Goal: Task Accomplishment & Management: Use online tool/utility

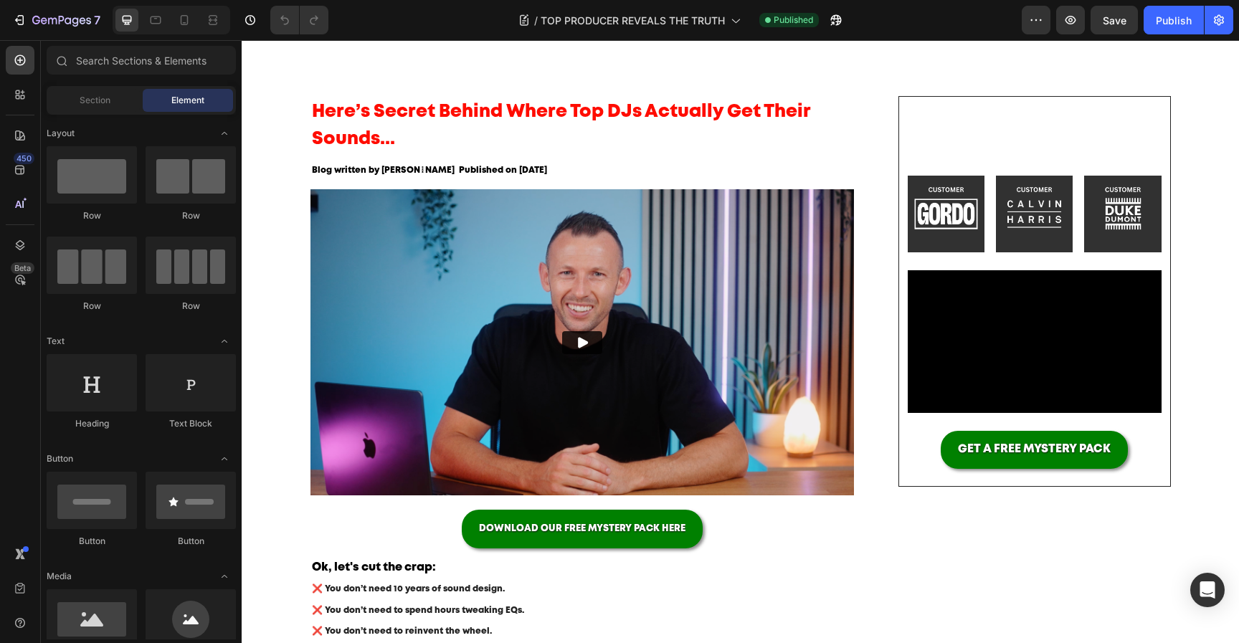
scroll to position [96, 0]
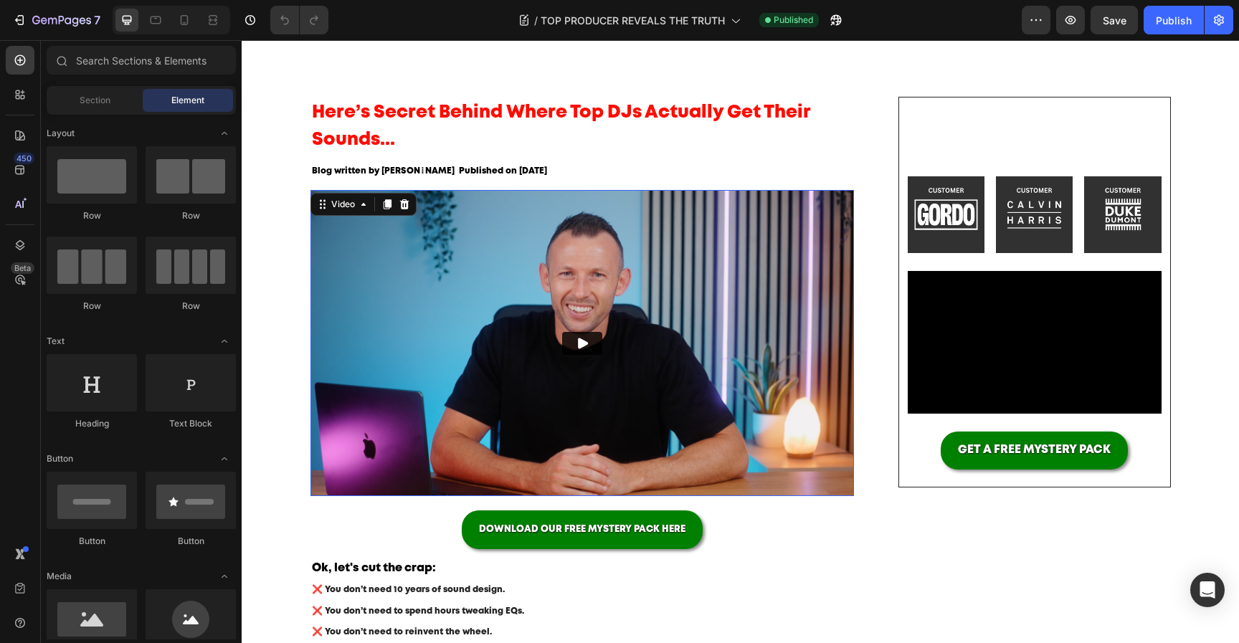
click at [577, 325] on img at bounding box center [582, 343] width 544 height 306
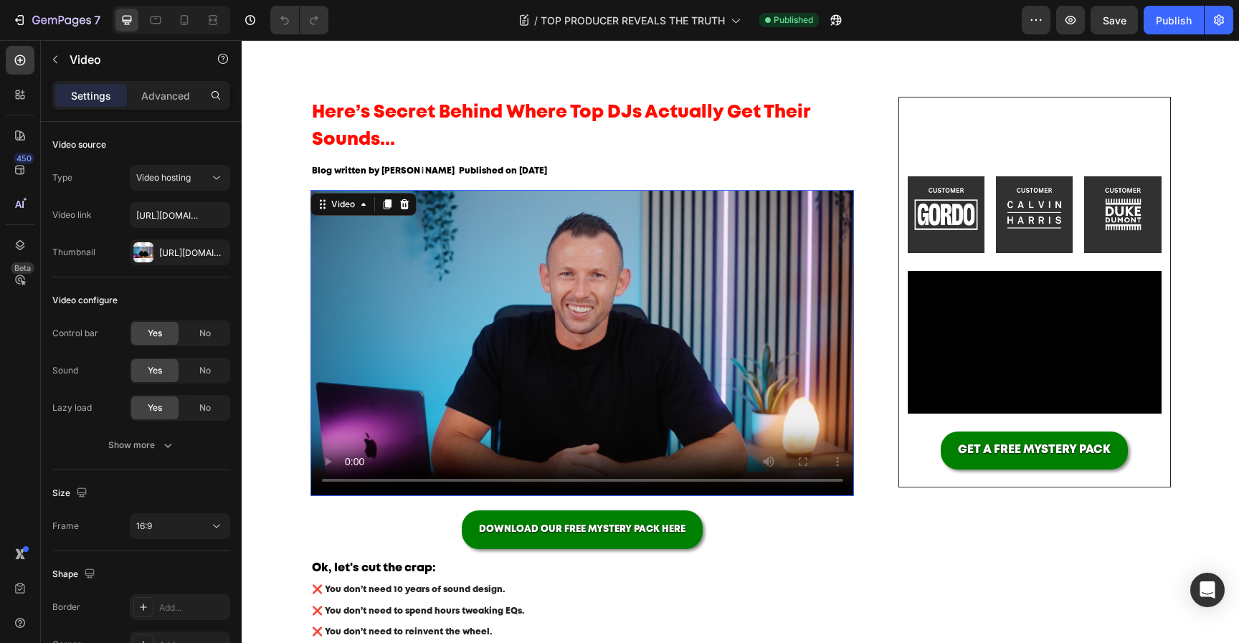
click at [442, 358] on video at bounding box center [582, 343] width 544 height 306
click at [465, 328] on video at bounding box center [582, 343] width 544 height 306
click at [179, 222] on input "https://cdn.shopify.com/videos/c/o/v/04ceba862a4b4f17b2c2302881a34a22.mp4" at bounding box center [180, 215] width 100 height 26
paste input "17bd697e83ea4d76a2cbce964c749a15"
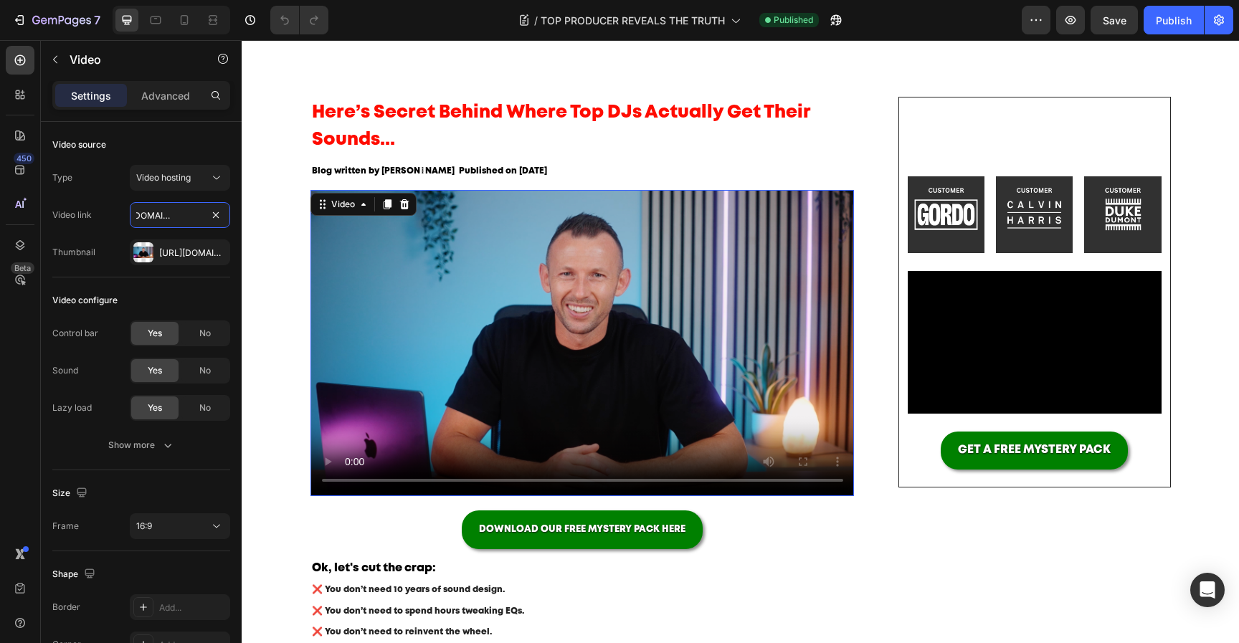
type input "https://cdn.shopify.com/videos/c/o/v/17bd697e83ea4d76a2cbce964c749a15.mp4"
click at [477, 329] on video at bounding box center [582, 343] width 544 height 306
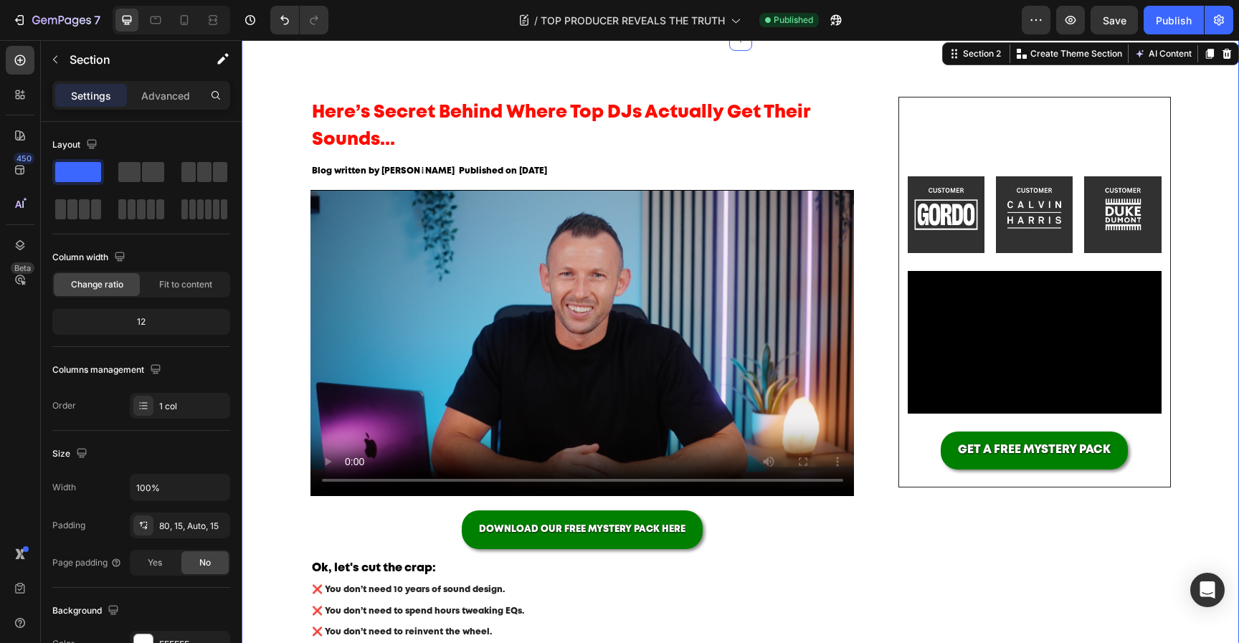
click at [189, 25] on icon at bounding box center [184, 20] width 14 height 14
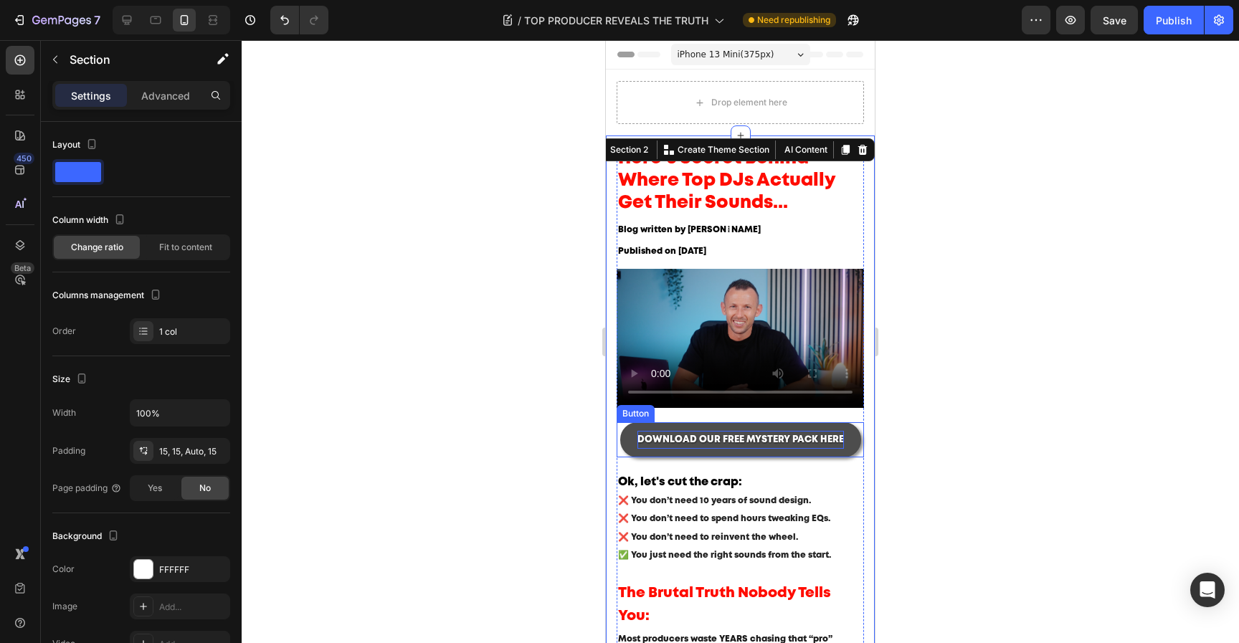
click at [730, 444] on span "DOWNLOAD OUR FREE MYSTERY PACK HERE" at bounding box center [740, 440] width 206 height 8
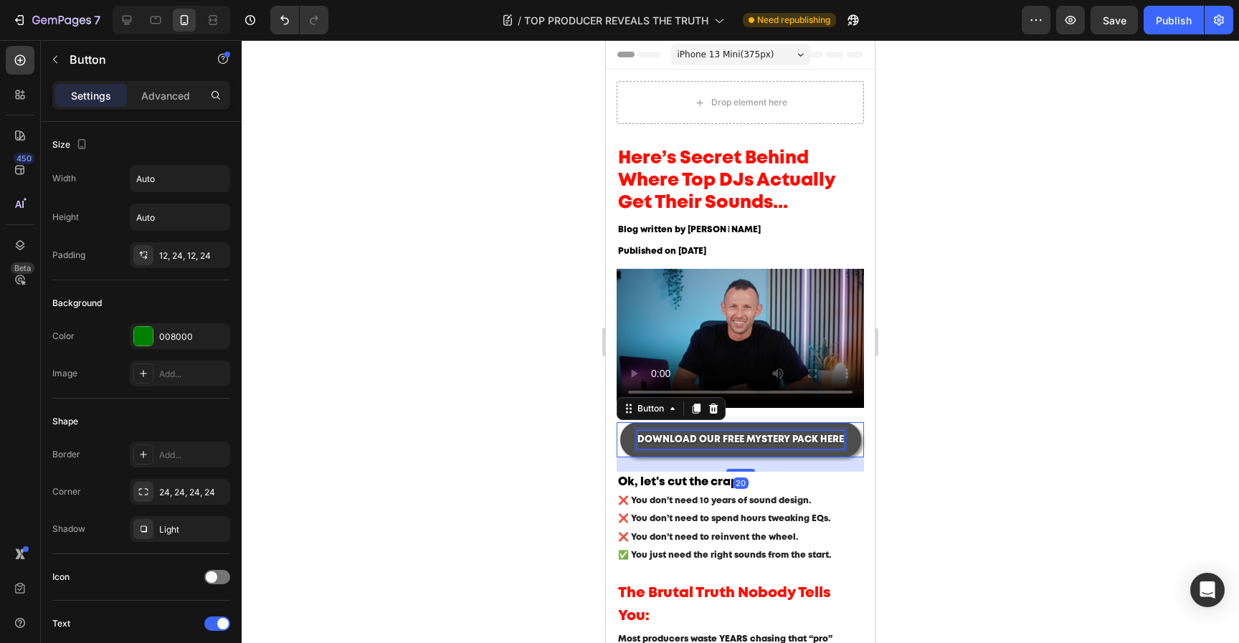
click at [704, 441] on span "DOWNLOAD OUR FREE MYSTERY PACK HERE" at bounding box center [740, 440] width 206 height 8
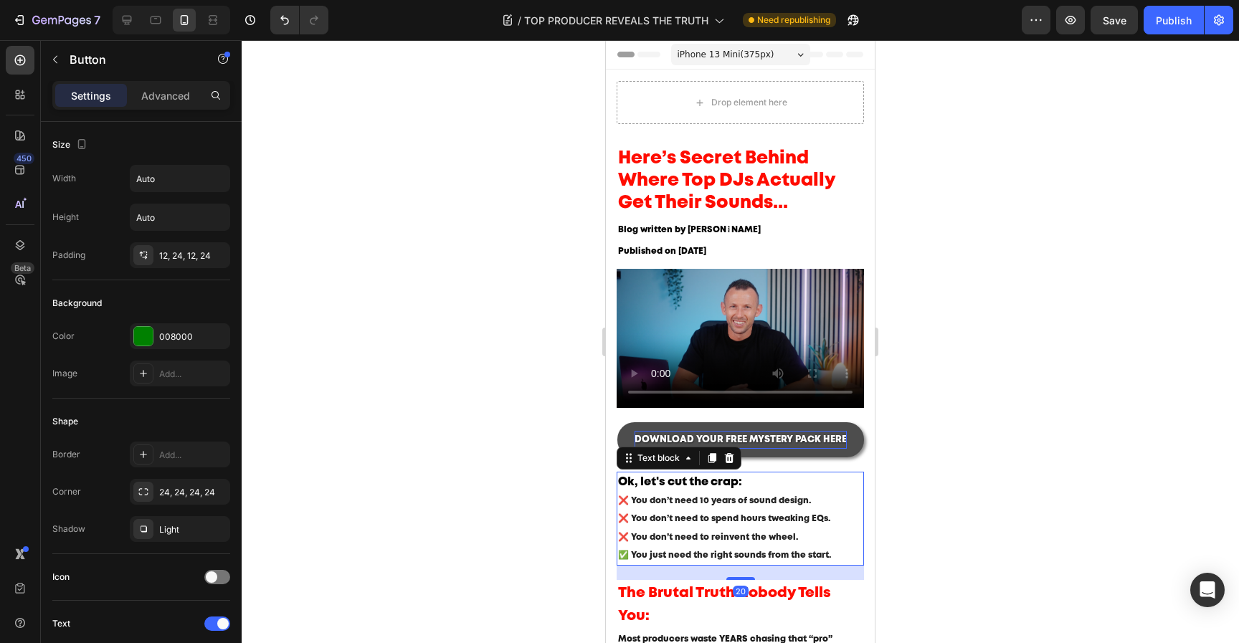
click at [791, 537] on span "❌ You don’t need to reinvent the wheel." at bounding box center [708, 537] width 180 height 8
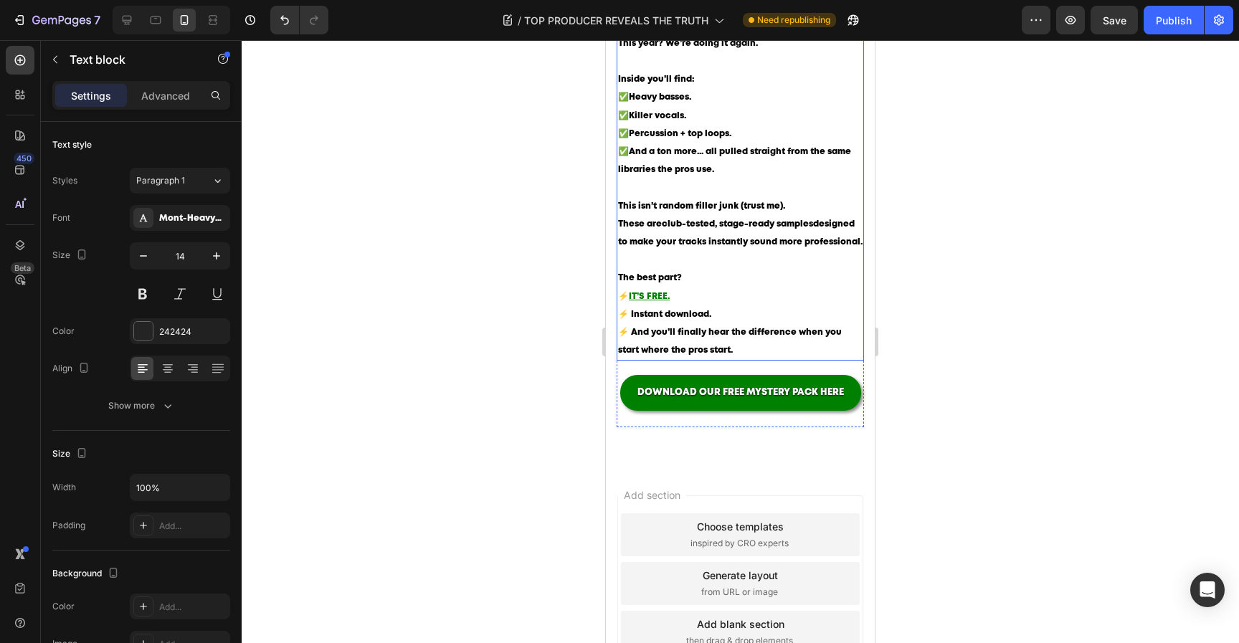
scroll to position [1516, 0]
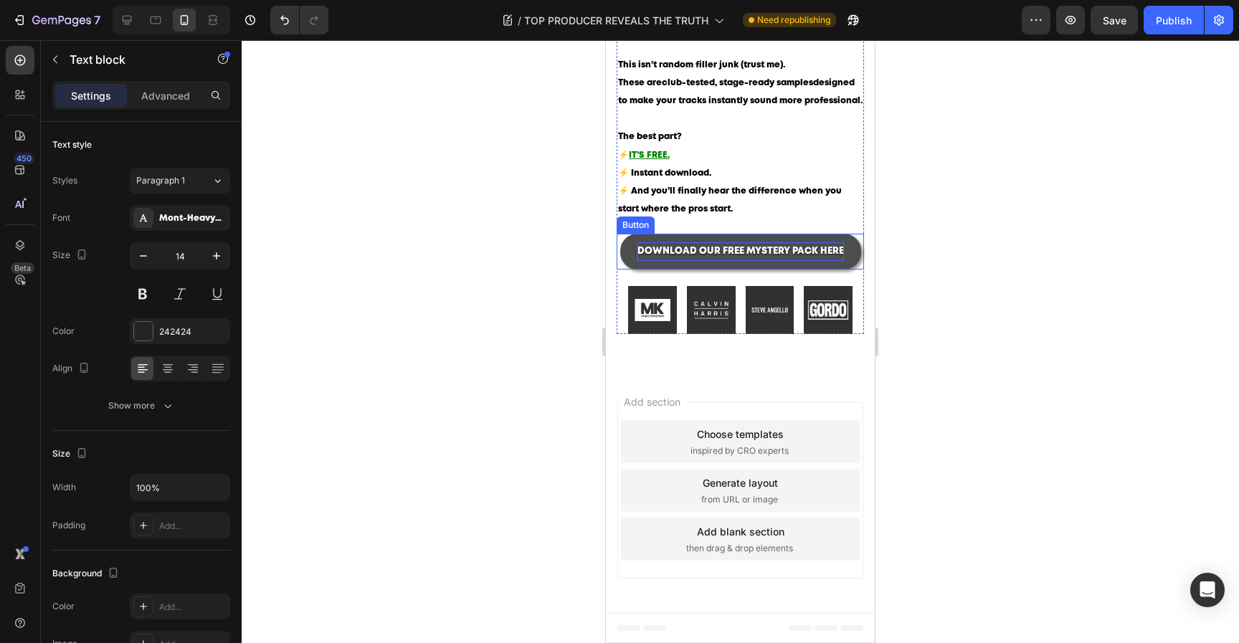
click at [723, 252] on span "DOWNLOAD OUR FREE MYSTERY PACK HERE" at bounding box center [740, 251] width 206 height 8
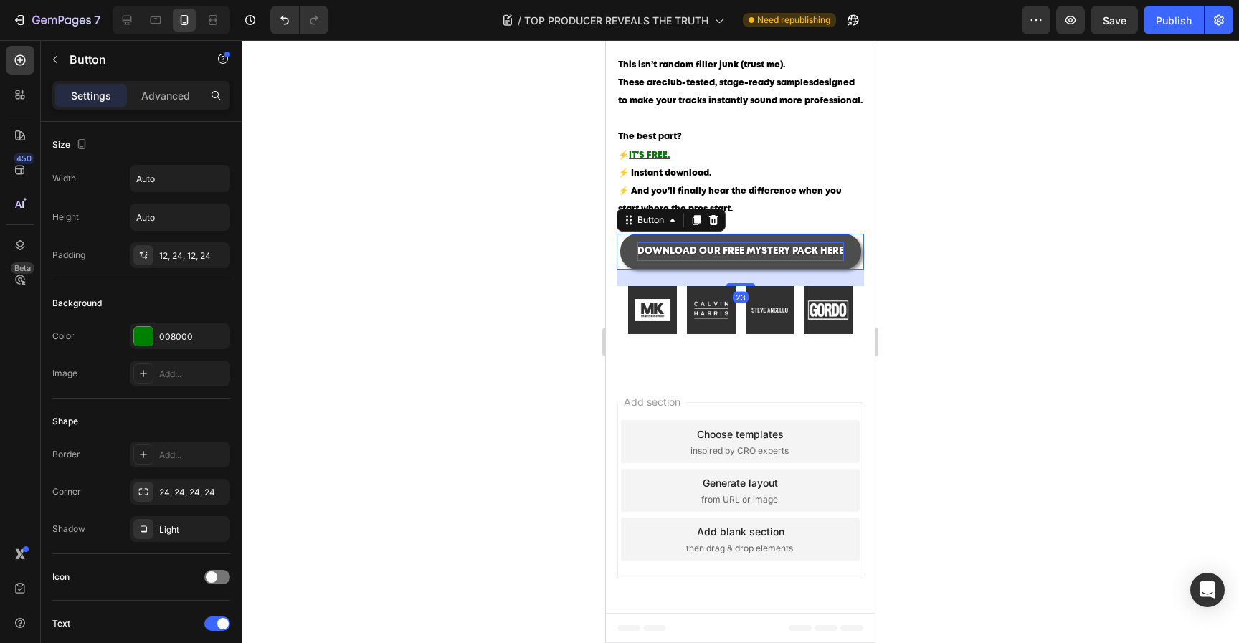
click at [699, 251] on span "DOWNLOAD OUR FREE MYSTERY PACK HERE" at bounding box center [740, 251] width 206 height 8
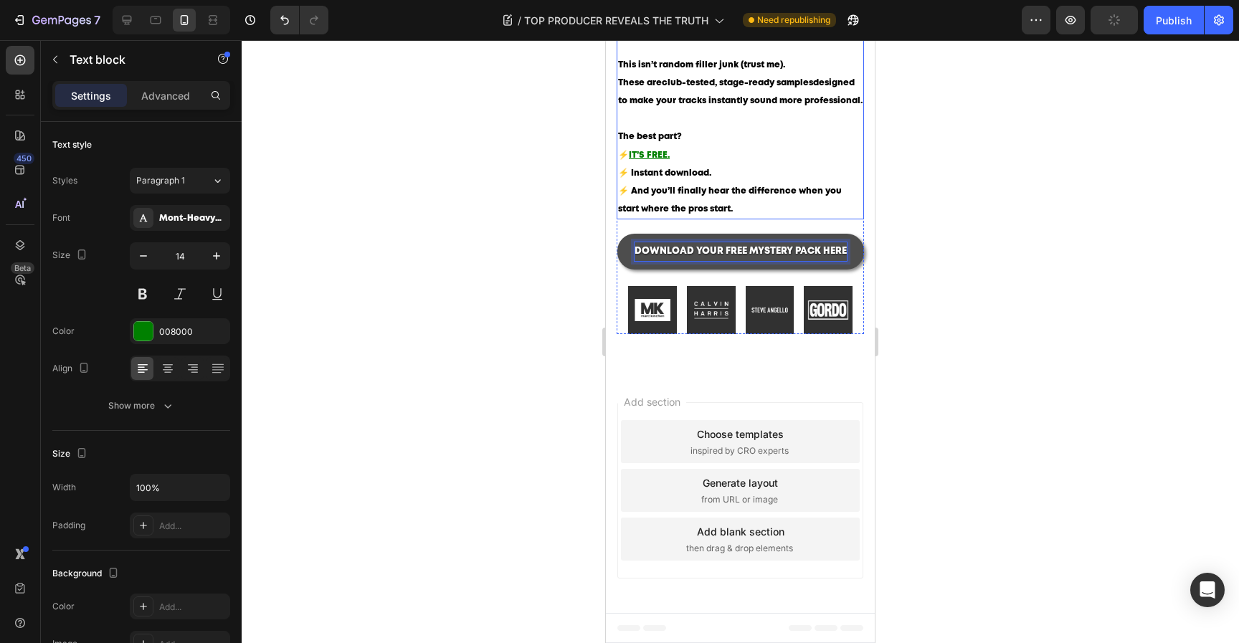
click at [807, 178] on p "The best part? ⚡ IT’S FREE. ⚡ Instant download. ⚡ And you’ll finally hear the d…" at bounding box center [740, 173] width 244 height 90
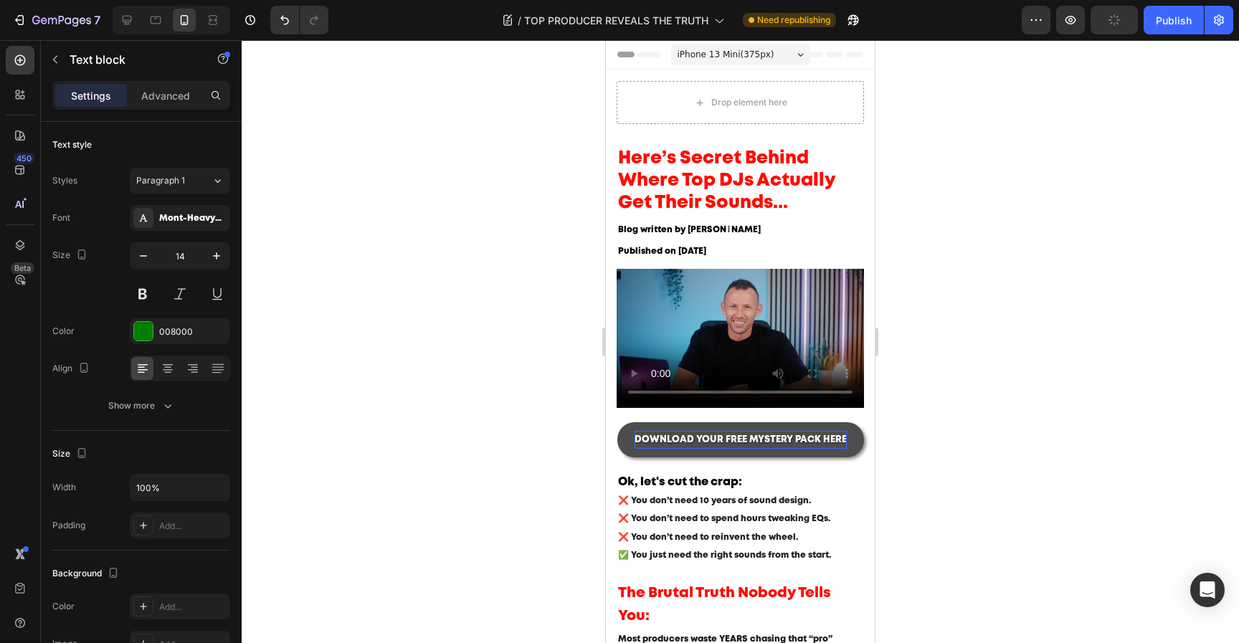
scroll to position [0, 0]
click at [963, 225] on div at bounding box center [740, 341] width 997 height 603
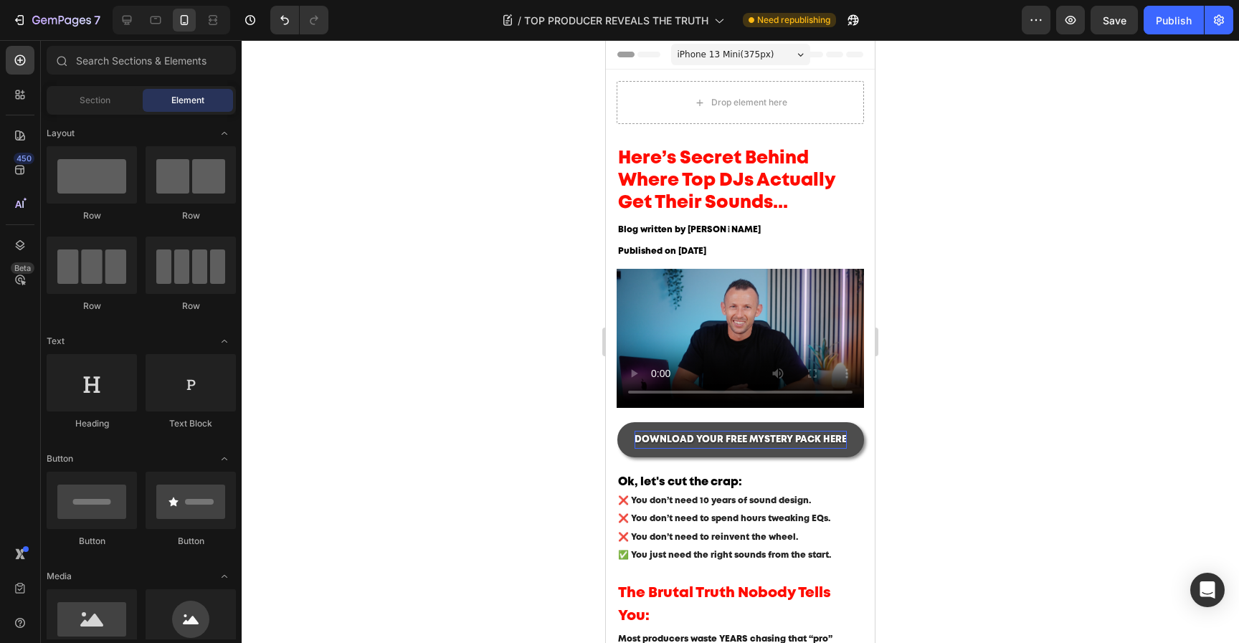
click at [937, 278] on div at bounding box center [740, 341] width 997 height 603
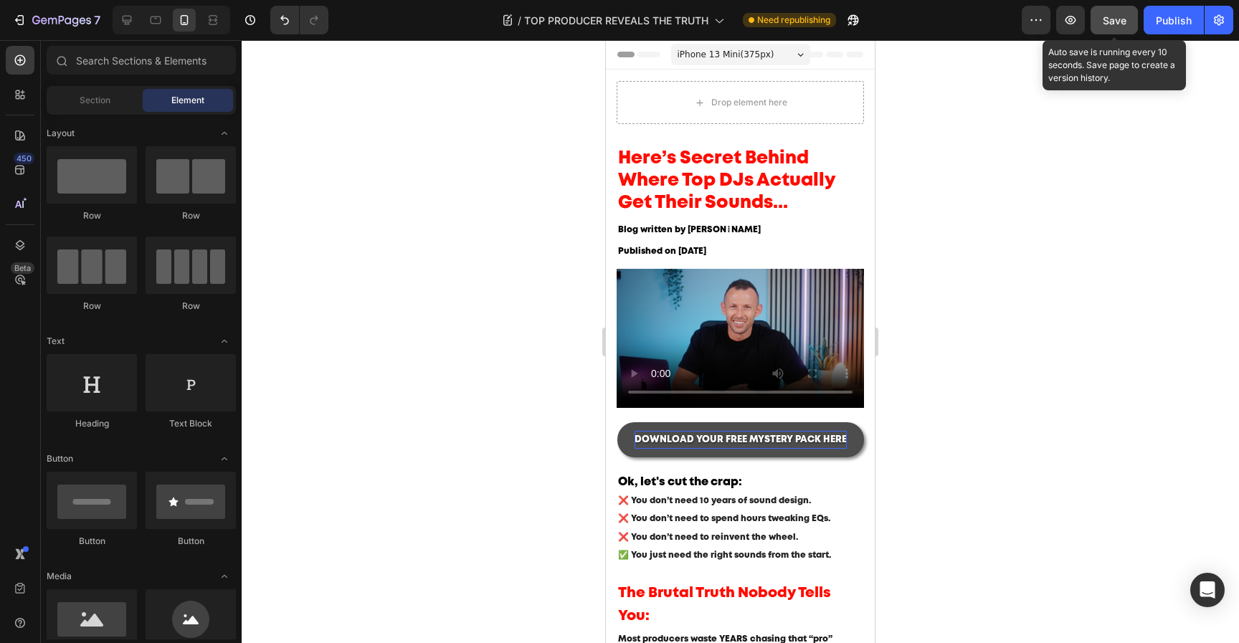
click at [1116, 29] on button "Save" at bounding box center [1113, 20] width 47 height 29
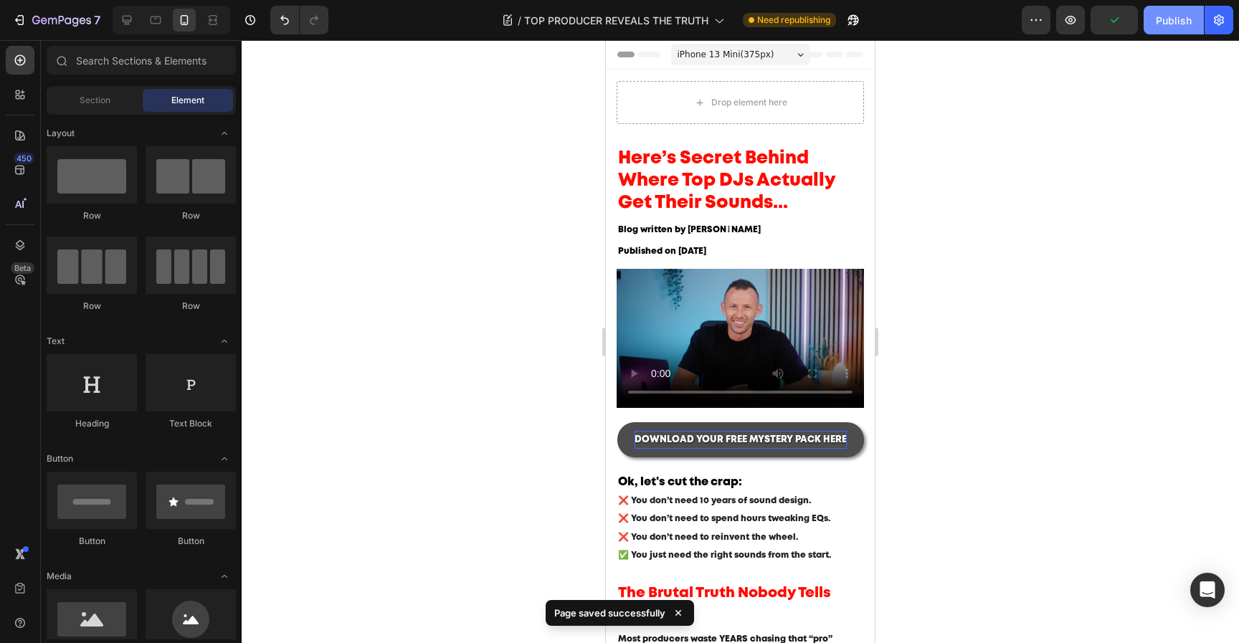
click at [1151, 29] on button "Publish" at bounding box center [1173, 20] width 60 height 29
click at [130, 16] on icon at bounding box center [127, 20] width 9 height 9
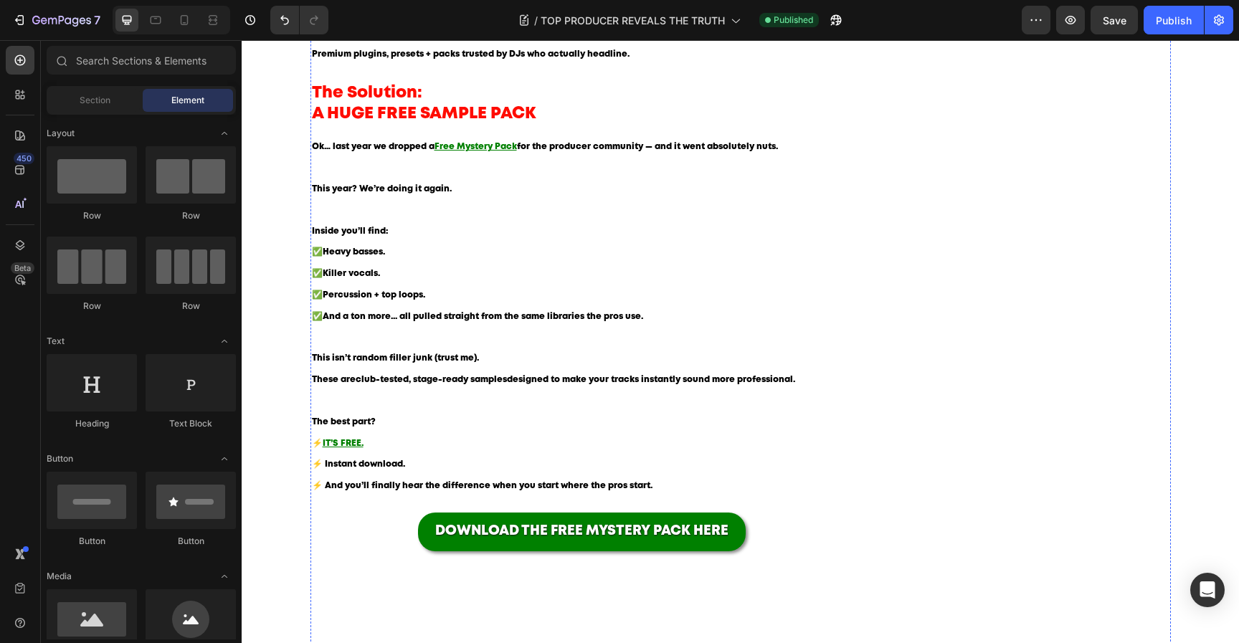
scroll to position [1183, 0]
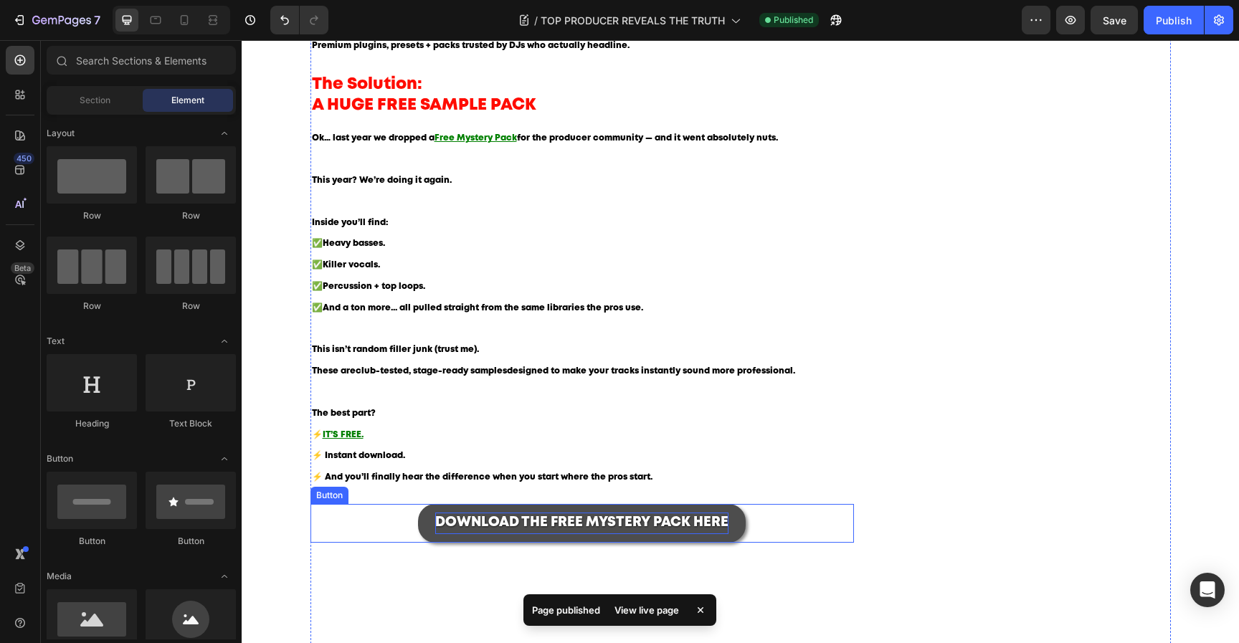
click at [586, 524] on span "DOWNLOAD THE FREE MYSTERY PACK HERE" at bounding box center [581, 522] width 293 height 12
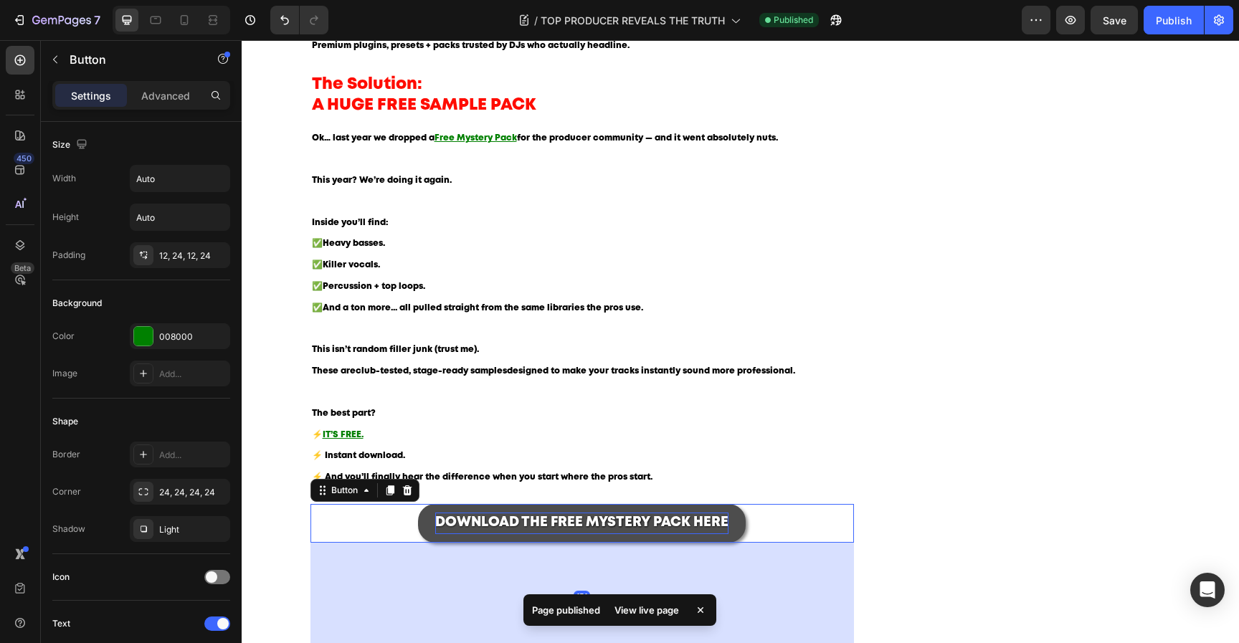
click at [586, 524] on span "DOWNLOAD THE FREE MYSTERY PACK HERE" at bounding box center [581, 522] width 293 height 12
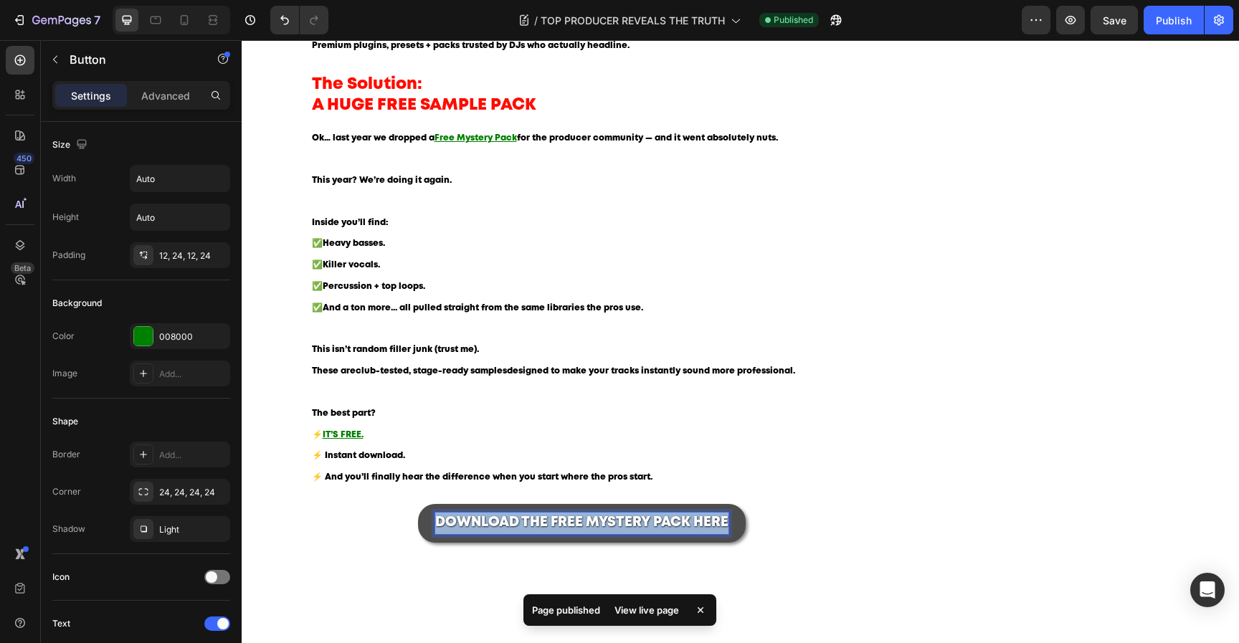
click at [586, 524] on span "DOWNLOAD THE FREE MYSTERY PACK HERE" at bounding box center [581, 522] width 293 height 12
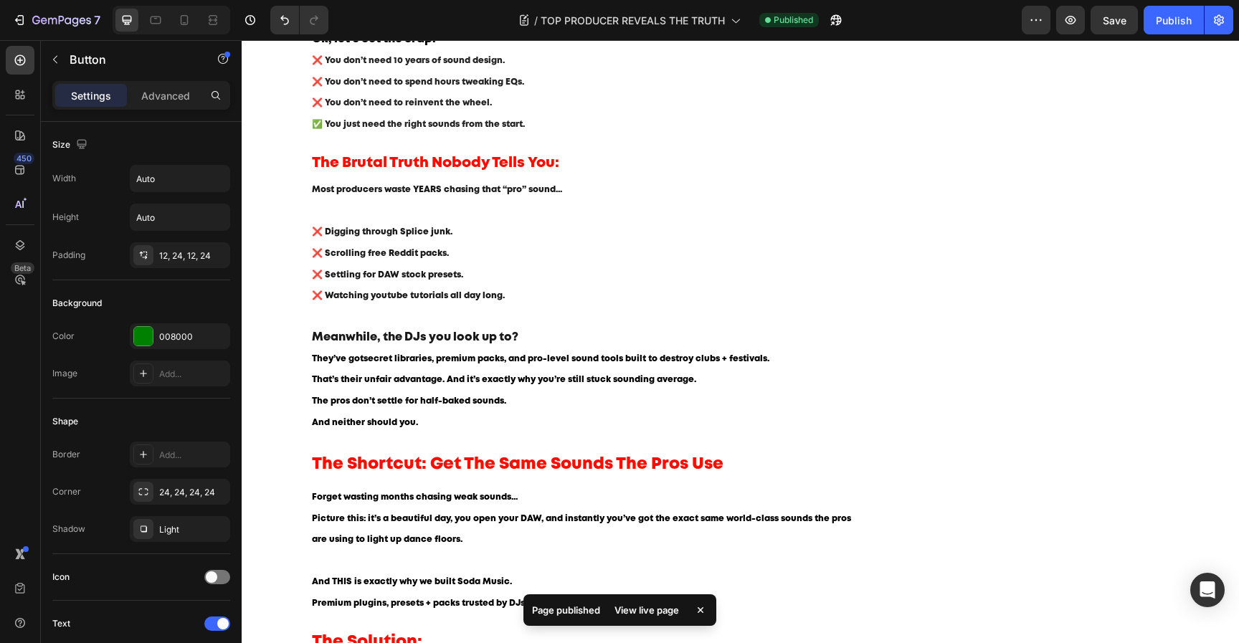
scroll to position [33, 0]
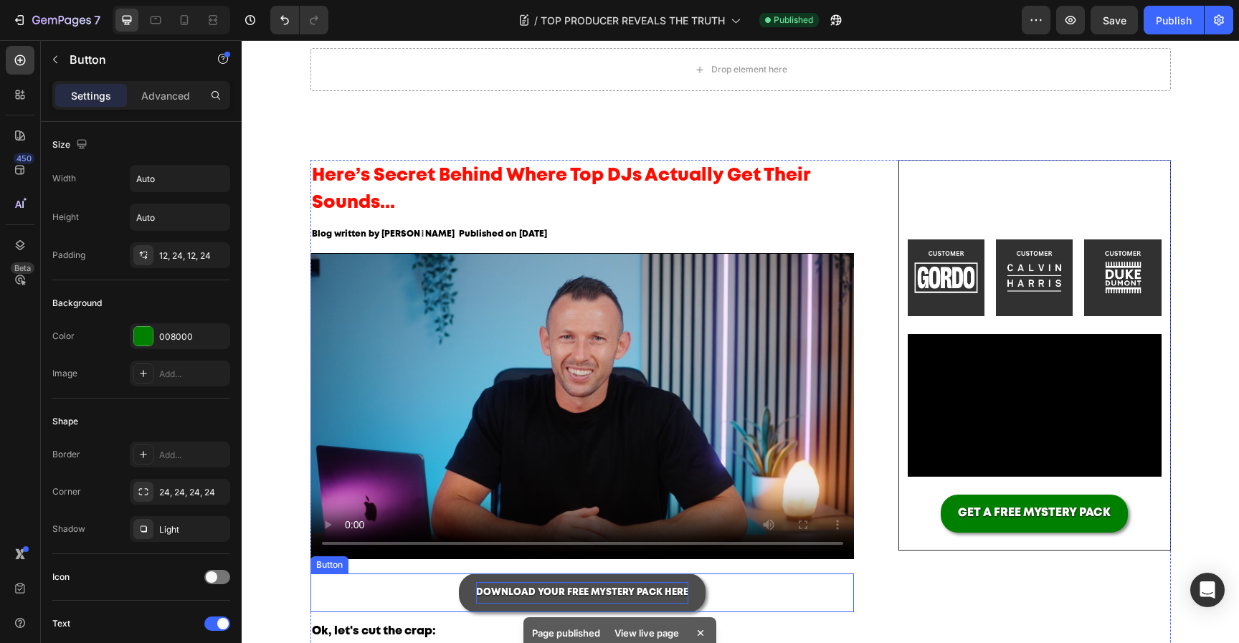
click at [596, 585] on p "DOWNLOAD YOUR FREE MYSTERY PACK HERE" at bounding box center [582, 593] width 212 height 22
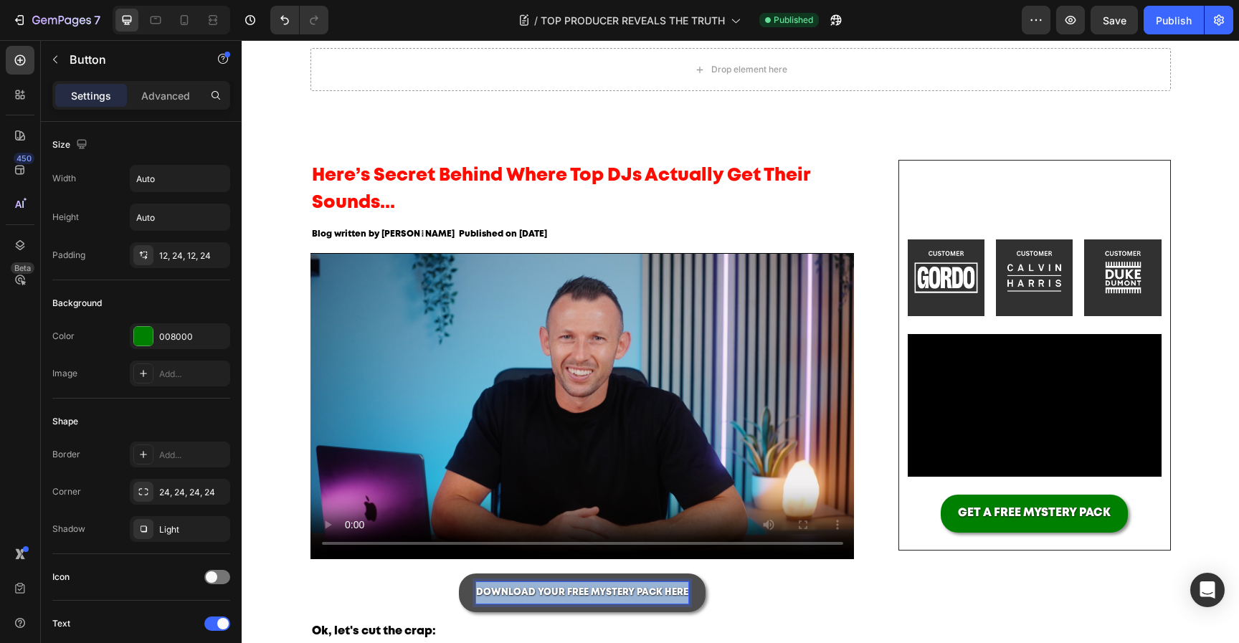
click at [596, 585] on p "DOWNLOAD YOUR FREE MYSTERY PACK HERE" at bounding box center [582, 593] width 212 height 22
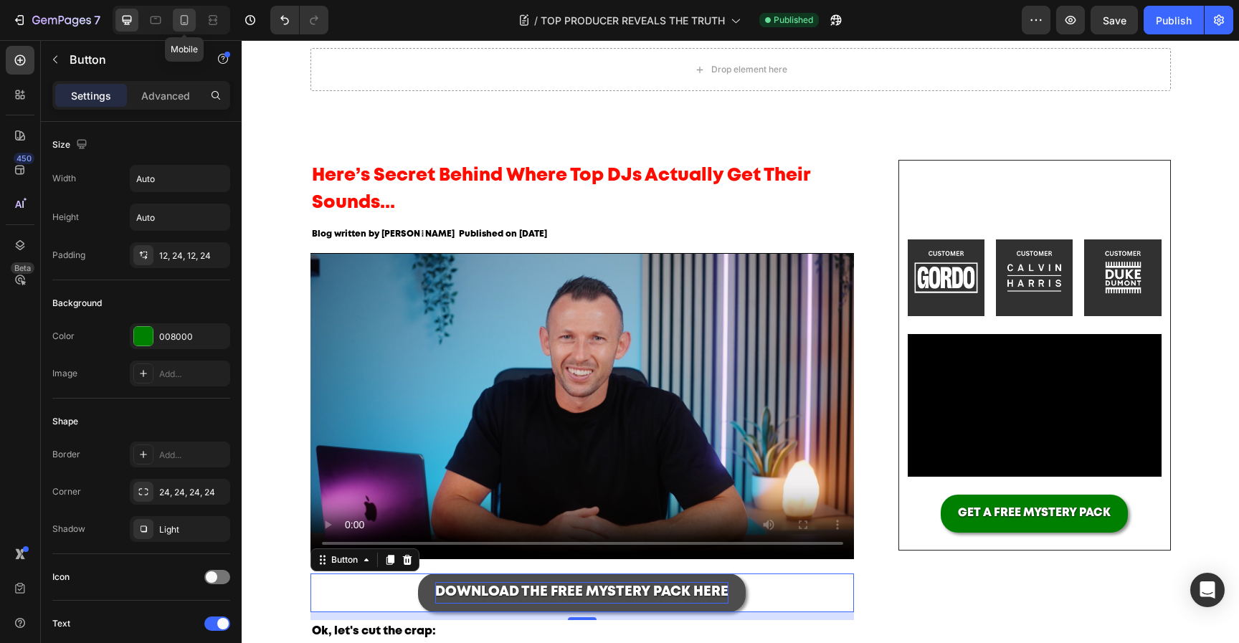
click at [181, 29] on div at bounding box center [184, 20] width 23 height 23
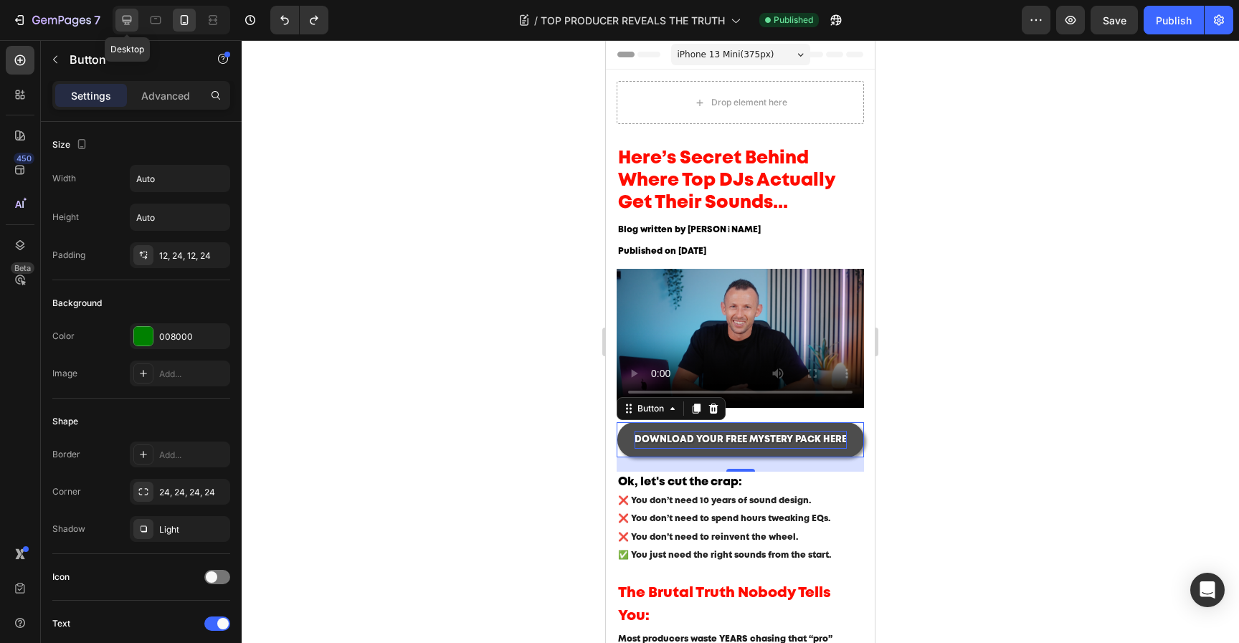
click at [128, 22] on icon at bounding box center [127, 20] width 9 height 9
type input "16"
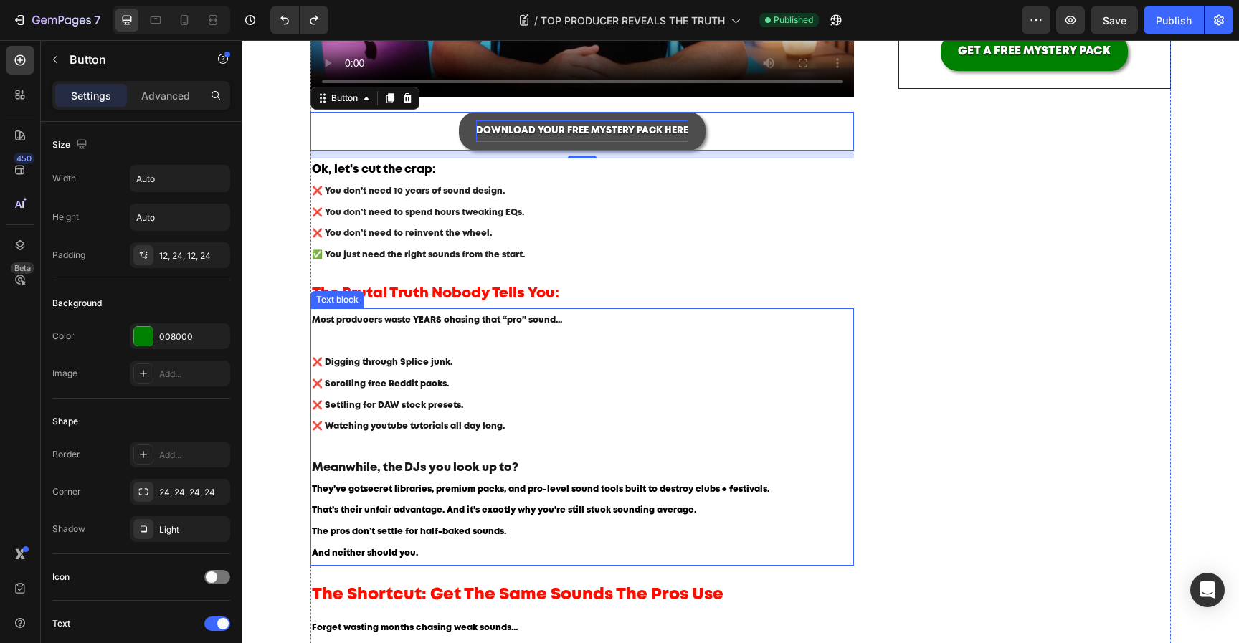
scroll to position [517, 0]
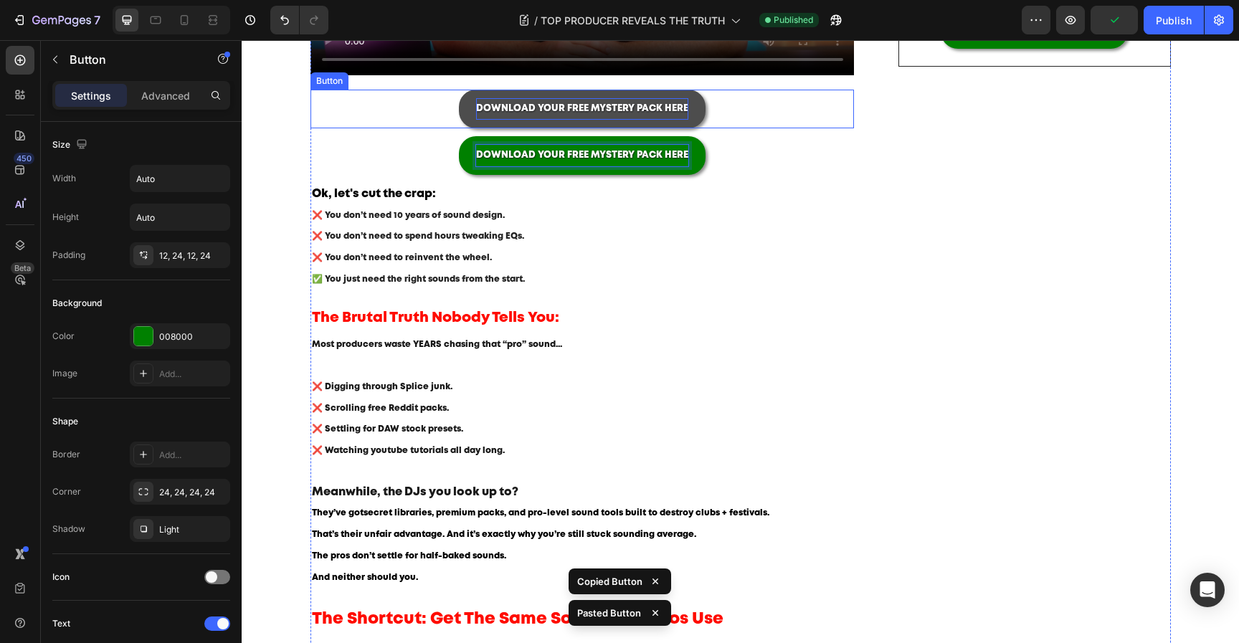
click at [628, 102] on p "DOWNLOAD YOUR FREE MYSTERY PACK HERE" at bounding box center [582, 109] width 212 height 22
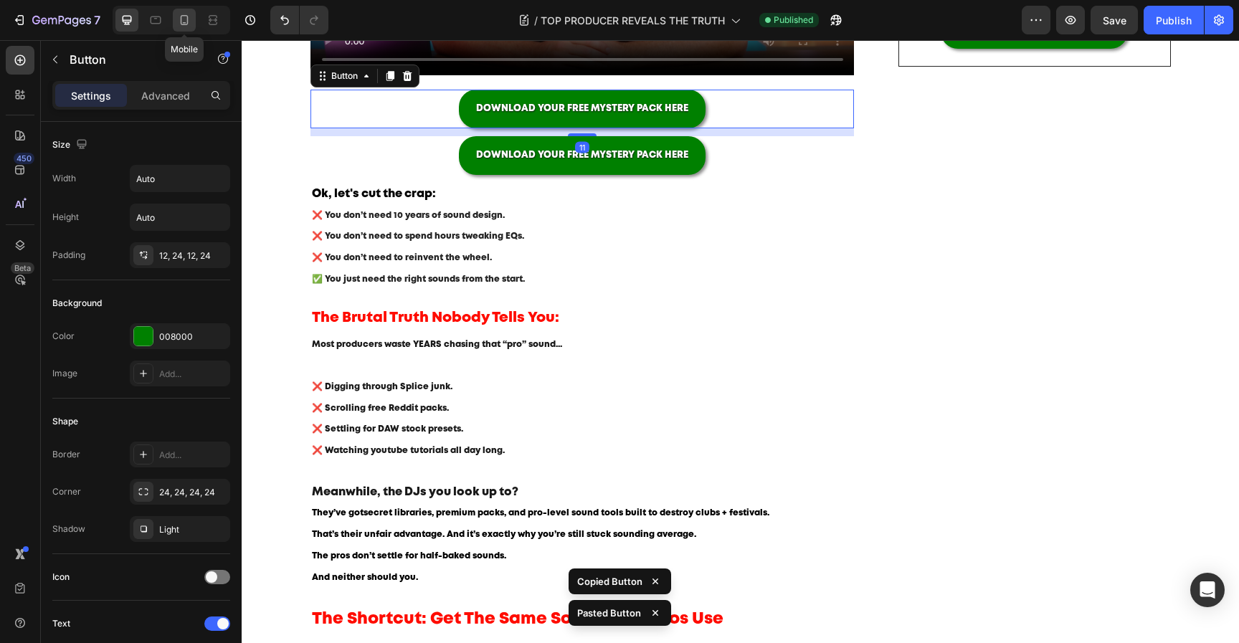
click at [186, 22] on icon at bounding box center [184, 20] width 14 height 14
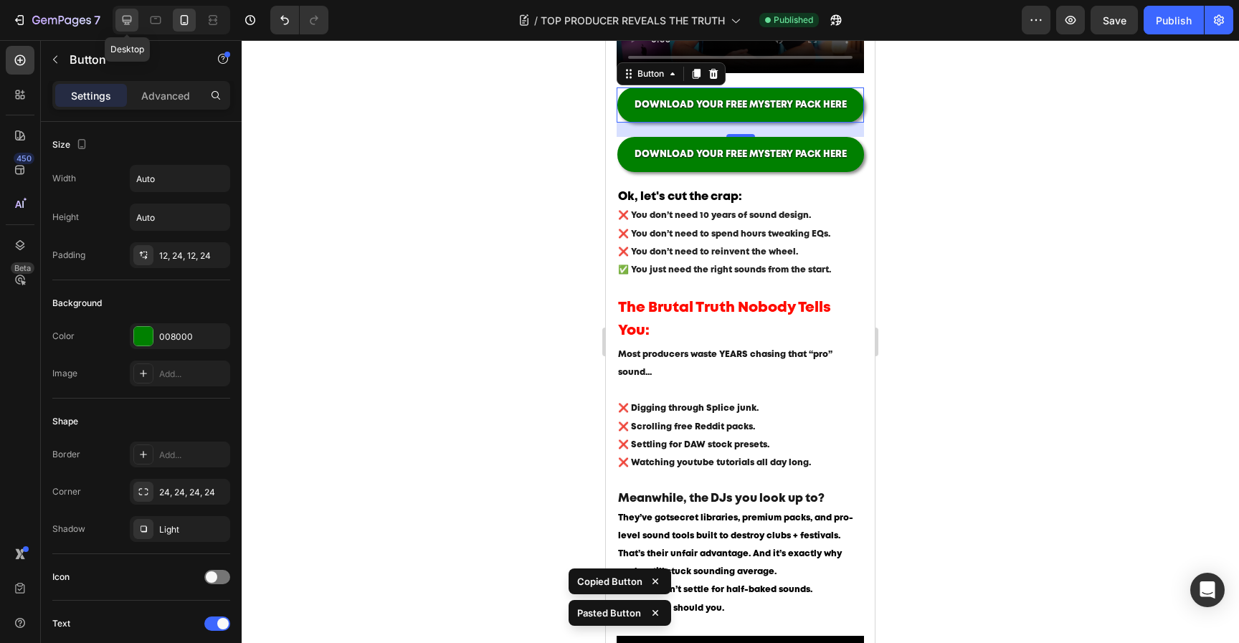
click at [120, 22] on icon at bounding box center [127, 20] width 14 height 14
type input "16"
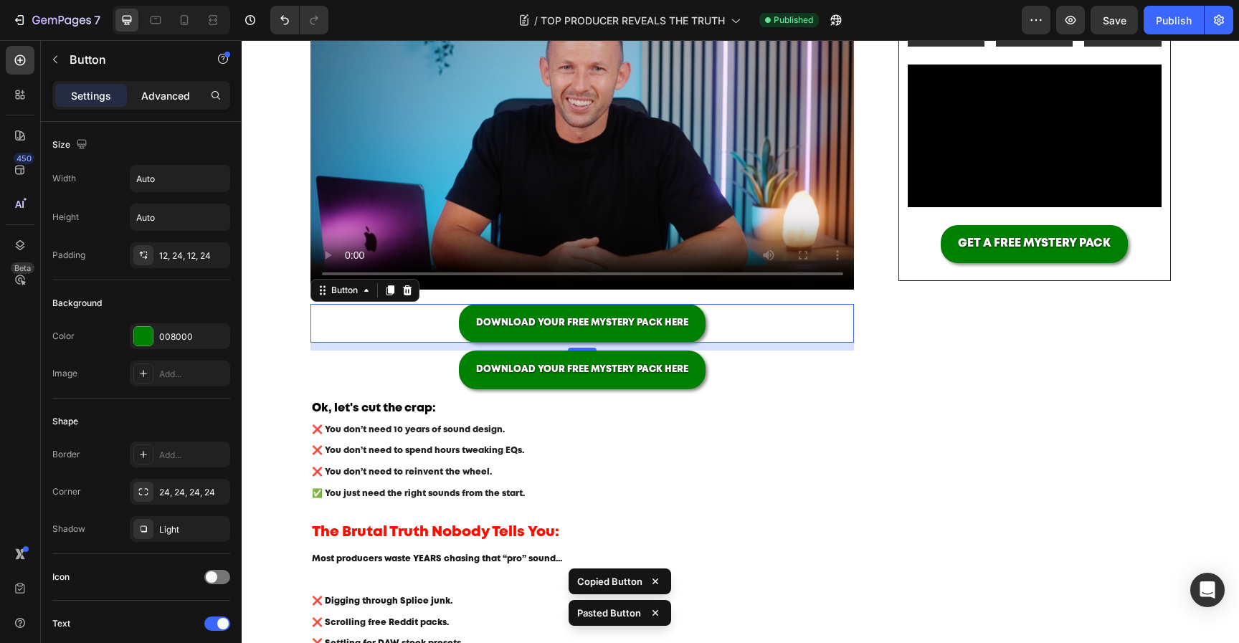
click at [172, 102] on p "Advanced" at bounding box center [165, 95] width 49 height 15
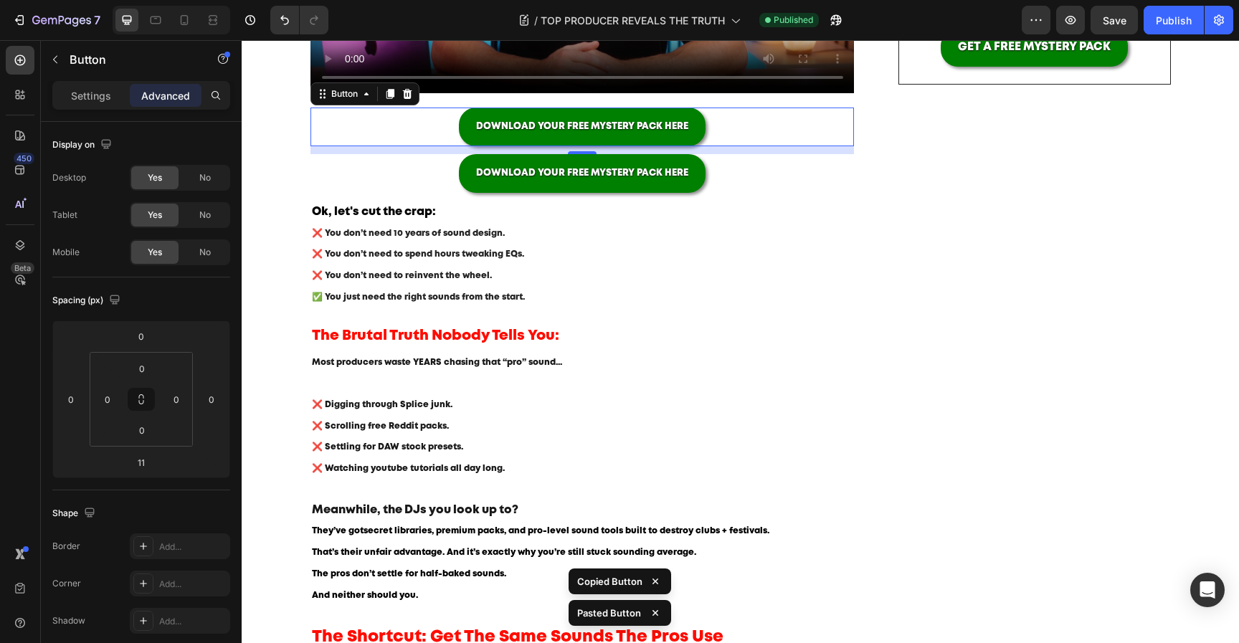
scroll to position [517, 0]
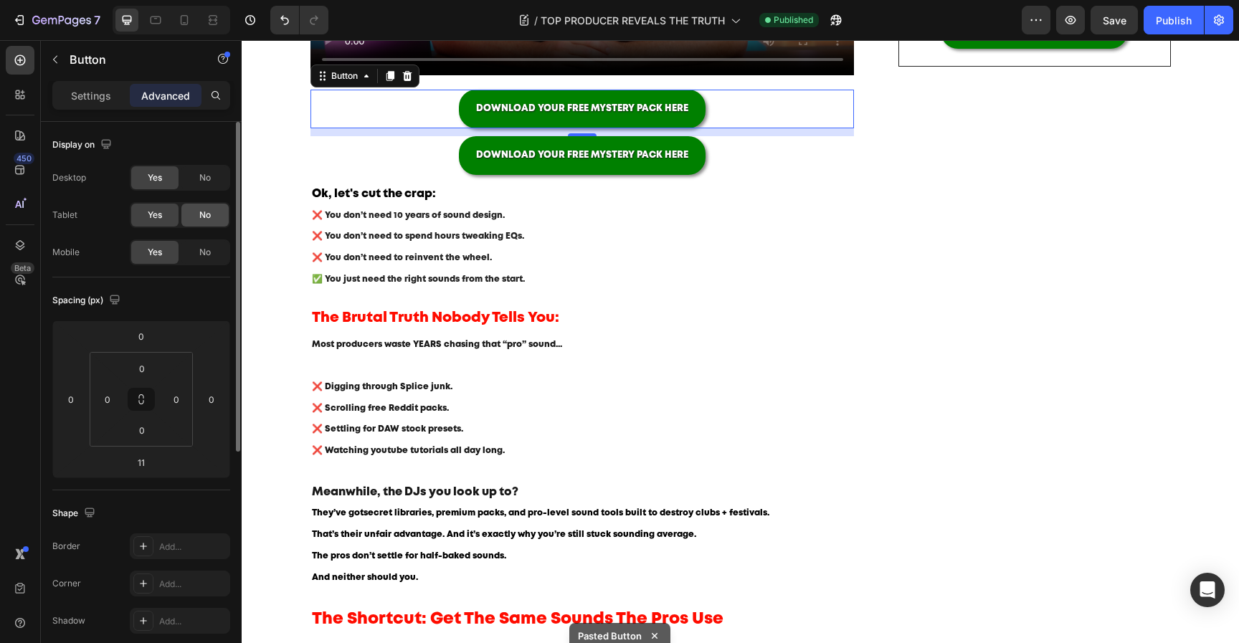
click at [202, 224] on div "No" at bounding box center [204, 215] width 47 height 23
click at [202, 181] on span "No" at bounding box center [204, 177] width 11 height 13
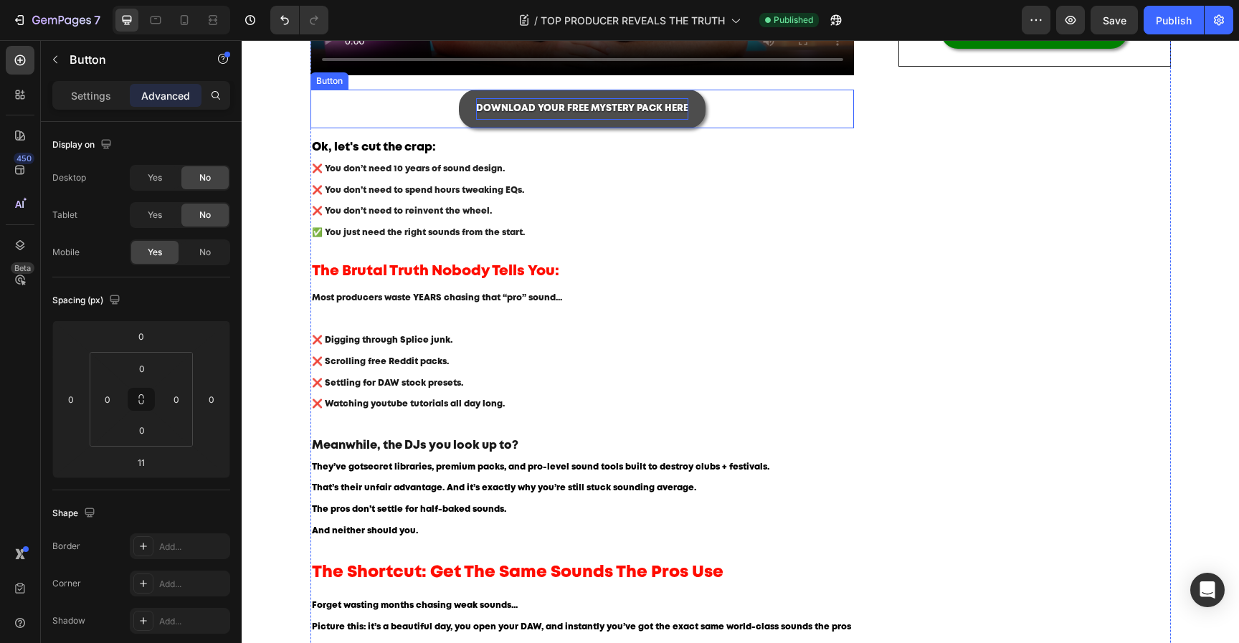
click at [552, 113] on span "DOWNLOAD YOUR FREE MYSTERY PACK HERE" at bounding box center [582, 109] width 212 height 8
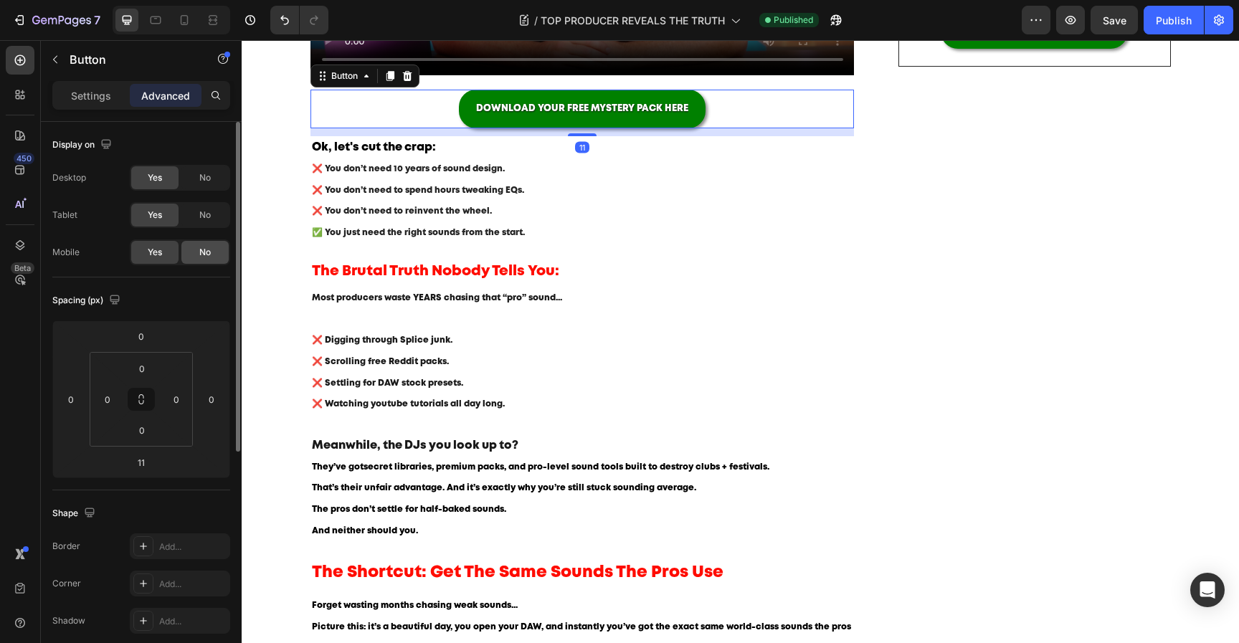
click at [217, 250] on div "No" at bounding box center [204, 252] width 47 height 23
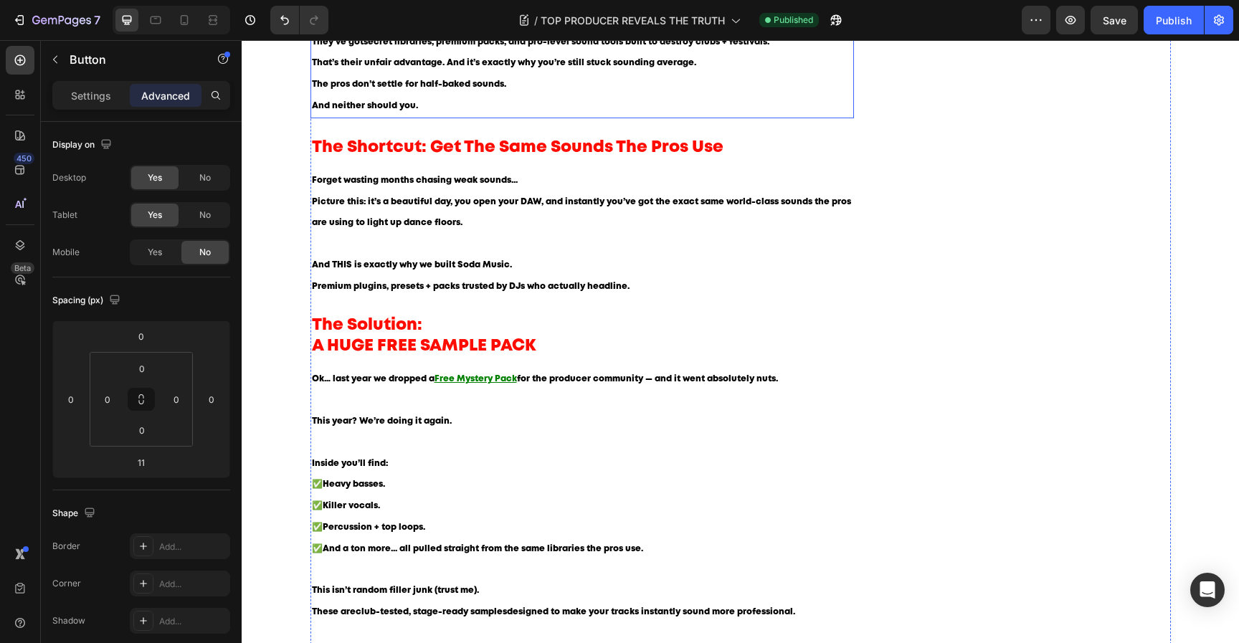
scroll to position [1290, 0]
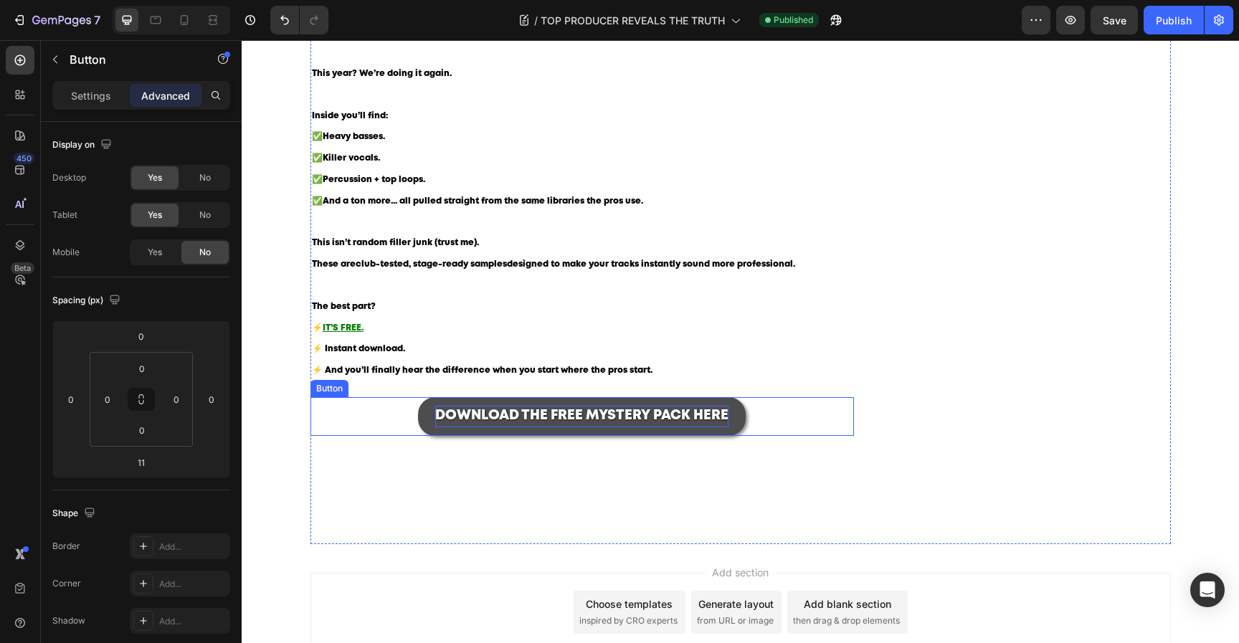
click at [513, 414] on span "DOWNLOAD THE FREE MYSTERY PACK HERE" at bounding box center [581, 415] width 293 height 12
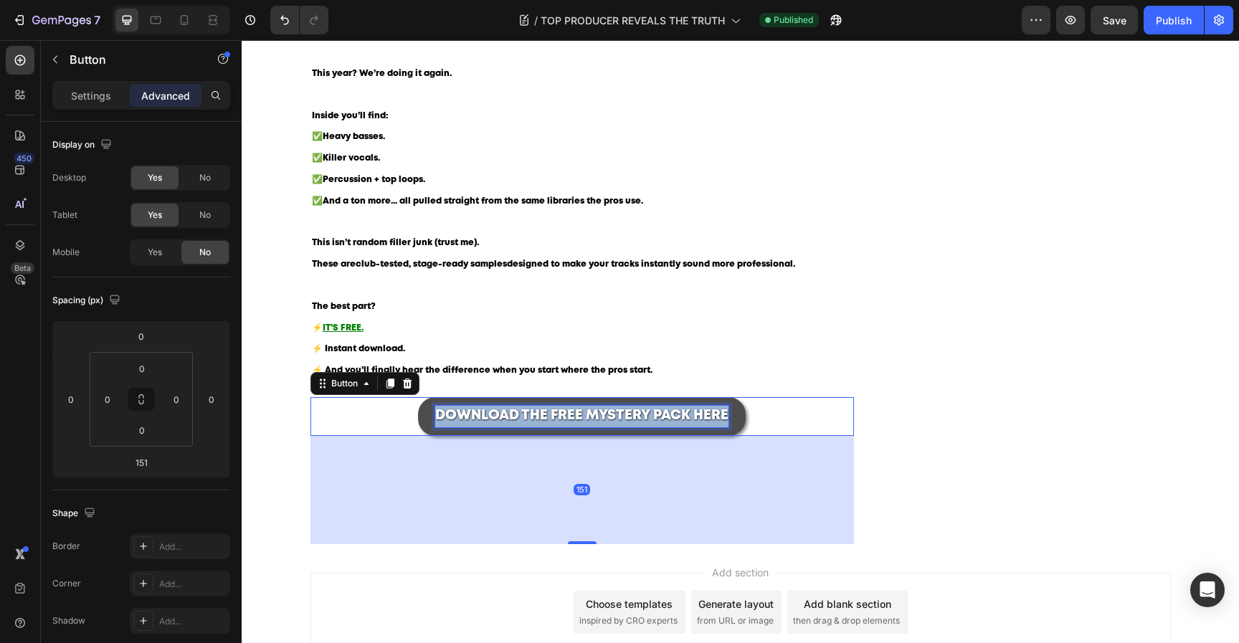
click at [514, 414] on span "DOWNLOAD THE FREE MYSTERY PACK HERE" at bounding box center [581, 415] width 293 height 12
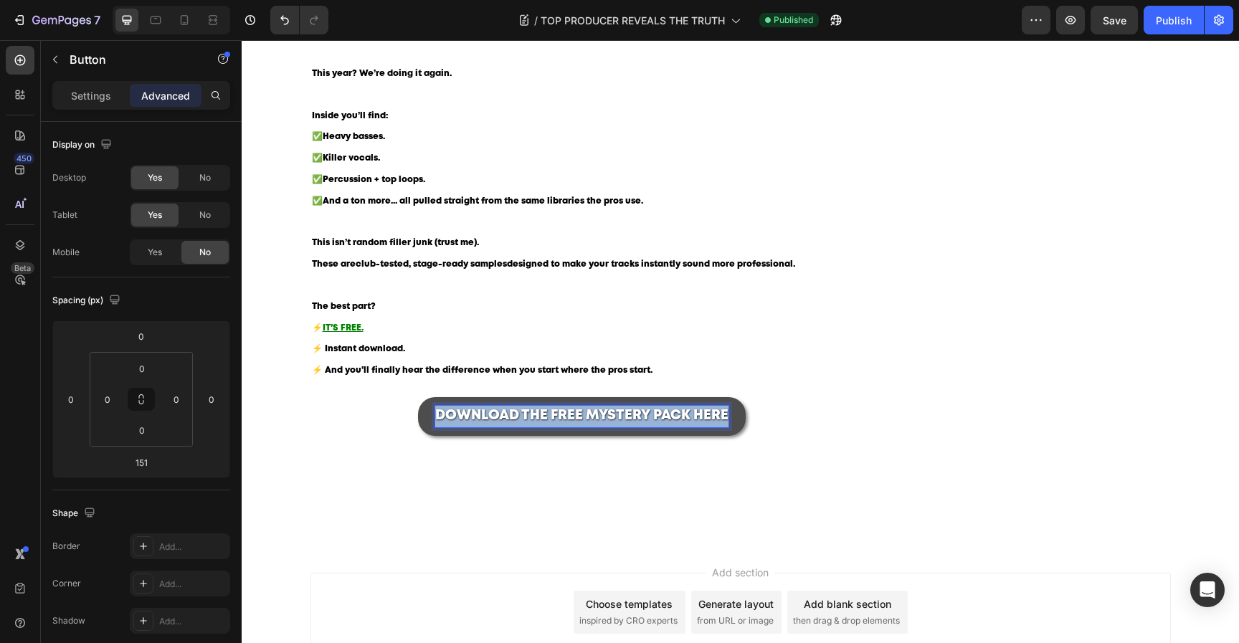
copy span "DOWNLOAD THE FREE MYSTERY PACK HERE"
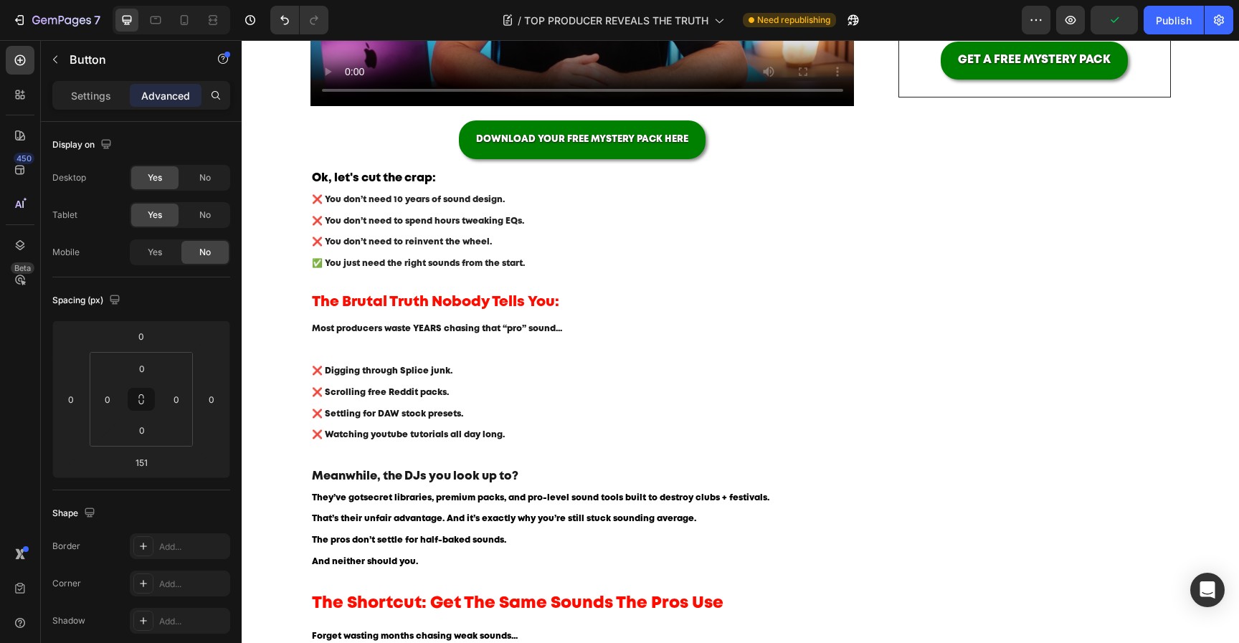
scroll to position [470, 0]
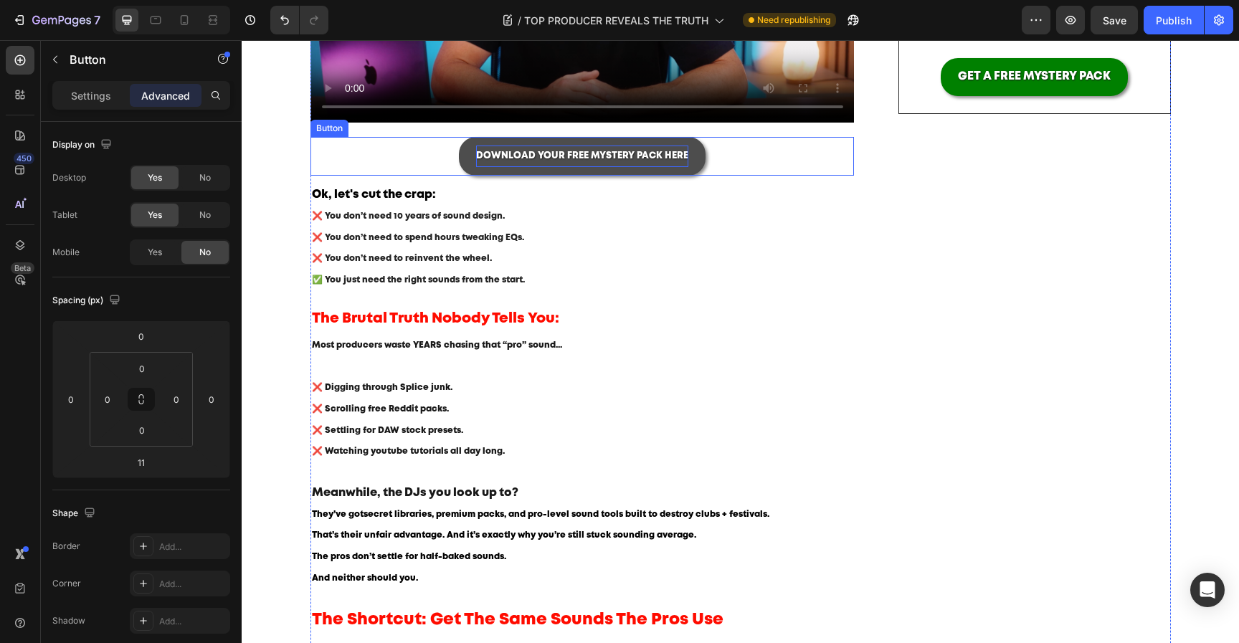
click at [564, 158] on span "DOWNLOAD YOUR FREE MYSTERY PACK HERE" at bounding box center [582, 156] width 212 height 8
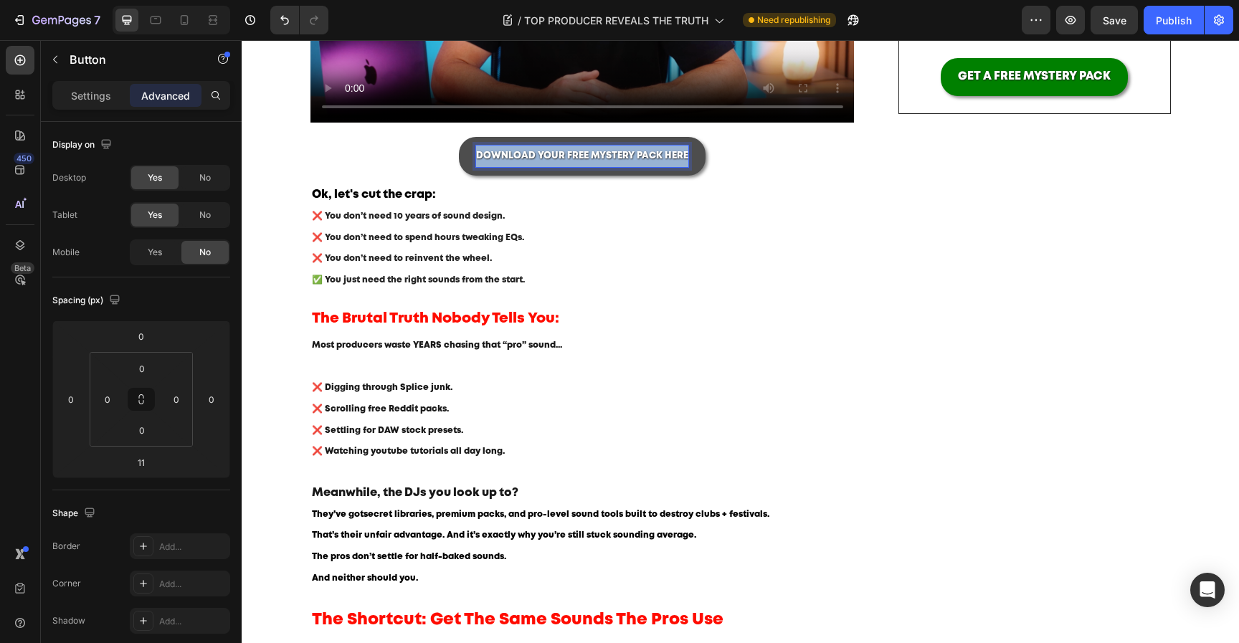
click at [564, 158] on span "DOWNLOAD YOUR FREE MYSTERY PACK HERE" at bounding box center [582, 156] width 212 height 8
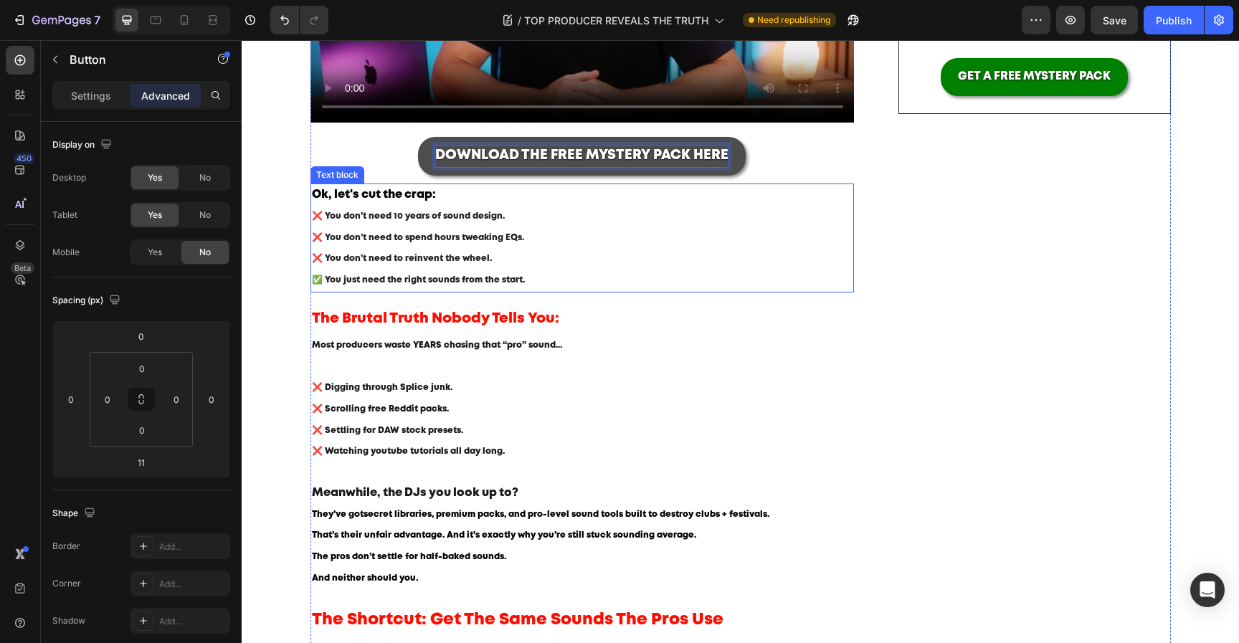
click at [625, 292] on div "Ok, let's cut the crap: ❌ You don’t need 10 years of sound design. ❌ You don’t …" at bounding box center [582, 238] width 544 height 109
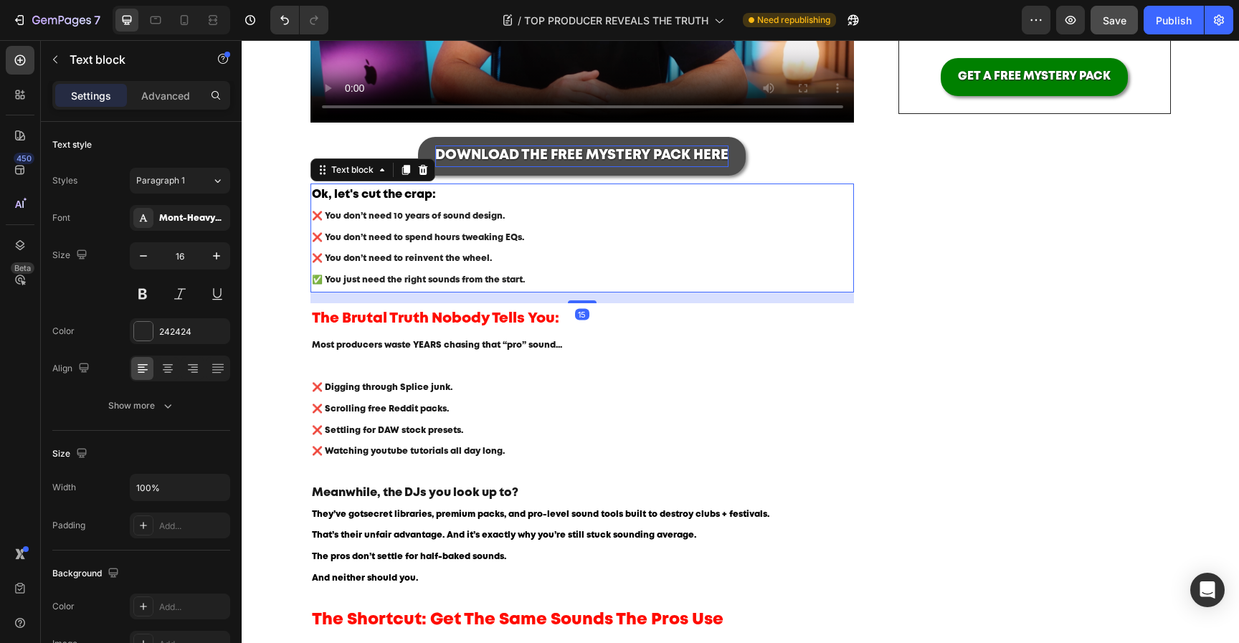
click at [1138, 9] on button "Save" at bounding box center [1113, 20] width 47 height 29
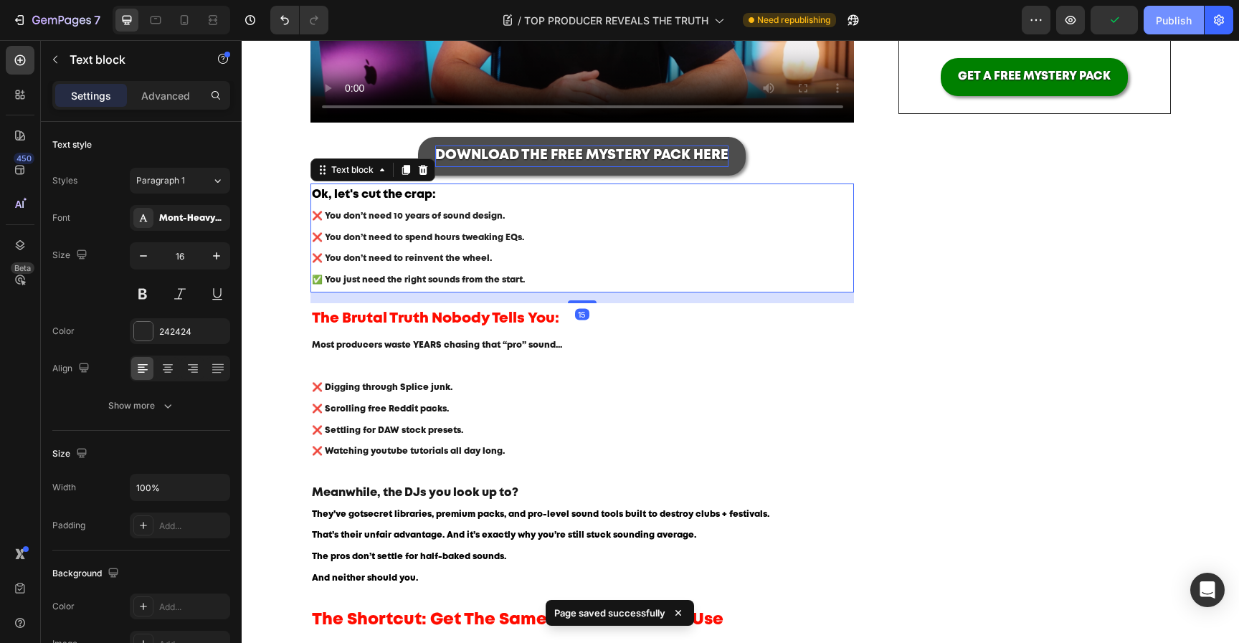
click at [1159, 22] on div "Publish" at bounding box center [1174, 20] width 36 height 15
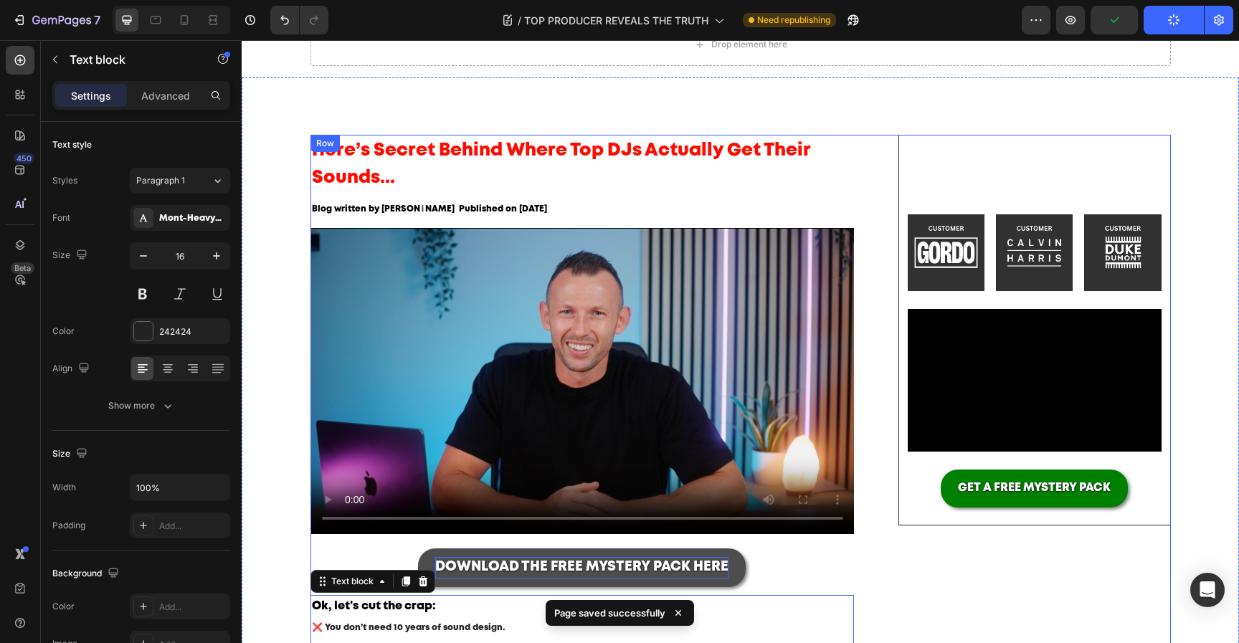
scroll to position [0, 0]
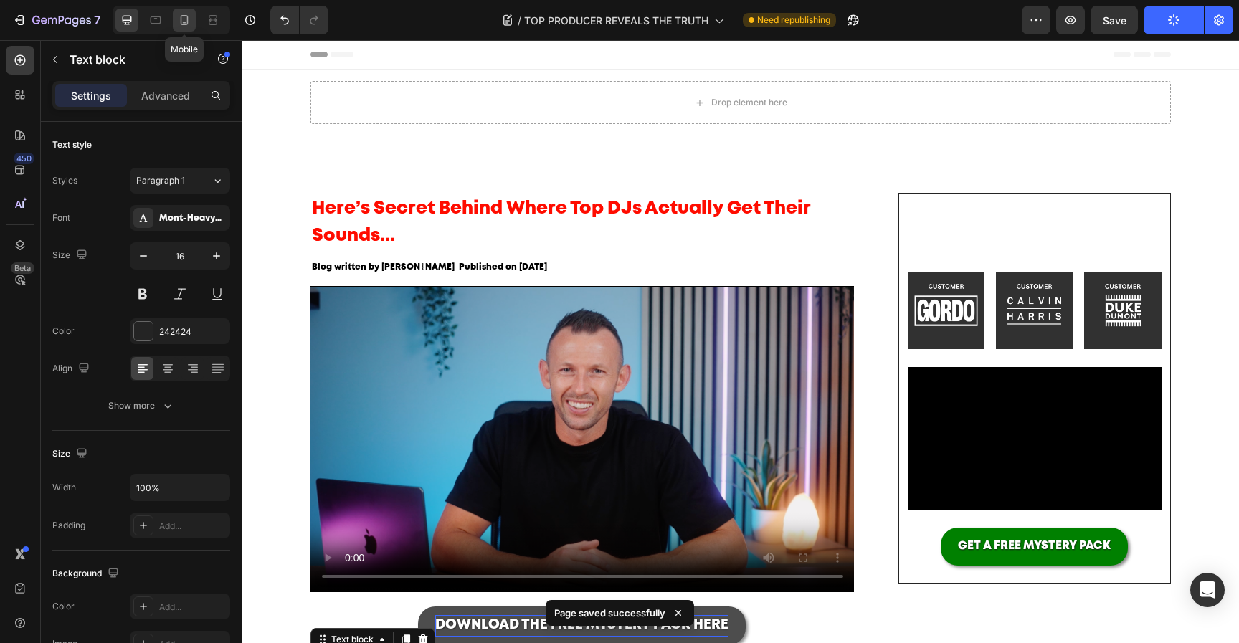
click at [187, 17] on icon at bounding box center [185, 20] width 8 height 10
type input "14"
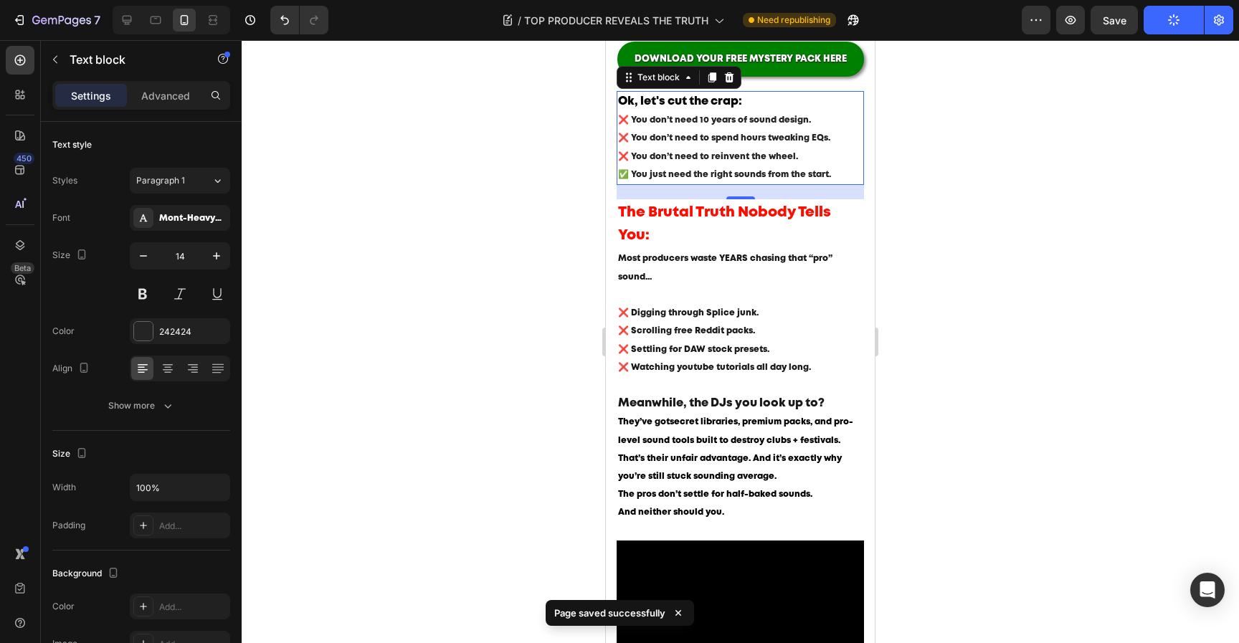
scroll to position [384, 0]
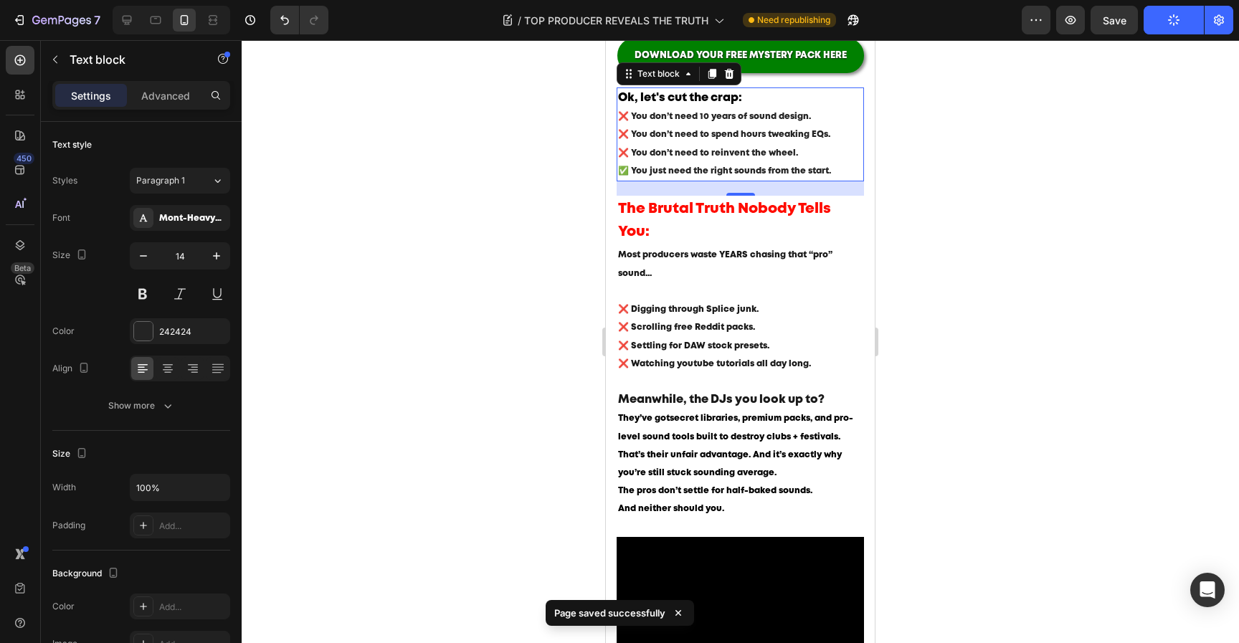
click at [941, 244] on div at bounding box center [740, 341] width 997 height 603
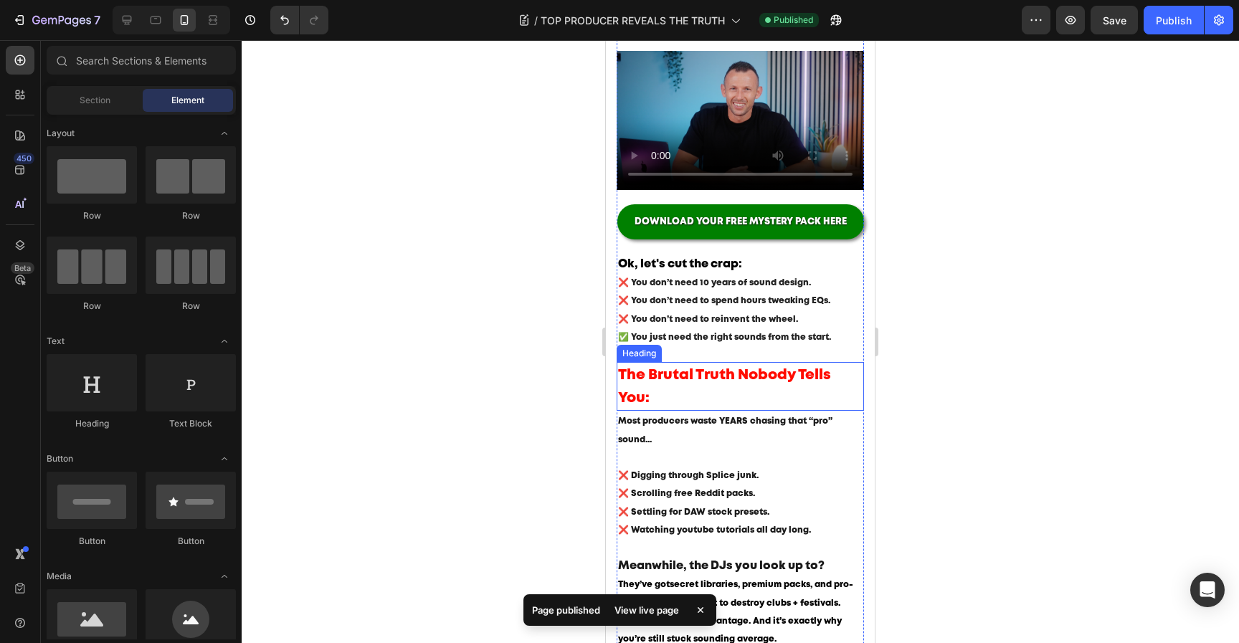
scroll to position [217, 0]
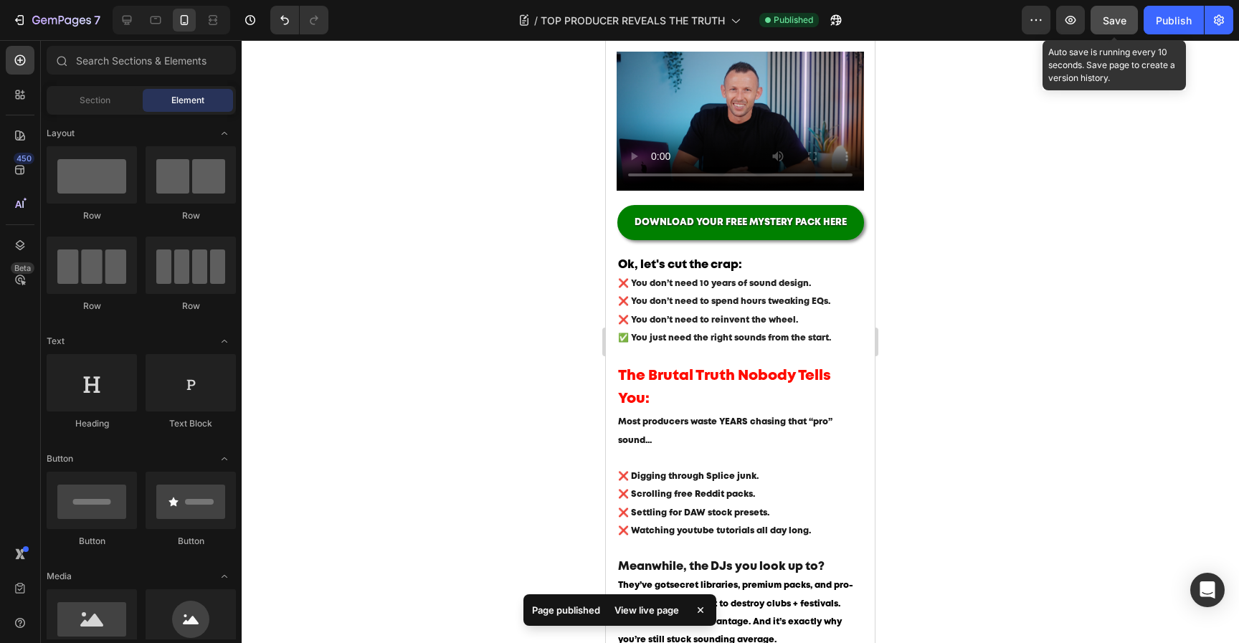
click at [1124, 27] on div "Save" at bounding box center [1115, 20] width 24 height 15
click at [1171, 27] on div "Publish" at bounding box center [1174, 20] width 36 height 15
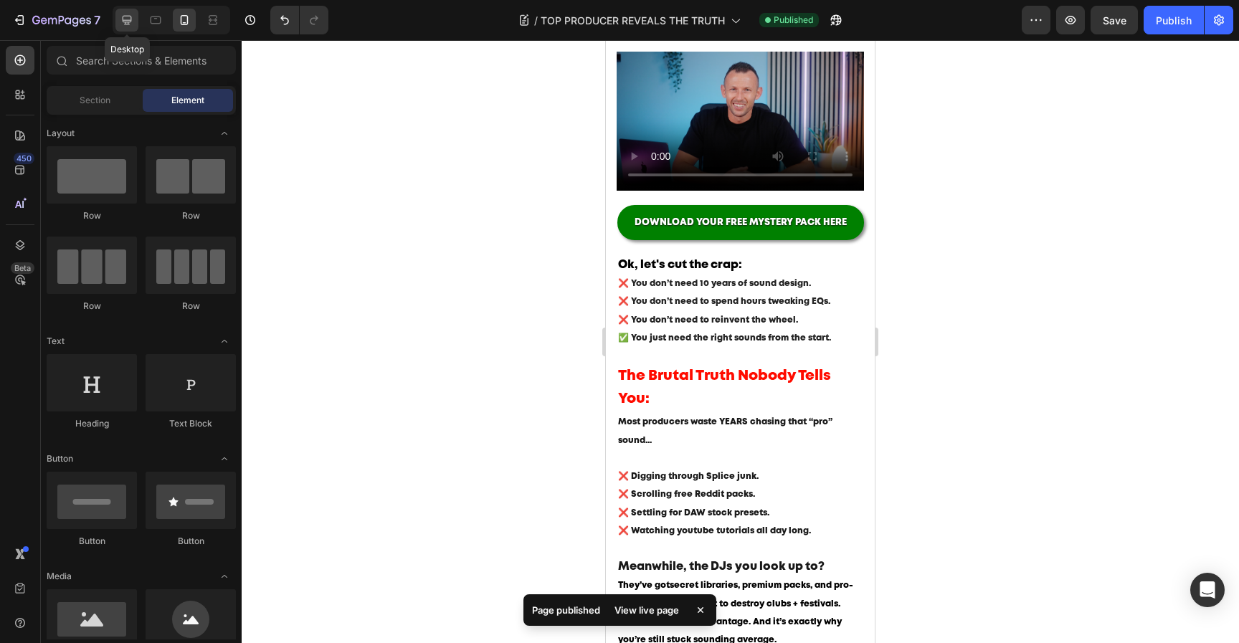
click at [125, 20] on icon at bounding box center [127, 20] width 9 height 9
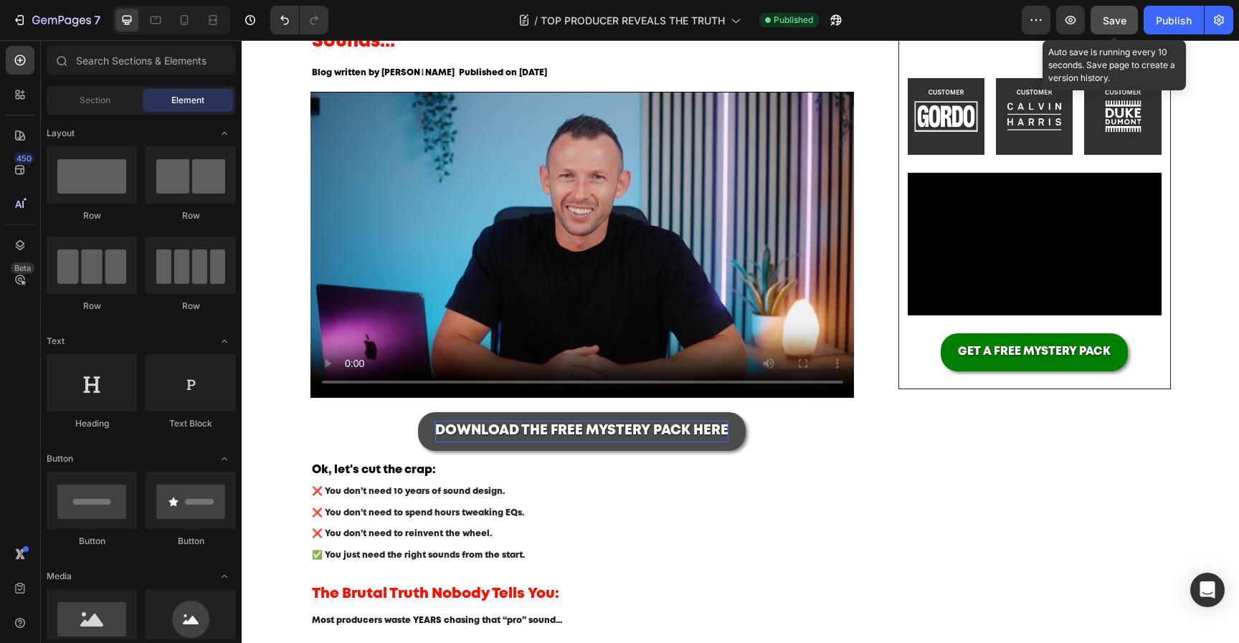
click at [1118, 28] on button "Save" at bounding box center [1113, 20] width 47 height 29
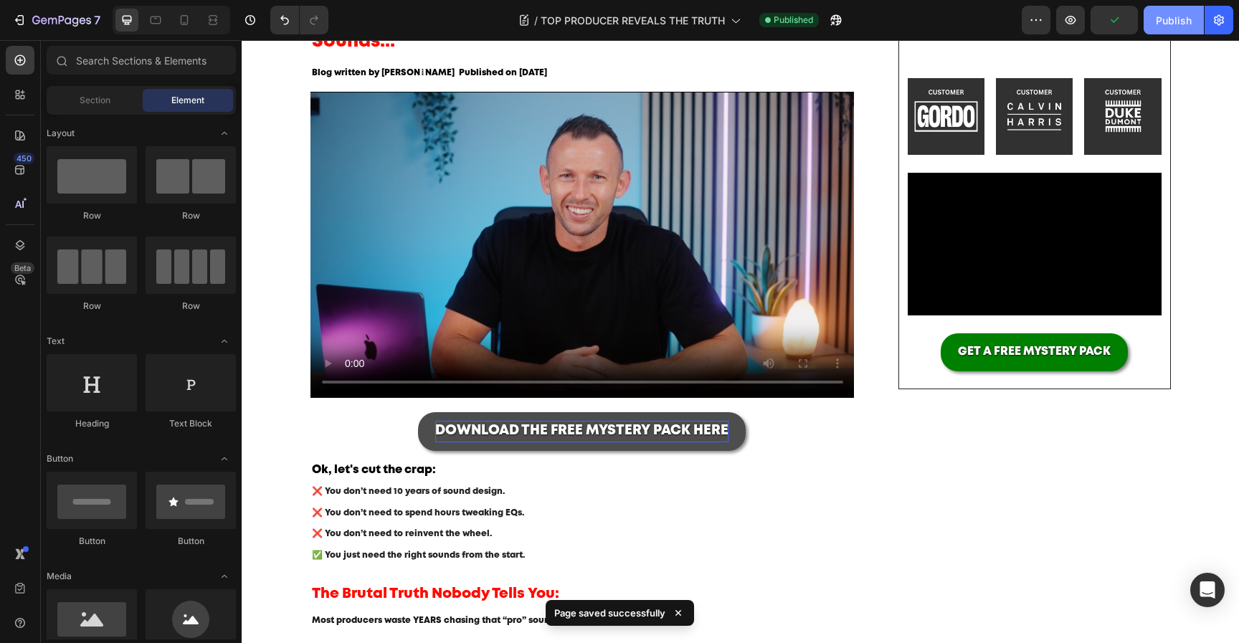
click at [1158, 26] on div "Publish" at bounding box center [1174, 20] width 36 height 15
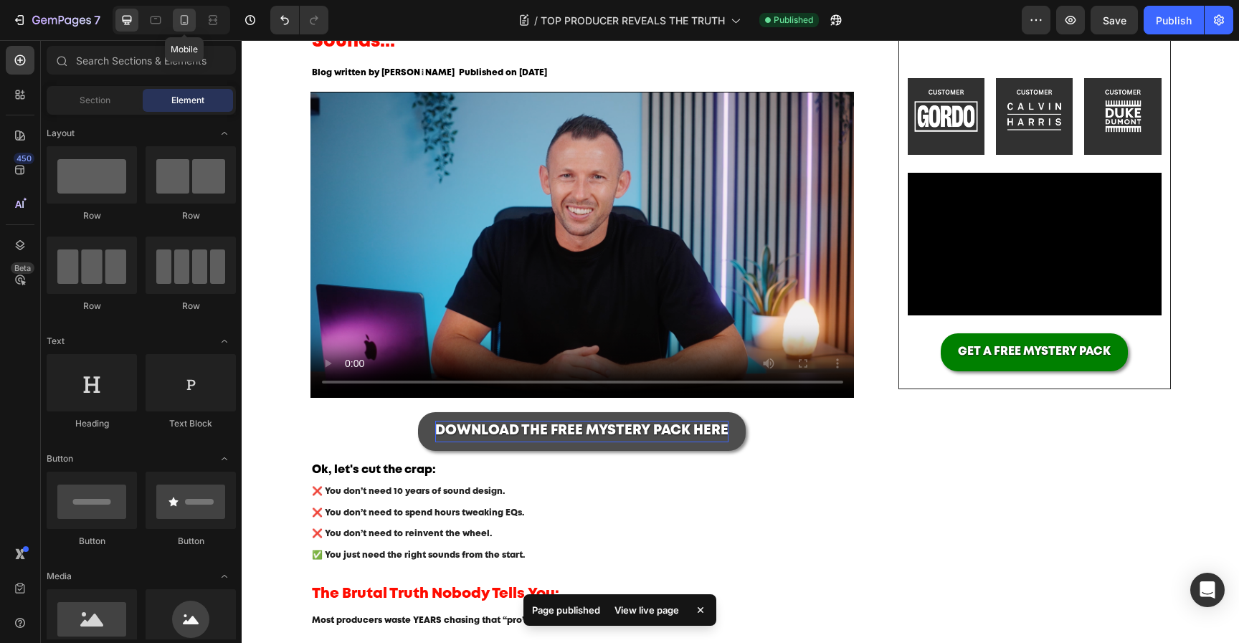
click at [178, 15] on icon at bounding box center [184, 20] width 14 height 14
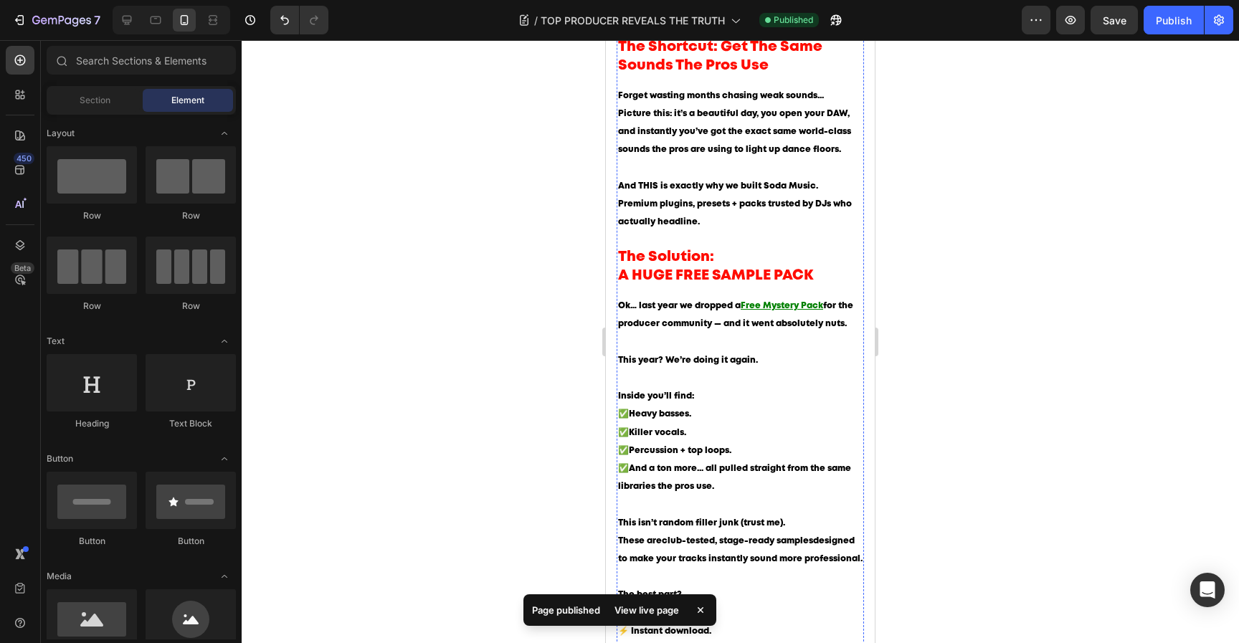
scroll to position [1049, 0]
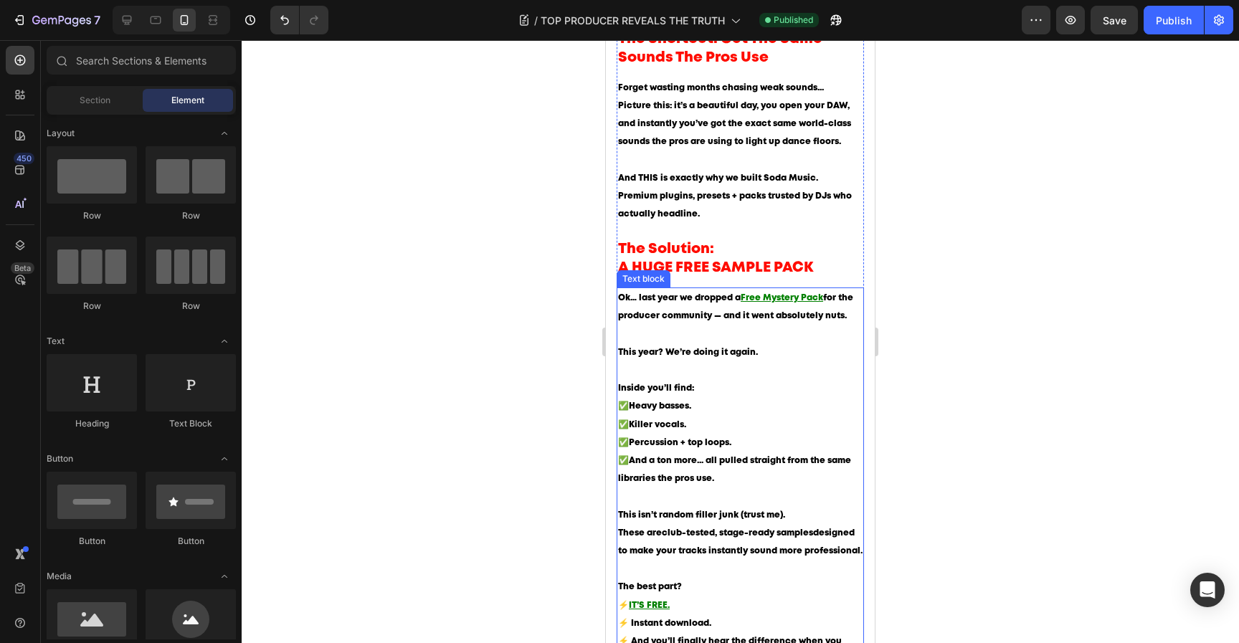
click at [662, 316] on p "Ok… last year we dropped a Free Mystery Pack for the producer community — and i…" at bounding box center [740, 334] width 244 height 90
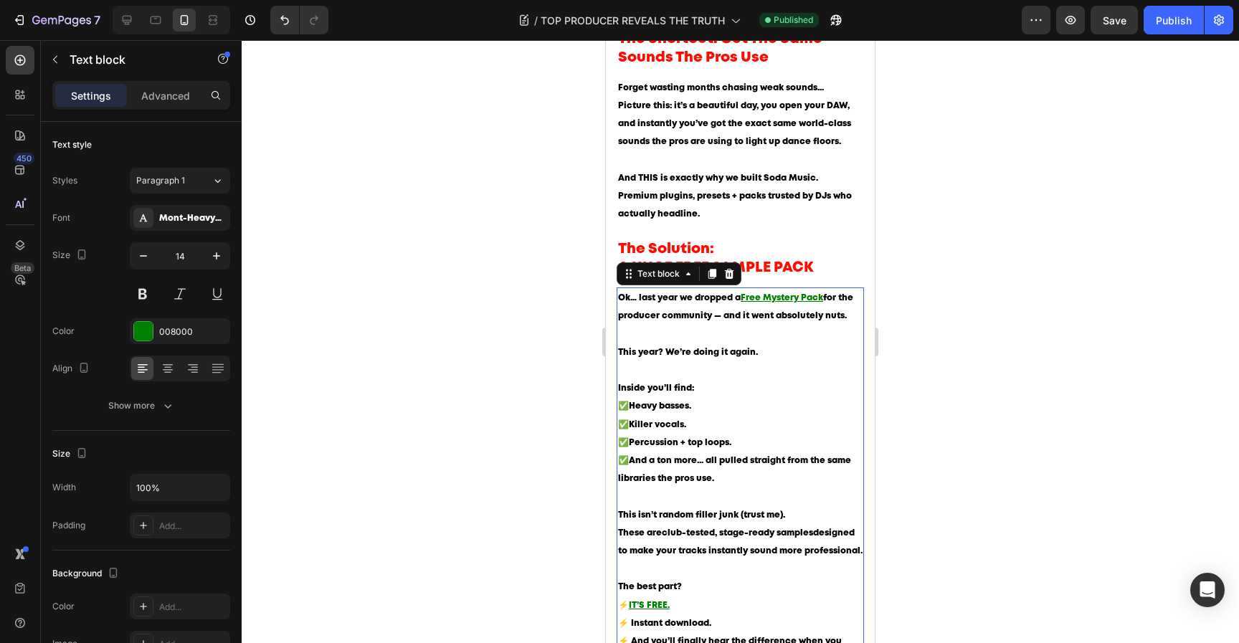
click at [637, 313] on p "Ok… last year we dropped a Free Mystery Pack for the producer community — and i…" at bounding box center [740, 334] width 244 height 90
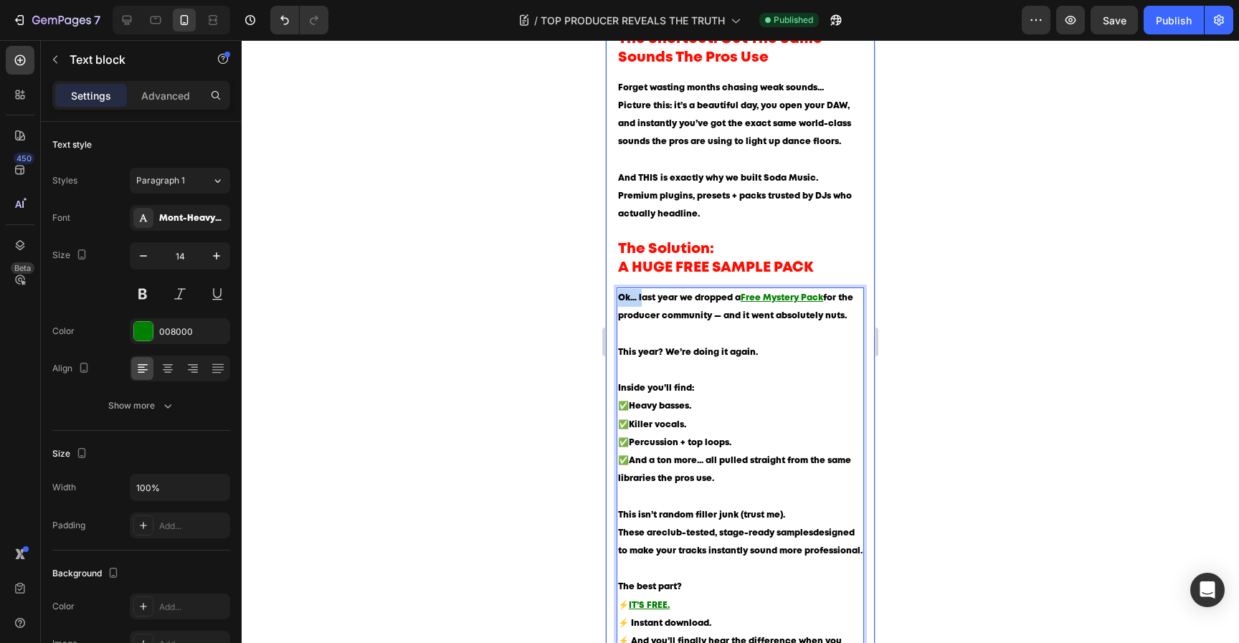
drag, startPoint x: 641, startPoint y: 311, endPoint x: 606, endPoint y: 311, distance: 34.4
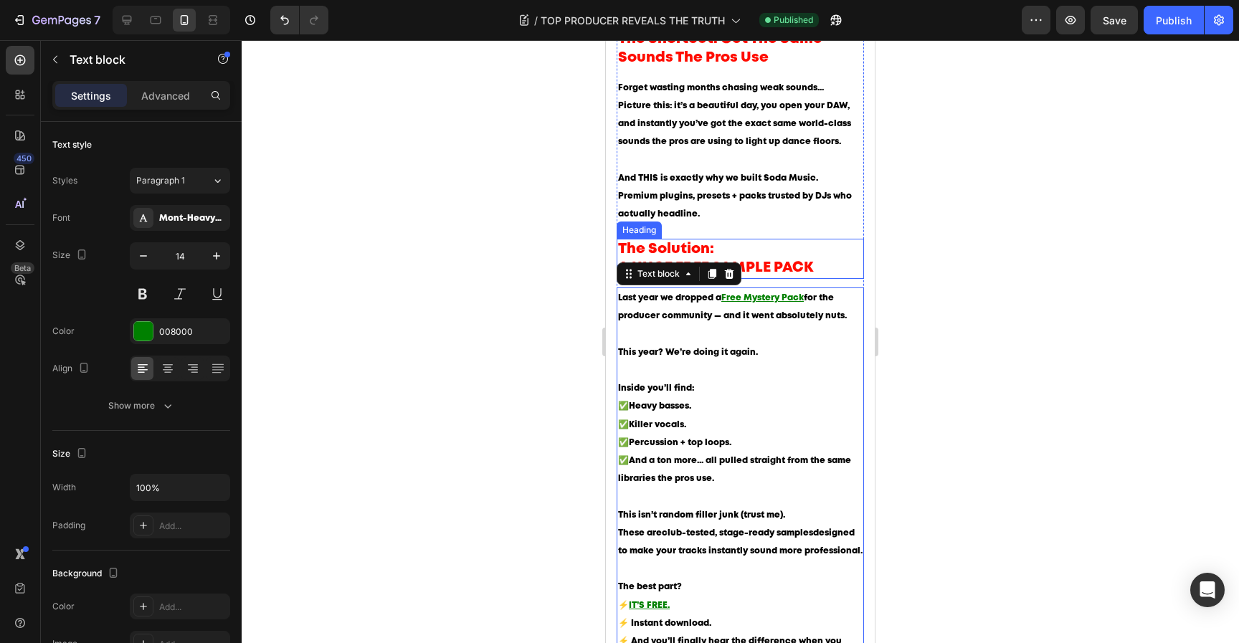
click at [958, 285] on div at bounding box center [740, 341] width 997 height 603
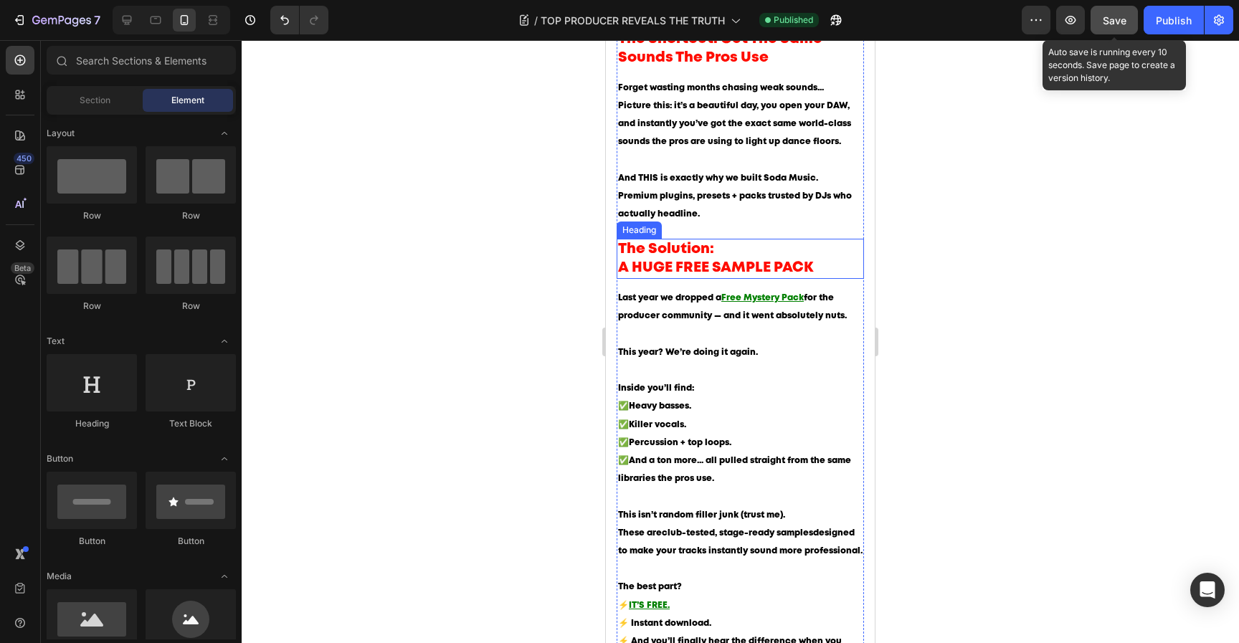
click at [1110, 22] on span "Save" at bounding box center [1115, 20] width 24 height 12
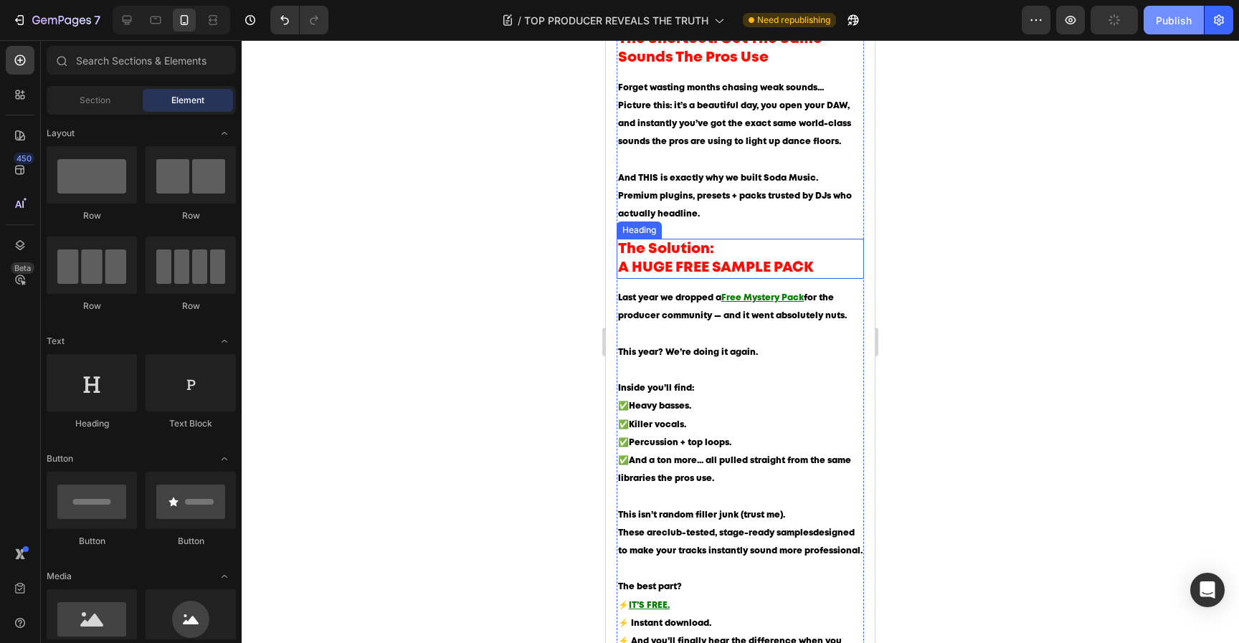
click at [1152, 22] on button "Publish" at bounding box center [1173, 20] width 60 height 29
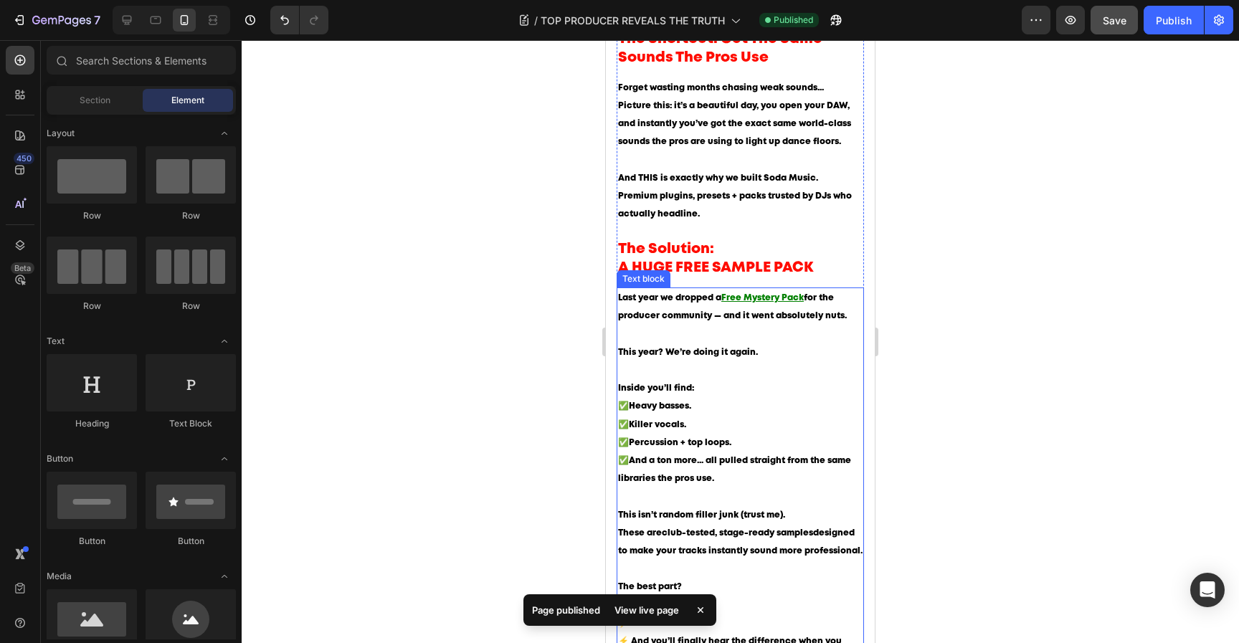
click at [729, 356] on span "This year? We’re doing it again." at bounding box center [688, 352] width 140 height 8
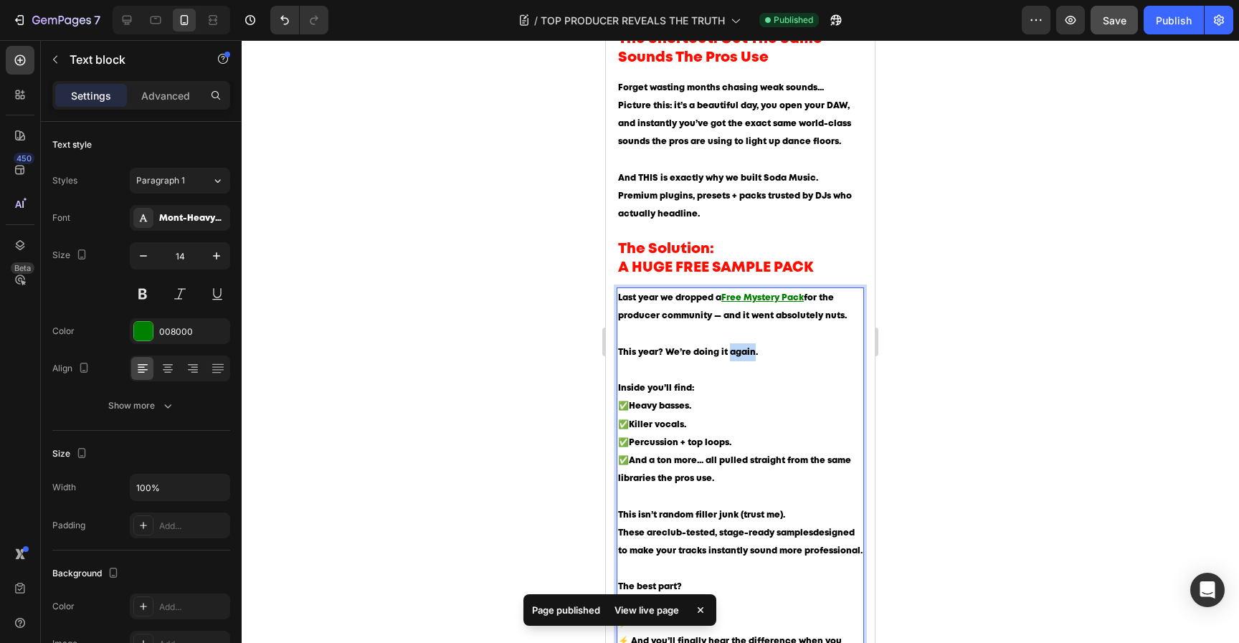
click at [736, 356] on span "This year? We’re doing it again." at bounding box center [688, 352] width 140 height 8
click at [940, 357] on div at bounding box center [740, 341] width 997 height 603
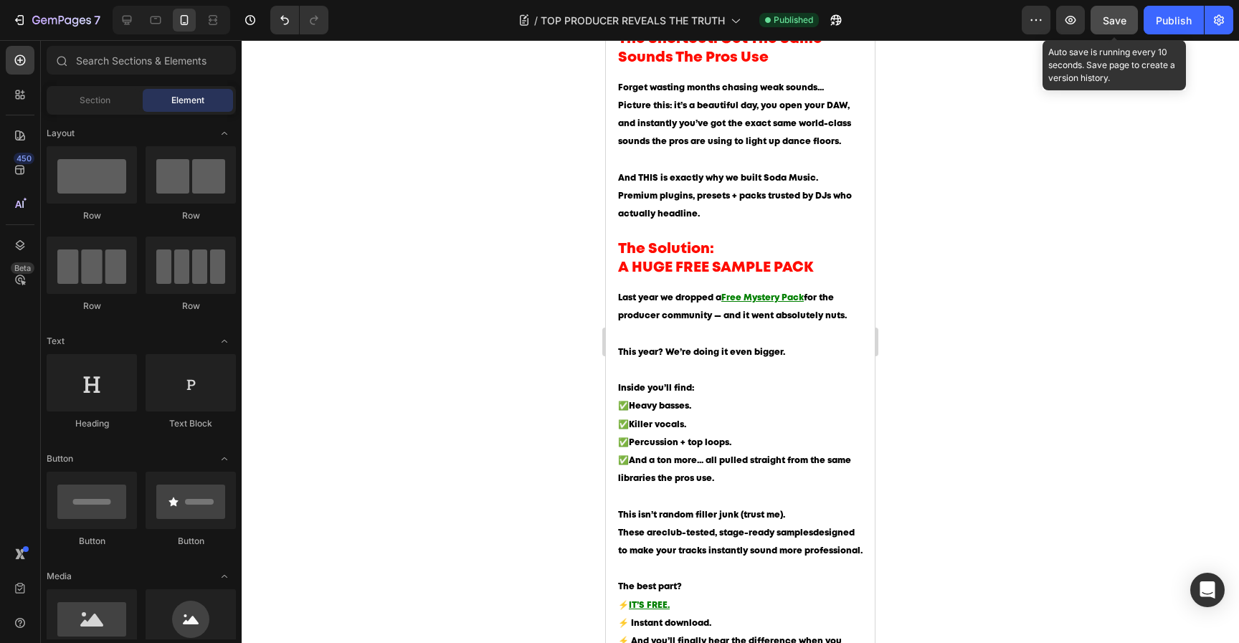
click at [1115, 27] on div "Save" at bounding box center [1115, 20] width 24 height 15
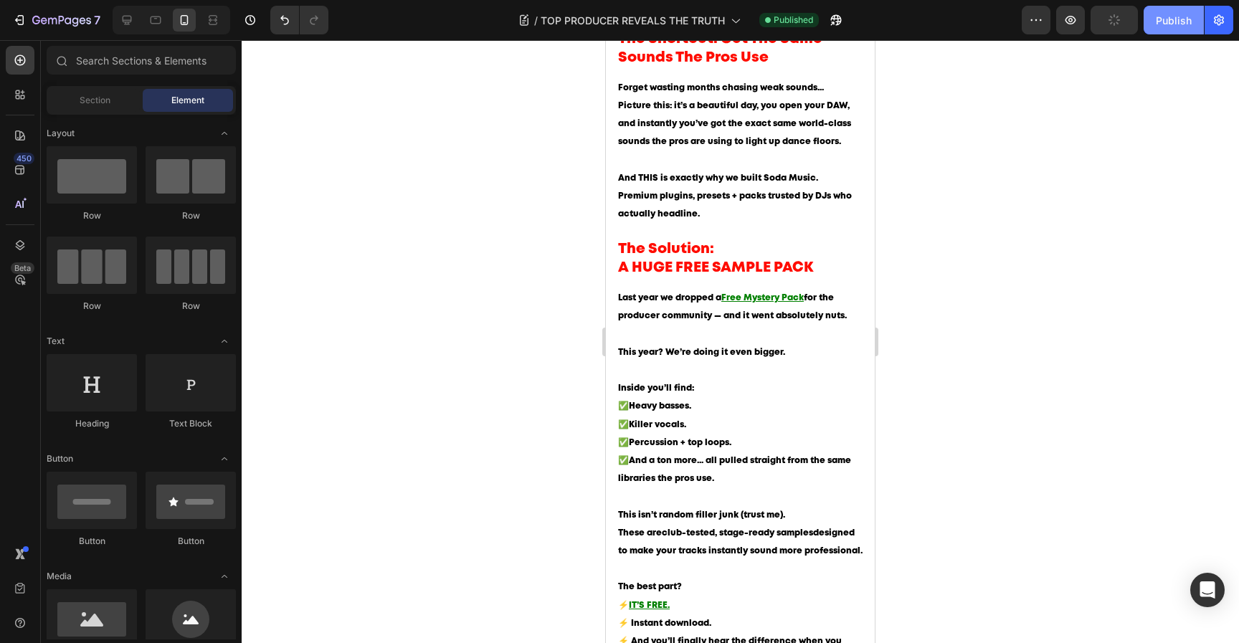
click at [1145, 27] on button "Publish" at bounding box center [1173, 20] width 60 height 29
click at [119, 19] on div at bounding box center [126, 20] width 23 height 23
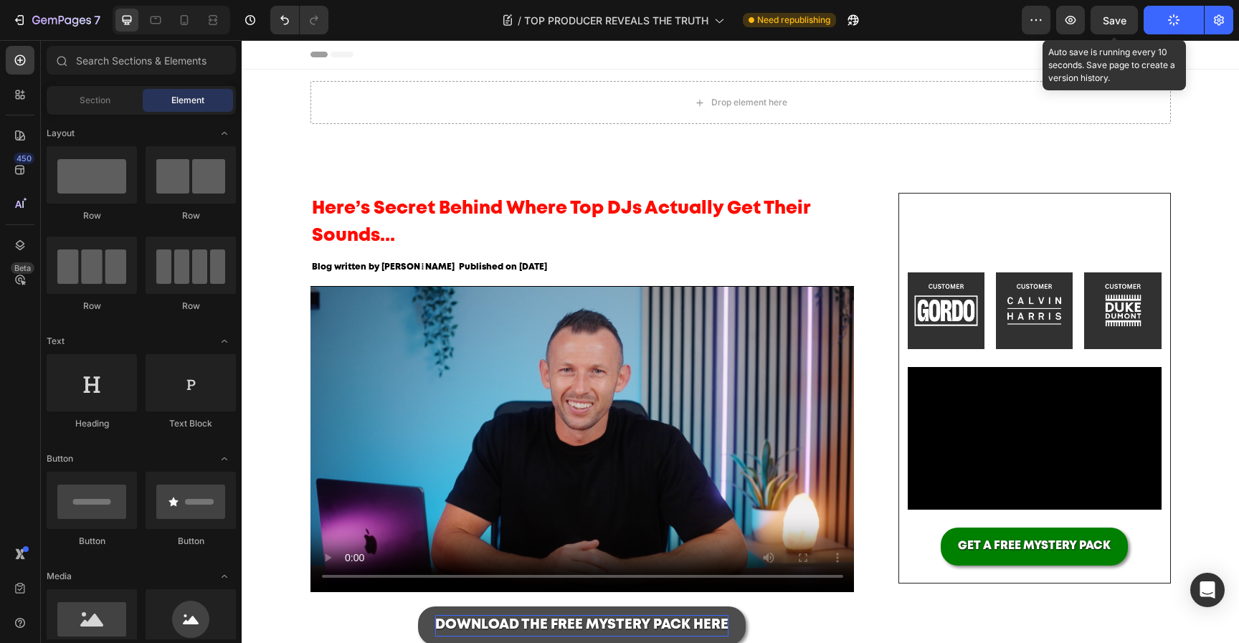
click at [1122, 14] on span "Save" at bounding box center [1115, 20] width 24 height 12
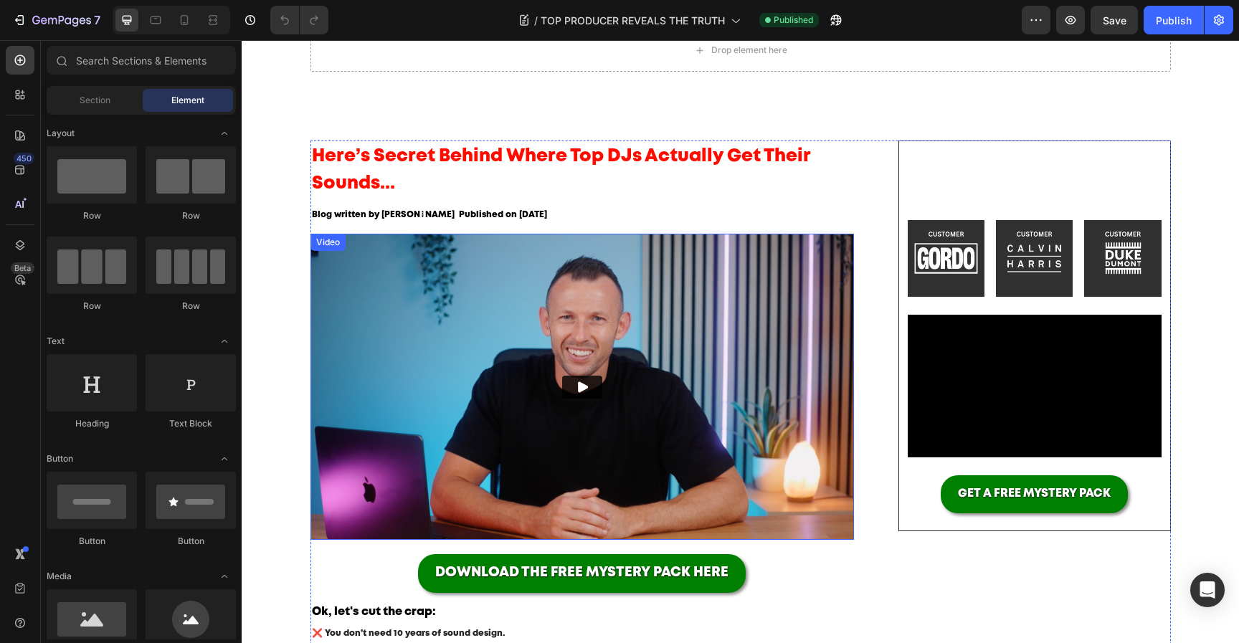
scroll to position [53, 0]
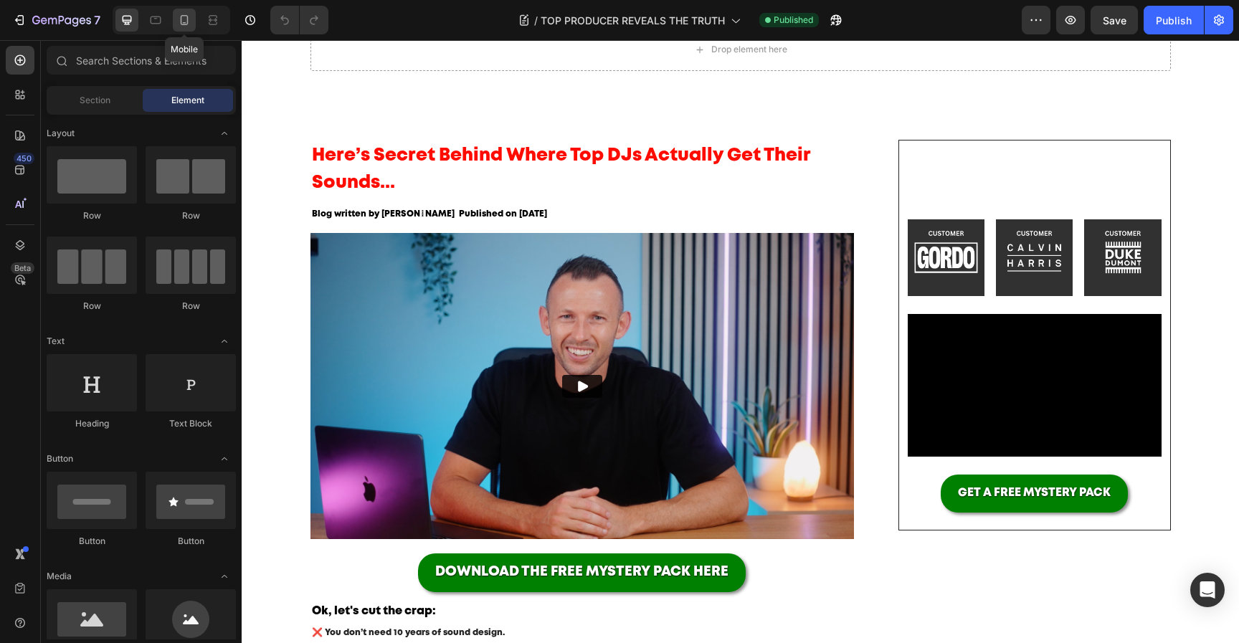
click at [189, 28] on div at bounding box center [184, 20] width 23 height 23
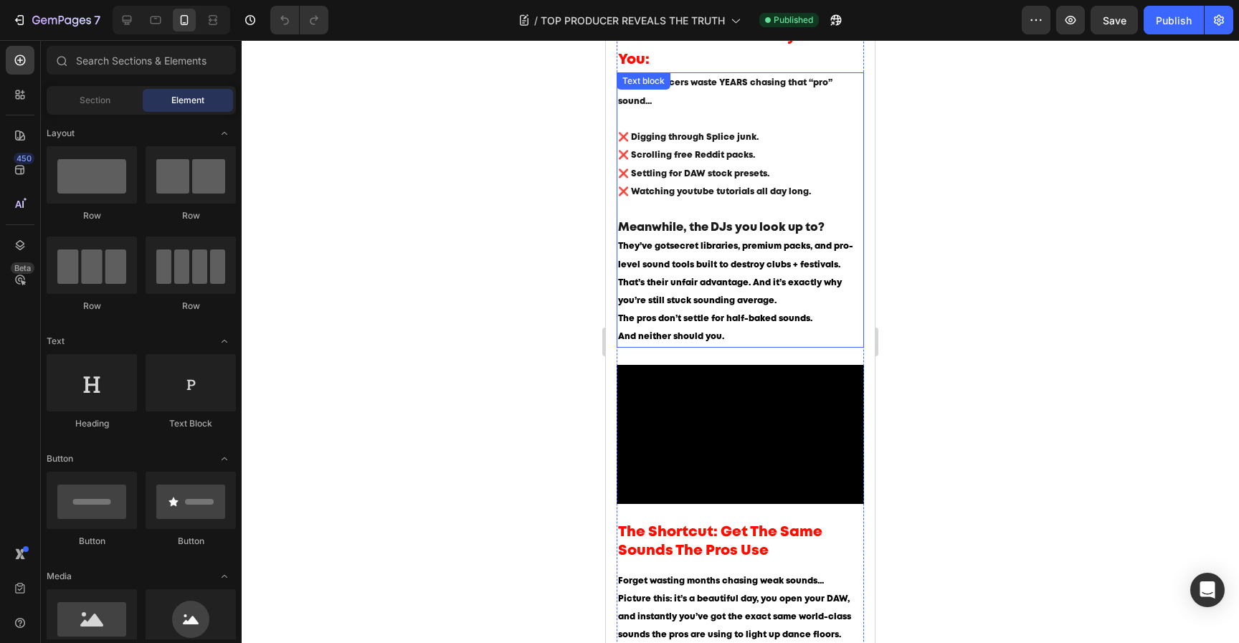
scroll to position [554, 0]
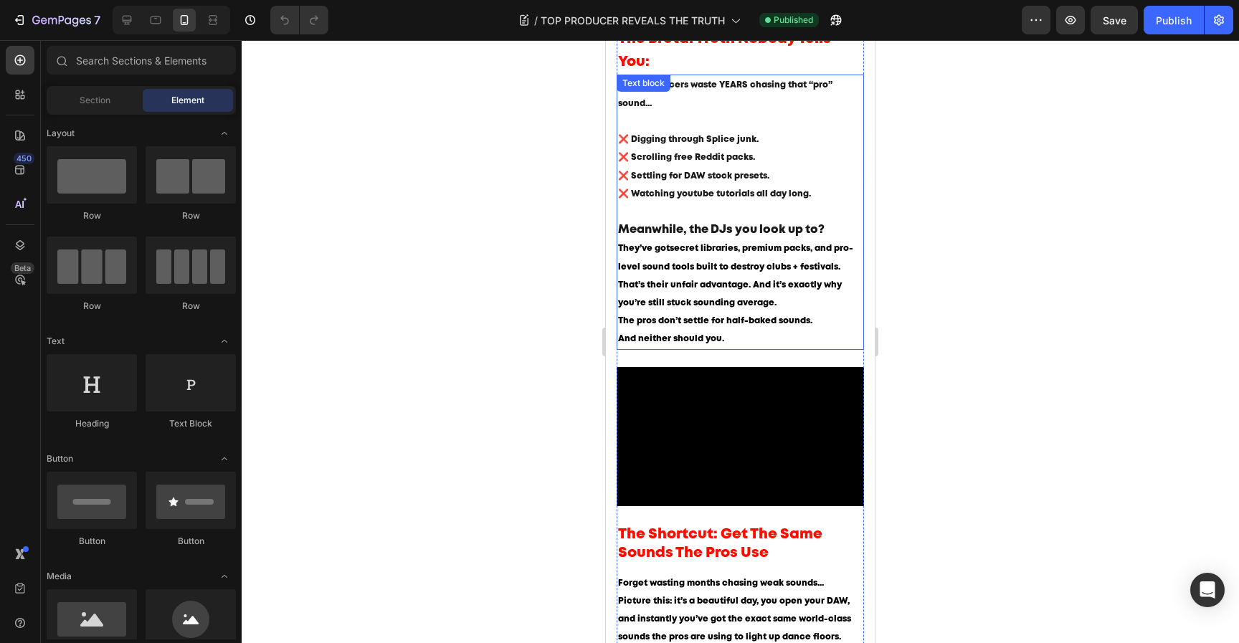
click at [769, 276] on p "Meanwhile, the DJs you look up to? They’ve got secret libraries, premium packs,…" at bounding box center [740, 248] width 244 height 55
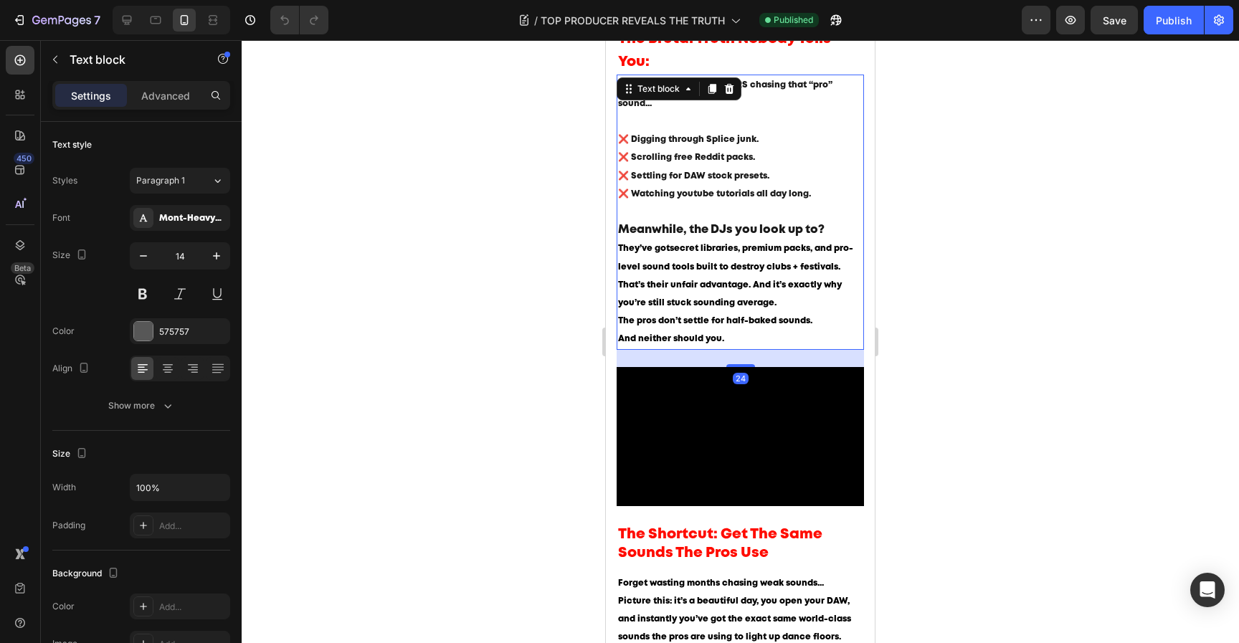
click at [748, 276] on p "Meanwhile, the DJs you look up to? They’ve got secret libraries, premium packs,…" at bounding box center [740, 248] width 244 height 55
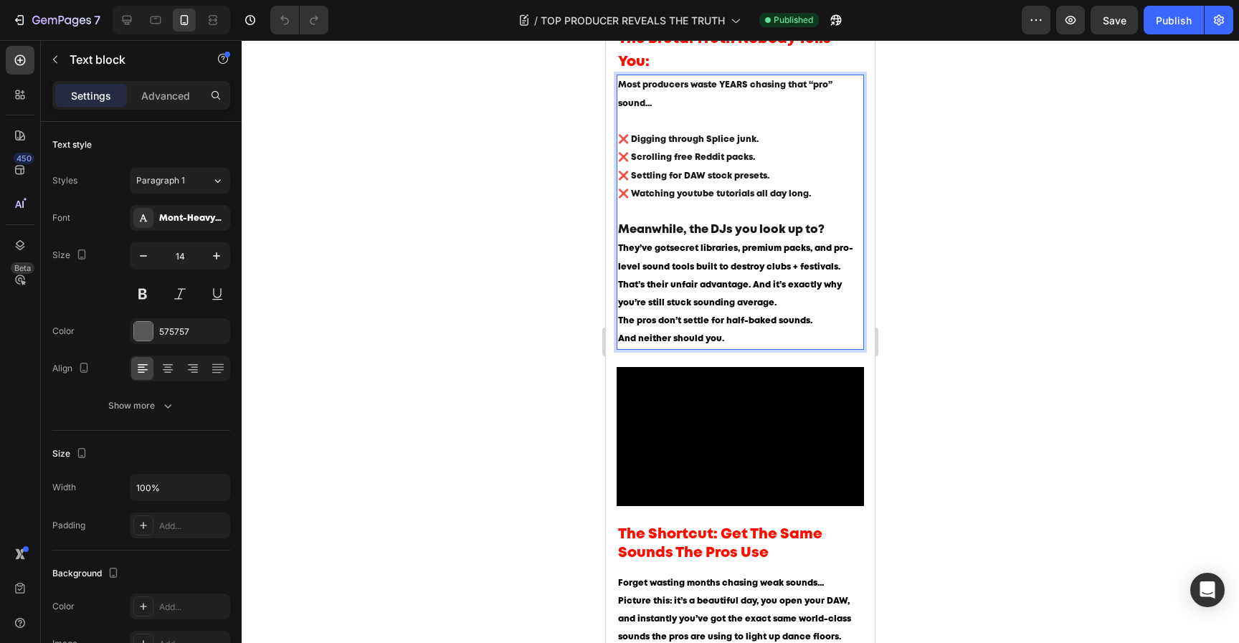
click at [738, 270] on strong "secret libraries, premium packs, and pro-level sound tools built to destroy clu…" at bounding box center [735, 257] width 235 height 26
click at [780, 270] on strong "secret libraries, premium packs, and pro-level sound tools built for the clubs …" at bounding box center [735, 257] width 235 height 26
click at [804, 325] on span "The pros don’t settle for half-baked sounds." at bounding box center [715, 321] width 194 height 8
click at [657, 292] on span "That’s their unfair advantage. And it’s exactly why you’re still stuck sounding…" at bounding box center [730, 294] width 224 height 26
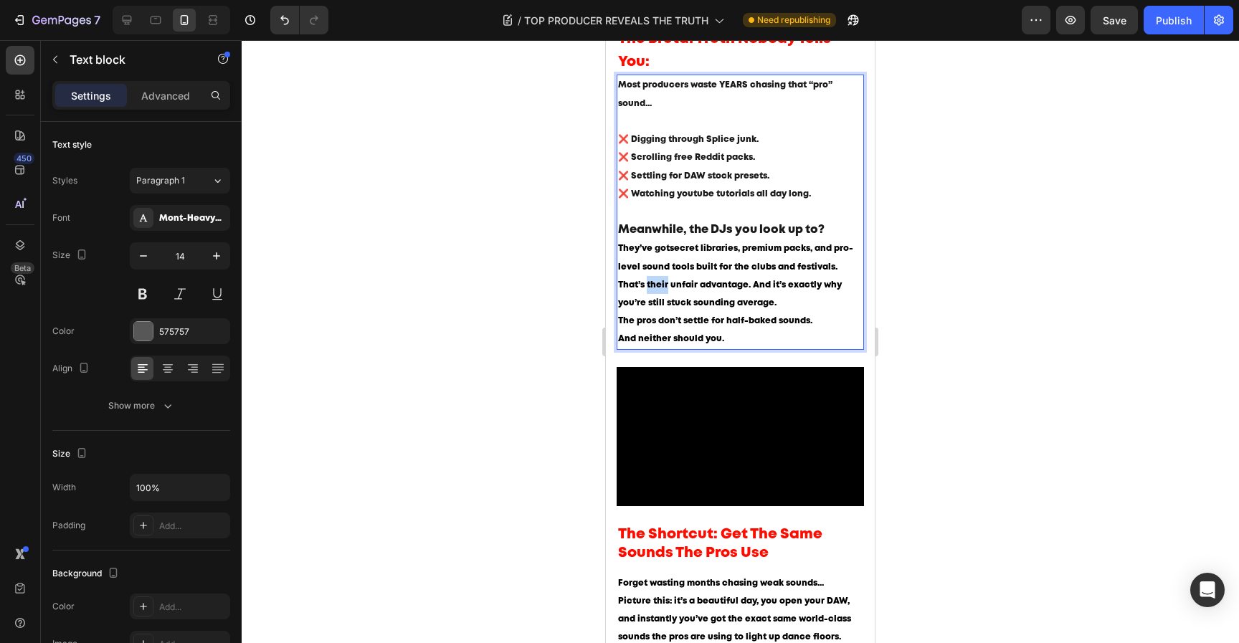
click at [657, 292] on span "That’s their unfair advantage. And it’s exactly why you’re still stuck sounding…" at bounding box center [730, 294] width 224 height 26
click at [787, 337] on p "The pros don’t settle for half-baked sounds. And neither should you." at bounding box center [740, 330] width 244 height 36
click at [741, 292] on span "That’s the unfair advantage. And it’s exactly why you’re still stuck sounding a…" at bounding box center [726, 294] width 217 height 26
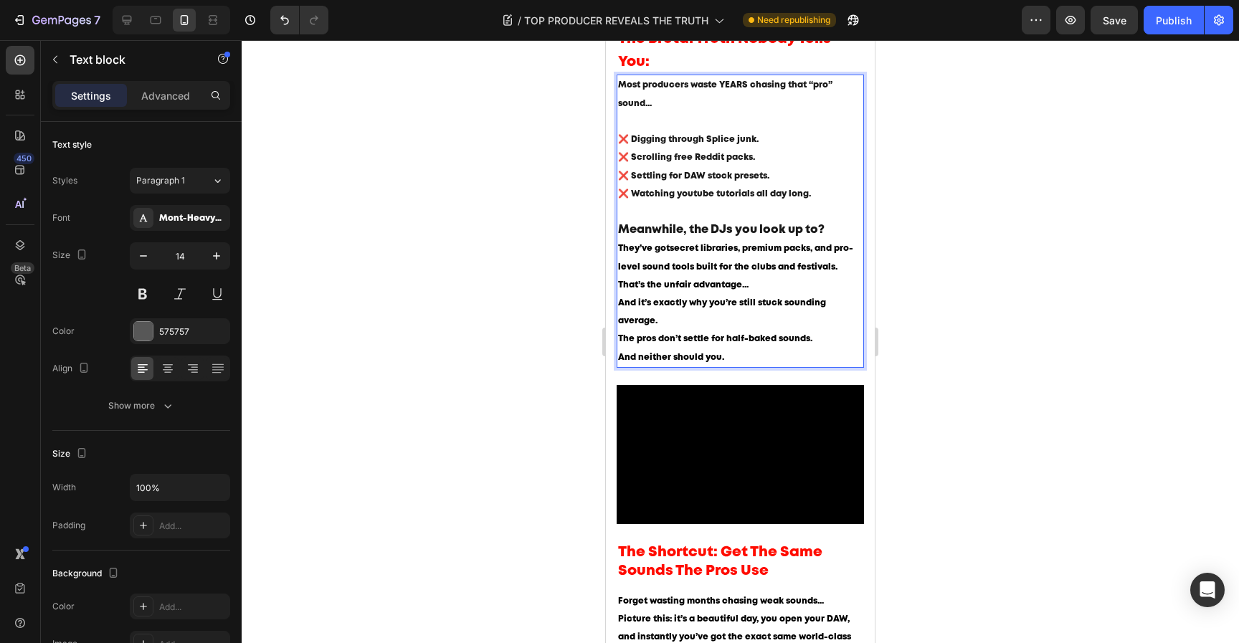
click at [621, 343] on span "The pros don’t settle for half-baked sounds." at bounding box center [715, 339] width 194 height 8
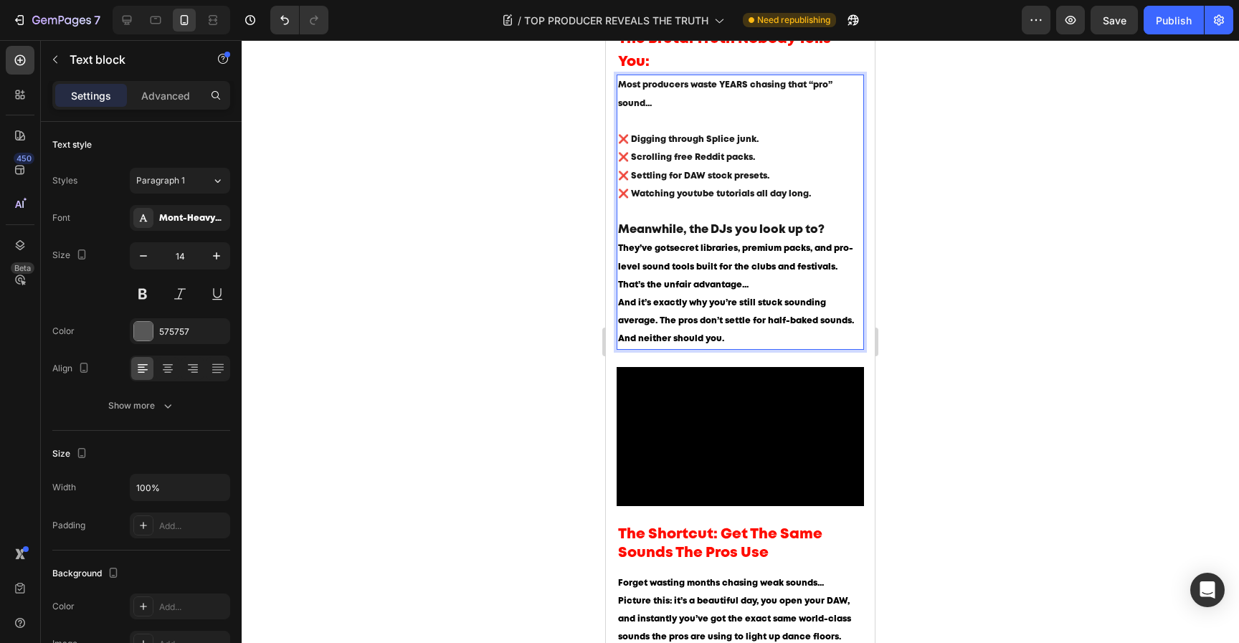
click at [772, 313] on span "And it’s exactly why you’re still stuck sounding average. The pros don’t settle…" at bounding box center [736, 312] width 236 height 26
click at [839, 308] on span "And it’s exactly why you’re still sounding average. The pros don’t settle for h…" at bounding box center [739, 312] width 242 height 26
click at [791, 341] on p "That’s the unfair advantage... And it’s exactly why you’re still sounding avera…" at bounding box center [740, 312] width 244 height 72
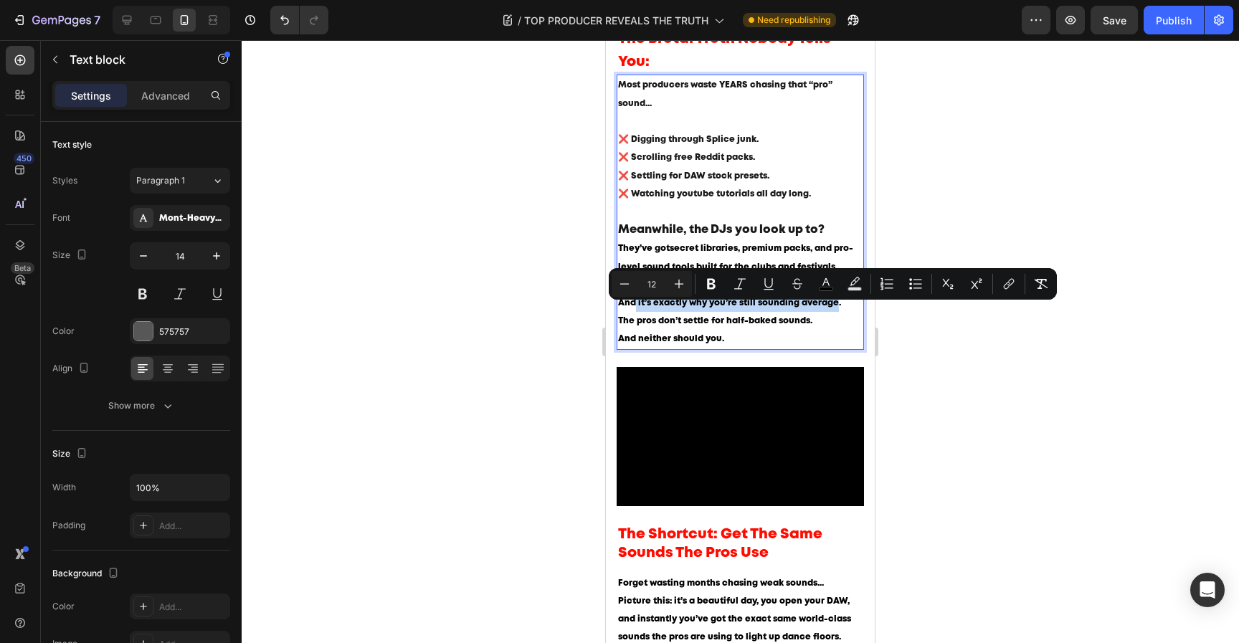
drag, startPoint x: 834, startPoint y: 309, endPoint x: 634, endPoint y: 315, distance: 200.1
click at [634, 315] on p "That’s the unfair advantage... And it’s exactly why you’re still sounding avera…" at bounding box center [740, 312] width 244 height 72
click at [776, 348] on p "That’s the unfair advantage... And it’s exactly why you’re still sounding avera…" at bounding box center [740, 312] width 244 height 72
drag, startPoint x: 845, startPoint y: 313, endPoint x: 618, endPoint y: 311, distance: 227.2
click at [618, 311] on p "That’s the unfair advantage... And it’s exactly why you’re still sounding avera…" at bounding box center [740, 312] width 244 height 72
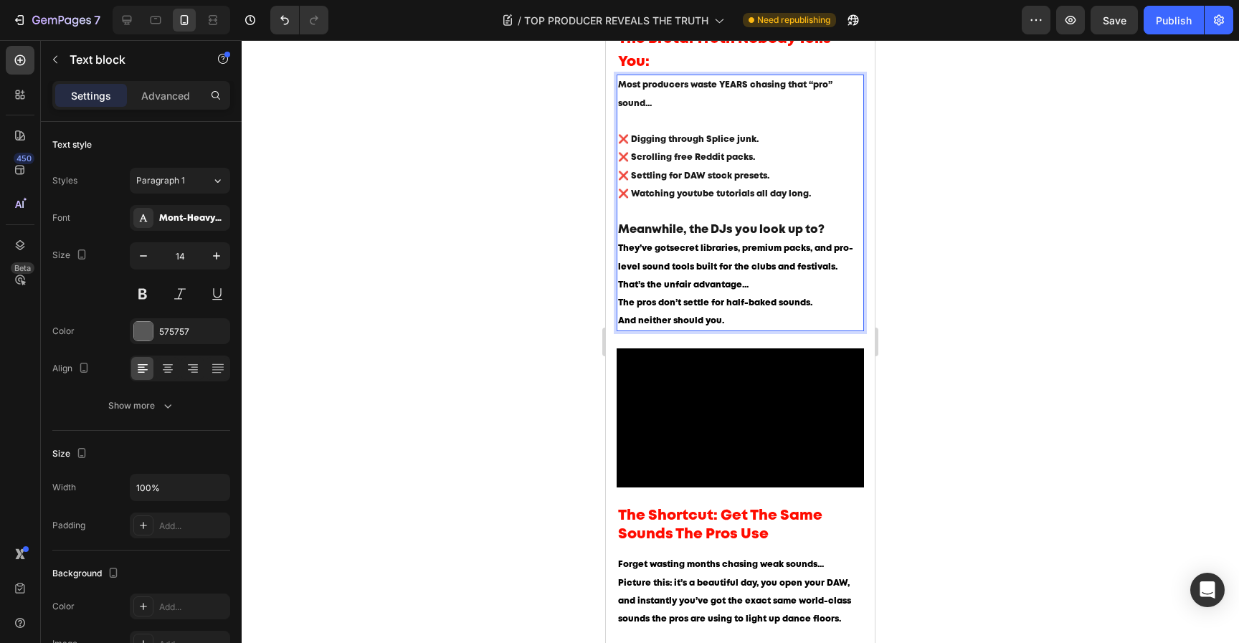
click at [1011, 261] on div at bounding box center [740, 341] width 997 height 603
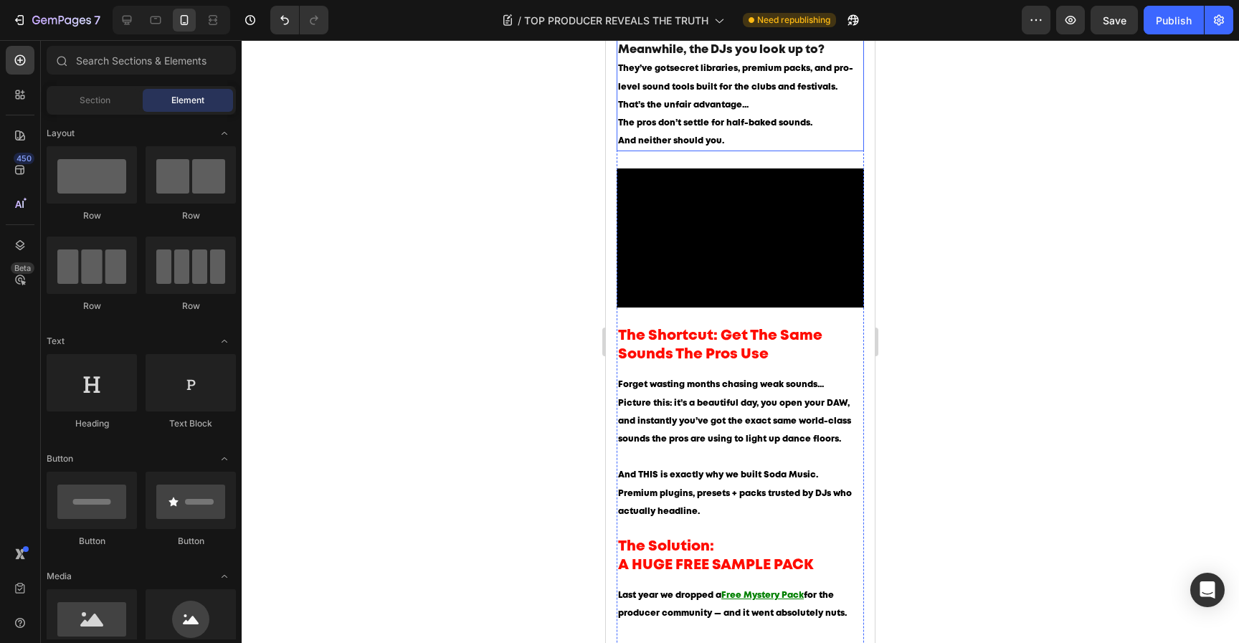
scroll to position [736, 0]
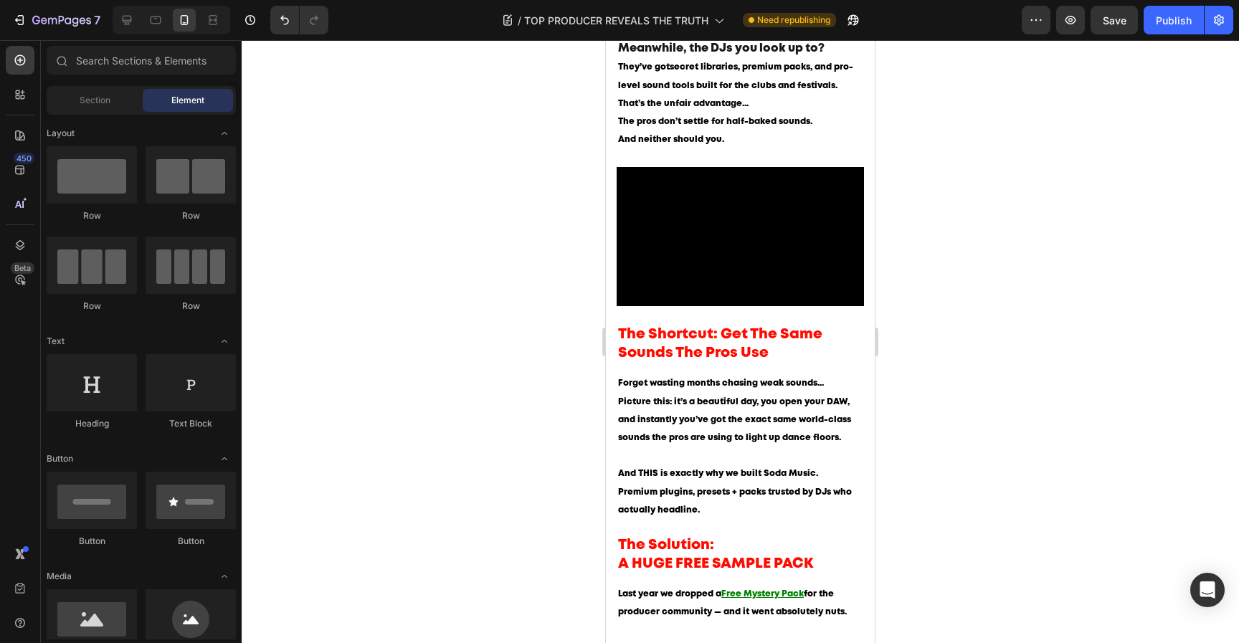
click at [979, 368] on div at bounding box center [740, 341] width 997 height 603
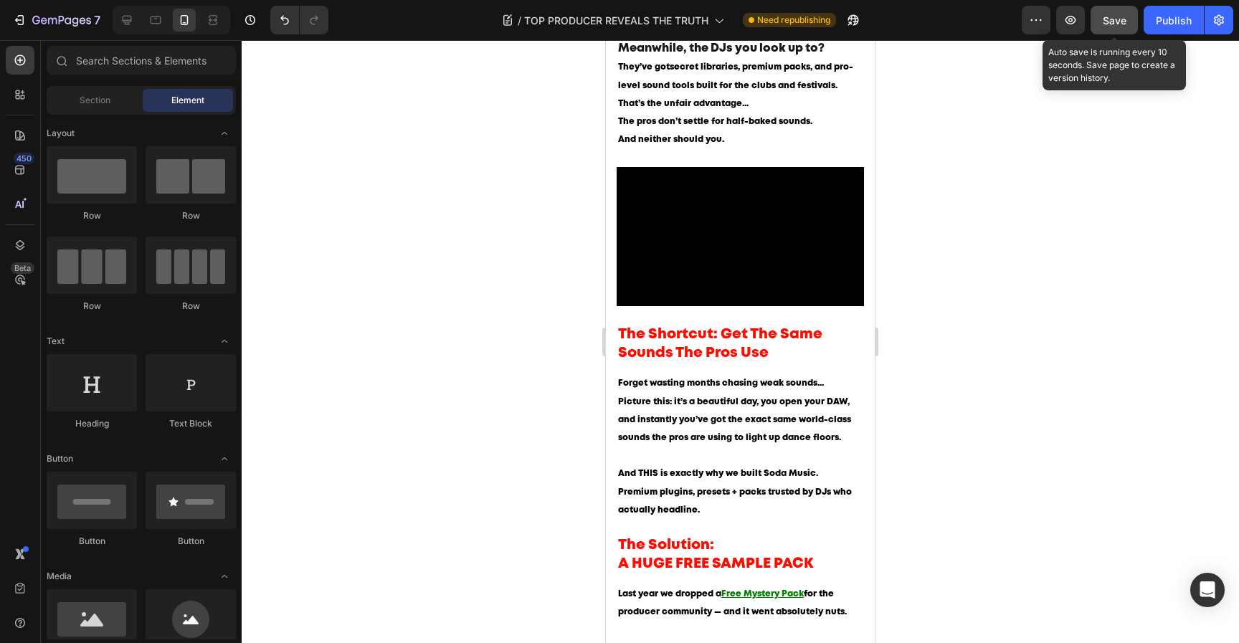
click at [1131, 29] on button "Save" at bounding box center [1113, 20] width 47 height 29
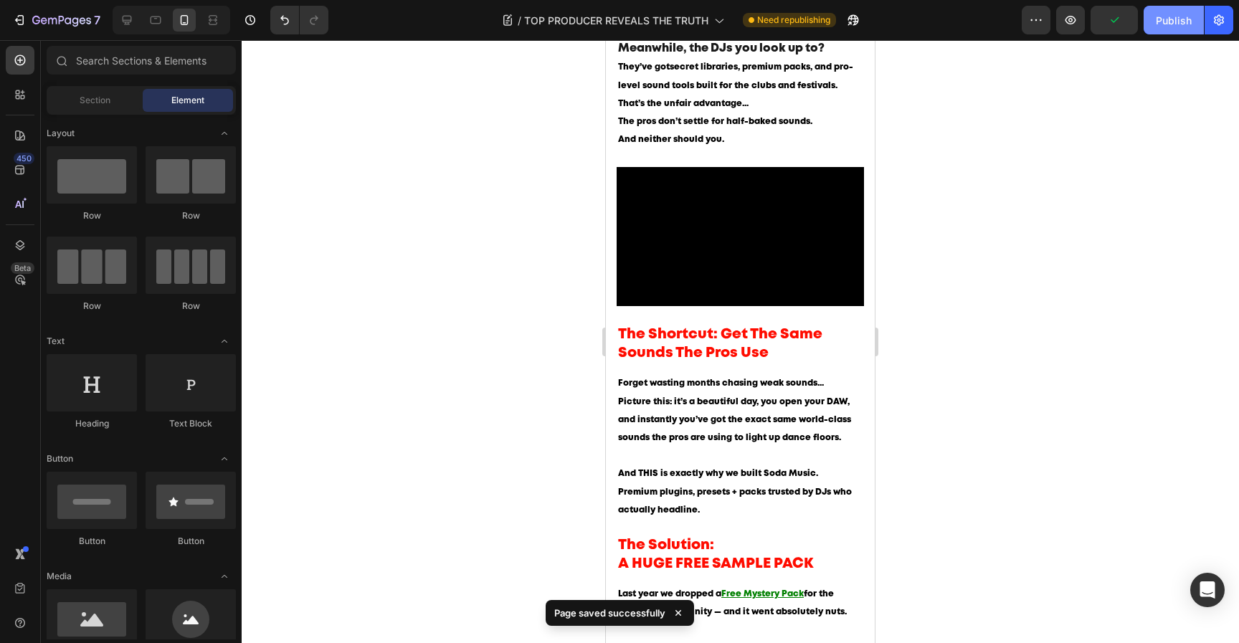
click at [1156, 28] on button "Publish" at bounding box center [1173, 20] width 60 height 29
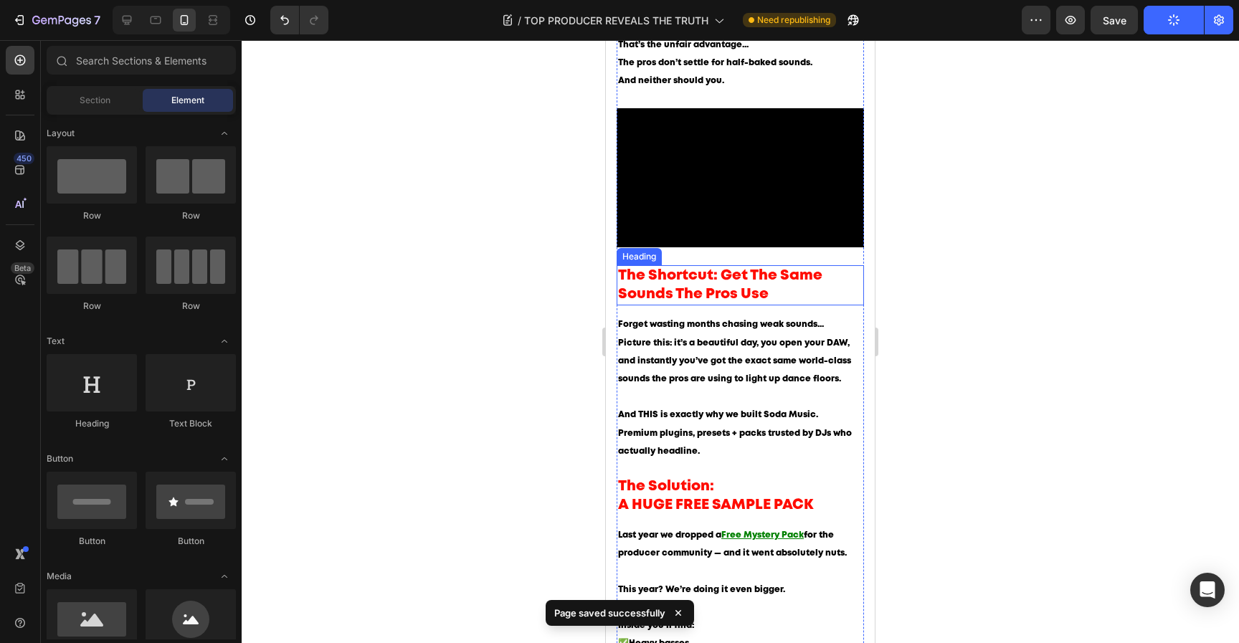
scroll to position [799, 0]
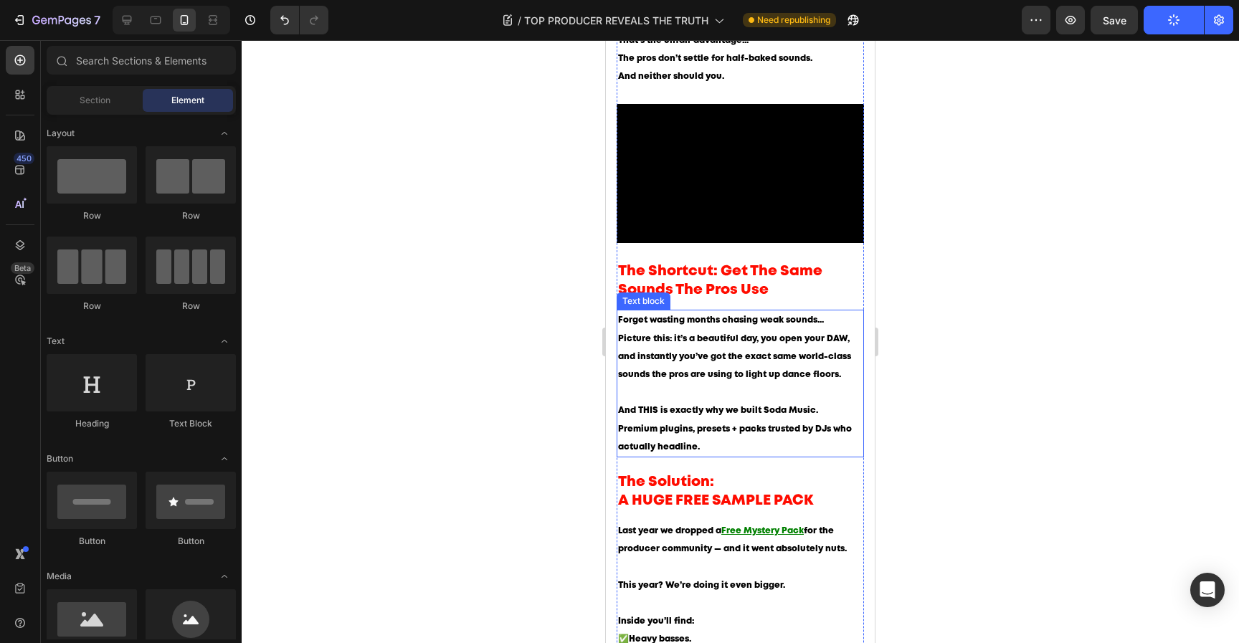
click at [714, 346] on span "Picture this: it’s a beautiful day, you open your DAW, and instantly you’ve got…" at bounding box center [734, 357] width 233 height 44
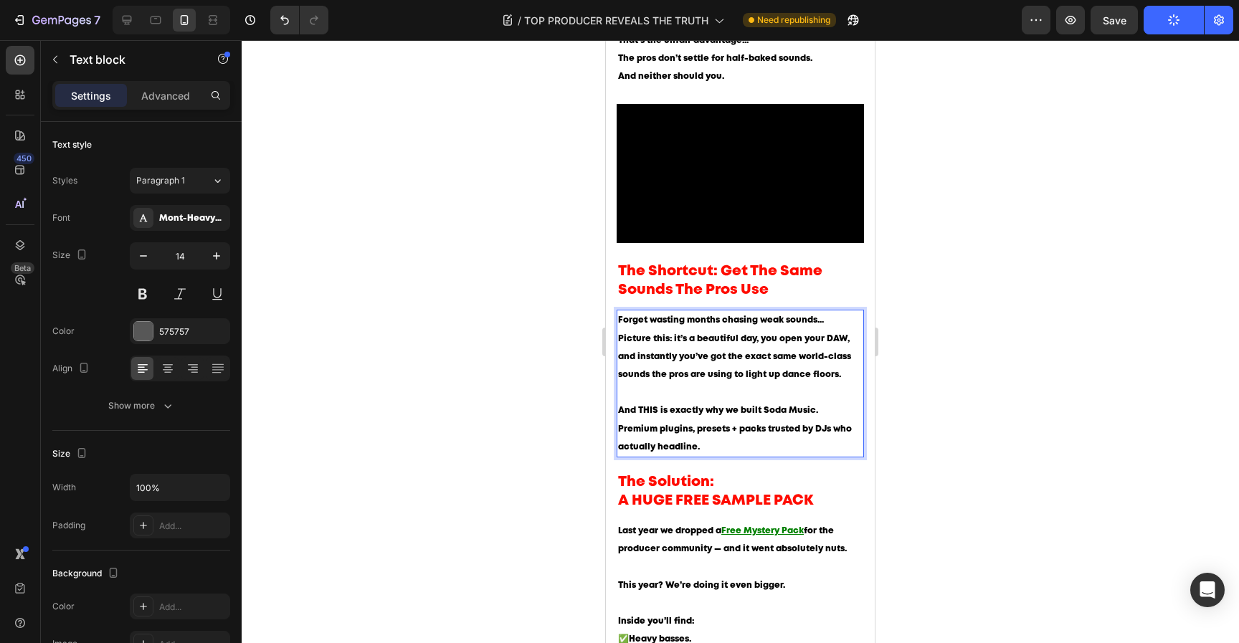
click at [714, 346] on span "Picture this: it’s a beautiful day, you open your DAW, and instantly you’ve got…" at bounding box center [734, 357] width 233 height 44
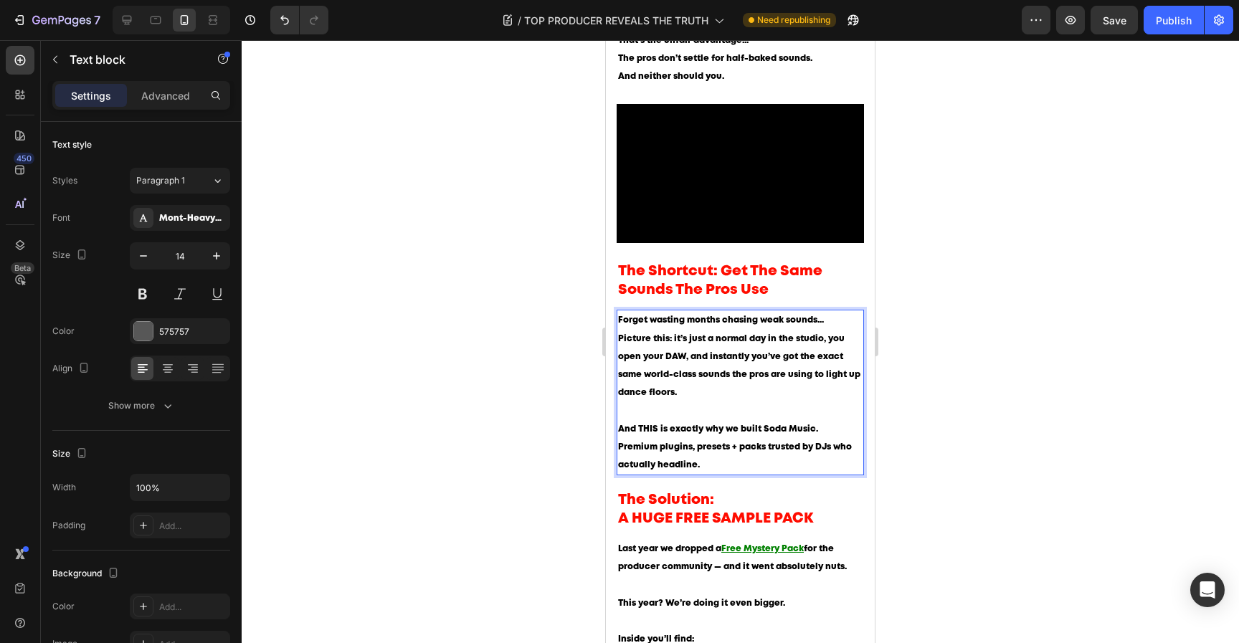
scroll to position [798, 0]
click at [693, 347] on span "Picture this: it’s just a normal day in the studio, you open your DAW, and inst…" at bounding box center [739, 366] width 242 height 62
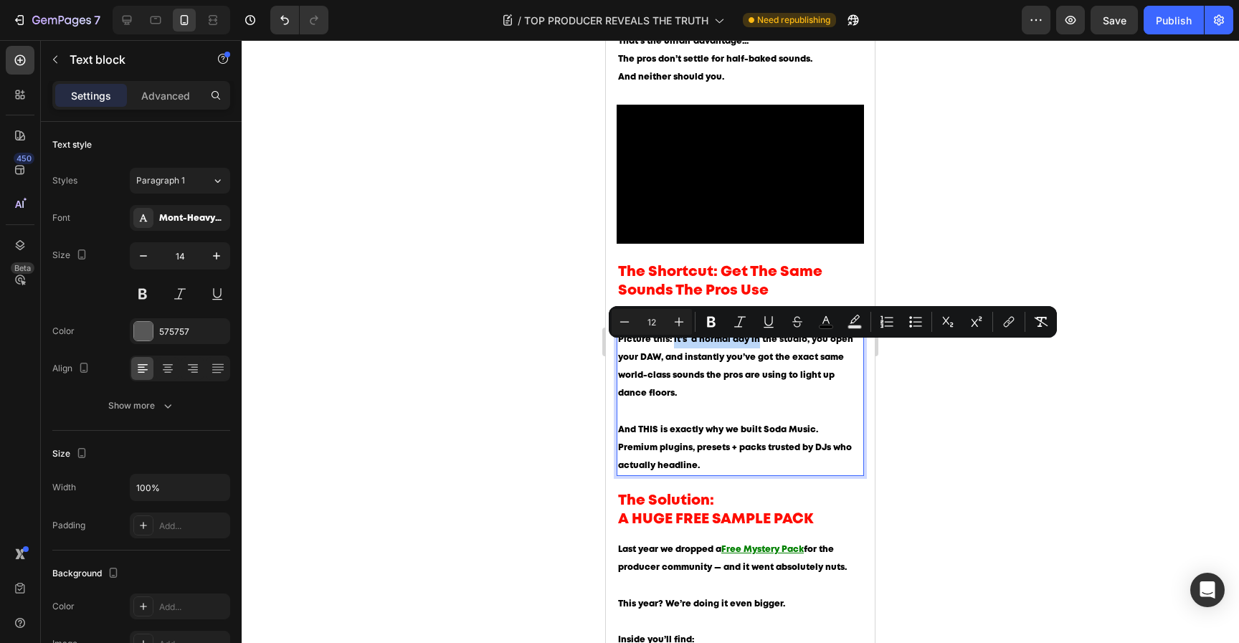
drag, startPoint x: 756, startPoint y: 348, endPoint x: 673, endPoint y: 348, distance: 83.2
click at [673, 348] on span "Picture this: it’s a normal day in the studio, you open your DAW, and instantly…" at bounding box center [735, 366] width 235 height 62
drag, startPoint x: 768, startPoint y: 348, endPoint x: 688, endPoint y: 353, distance: 80.4
click at [688, 353] on p "Forget wasting months chasing weak sounds... Picture this: you arraive the stud…" at bounding box center [740, 366] width 244 height 108
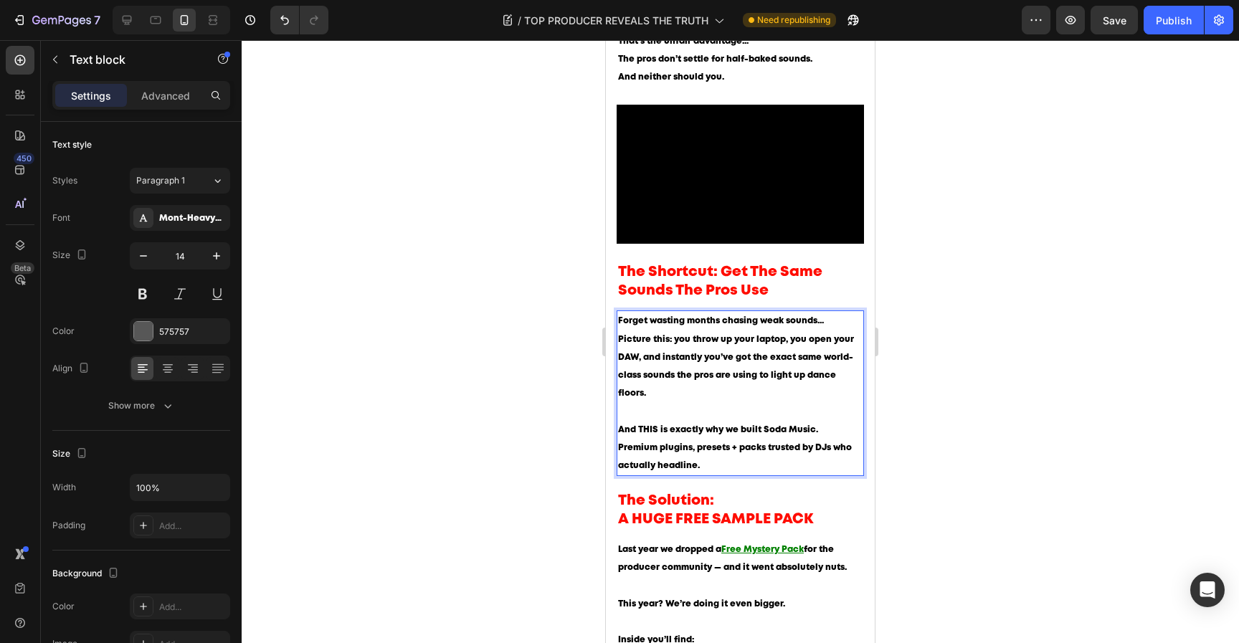
click at [769, 389] on p "Forget wasting months chasing weak sounds... Picture this: you throw up your la…" at bounding box center [740, 366] width 244 height 108
click at [755, 401] on p "Forget wasting months chasing weak sounds... Picture this: you throw up your la…" at bounding box center [740, 366] width 244 height 108
click at [839, 366] on span "Picture this: you throw up your laptop, you open your DAW, and instantly you’ve…" at bounding box center [736, 366] width 236 height 62
click at [659, 389] on p "Forget wasting months chasing weak sounds... Picture this: you throw up your la…" at bounding box center [740, 366] width 244 height 108
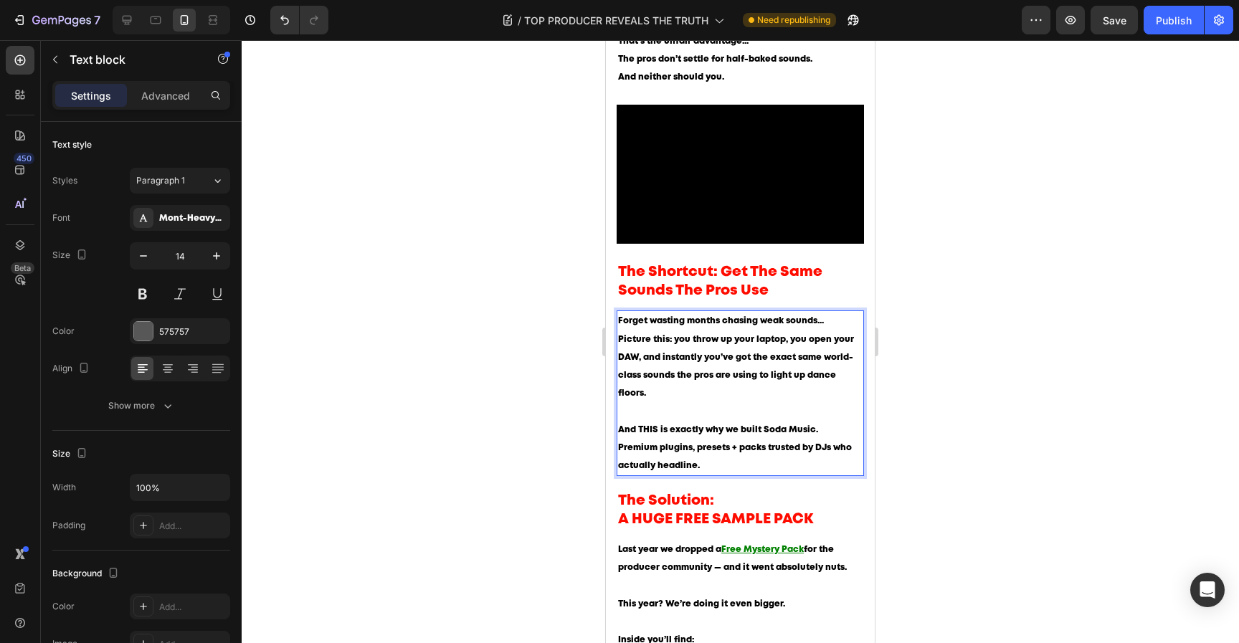
click at [665, 386] on span "Picture this: you throw up your laptop, you open your DAW, and instantly you’ve…" at bounding box center [736, 366] width 236 height 62
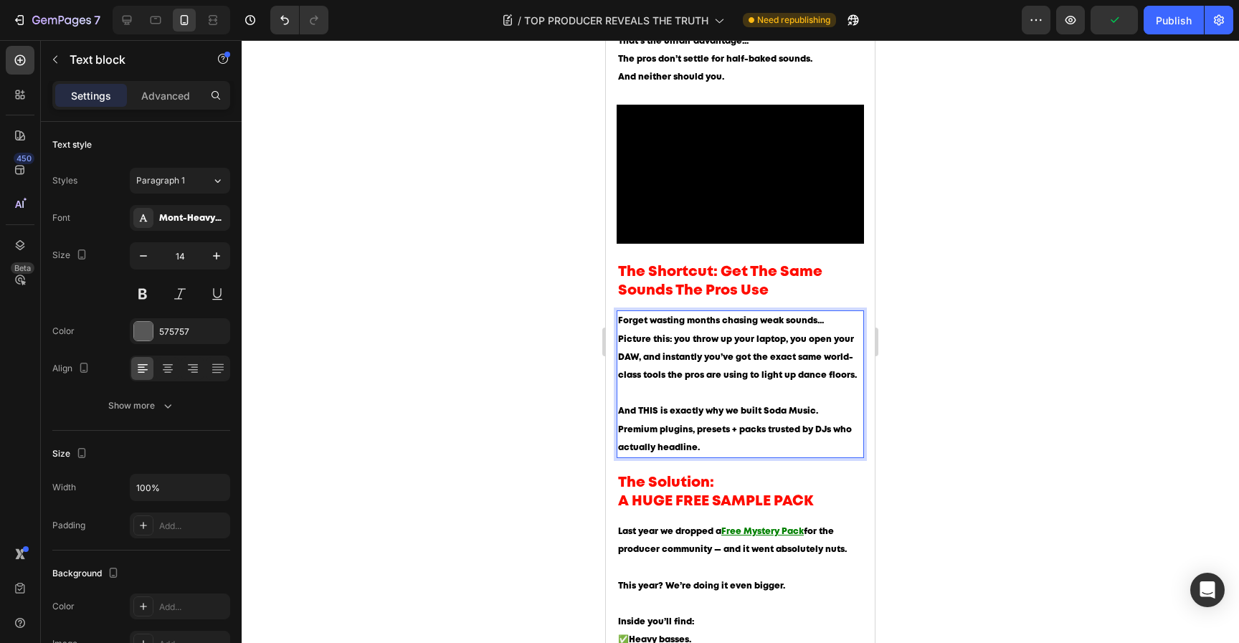
click at [679, 379] on span "Picture this: you throw up your laptop, you open your DAW, and instantly you’ve…" at bounding box center [737, 357] width 239 height 44
click at [676, 379] on span "Picture this: you throw up your laptop, you open your DAW, and instantly you’ve…" at bounding box center [737, 357] width 239 height 44
click at [701, 379] on span "Picture this: you throw up your laptop, you open your DAW, and instantly you’ve…" at bounding box center [736, 357] width 236 height 44
drag, startPoint x: 703, startPoint y: 382, endPoint x: 850, endPoint y: 384, distance: 147.7
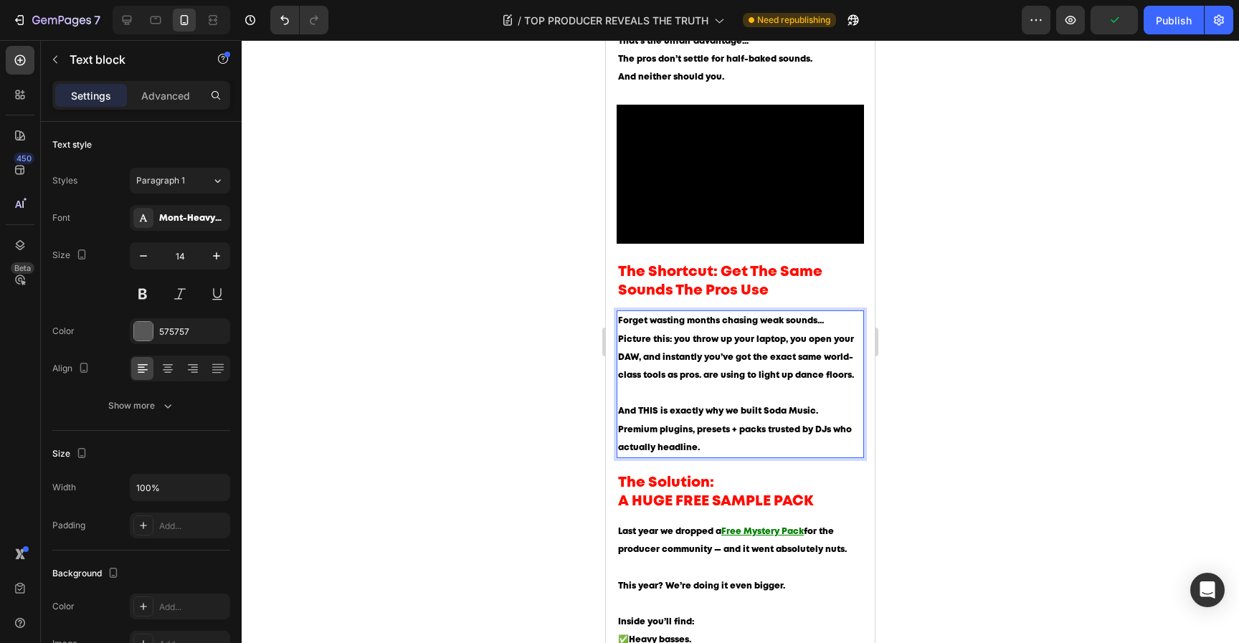
click at [850, 379] on span "Picture this: you throw up your laptop, you open your DAW, and instantly you’ve…" at bounding box center [736, 357] width 236 height 44
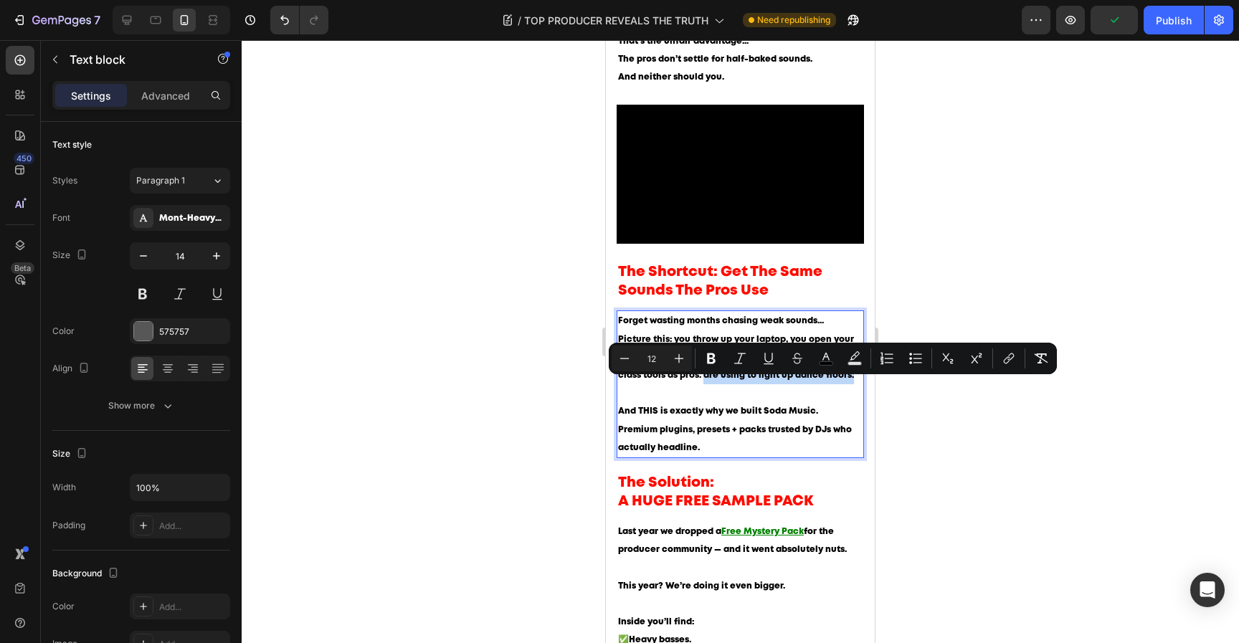
drag, startPoint x: 850, startPoint y: 384, endPoint x: 705, endPoint y: 392, distance: 145.0
click at [705, 391] on p "Forget wasting months chasing weak sounds... Picture this: you throw up your la…" at bounding box center [740, 357] width 244 height 90
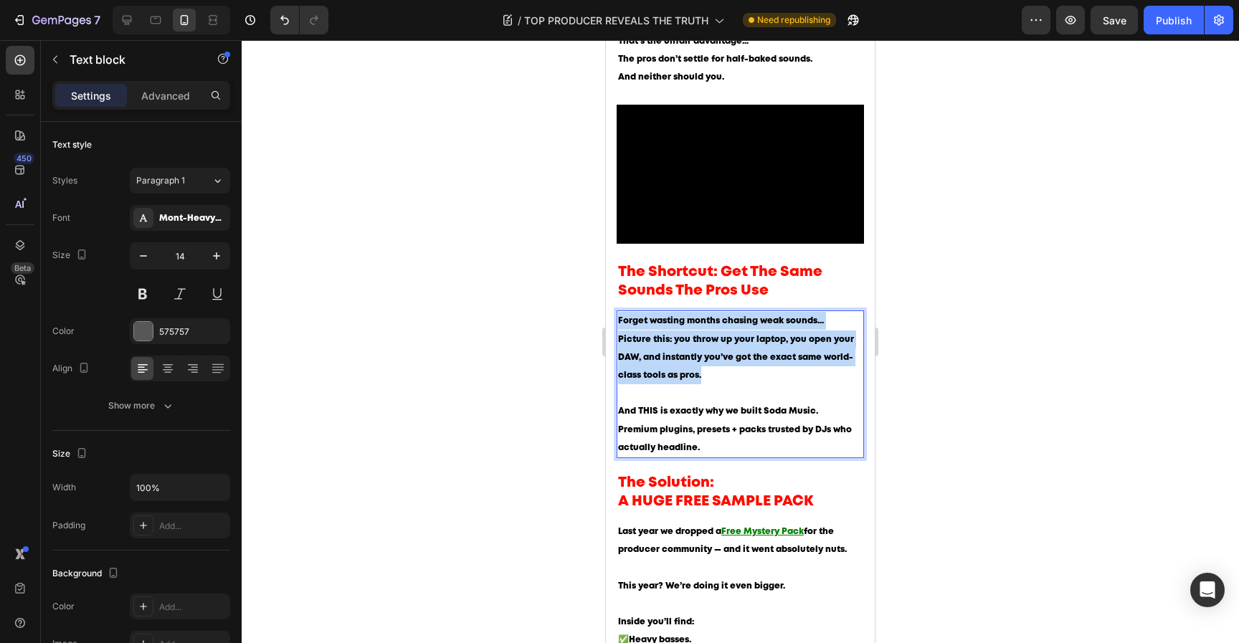
drag, startPoint x: 720, startPoint y: 386, endPoint x: 615, endPoint y: 303, distance: 133.7
click at [615, 303] on div "Here’s Secret Behind Where Top DJs Actually Get Their Sounds... Heading Blog wr…" at bounding box center [740, 173] width 269 height 1671
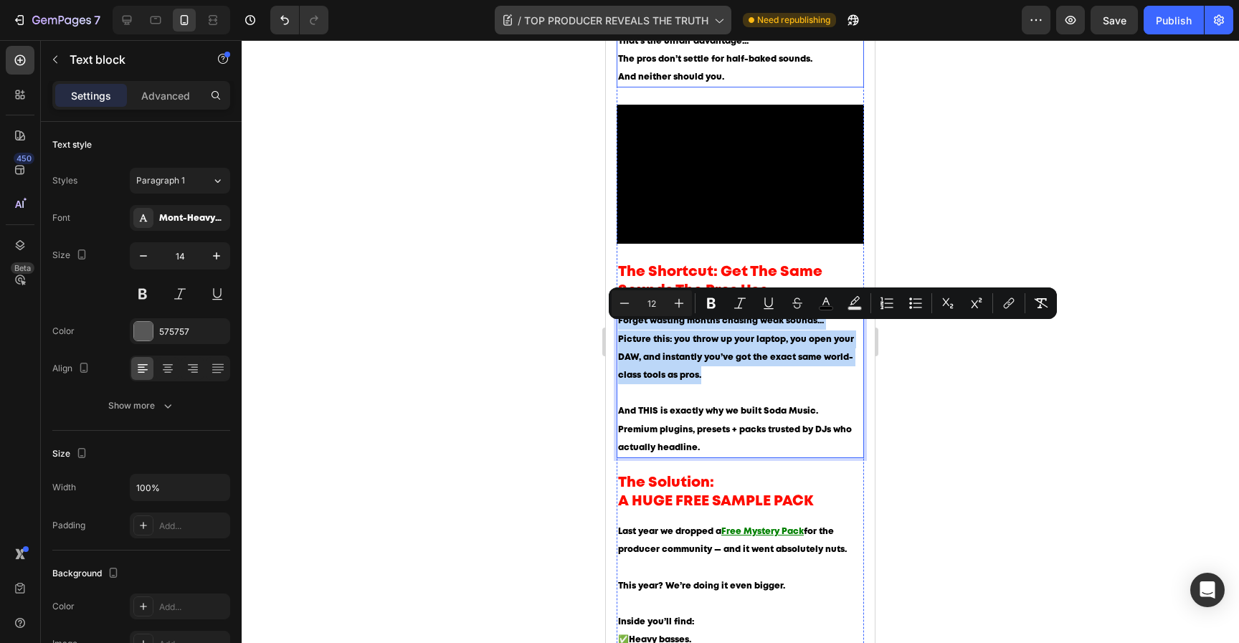
copy p "Forget wasting months chasing weak sounds... Picture this: you throw up your la…"
click at [747, 370] on p "Forget wasting months chasing weak sounds... Picture this: you throw up your la…" at bounding box center [740, 357] width 244 height 90
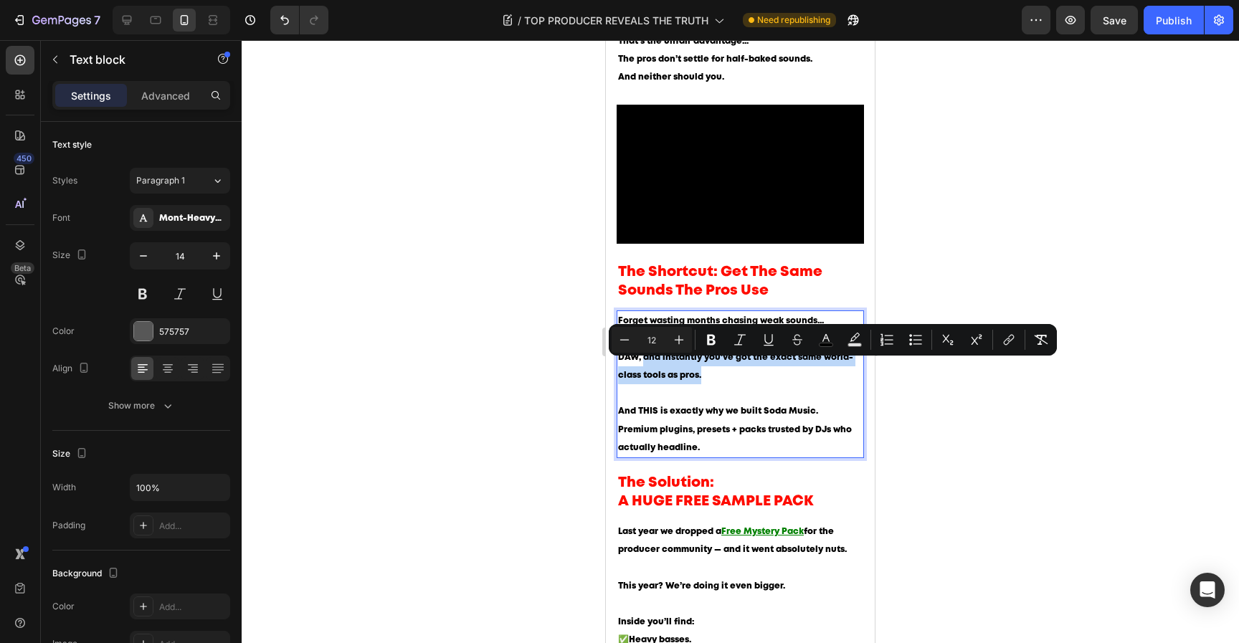
drag, startPoint x: 748, startPoint y: 386, endPoint x: 645, endPoint y: 368, distance: 104.1
click at [645, 368] on p "Forget wasting months chasing weak sounds... Picture this: you throw up your la…" at bounding box center [740, 357] width 244 height 90
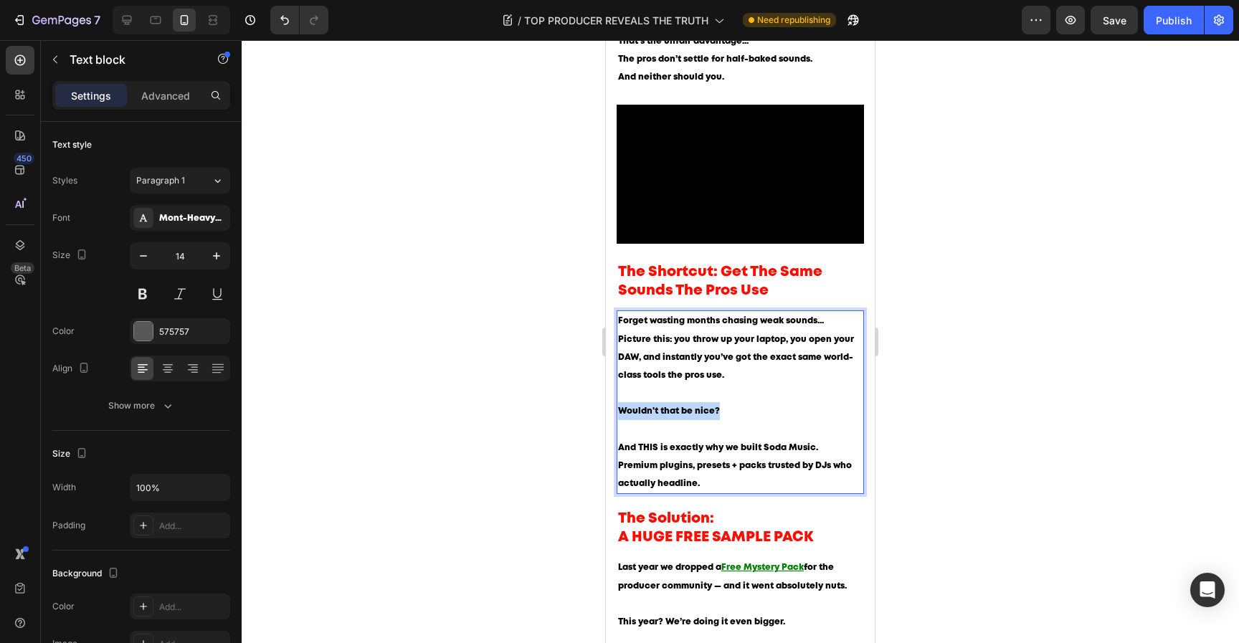
drag, startPoint x: 738, startPoint y: 417, endPoint x: 507, endPoint y: 417, distance: 231.5
click at [606, 417] on html "iPhone 13 Mini ( 375 px) iPhone 13 Mini iPhone 13 Pro iPhone 11 Pro Max iPhone …" at bounding box center [740, 278] width 269 height 2072
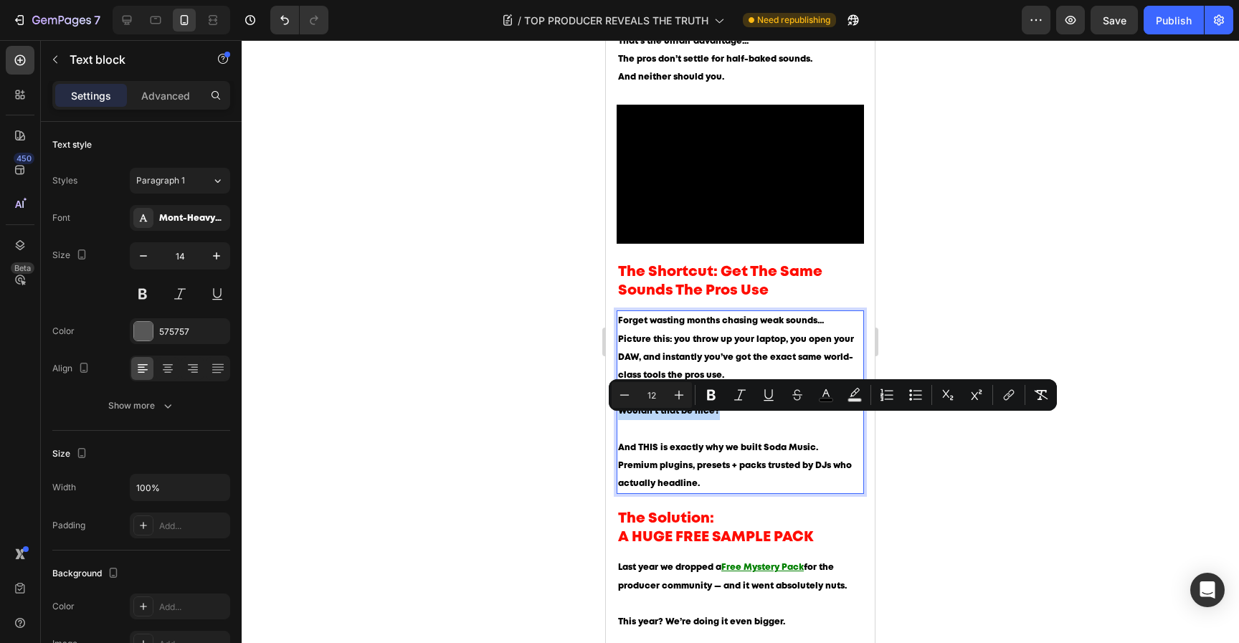
copy span "Wouldn't that be nice?"
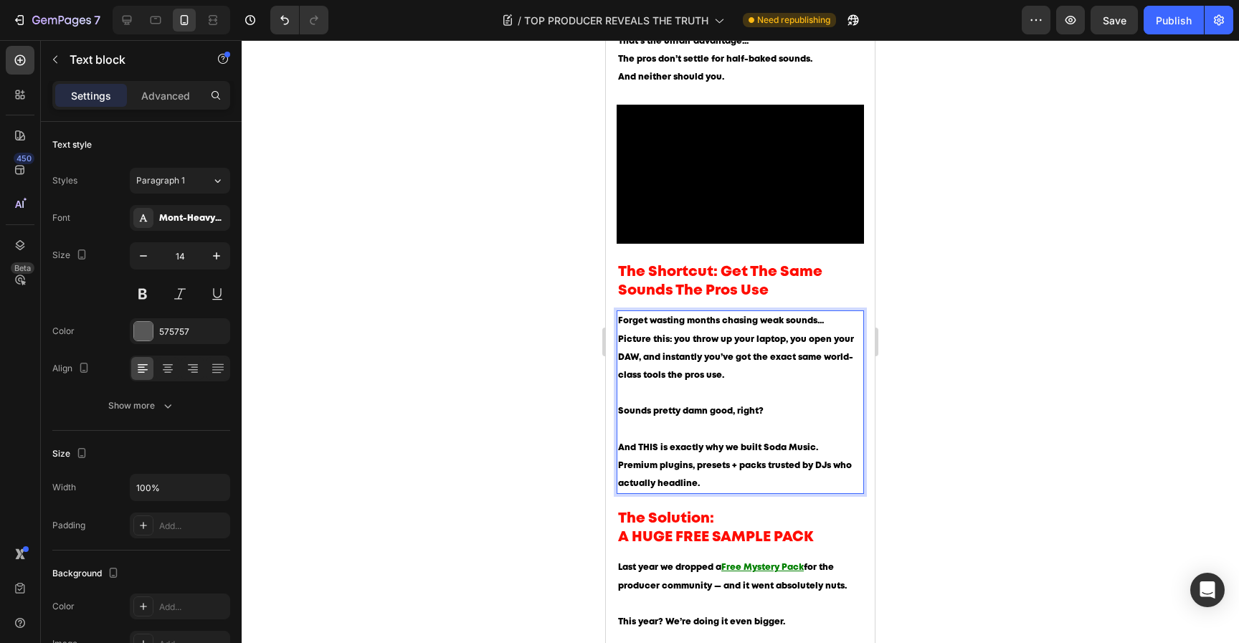
click at [925, 415] on div at bounding box center [740, 341] width 997 height 603
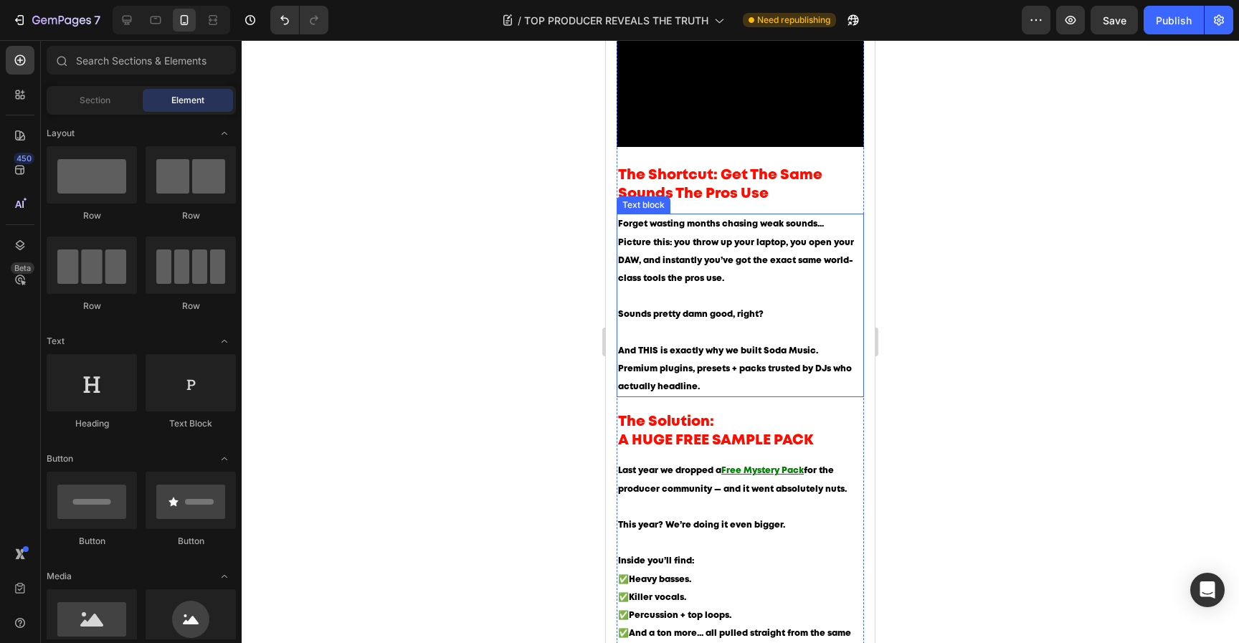
scroll to position [900, 0]
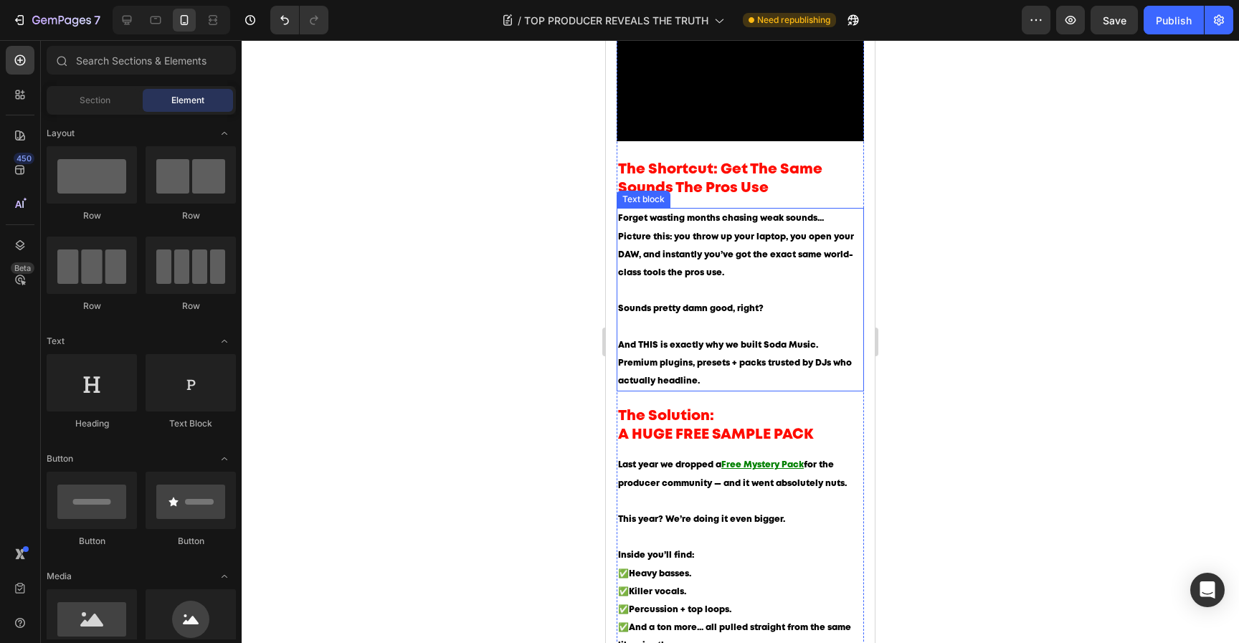
click at [619, 373] on span "Premium plugins, presets + packs trusted by DJs who actually headline." at bounding box center [735, 372] width 234 height 26
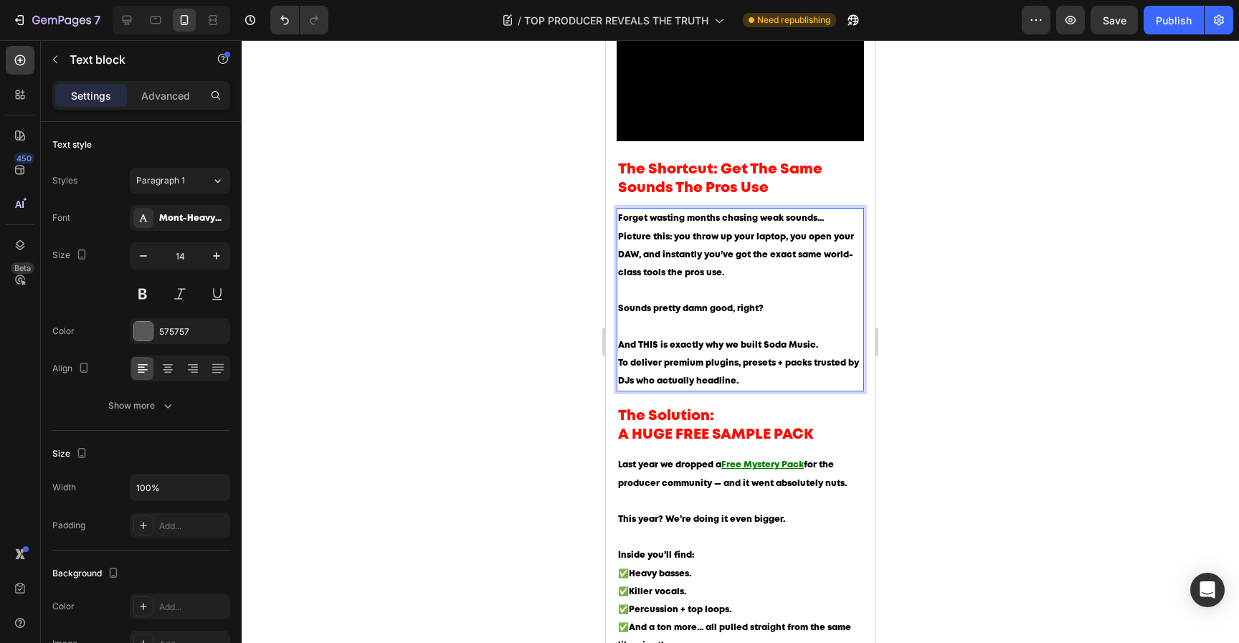
click at [1030, 383] on div at bounding box center [740, 341] width 997 height 603
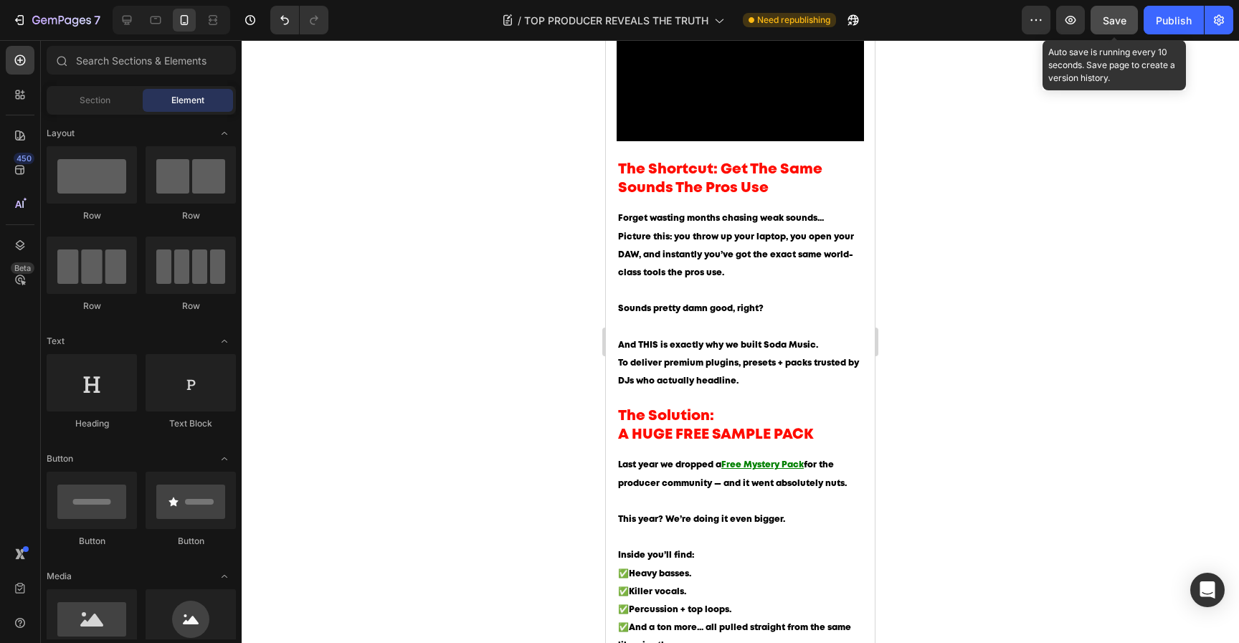
click at [1120, 21] on span "Save" at bounding box center [1115, 20] width 24 height 12
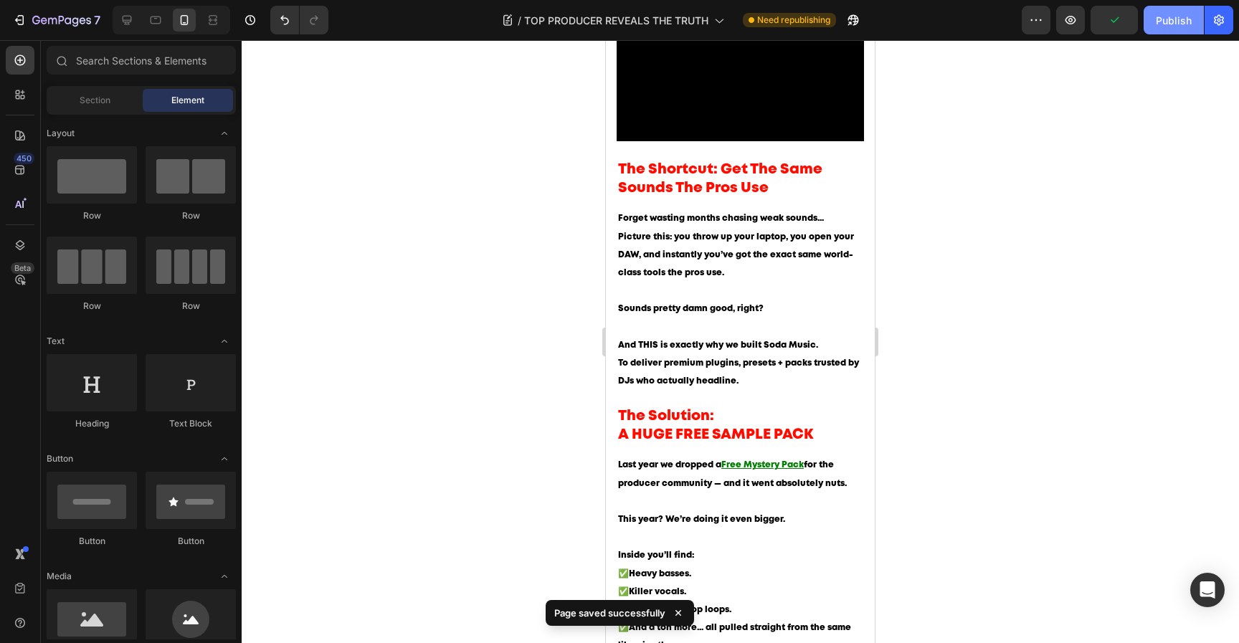
click at [1150, 22] on button "Publish" at bounding box center [1173, 20] width 60 height 29
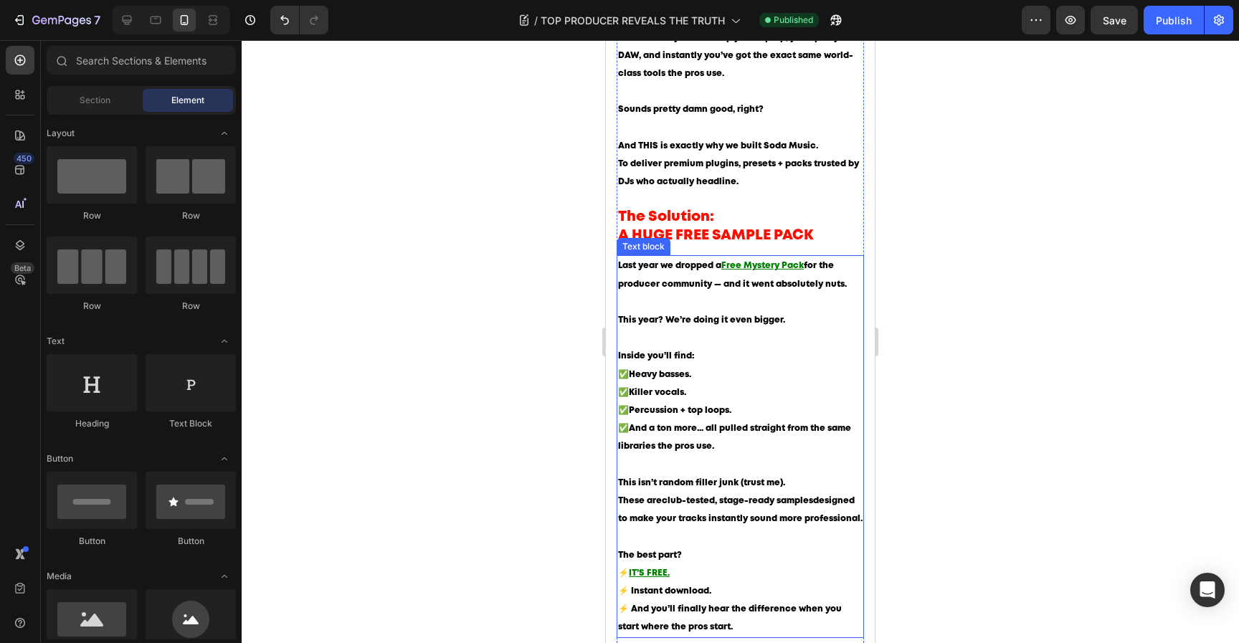
scroll to position [1113, 0]
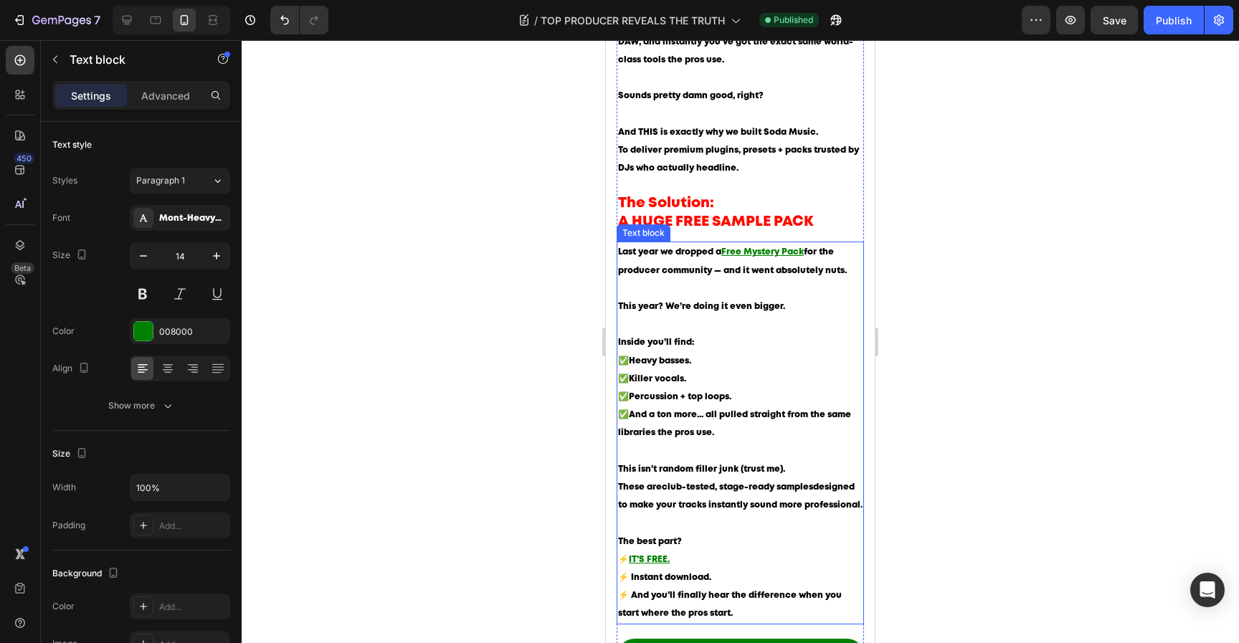
click at [764, 310] on span "This year? We’re doing it even bigger." at bounding box center [701, 307] width 167 height 8
click at [763, 310] on span "This year? We’re doing it even bigger." at bounding box center [701, 307] width 167 height 8
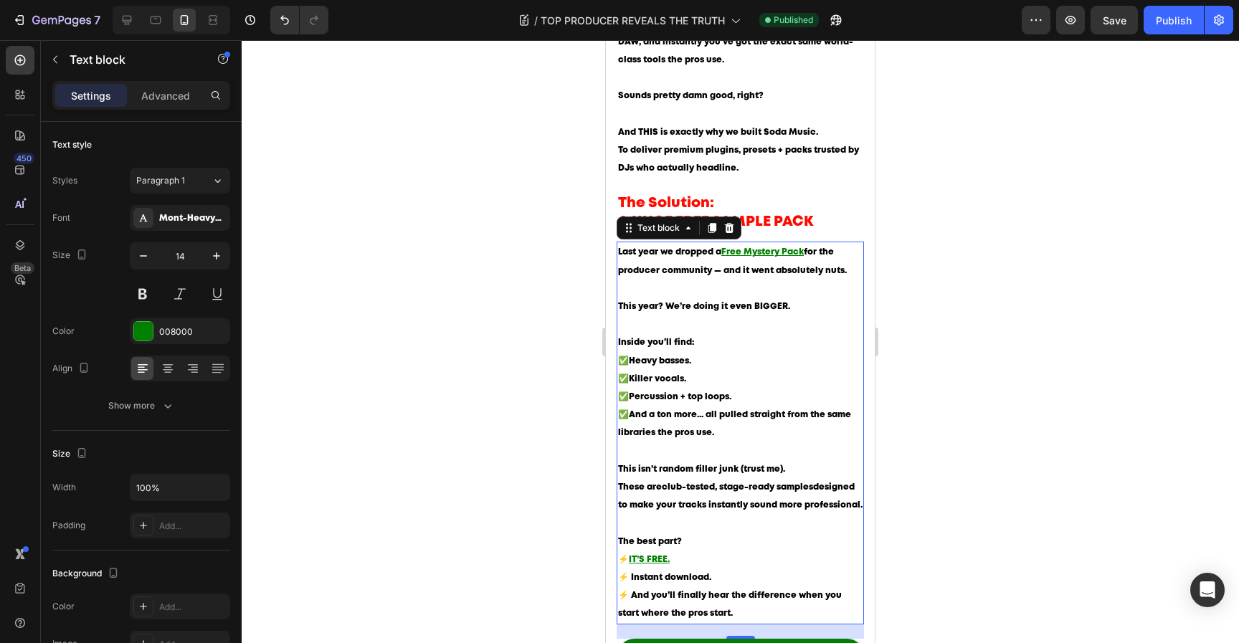
click at [981, 356] on div at bounding box center [740, 341] width 997 height 603
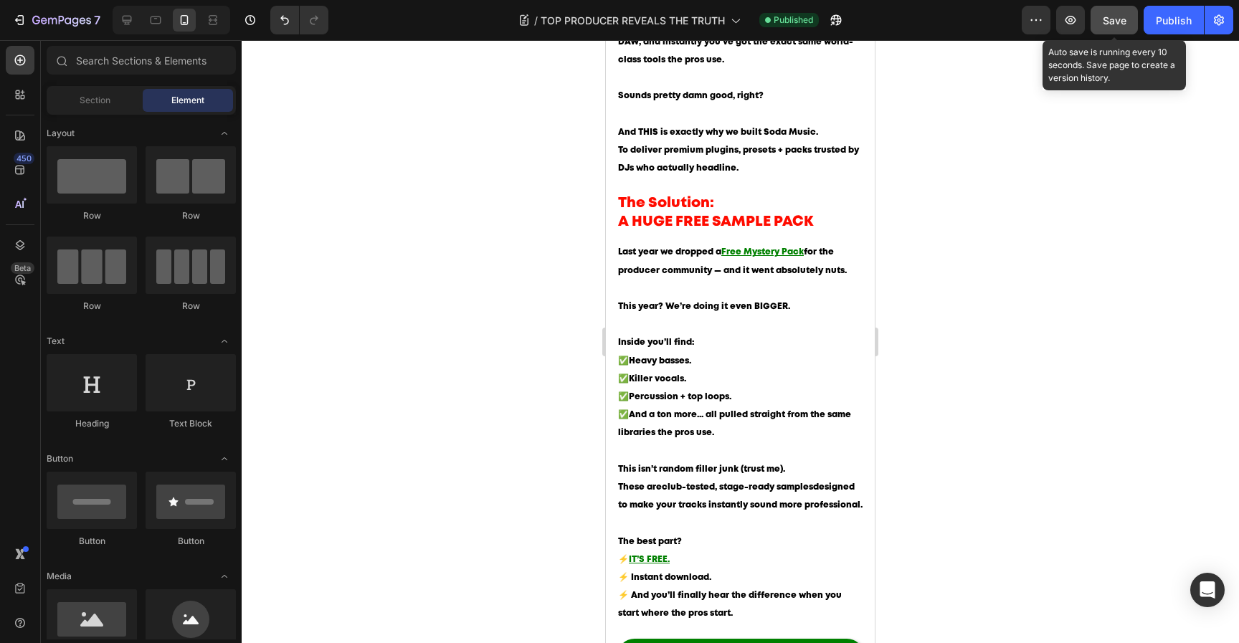
click at [1112, 24] on span "Save" at bounding box center [1115, 20] width 24 height 12
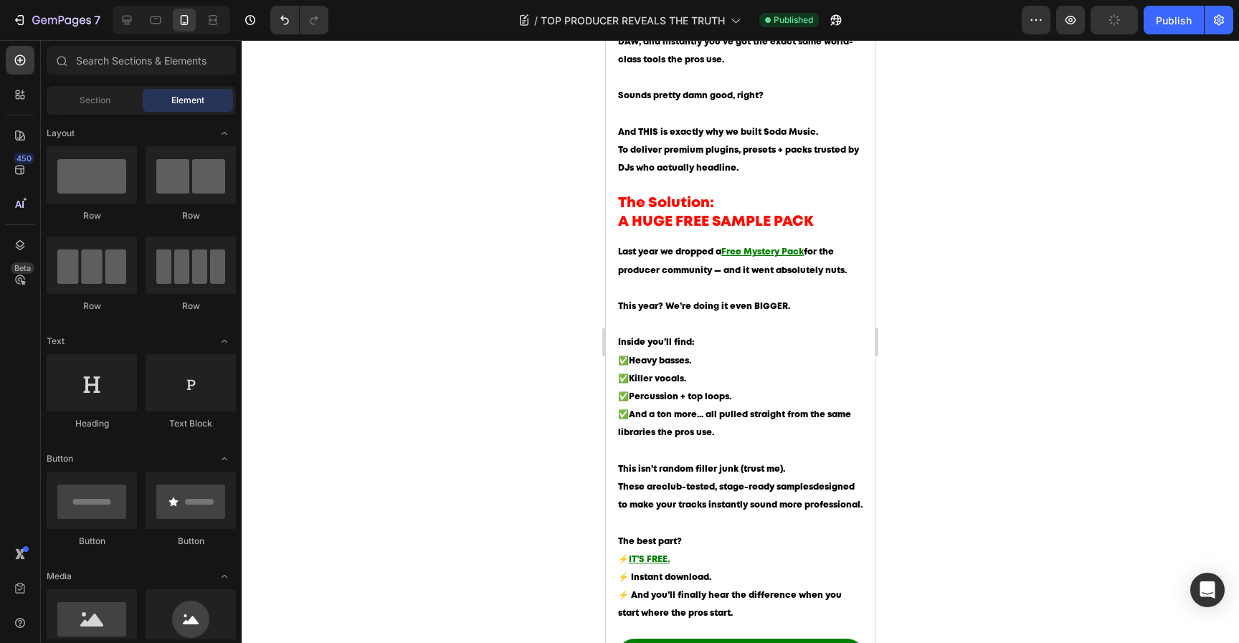
click at [1141, 24] on div "Preview Publish" at bounding box center [1127, 20] width 211 height 29
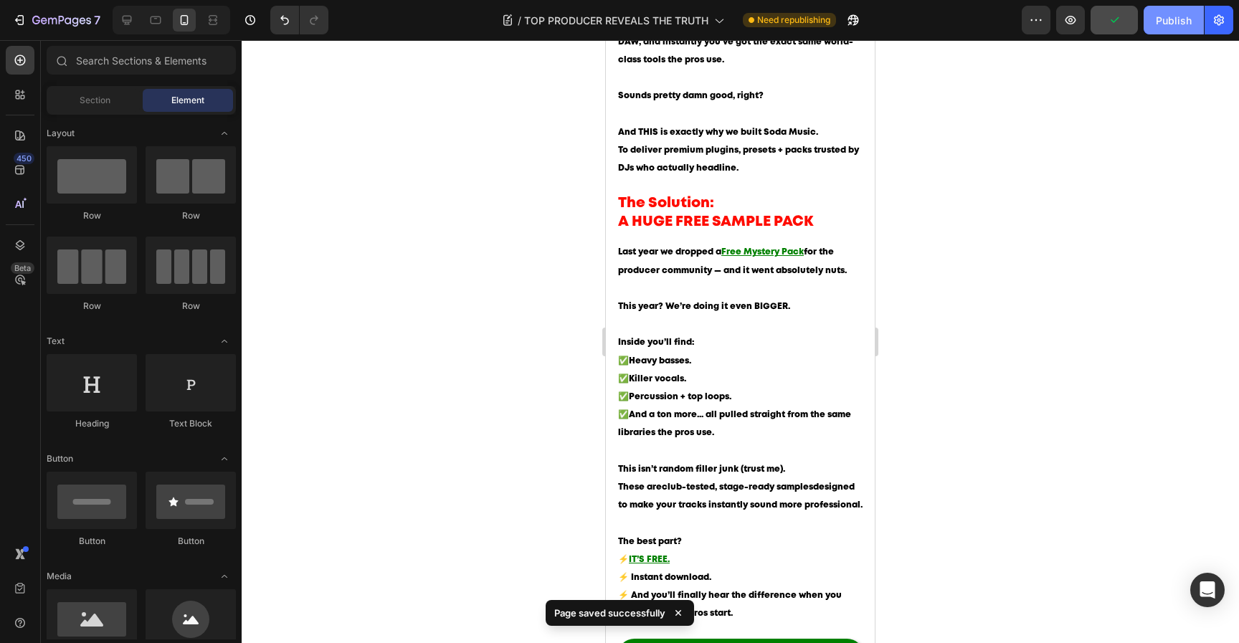
click at [1165, 22] on div "Publish" at bounding box center [1174, 20] width 36 height 15
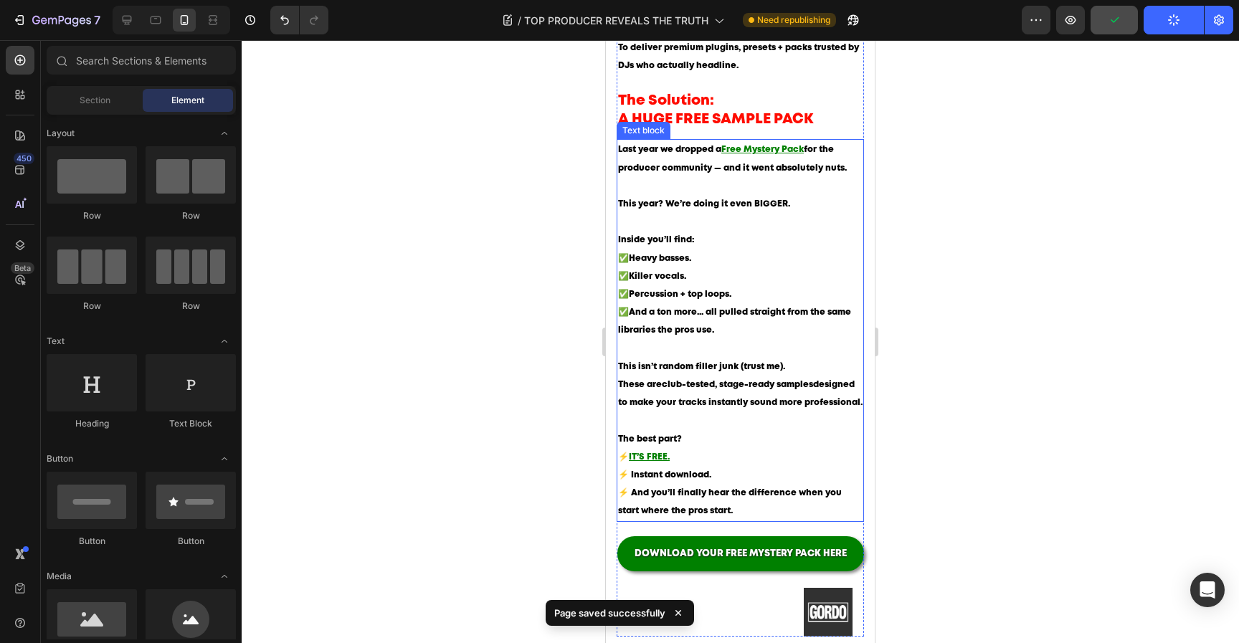
scroll to position [1224, 0]
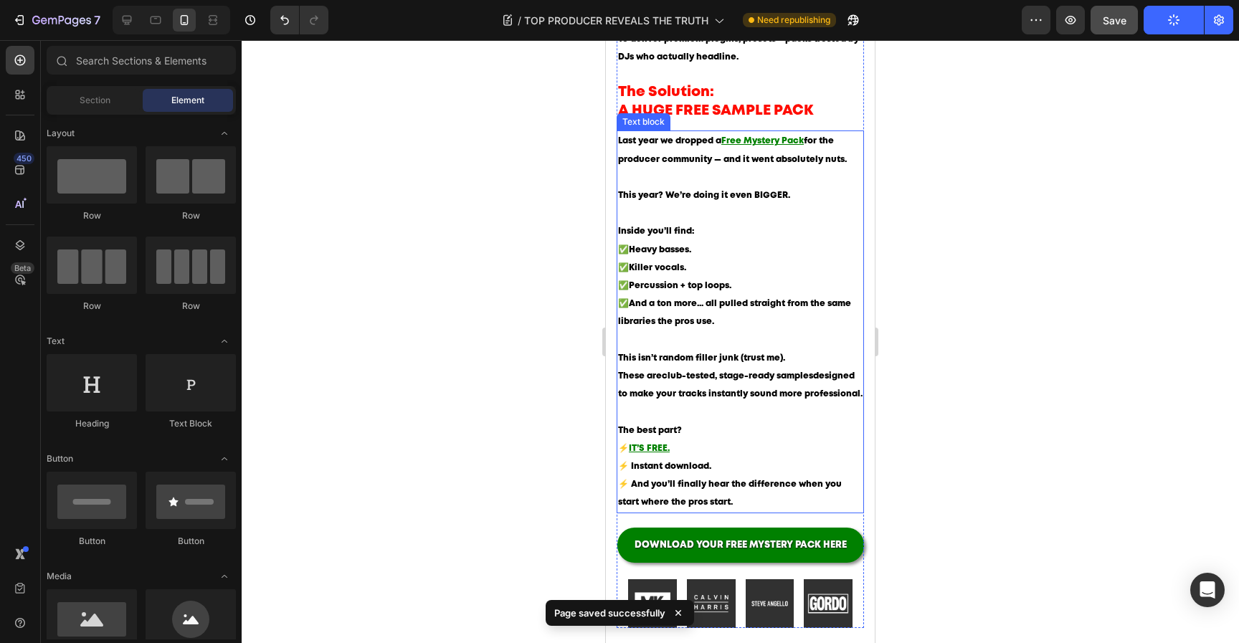
click at [974, 328] on div at bounding box center [740, 341] width 997 height 603
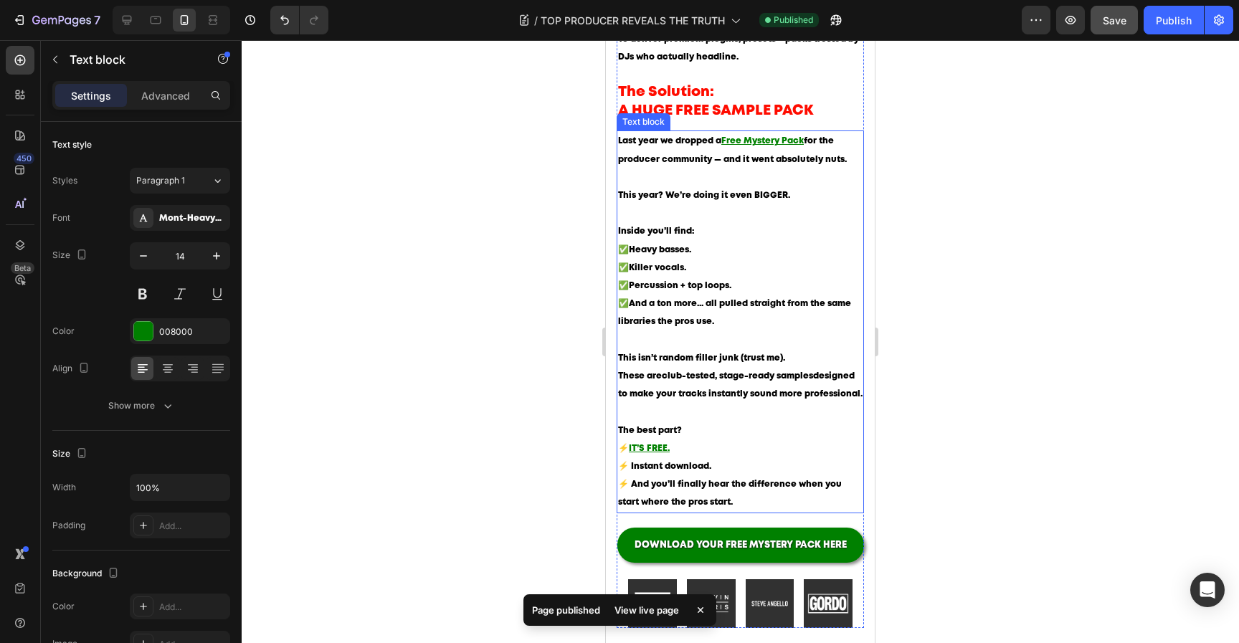
click at [681, 290] on span "Percussion + top loops." at bounding box center [680, 286] width 103 height 8
drag, startPoint x: 732, startPoint y: 300, endPoint x: 591, endPoint y: 298, distance: 140.5
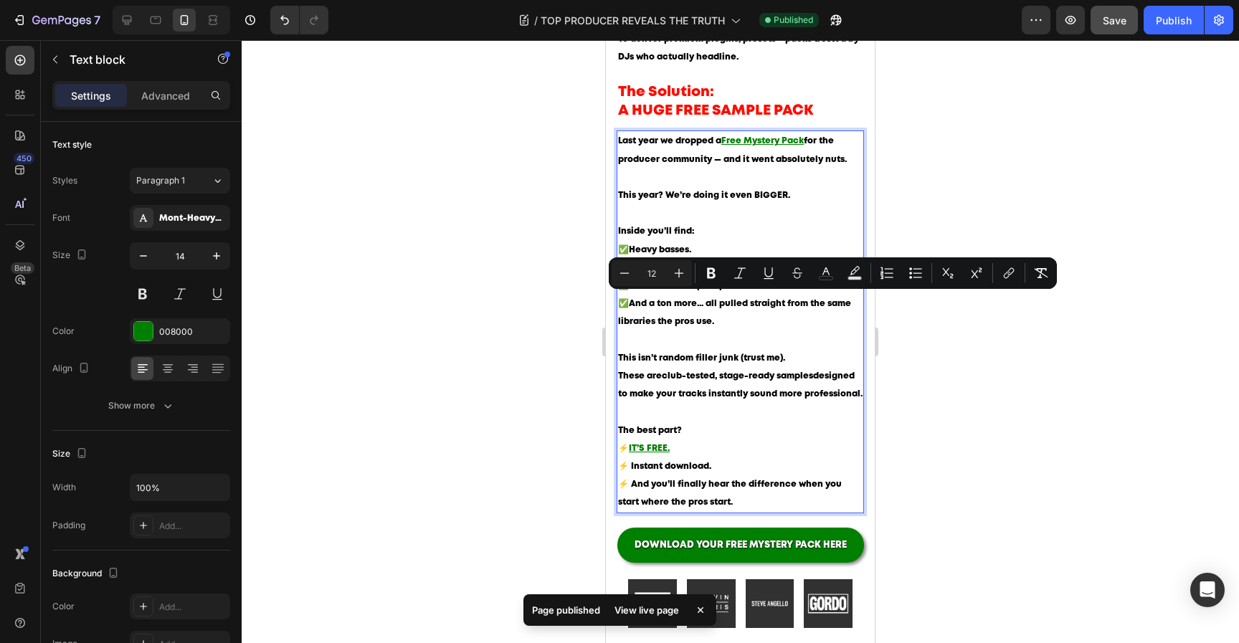
copy p "✅ Percussion + top loops."
click at [735, 293] on p "Inside you’ll find: ✅ Heavy basses. ✅ Killer vocals. ✅ Percussion + top loops. …" at bounding box center [740, 285] width 244 height 126
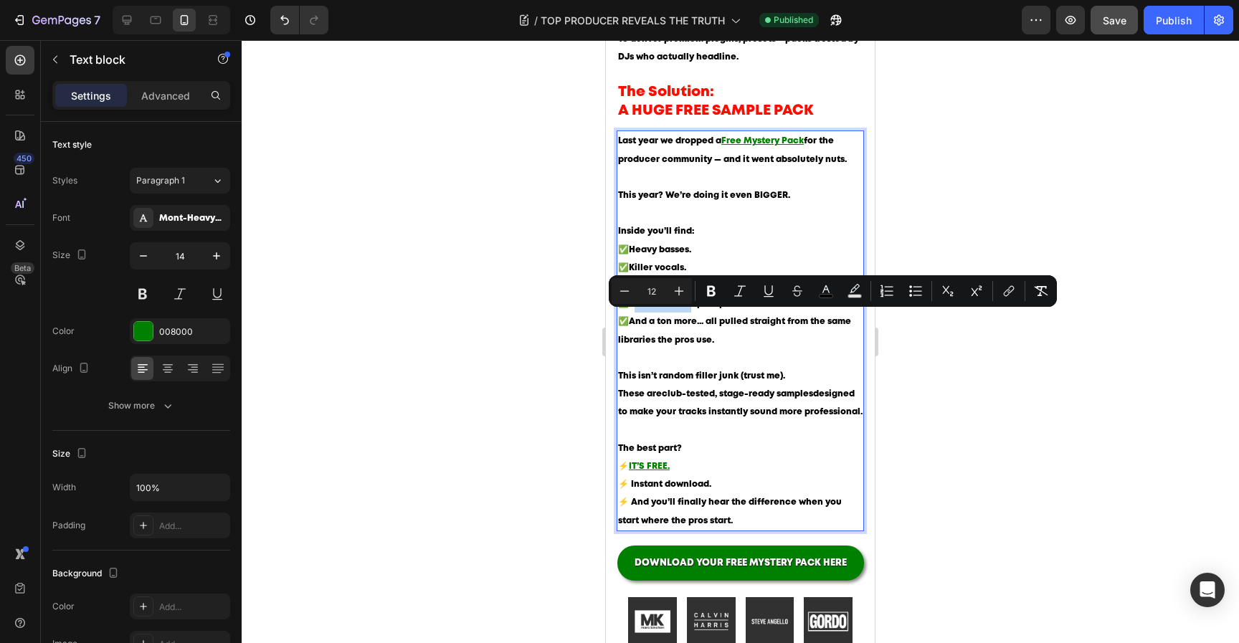
drag, startPoint x: 685, startPoint y: 315, endPoint x: 628, endPoint y: 315, distance: 56.6
click at [629, 308] on span "Percussion + top loops." at bounding box center [680, 304] width 103 height 8
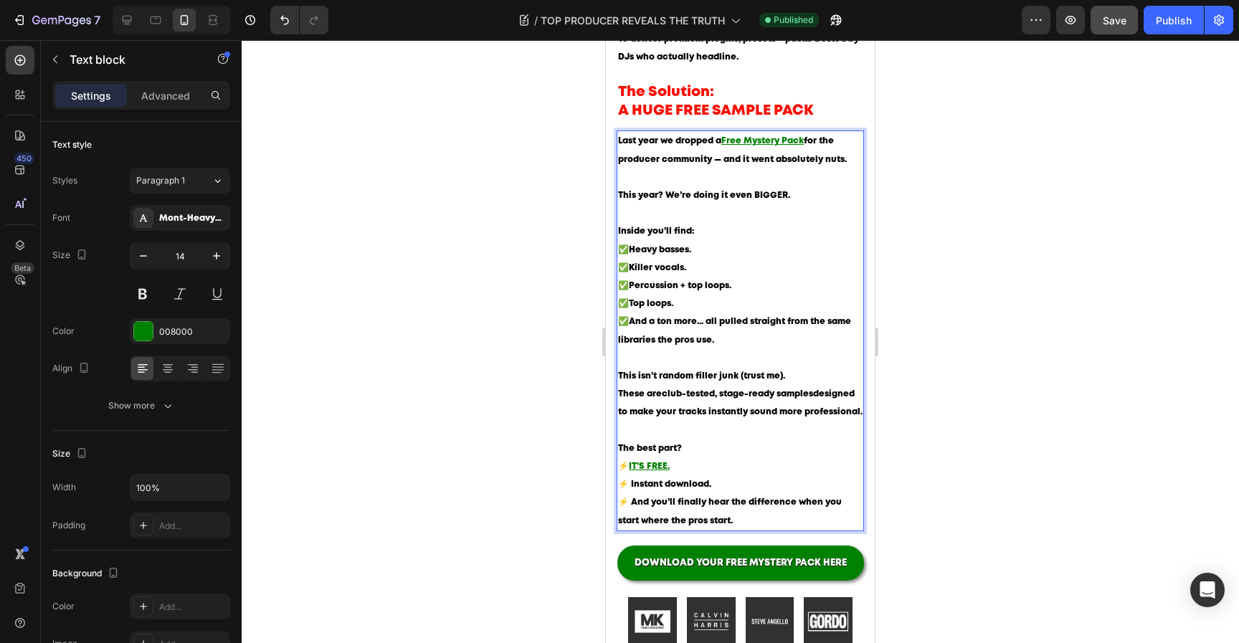
click at [776, 311] on p "Inside you’ll find: ✅ Heavy basses. ✅ Killer vocals. ✅ Percussion + top loops. …" at bounding box center [740, 294] width 244 height 145
drag, startPoint x: 677, startPoint y: 297, endPoint x: 806, endPoint y: 297, distance: 129.0
click at [807, 297] on p "Inside you’ll find: ✅ Heavy basses. ✅ Killer vocals. ✅ Percussion + top loops. …" at bounding box center [740, 294] width 244 height 145
click at [816, 351] on p "Inside you’ll find: ✅ Heavy basses. ✅ Killer vocals. ✅ Percussions. ✅ Top loops…" at bounding box center [740, 294] width 244 height 145
click at [963, 338] on div at bounding box center [740, 341] width 997 height 603
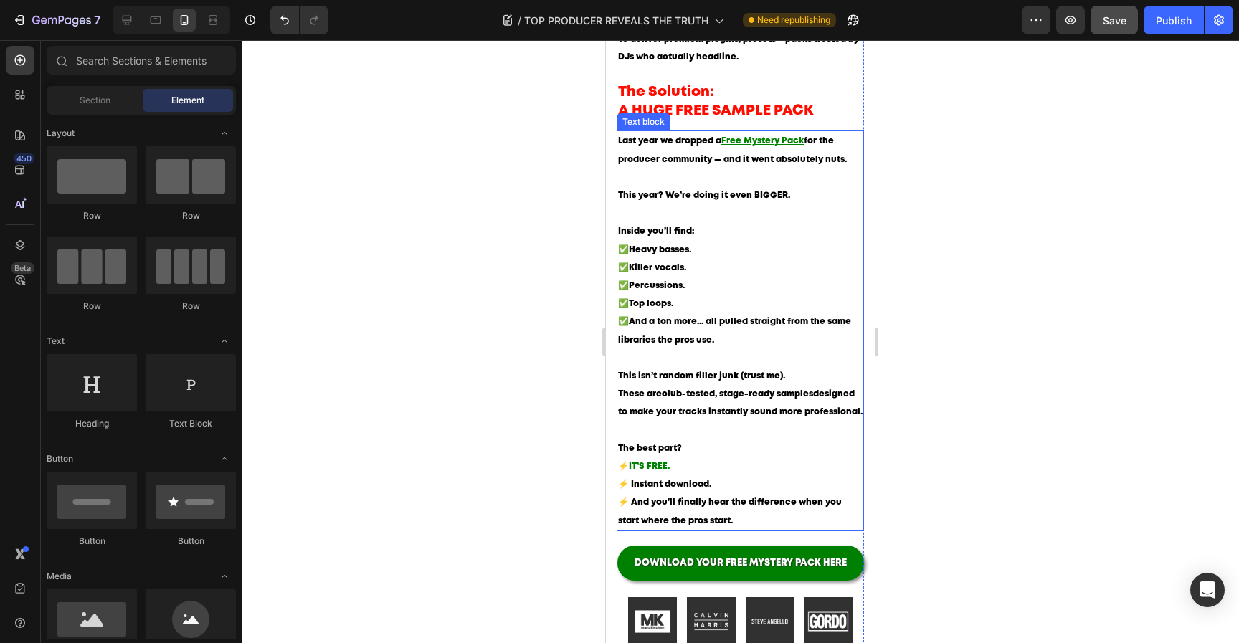
click at [770, 334] on span "And a ton more... all pulled straight from the same libraries the pros use." at bounding box center [734, 331] width 233 height 26
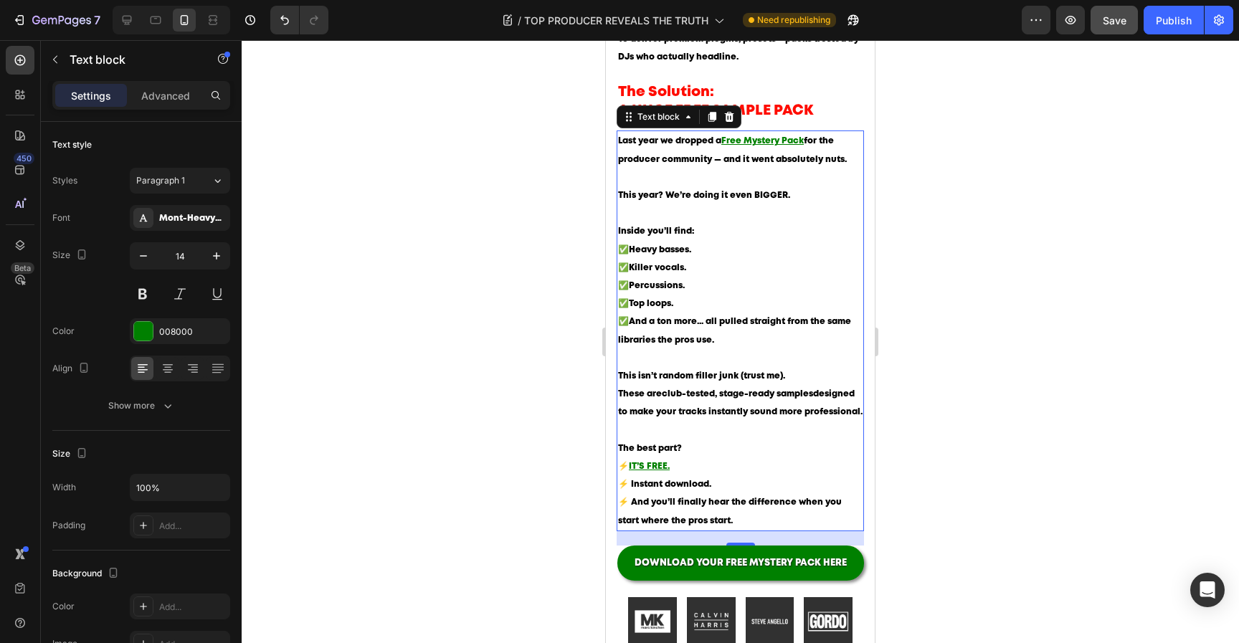
click at [971, 306] on div at bounding box center [740, 341] width 997 height 603
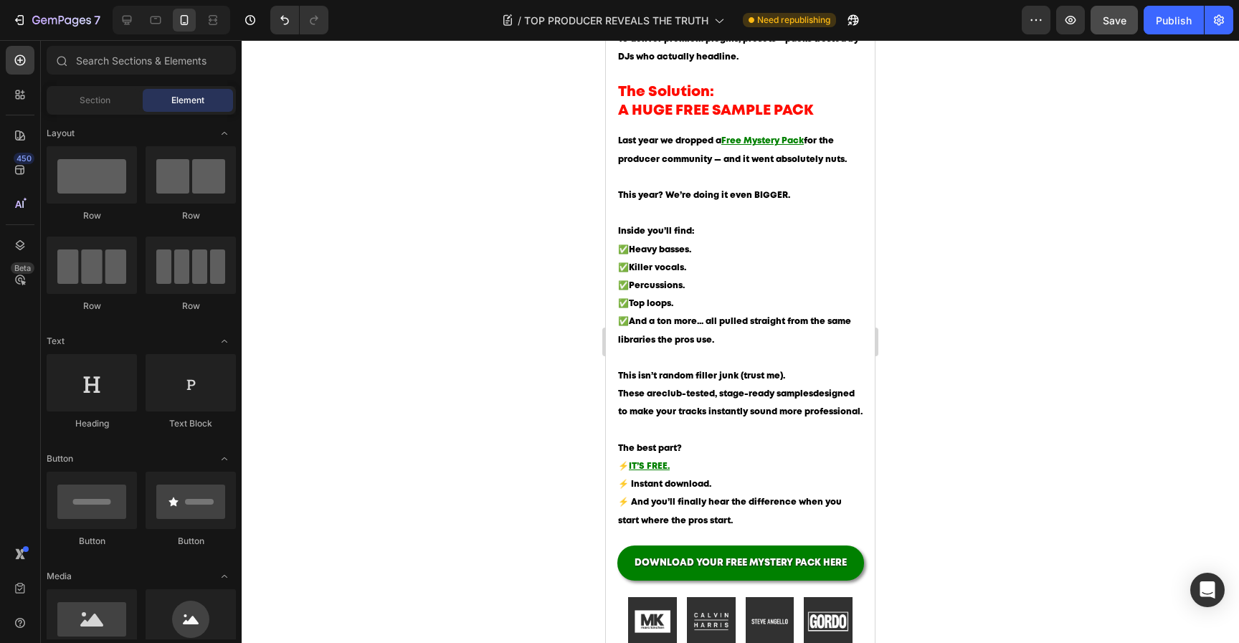
click at [1120, 33] on button "Save" at bounding box center [1113, 20] width 47 height 29
click at [1157, 27] on div "Publish" at bounding box center [1174, 20] width 36 height 15
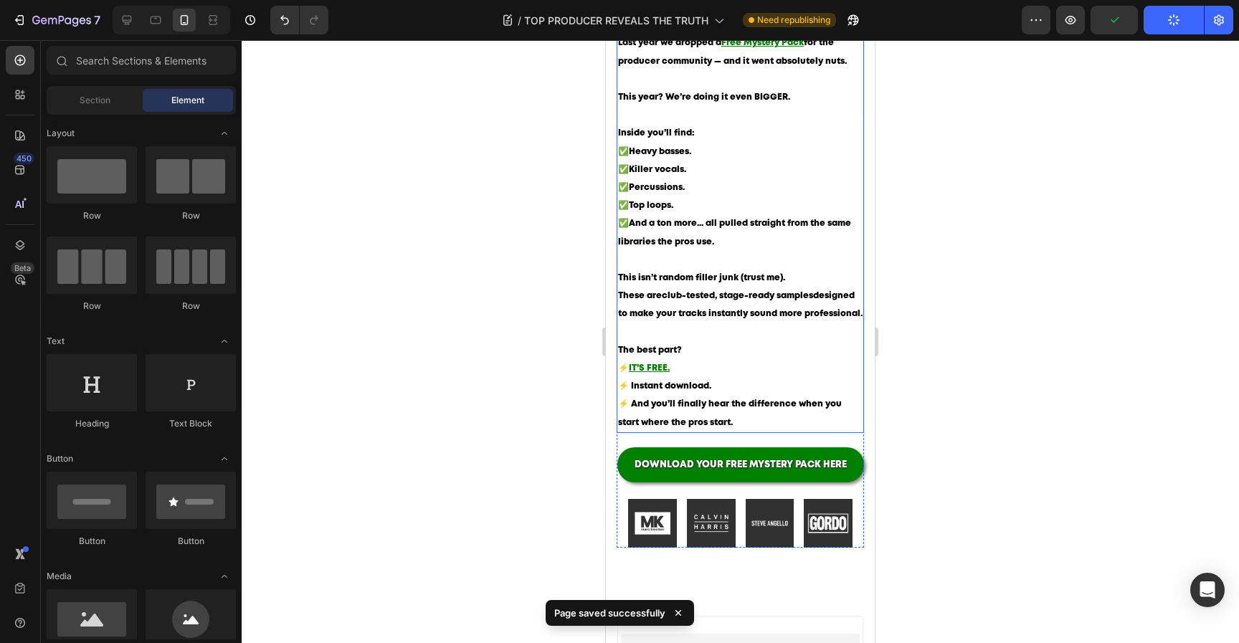
scroll to position [1323, 0]
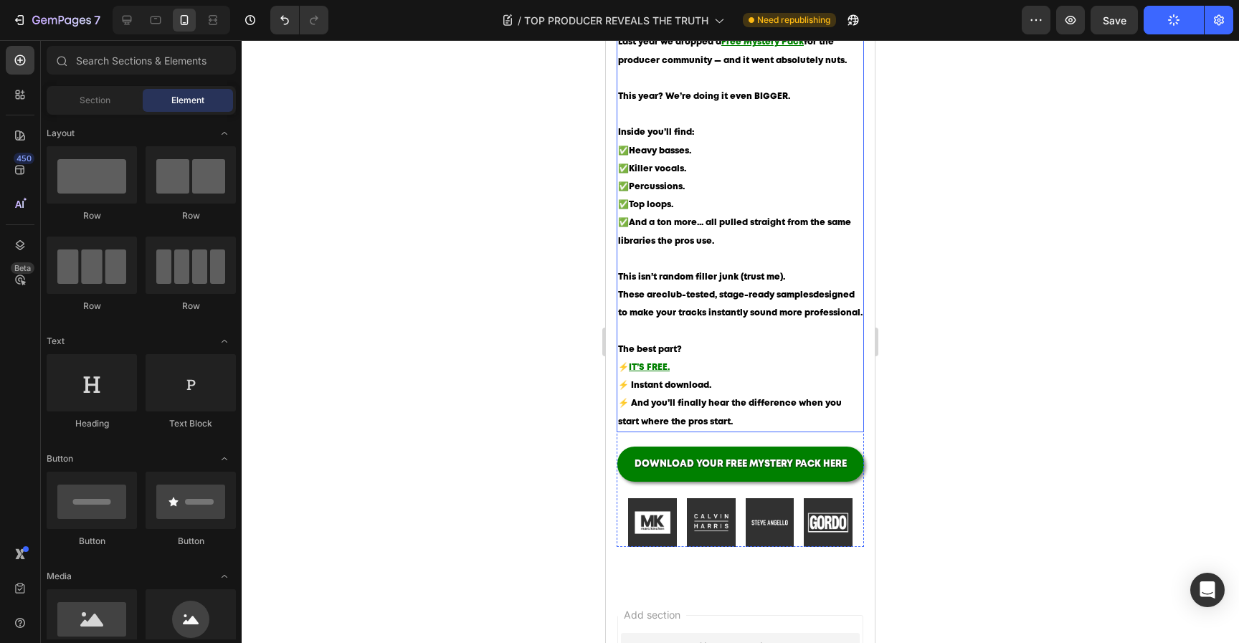
click at [801, 299] on strong "club-tested, stage-ready samples" at bounding box center [737, 295] width 151 height 8
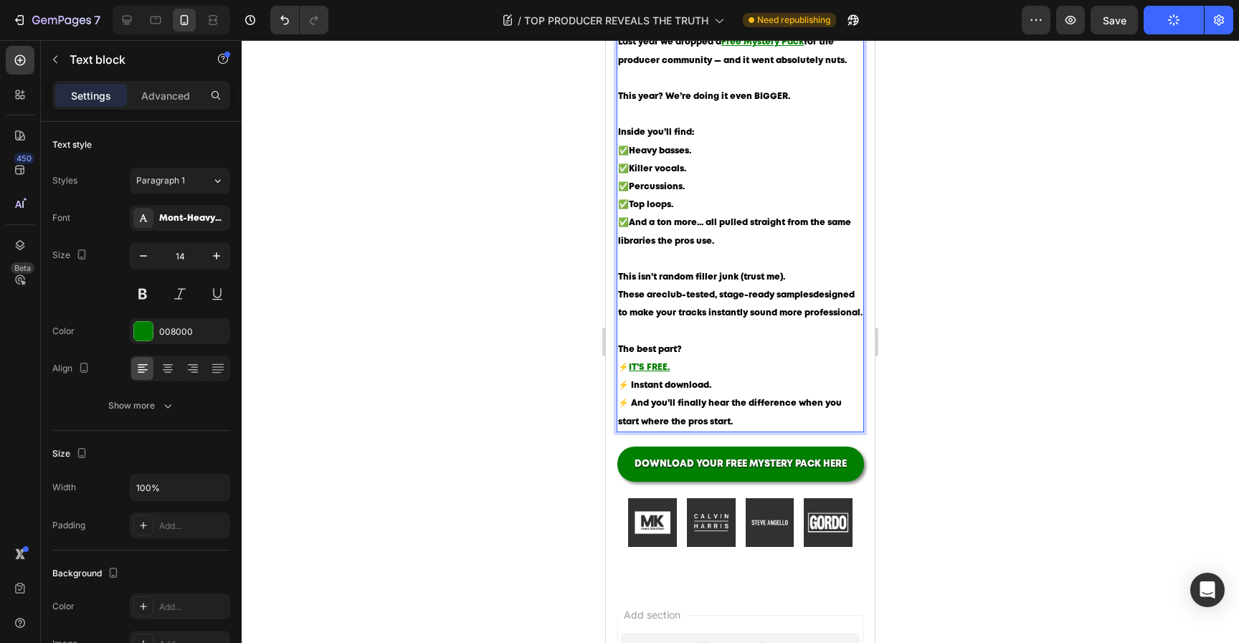
click at [798, 299] on strong "club-tested, stage-ready samples" at bounding box center [737, 295] width 151 height 8
click at [921, 324] on div at bounding box center [740, 341] width 997 height 603
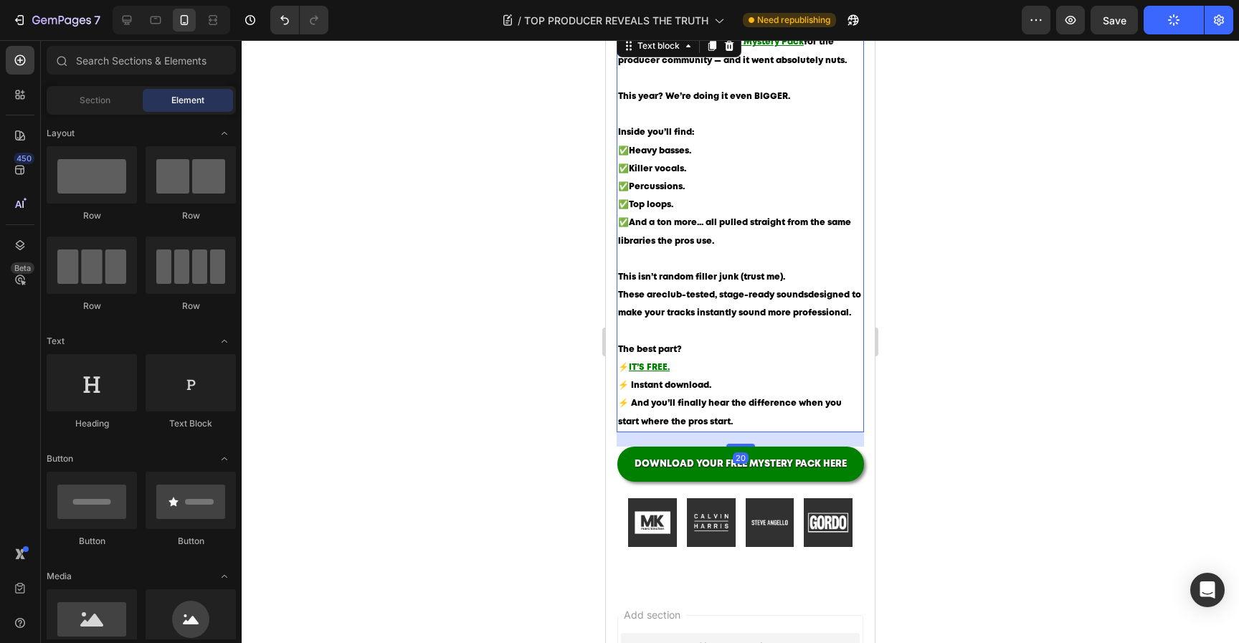
click at [794, 317] on span "These are club-tested, stage-ready sounds designed to make your tracks instantl…" at bounding box center [739, 304] width 243 height 26
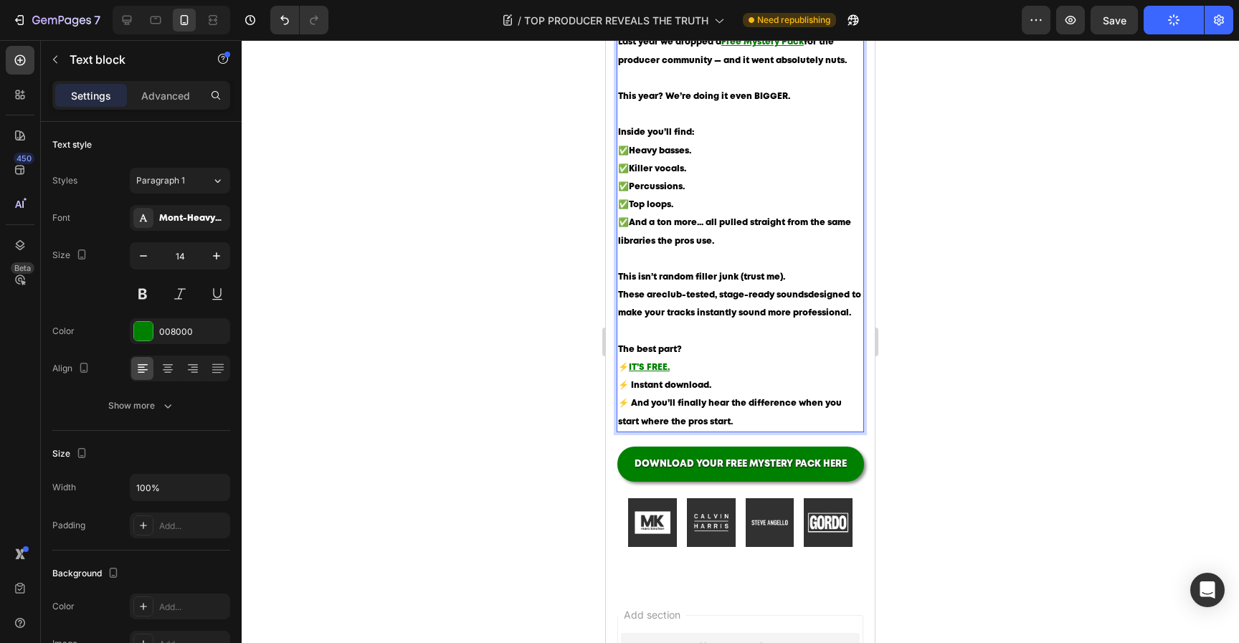
click at [806, 299] on strong "club-tested, stage-ready sounds" at bounding box center [735, 295] width 146 height 8
click at [798, 299] on strong "club-tested, stage-ready sounds" at bounding box center [735, 295] width 146 height 8
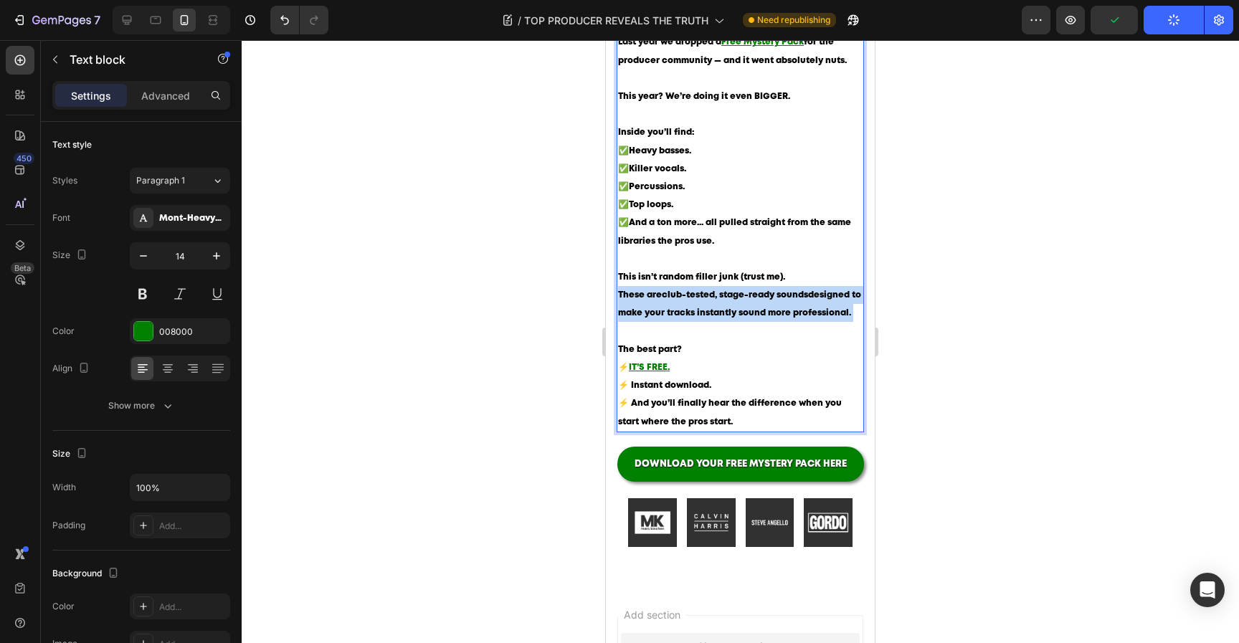
click at [798, 299] on strong "club-tested, stage-ready sounds" at bounding box center [735, 295] width 146 height 8
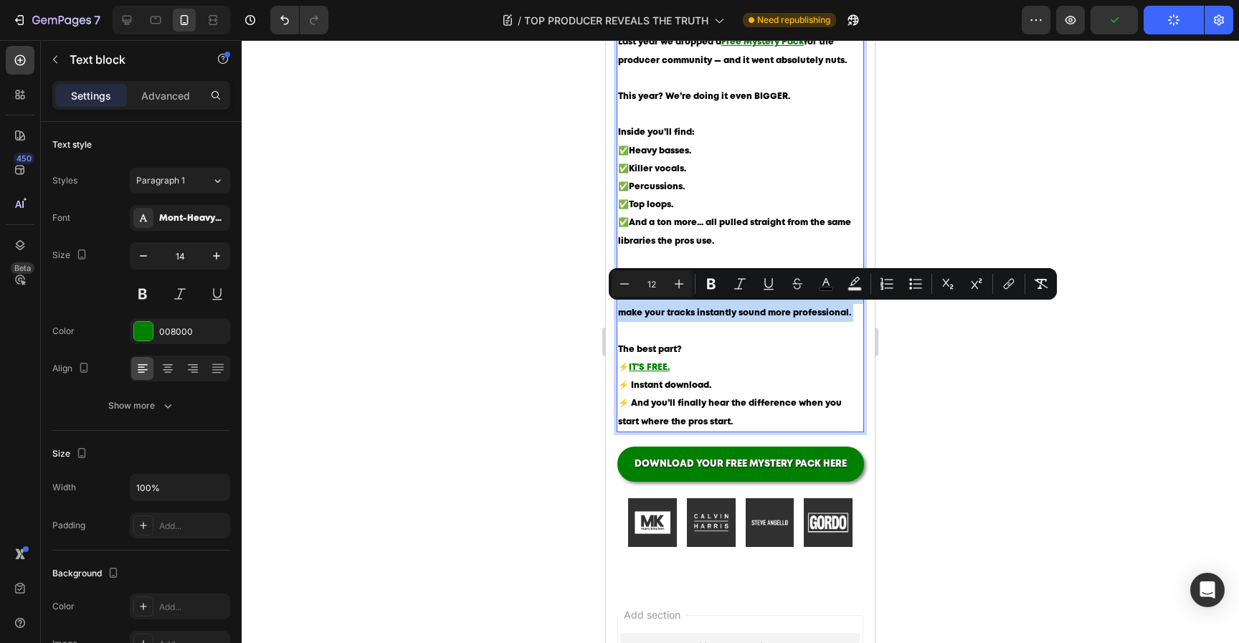
click at [798, 299] on strong "club-tested, stage-ready sounds" at bounding box center [735, 295] width 146 height 8
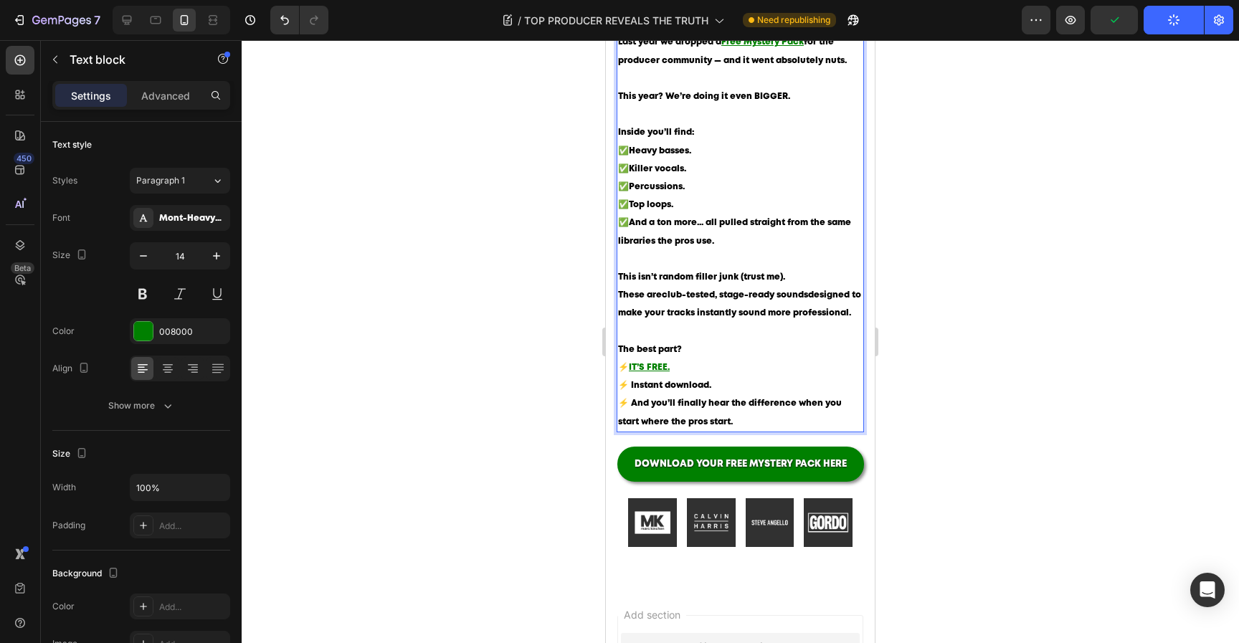
click at [796, 317] on span "These are club-tested, stage-ready sounds designed to make your tracks instantl…" at bounding box center [739, 304] width 243 height 26
click at [799, 315] on p "This isn’t random filler junk (trust me). These are club-tested, stage-ready so…" at bounding box center [740, 304] width 244 height 72
click at [793, 299] on strong "club-tested, stage-ready sounds" at bounding box center [735, 295] width 146 height 8
click at [943, 327] on div at bounding box center [740, 341] width 997 height 603
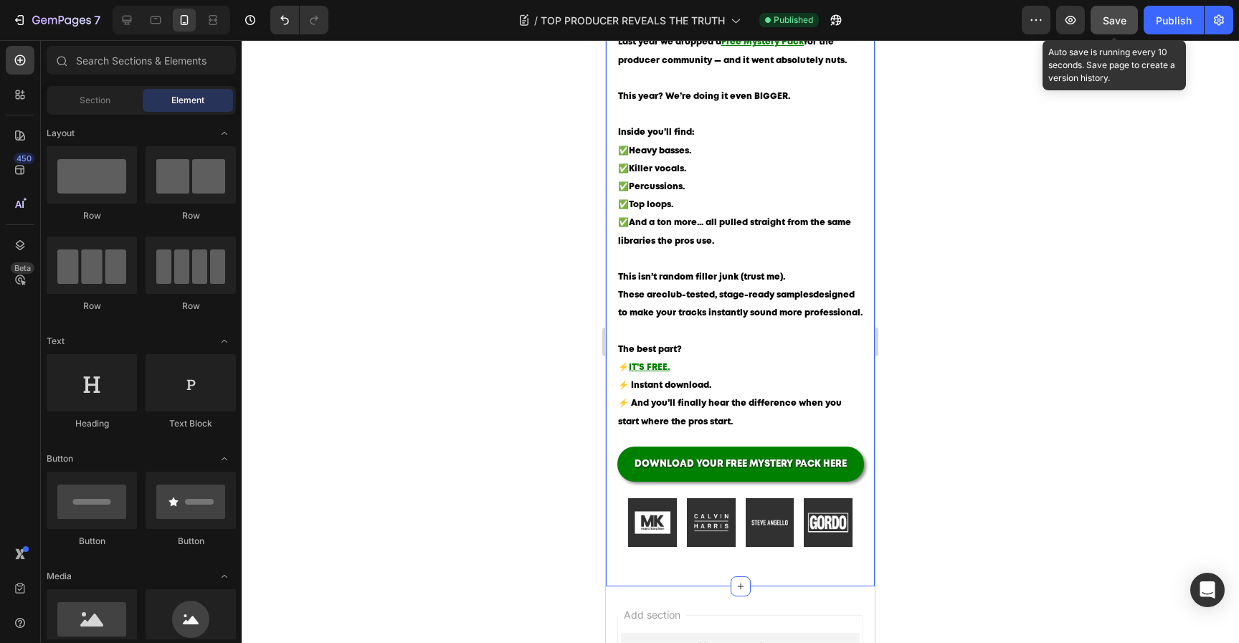
click at [1125, 11] on button "Save" at bounding box center [1113, 20] width 47 height 29
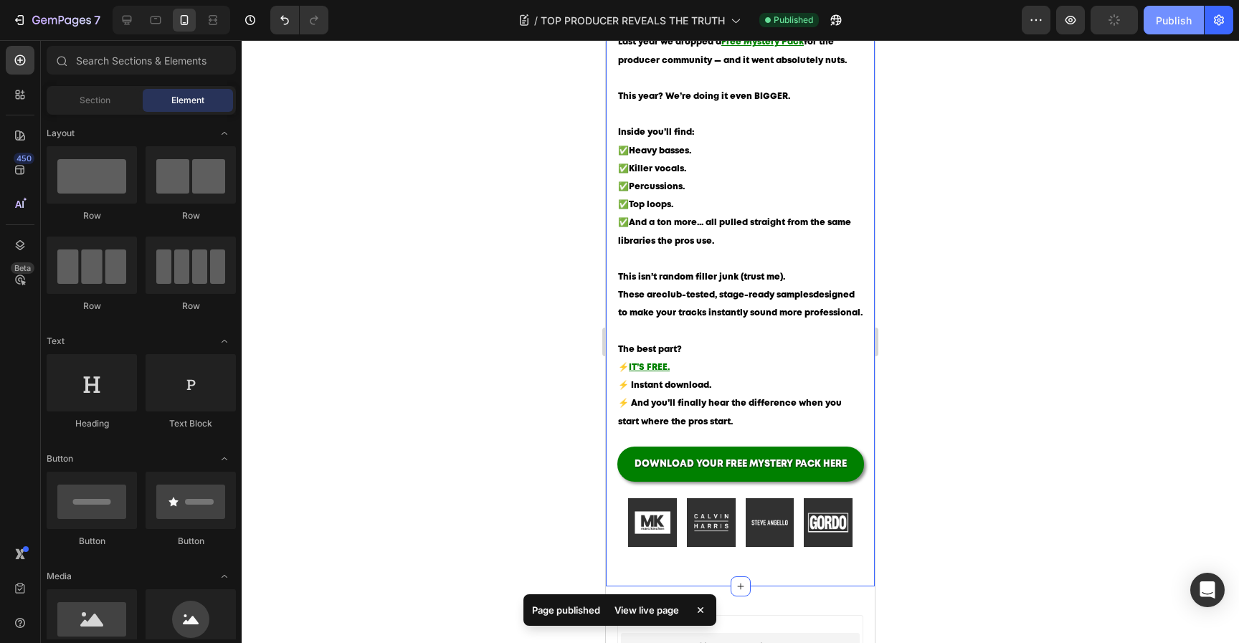
click at [1150, 11] on button "Publish" at bounding box center [1173, 20] width 60 height 29
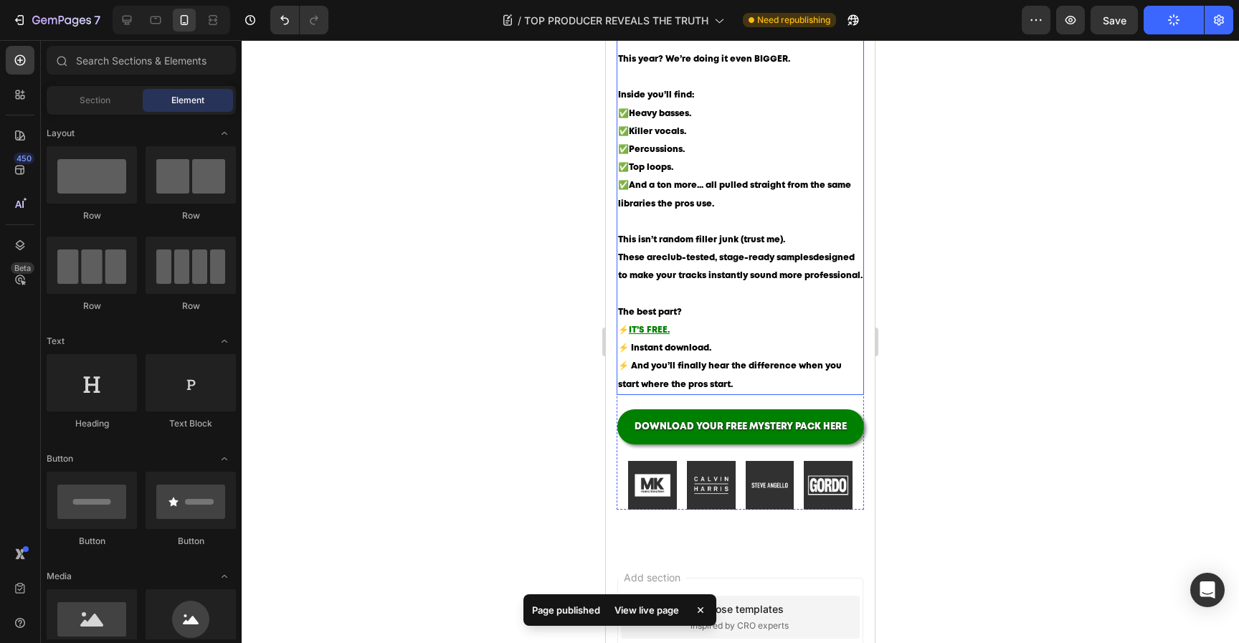
scroll to position [1359, 0]
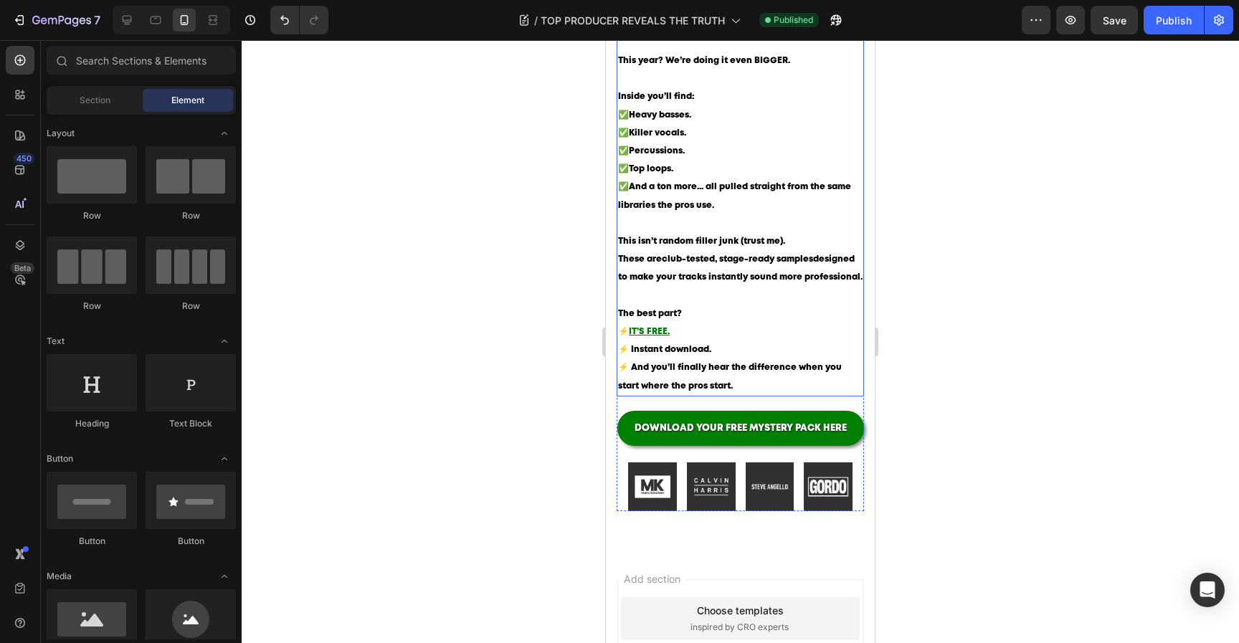
click at [798, 395] on p "The best part? ⚡ IT’S FREE. ⚡ Instant download. ⚡ And you’ll finally hear the d…" at bounding box center [740, 350] width 244 height 90
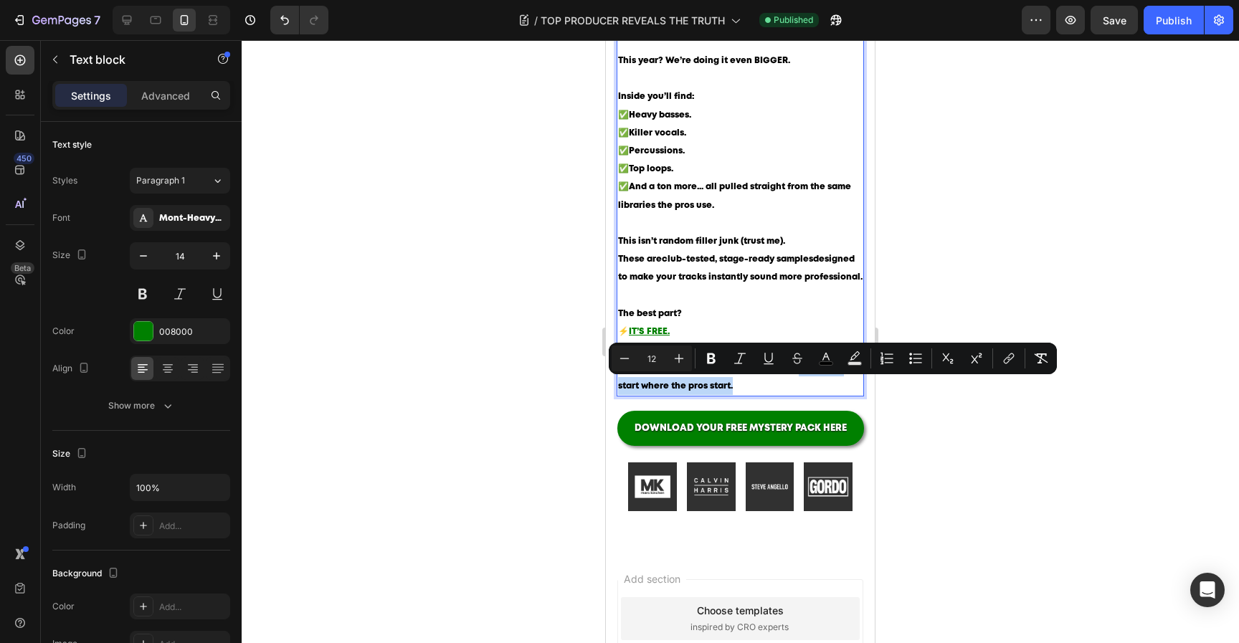
drag, startPoint x: 803, startPoint y: 398, endPoint x: 794, endPoint y: 388, distance: 13.2
click at [794, 388] on p "The best part? ⚡ IT’S FREE. ⚡ Instant download. ⚡ And you’ll finally hear the d…" at bounding box center [740, 350] width 244 height 90
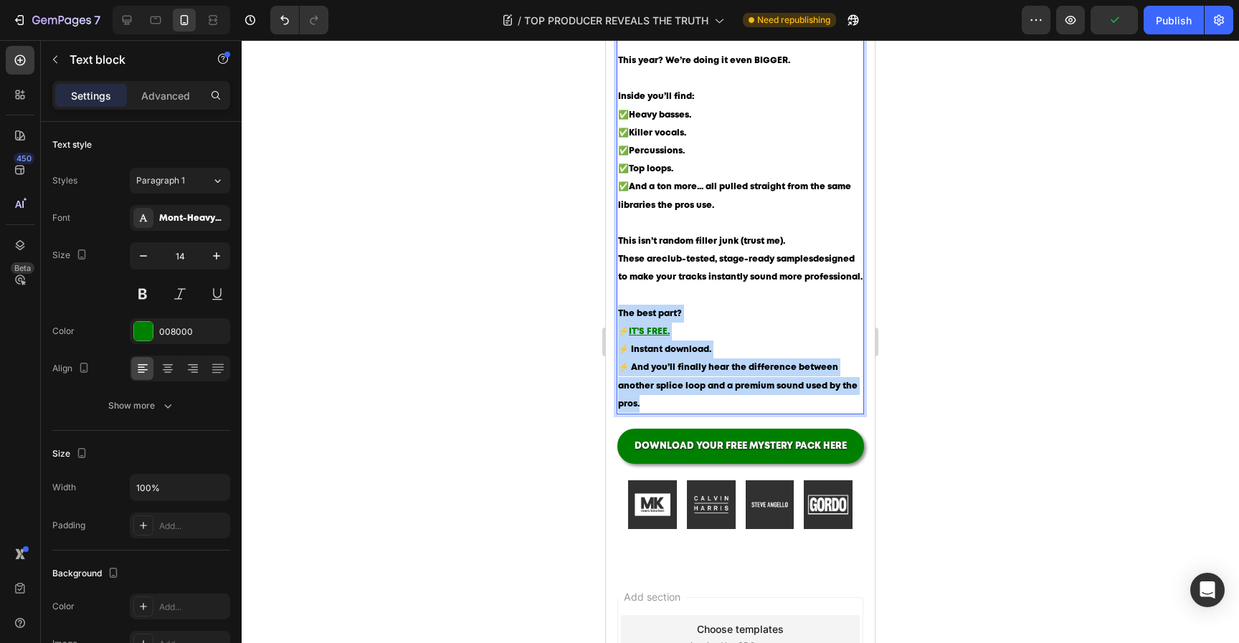
drag, startPoint x: 682, startPoint y: 421, endPoint x: 1210, endPoint y: 375, distance: 529.6
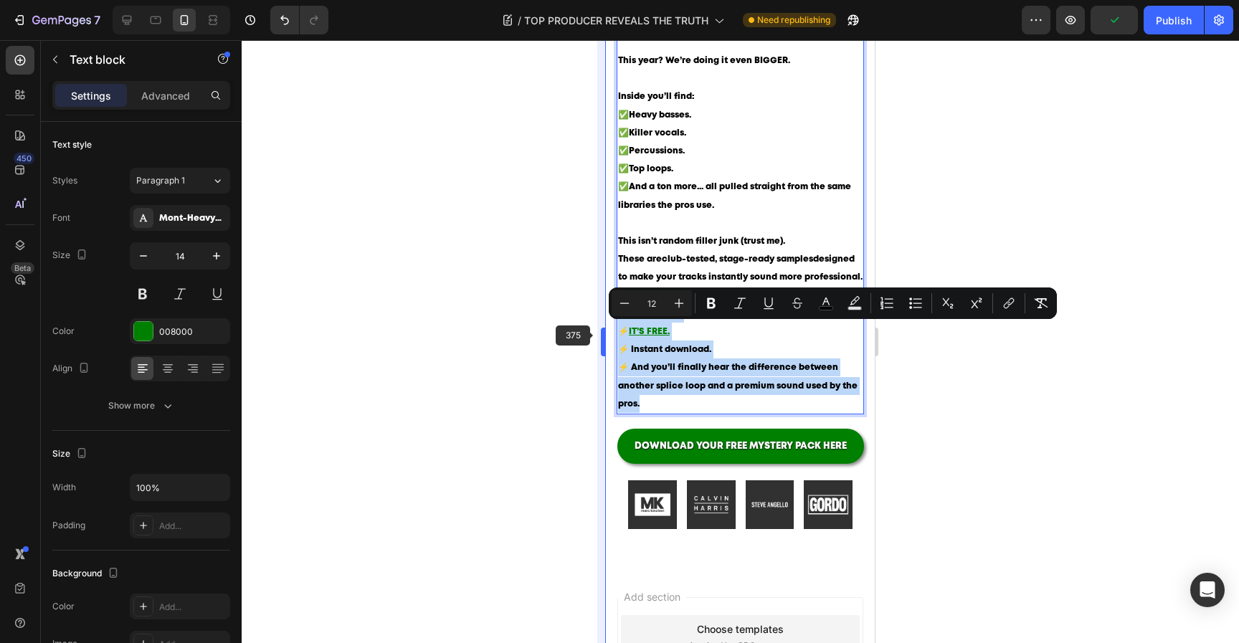
copy p "The best part? ⚡ IT’S FREE. ⚡ Instant download. ⚡ And you’ll finally hear the d…"
click at [656, 413] on p "The best part? ⚡ IT’S FREE. ⚡ Instant download. ⚡ And you’ll finally hear the d…" at bounding box center [740, 359] width 244 height 108
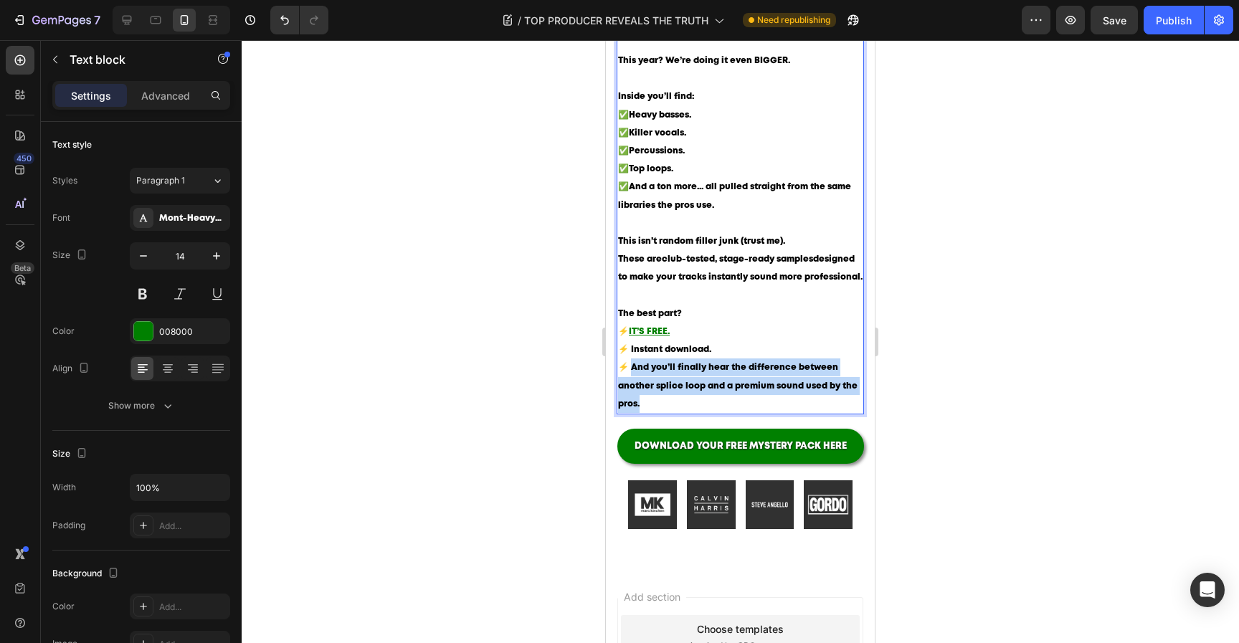
drag, startPoint x: 665, startPoint y: 417, endPoint x: 629, endPoint y: 383, distance: 49.2
click at [629, 383] on p "The best part? ⚡ IT’S FREE. ⚡ Instant download. ⚡ And you’ll finally hear the d…" at bounding box center [740, 359] width 244 height 108
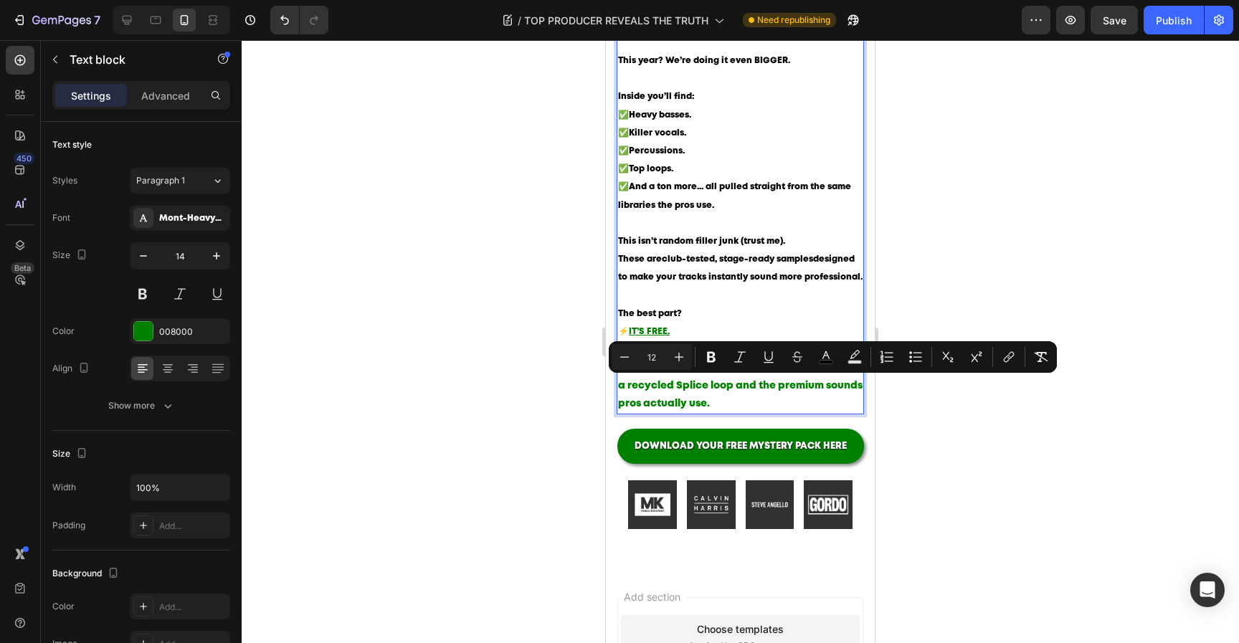
drag, startPoint x: 805, startPoint y: 419, endPoint x: 625, endPoint y: 390, distance: 182.2
click at [625, 391] on p "The best part? ⚡ IT’S FREE. ⚡ Instant download. ⚡ And you’ll finally hear the d…" at bounding box center [740, 359] width 244 height 108
click at [629, 358] on icon "Editor contextual toolbar" at bounding box center [624, 357] width 14 height 14
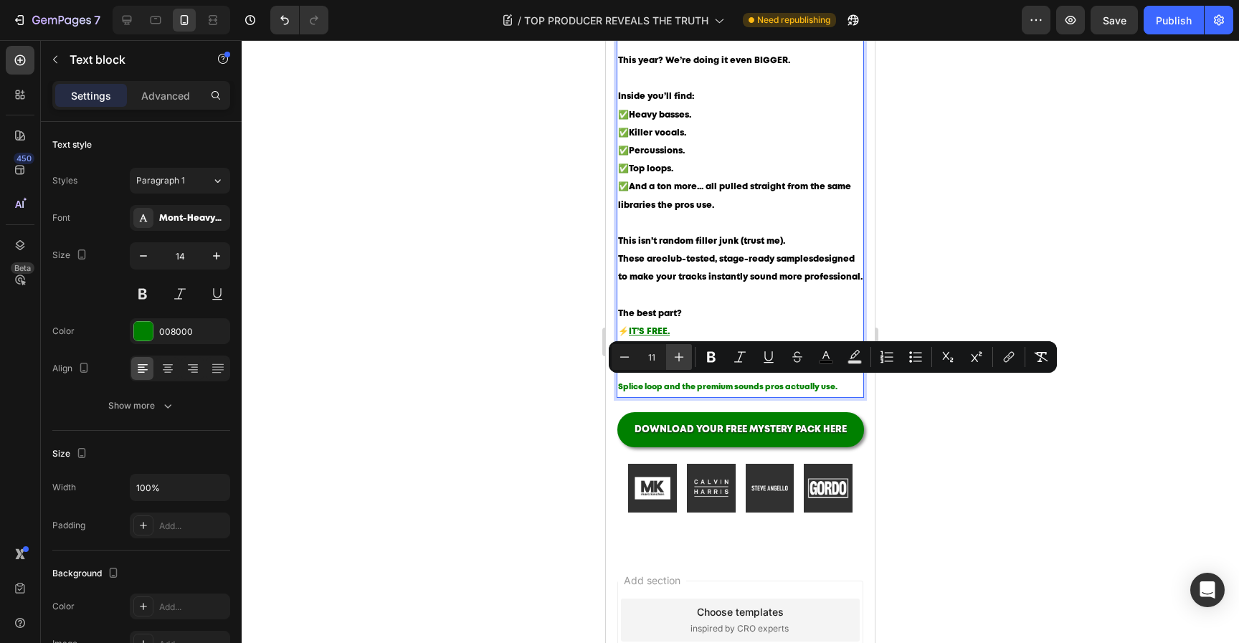
click at [677, 357] on icon "Editor contextual toolbar" at bounding box center [679, 357] width 9 height 9
type input "12"
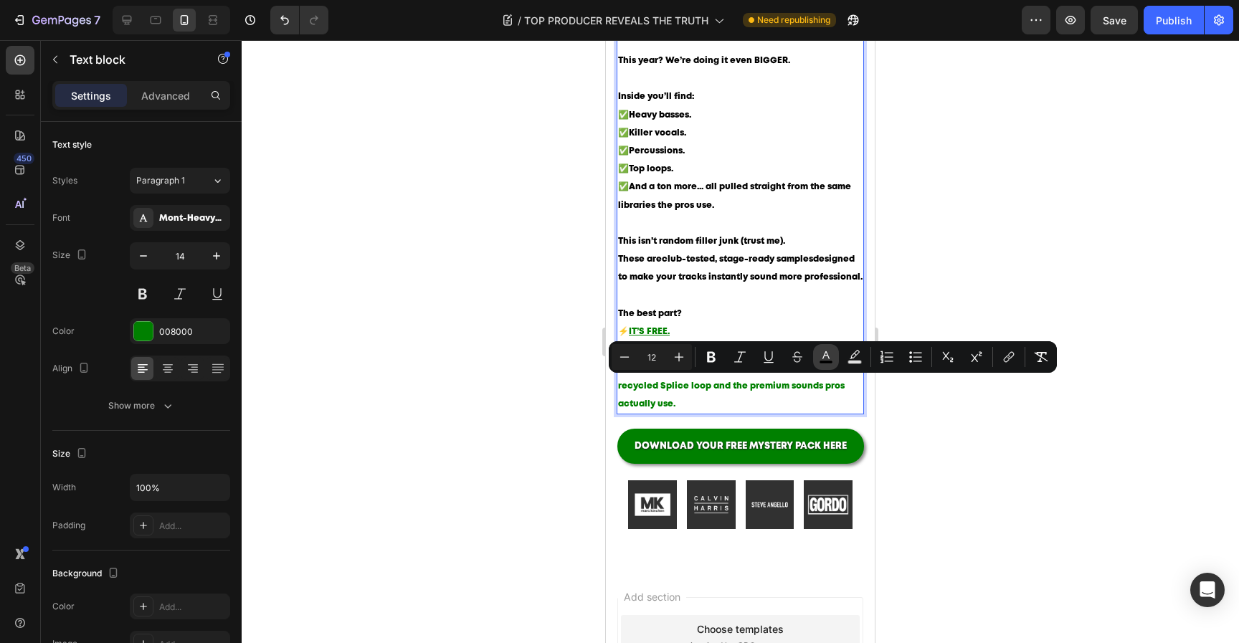
click at [819, 359] on icon "Editor contextual toolbar" at bounding box center [826, 357] width 14 height 14
type input "000000"
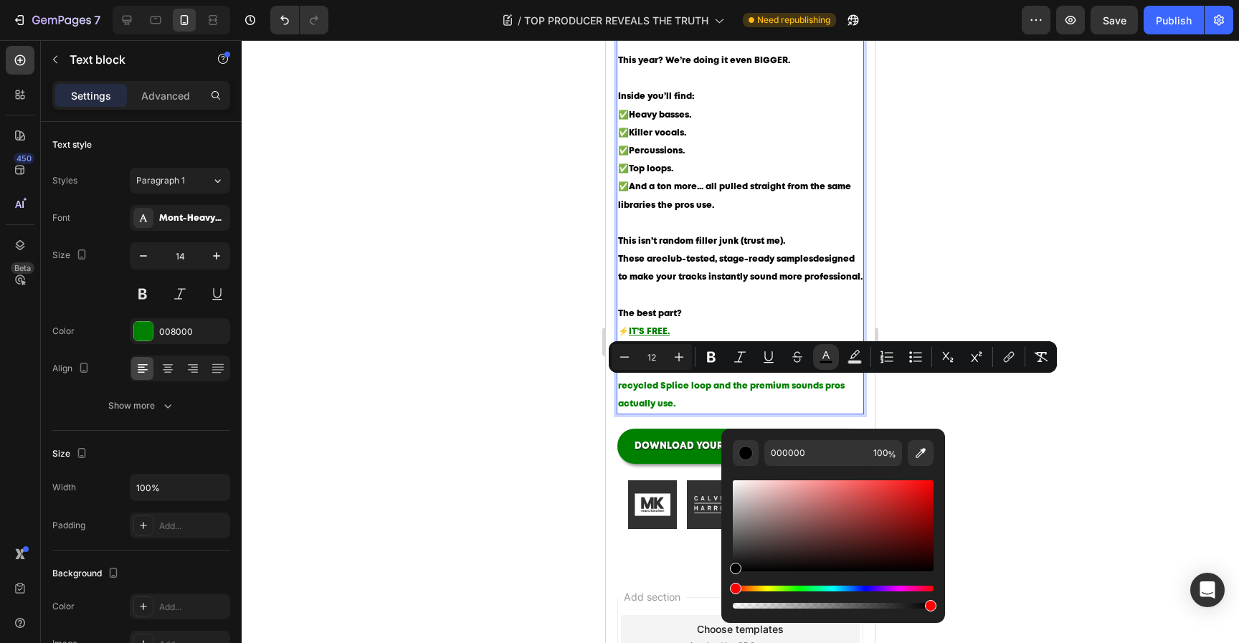
drag, startPoint x: 1366, startPoint y: 581, endPoint x: 668, endPoint y: 628, distance: 699.8
click at [693, 413] on p "The best part? ⚡ IT’S FREE. ⚡ Instant download. ⚡ And you’ll finally hear the d…" at bounding box center [740, 359] width 244 height 108
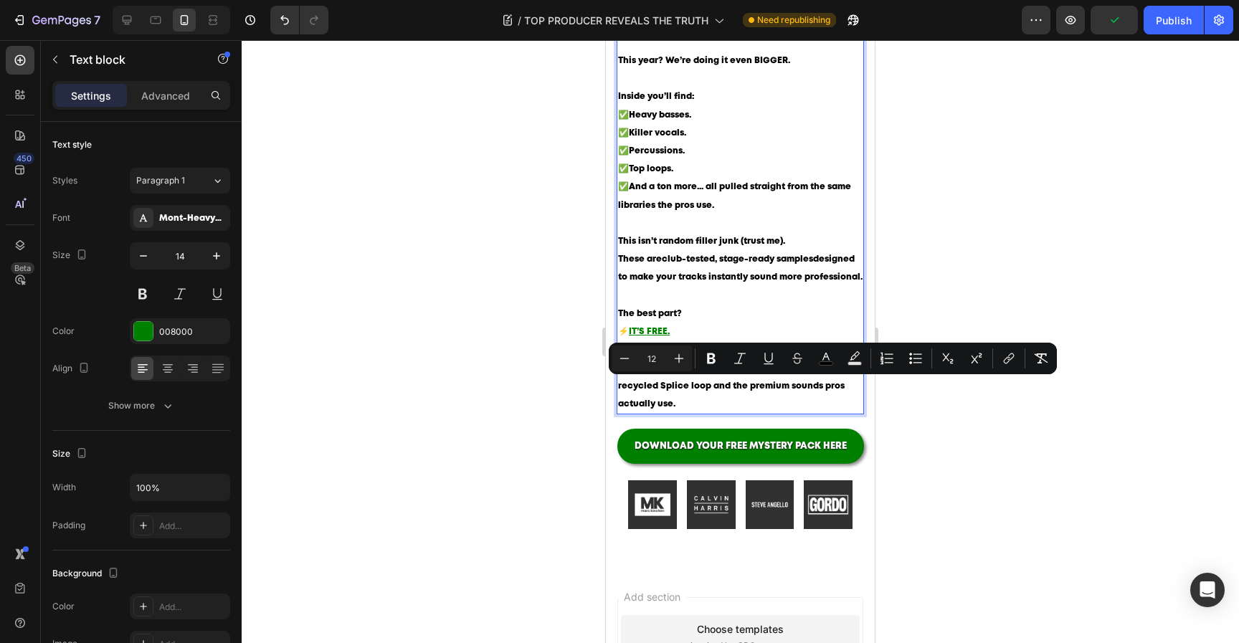
drag, startPoint x: 705, startPoint y: 422, endPoint x: 631, endPoint y: 387, distance: 82.1
click at [631, 387] on p "The best part? ⚡ IT’S FREE. ⚡ Instant download. ⚡ And you’ll finally hear the d…" at bounding box center [740, 359] width 244 height 108
click at [743, 358] on icon "Editor contextual toolbar" at bounding box center [740, 358] width 14 height 14
click at [787, 413] on p "The best part? ⚡ IT’S FREE. ⚡ Instant download. ⚡ And you’ll finally hear the d…" at bounding box center [740, 359] width 244 height 108
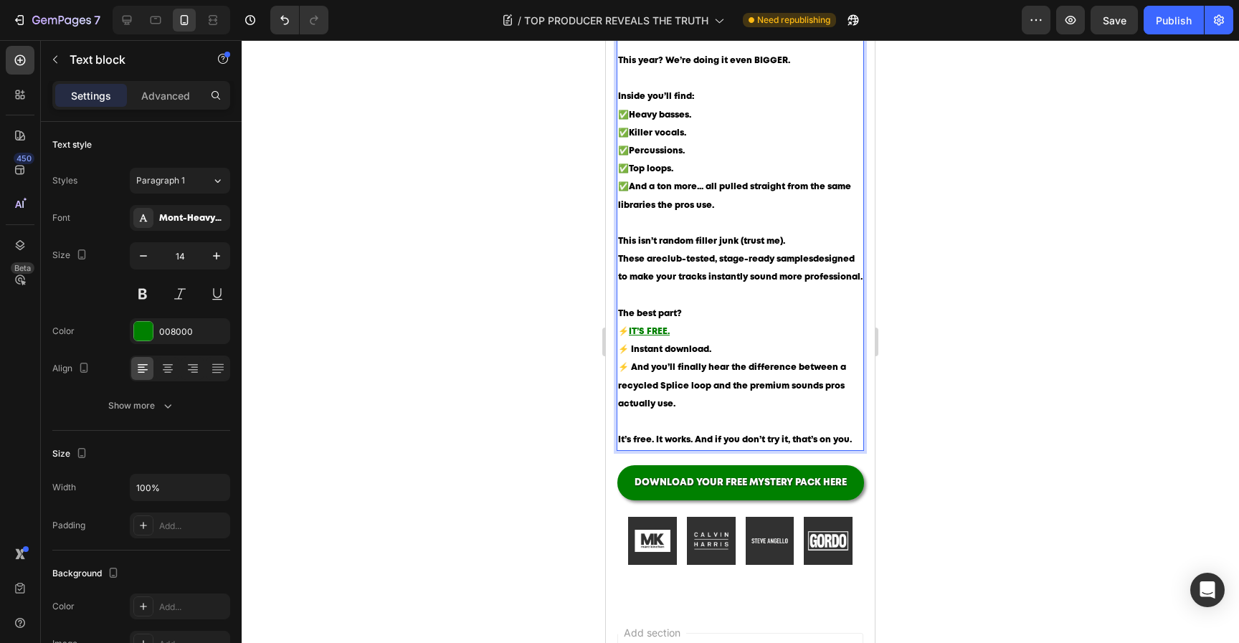
click at [1022, 443] on div at bounding box center [740, 341] width 997 height 603
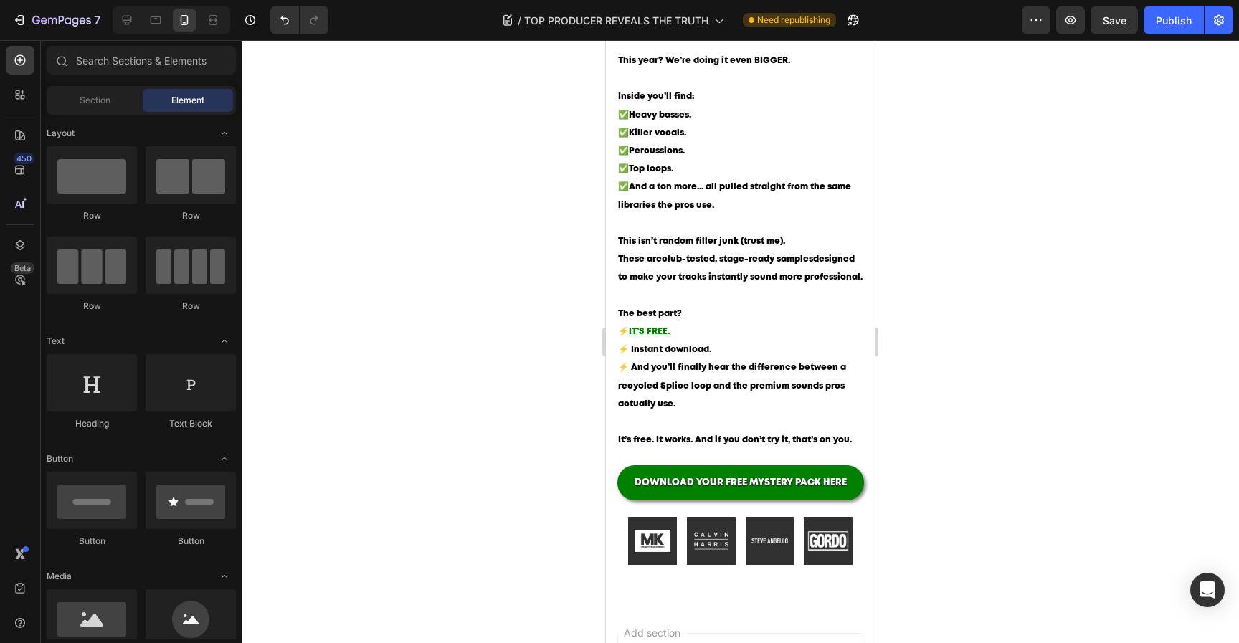
click at [971, 453] on div at bounding box center [740, 341] width 997 height 603
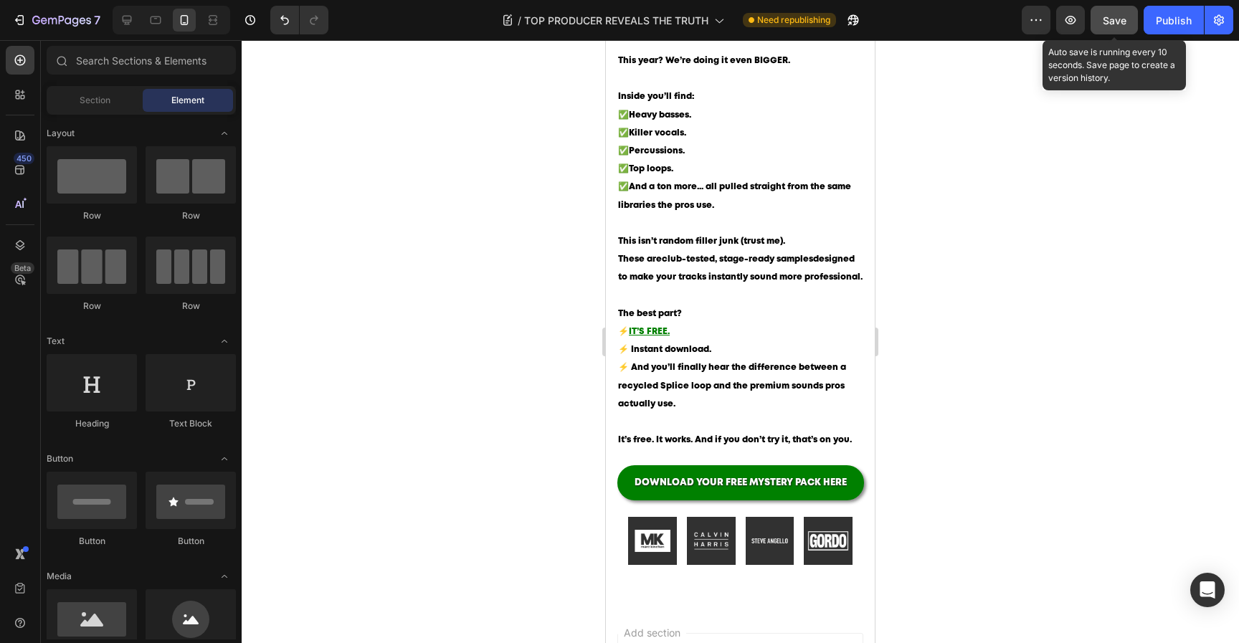
click at [1134, 22] on button "Save" at bounding box center [1113, 20] width 47 height 29
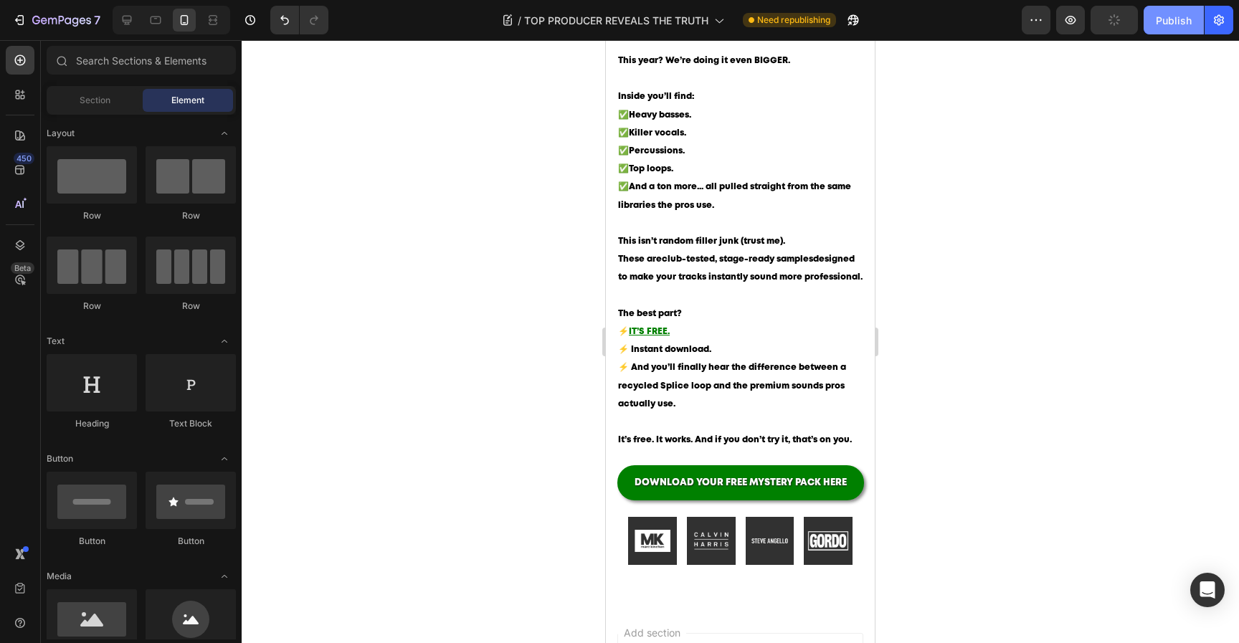
click at [1159, 22] on div "Publish" at bounding box center [1174, 20] width 36 height 15
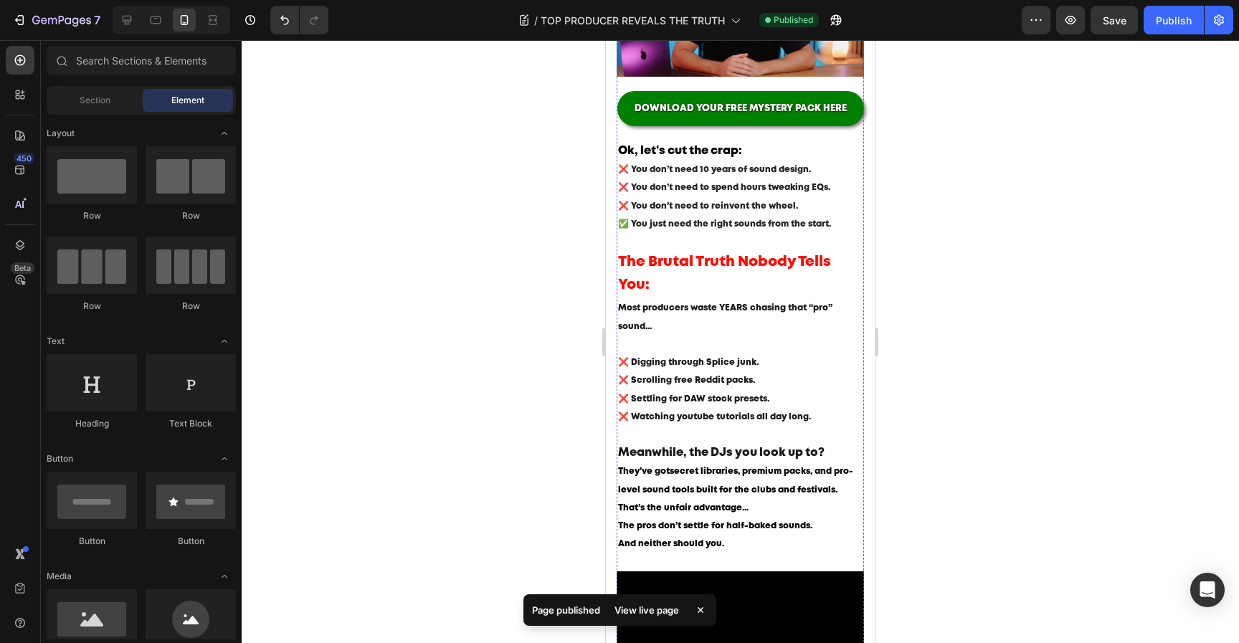
scroll to position [0, 0]
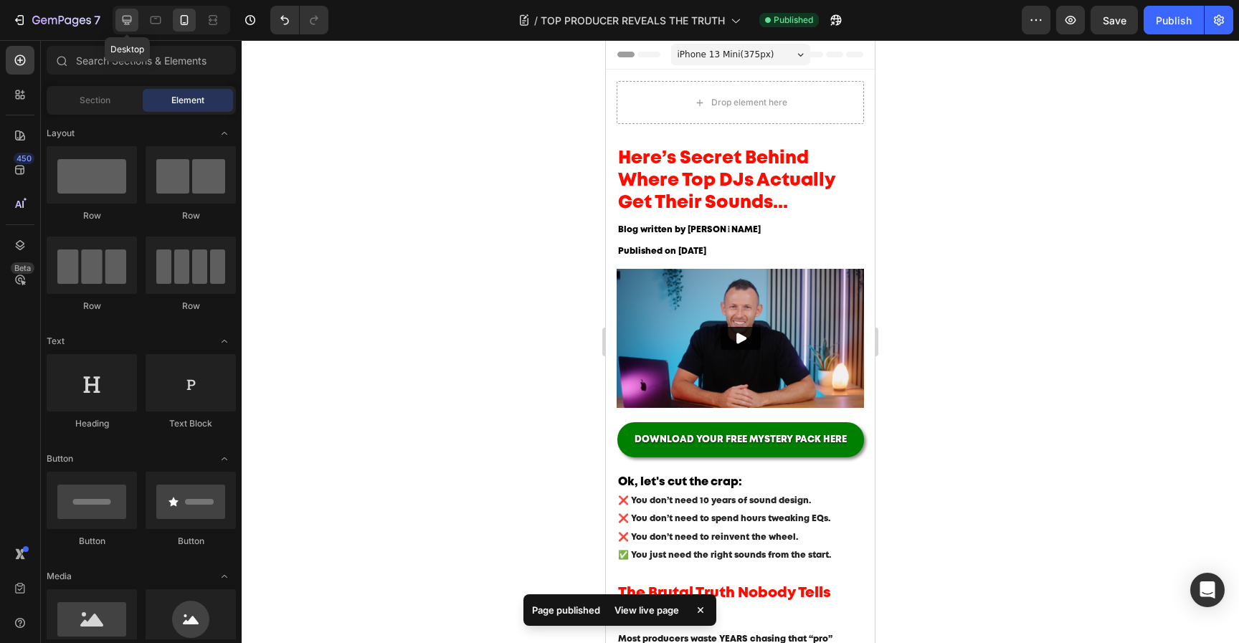
click at [133, 19] on icon at bounding box center [127, 20] width 14 height 14
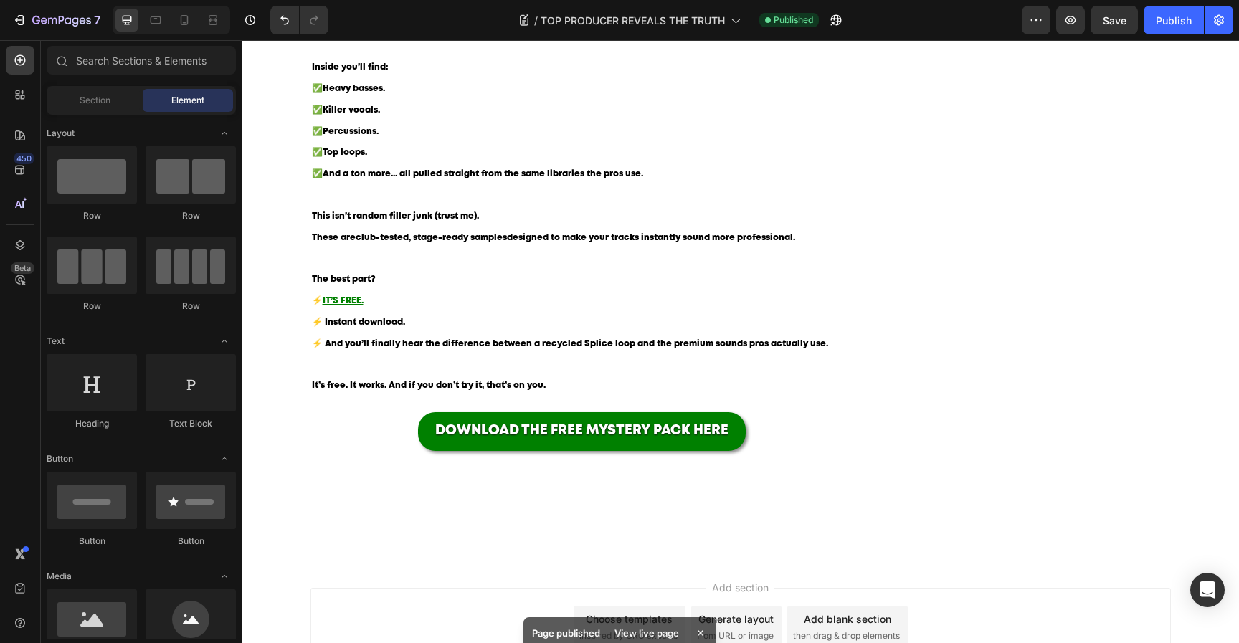
scroll to position [1384, 0]
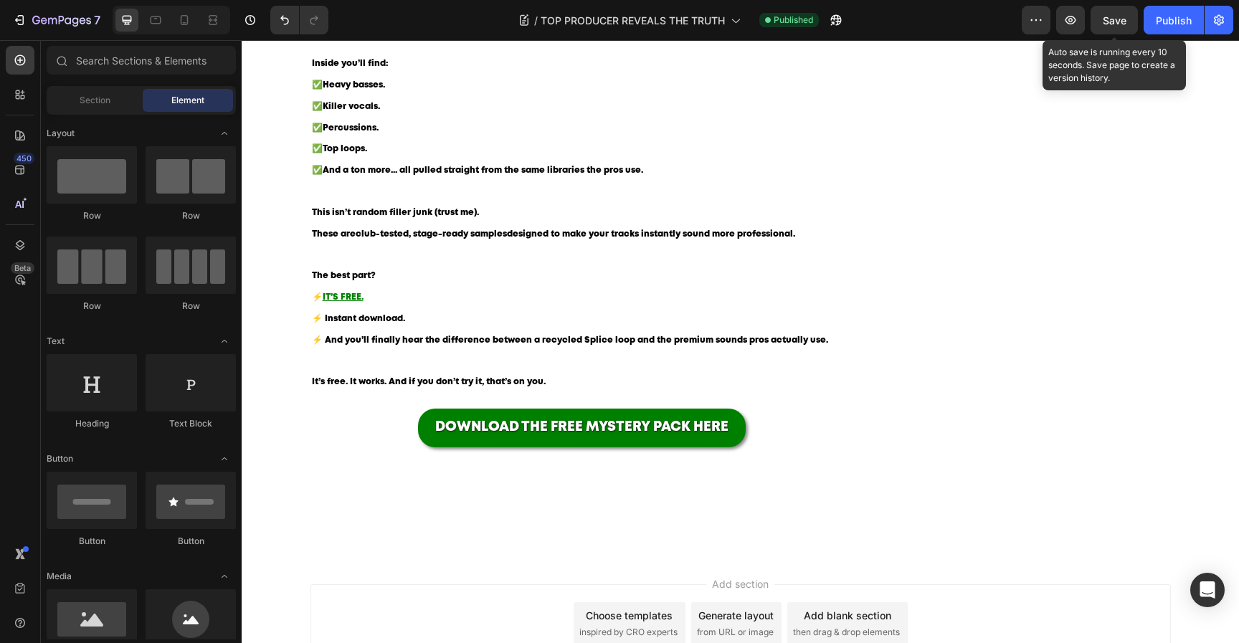
click at [1113, 26] on span "Save" at bounding box center [1115, 20] width 24 height 12
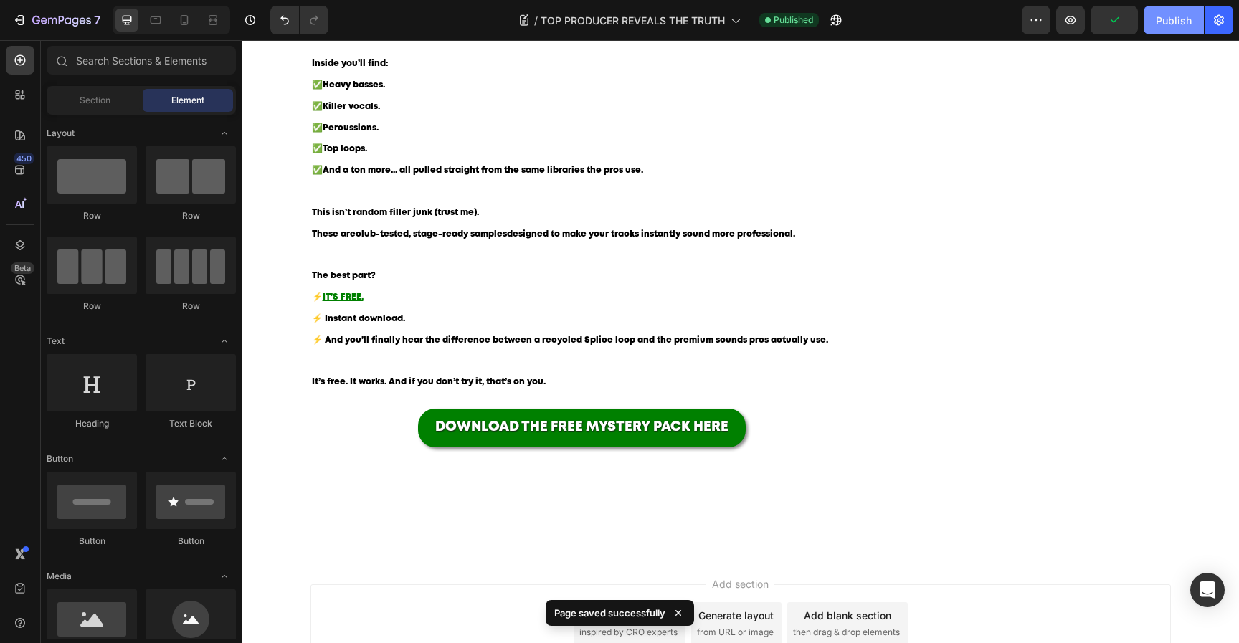
click at [1163, 21] on div "Publish" at bounding box center [1174, 20] width 36 height 15
click at [185, 27] on div at bounding box center [184, 20] width 23 height 23
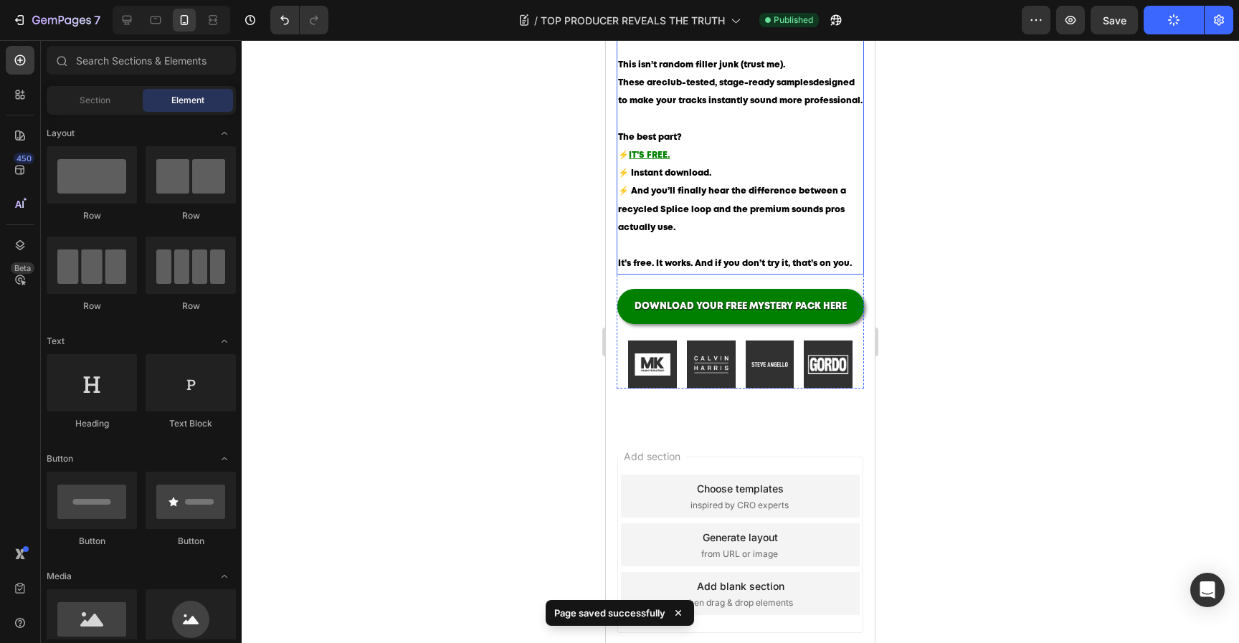
scroll to position [1535, 0]
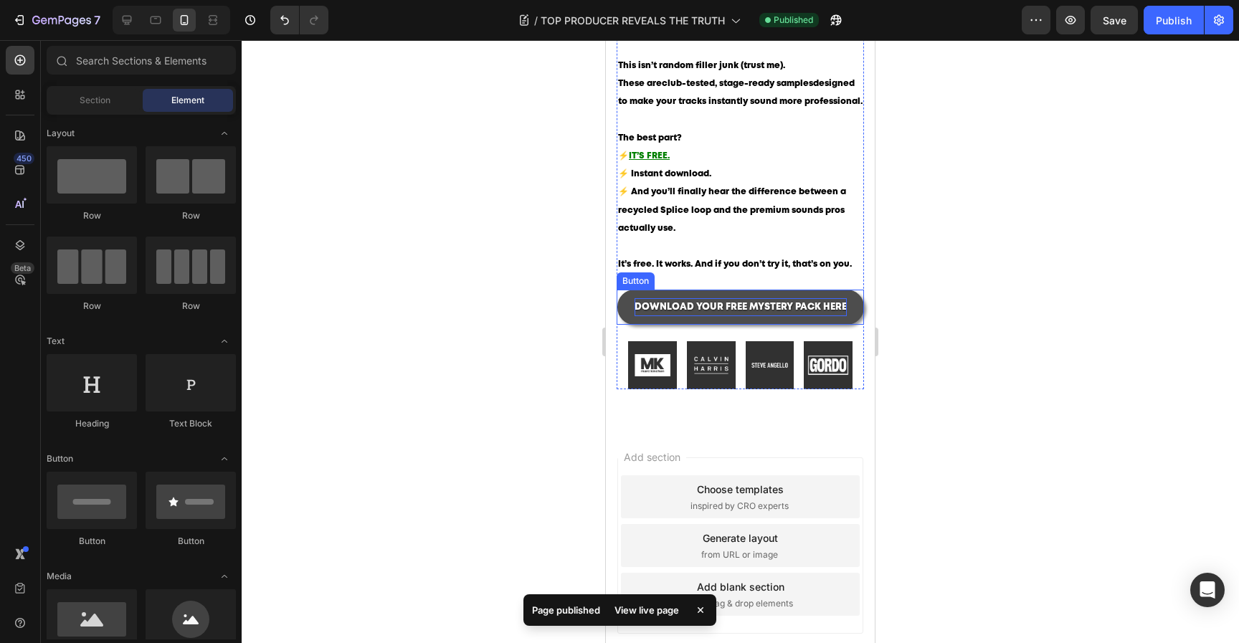
click at [801, 311] on span "DOWNLOAD YOUR FREE MYSTERY PACK HERE" at bounding box center [740, 307] width 212 height 8
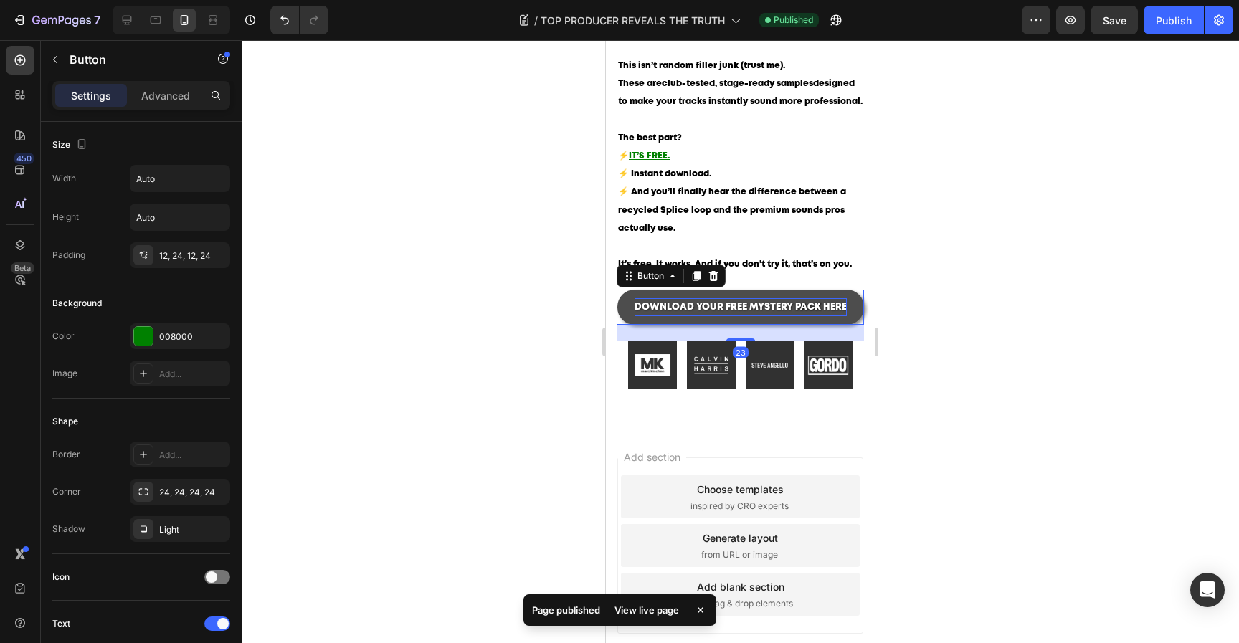
click at [801, 311] on span "DOWNLOAD YOUR FREE MYSTERY PACK HERE" at bounding box center [740, 307] width 212 height 8
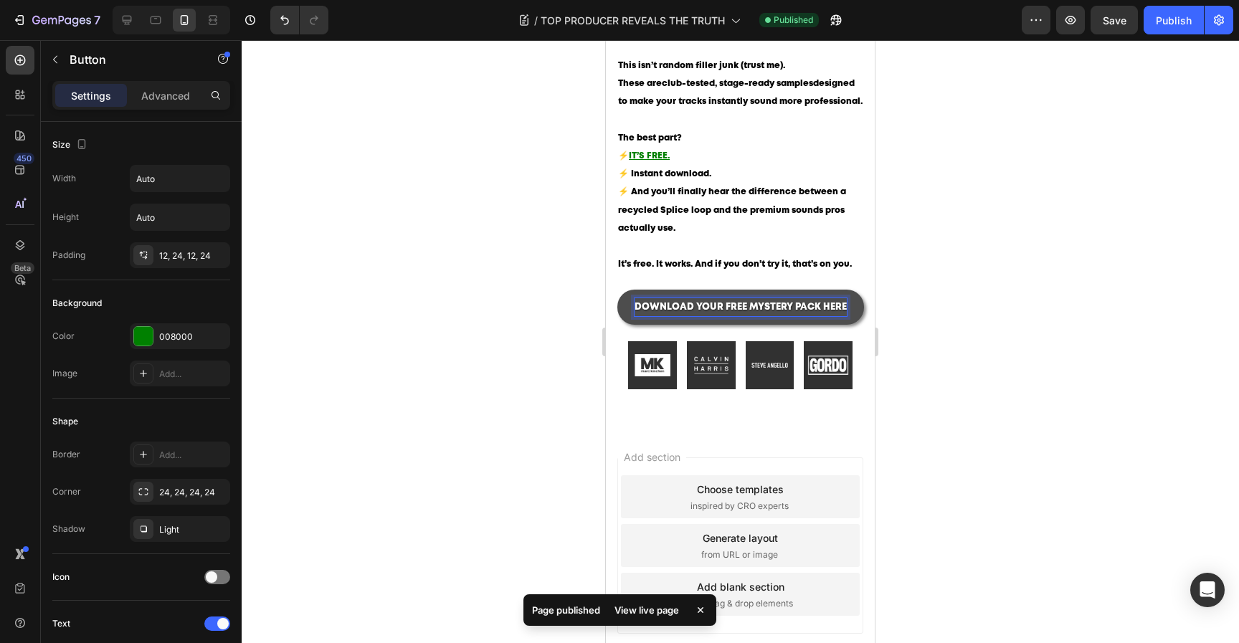
click at [730, 311] on span "DOWNLOAD YOUR FREE MYSTERY PACK HERE" at bounding box center [740, 307] width 212 height 8
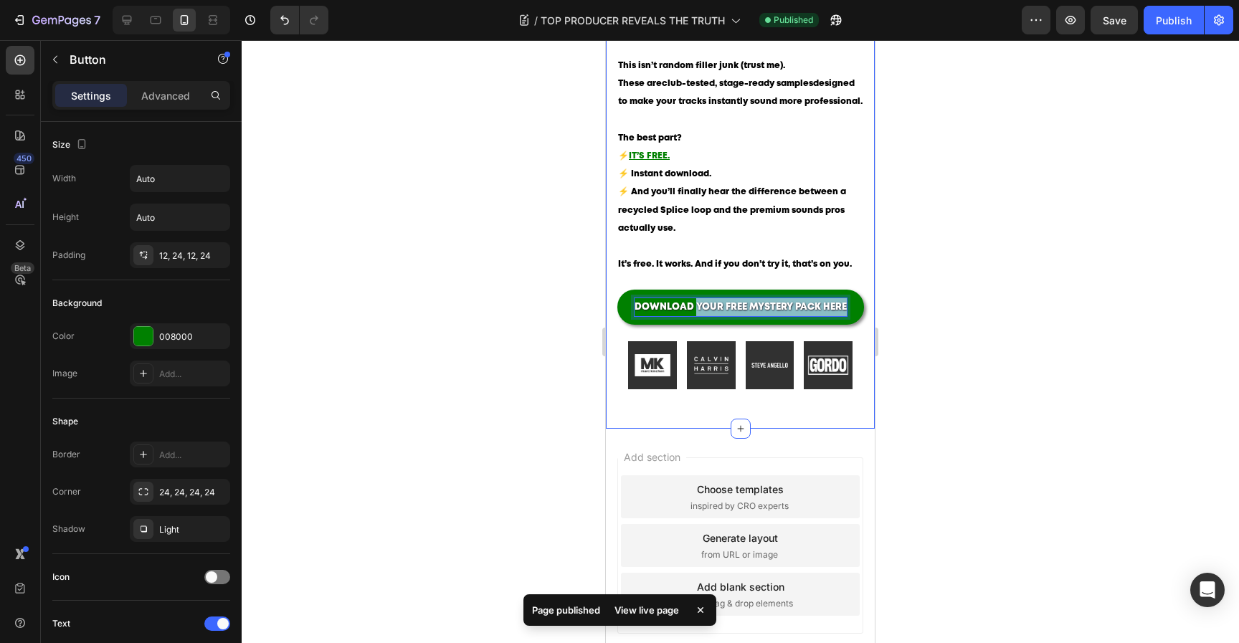
drag, startPoint x: 698, startPoint y: 323, endPoint x: 866, endPoint y: 328, distance: 168.5
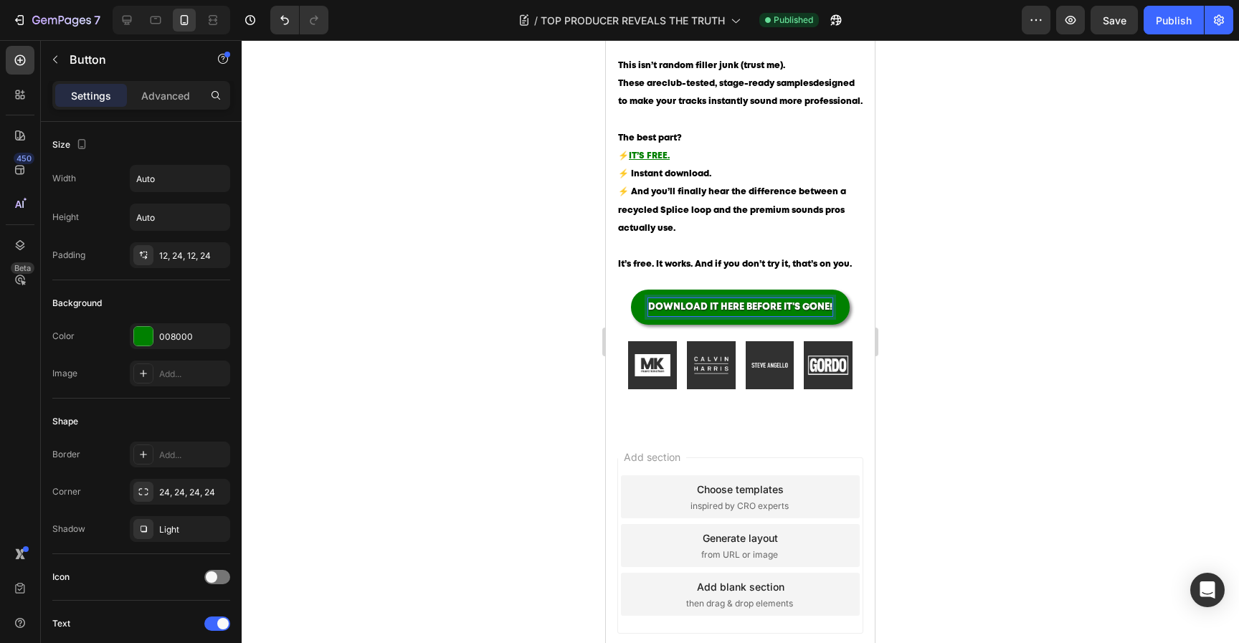
click at [1019, 341] on div at bounding box center [740, 341] width 997 height 603
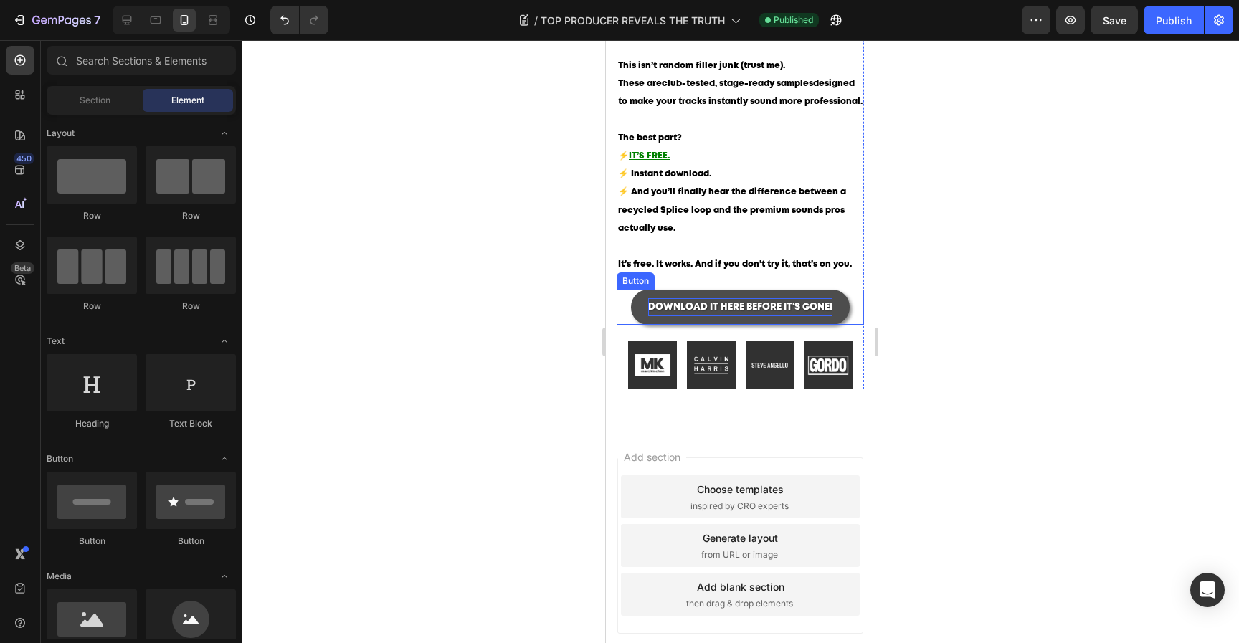
click at [774, 311] on span "DOWNLOAD IT HERE BEFORE IT'S GONE!" at bounding box center [740, 307] width 184 height 8
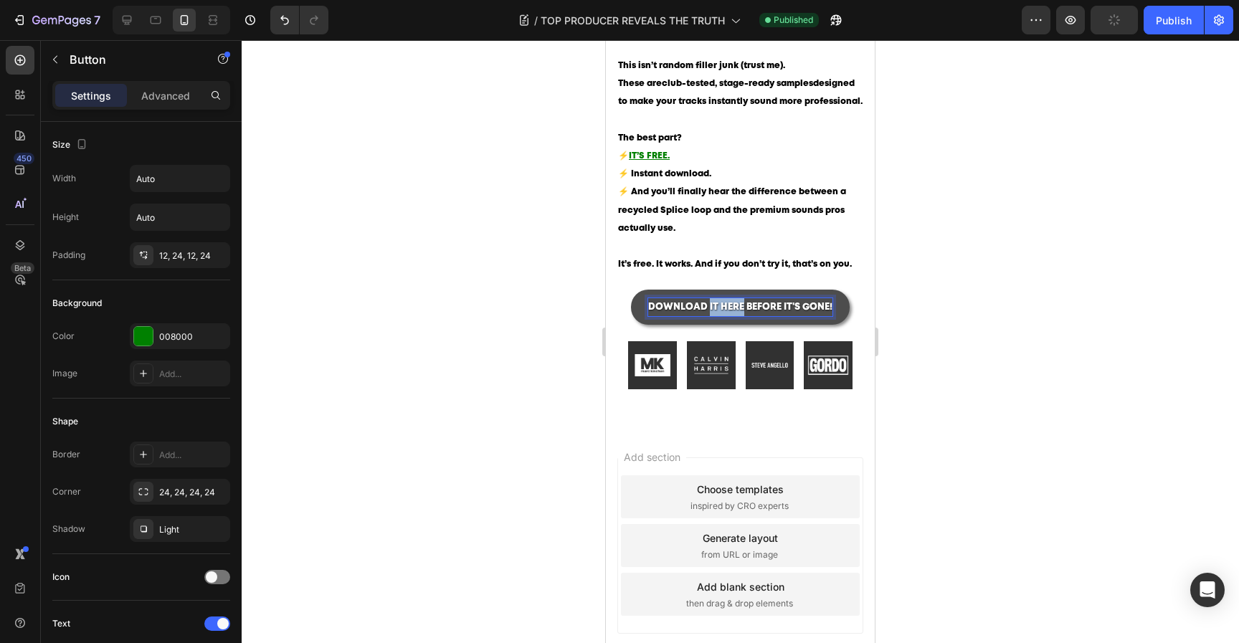
drag, startPoint x: 741, startPoint y: 322, endPoint x: 708, endPoint y: 319, distance: 33.1
click at [707, 316] on p "DOWNLOAD IT HERE BEFORE IT'S GONE!" at bounding box center [740, 307] width 184 height 18
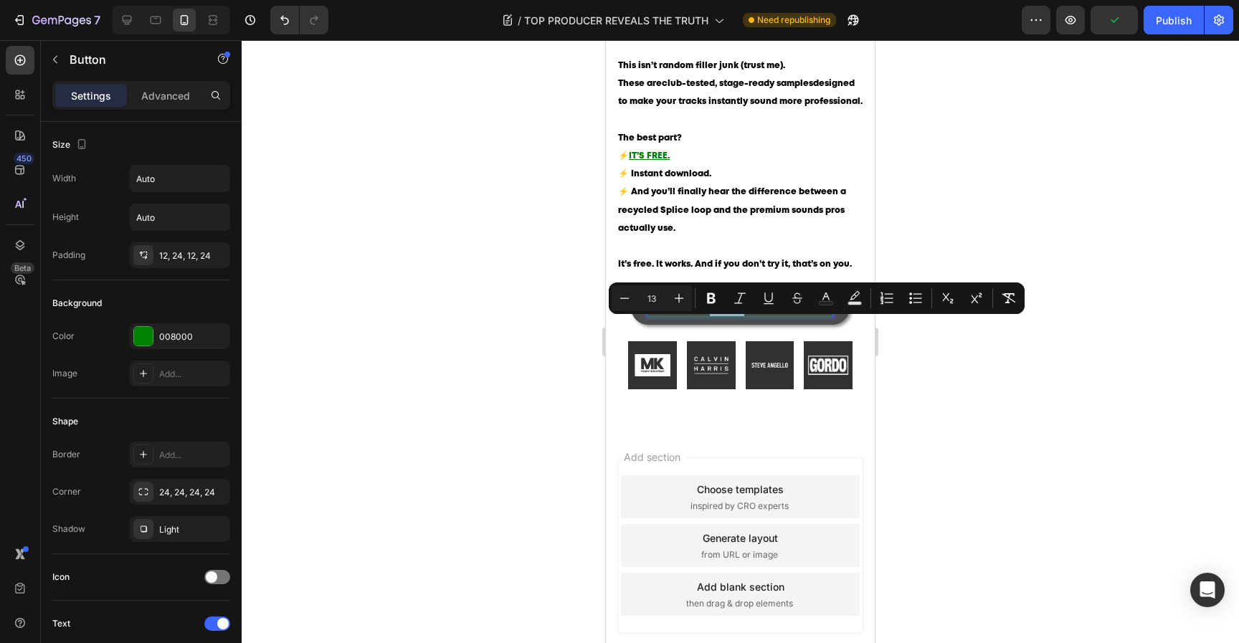
click at [709, 316] on p "DOWNLOAD IT HERE BEFORE IT'S GONE!" at bounding box center [740, 307] width 184 height 18
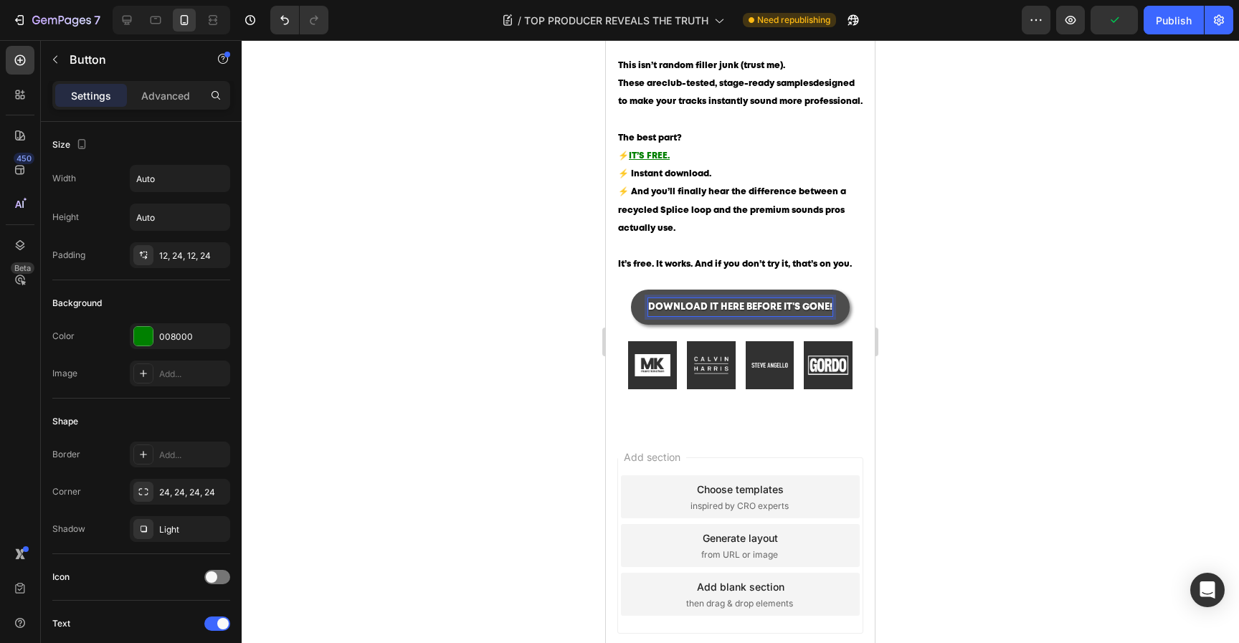
click at [710, 316] on p "DOWNLOAD IT HERE BEFORE IT'S GONE!" at bounding box center [740, 307] width 184 height 18
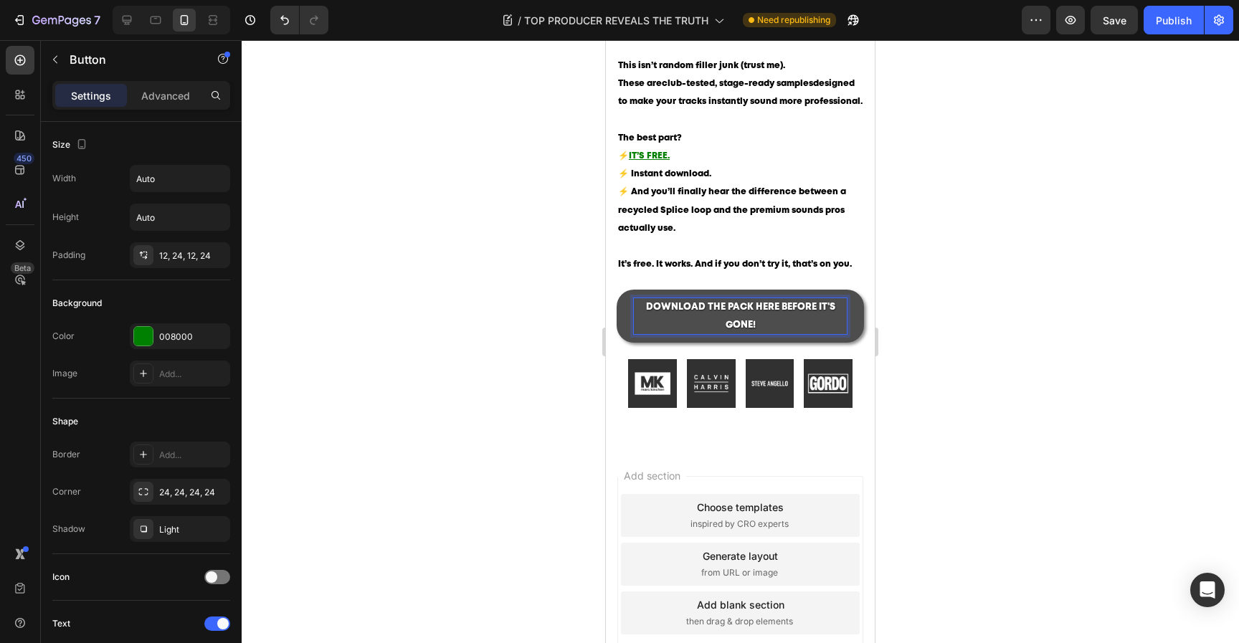
click at [823, 334] on p "DOWNLOAD THE PACK HERE BEFORE IT'S GONE!" at bounding box center [740, 316] width 213 height 36
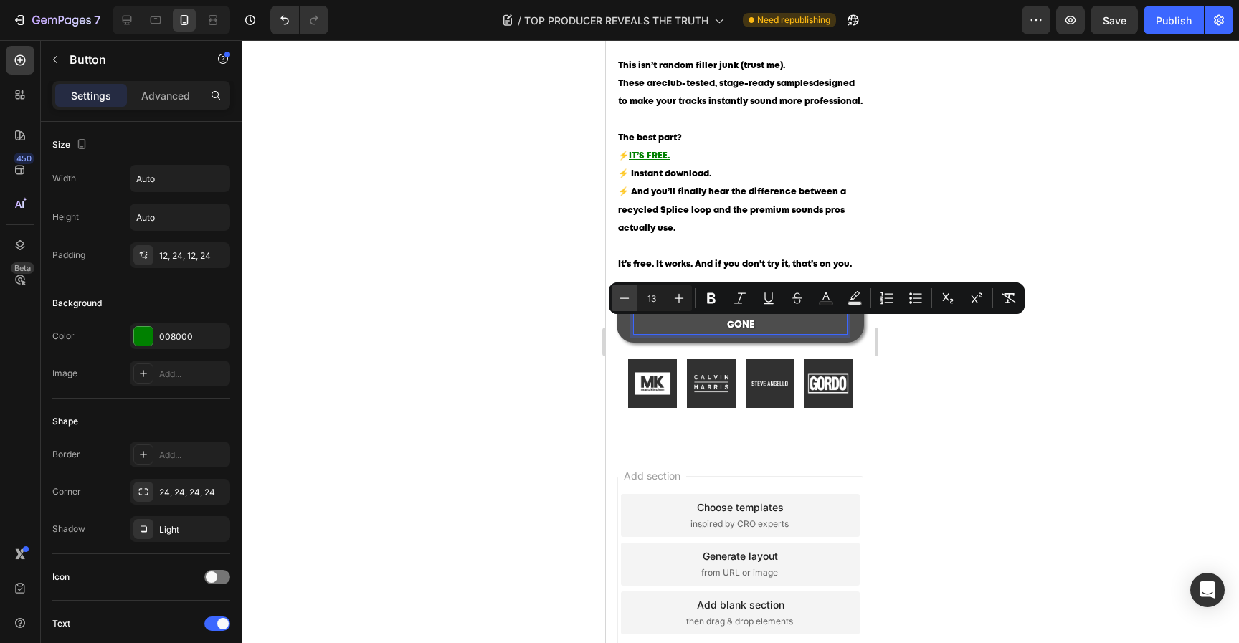
click at [632, 297] on button "Minus" at bounding box center [624, 298] width 26 height 26
type input "12"
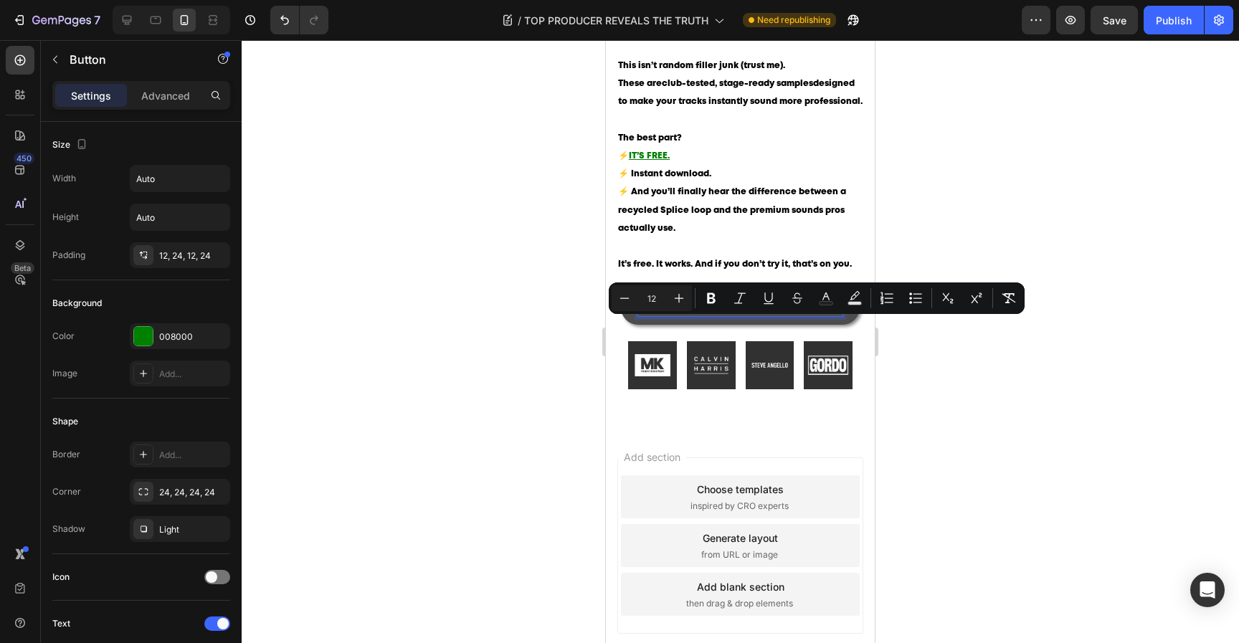
click at [976, 407] on div at bounding box center [740, 341] width 997 height 603
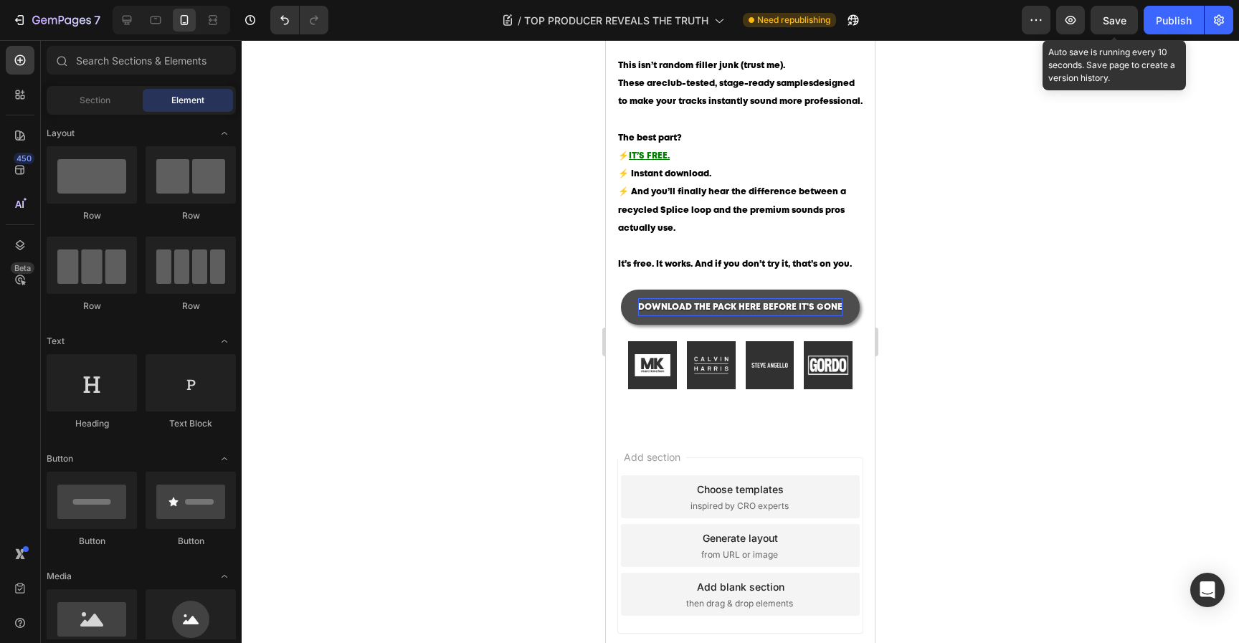
click at [1111, 21] on span "Save" at bounding box center [1115, 20] width 24 height 12
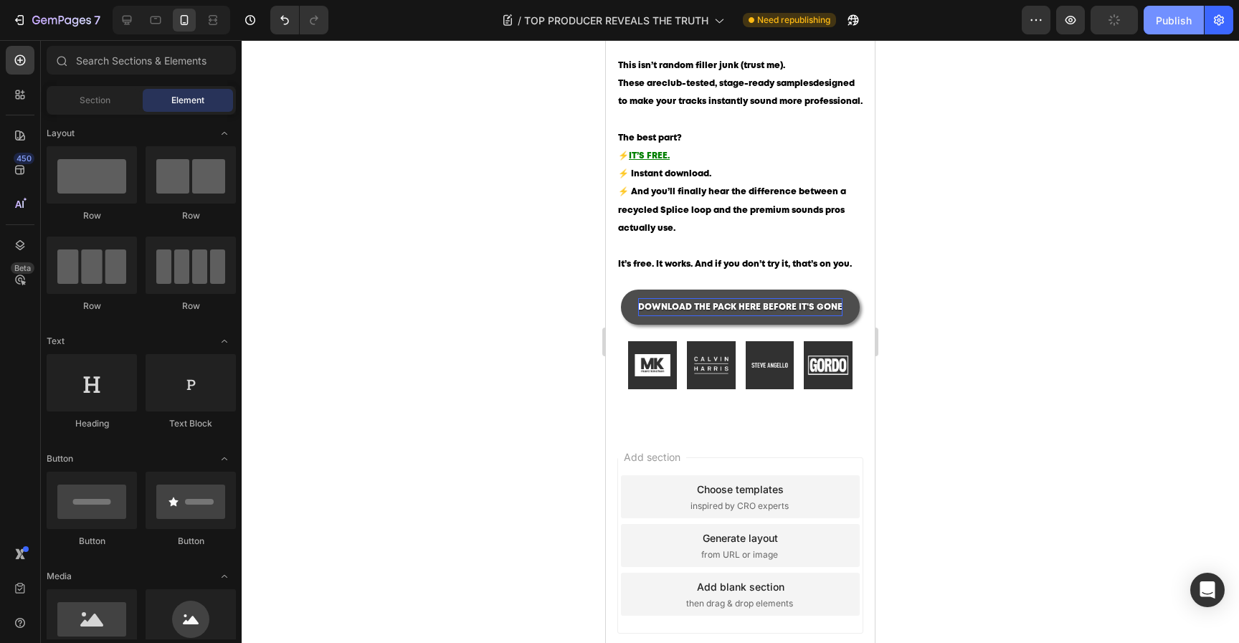
click at [1157, 19] on div "Publish" at bounding box center [1174, 20] width 36 height 15
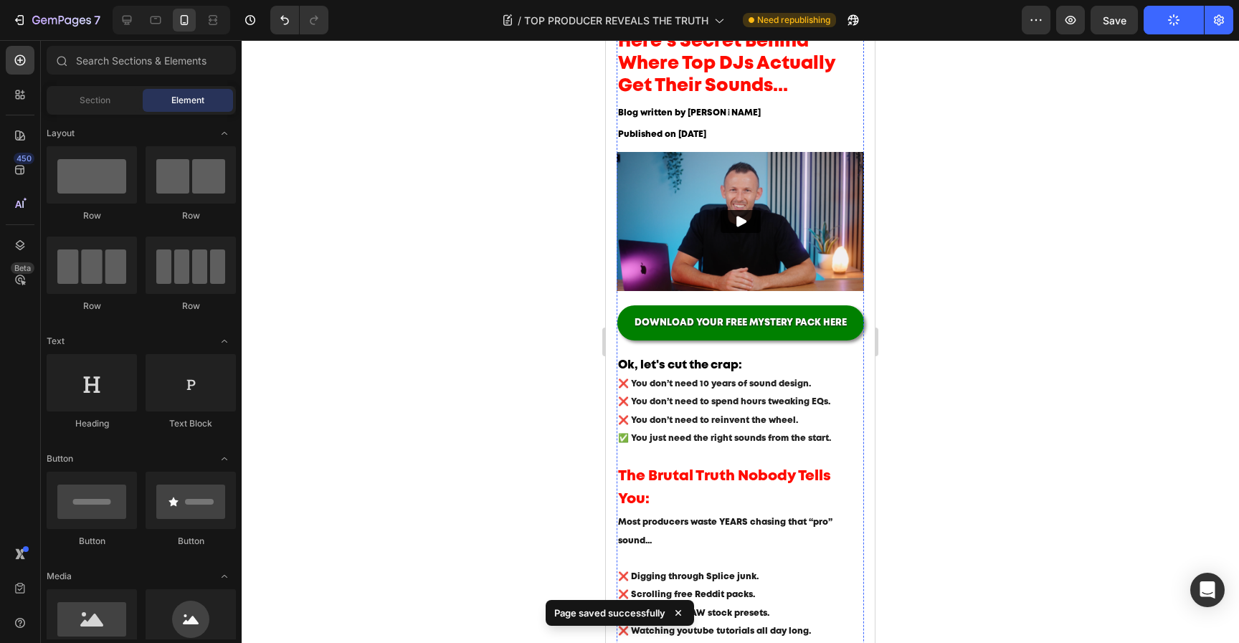
scroll to position [0, 0]
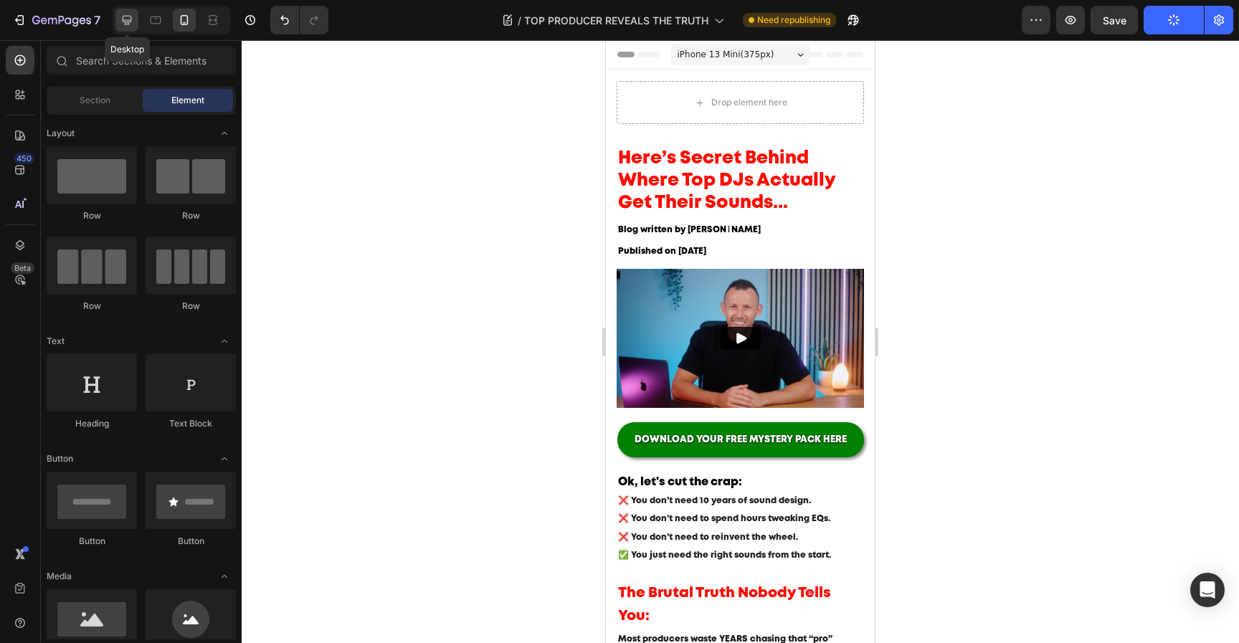
click at [129, 16] on icon at bounding box center [127, 20] width 9 height 9
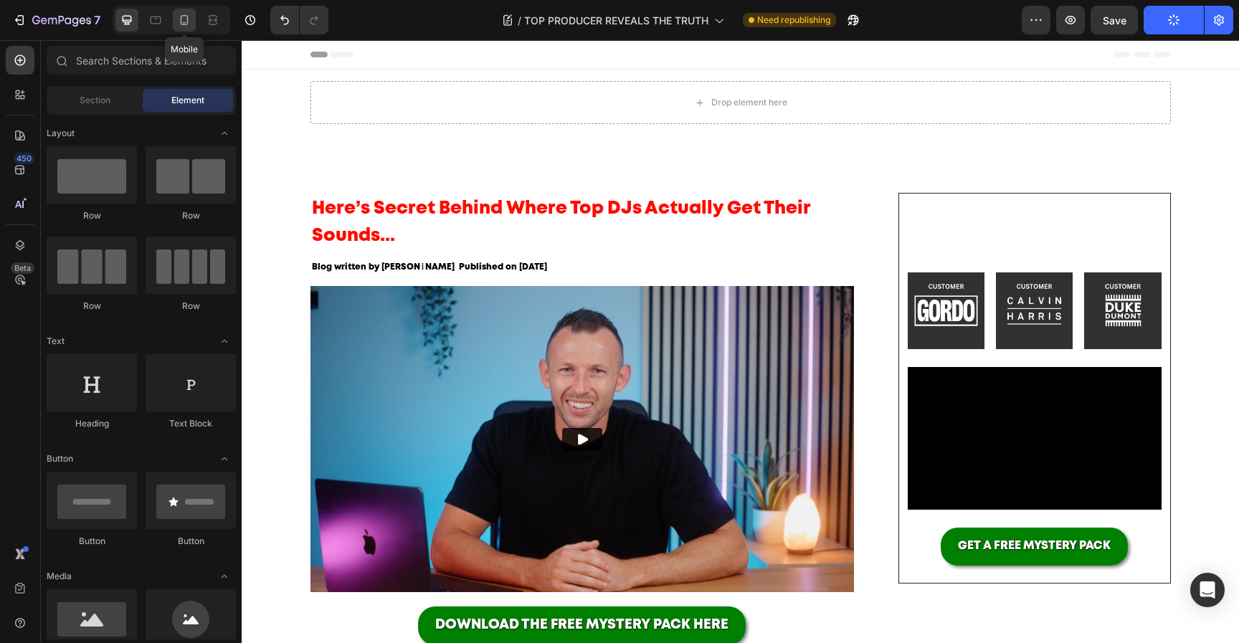
click at [181, 22] on icon at bounding box center [185, 20] width 8 height 10
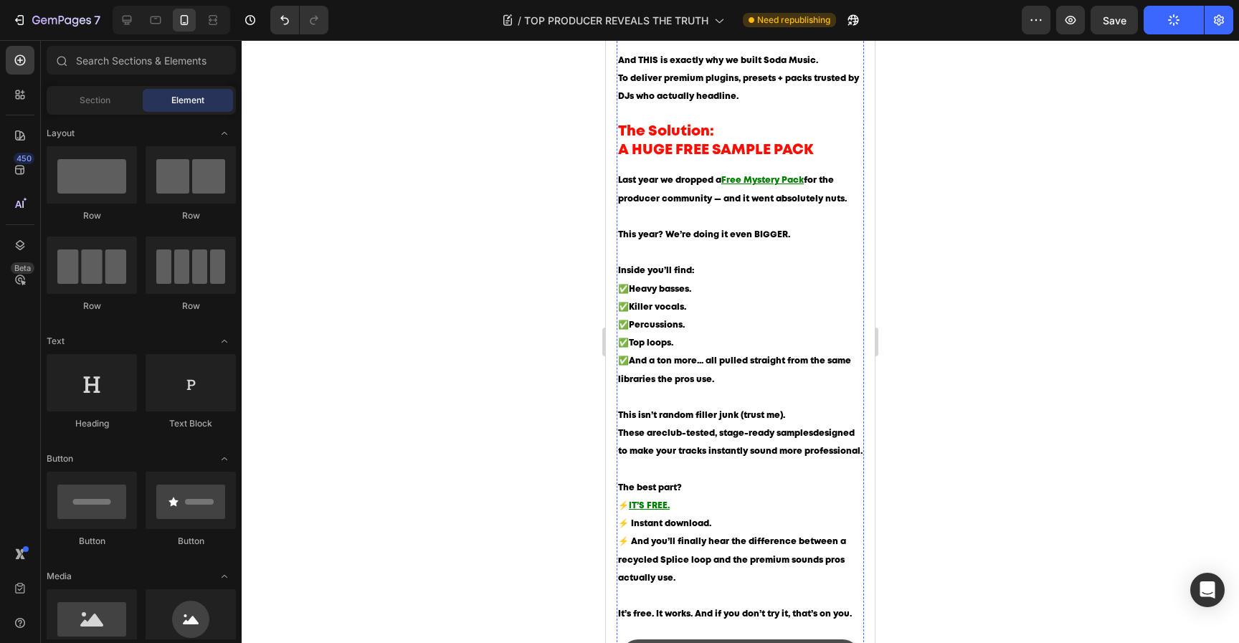
scroll to position [1270, 0]
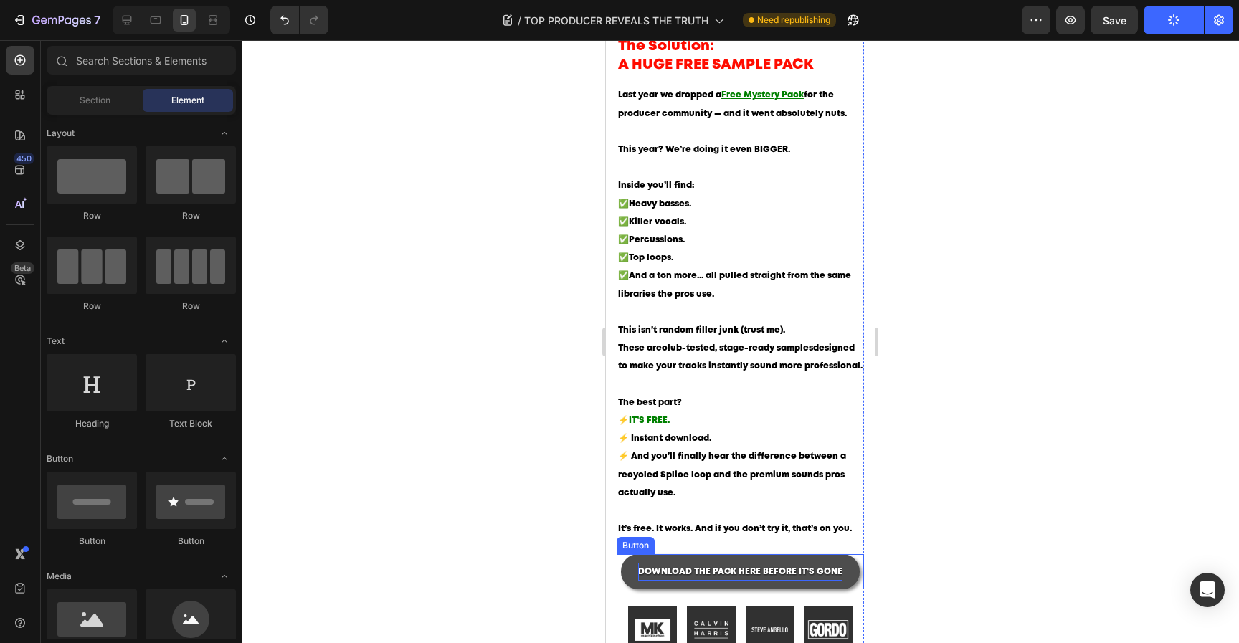
click at [707, 576] on span "DOWNLOAD THE PACK HERE BEFORE IT'S GONE" at bounding box center [740, 572] width 204 height 8
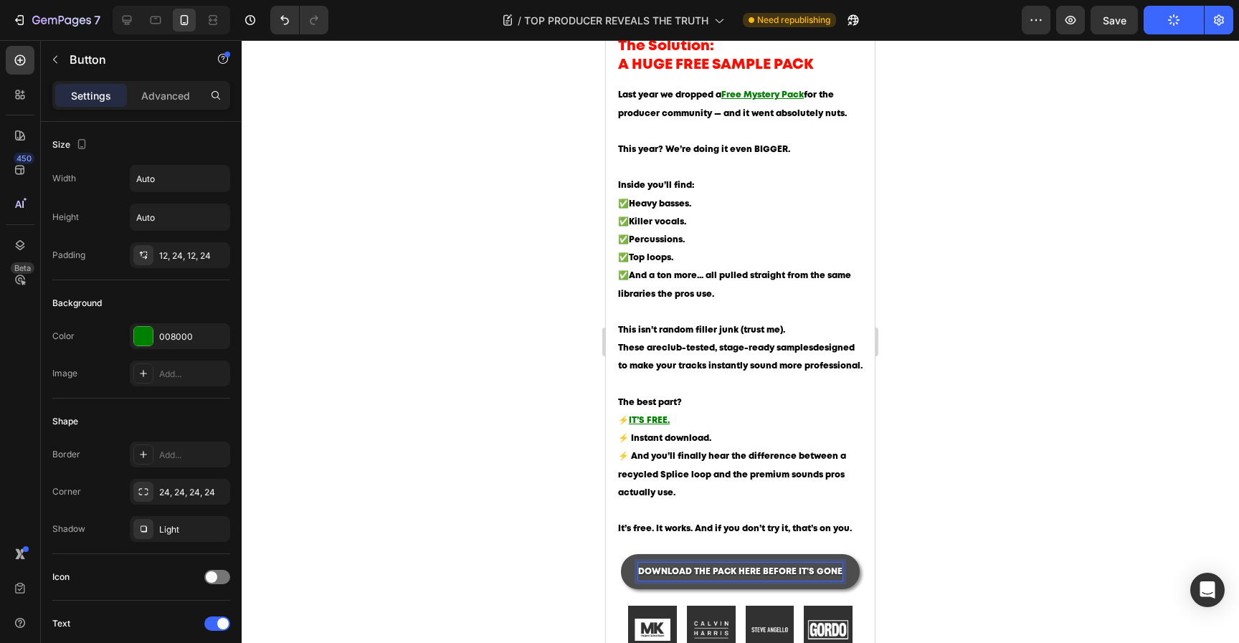
click at [707, 576] on span "DOWNLOAD THE PACK HERE BEFORE IT'S GONE" at bounding box center [740, 572] width 204 height 8
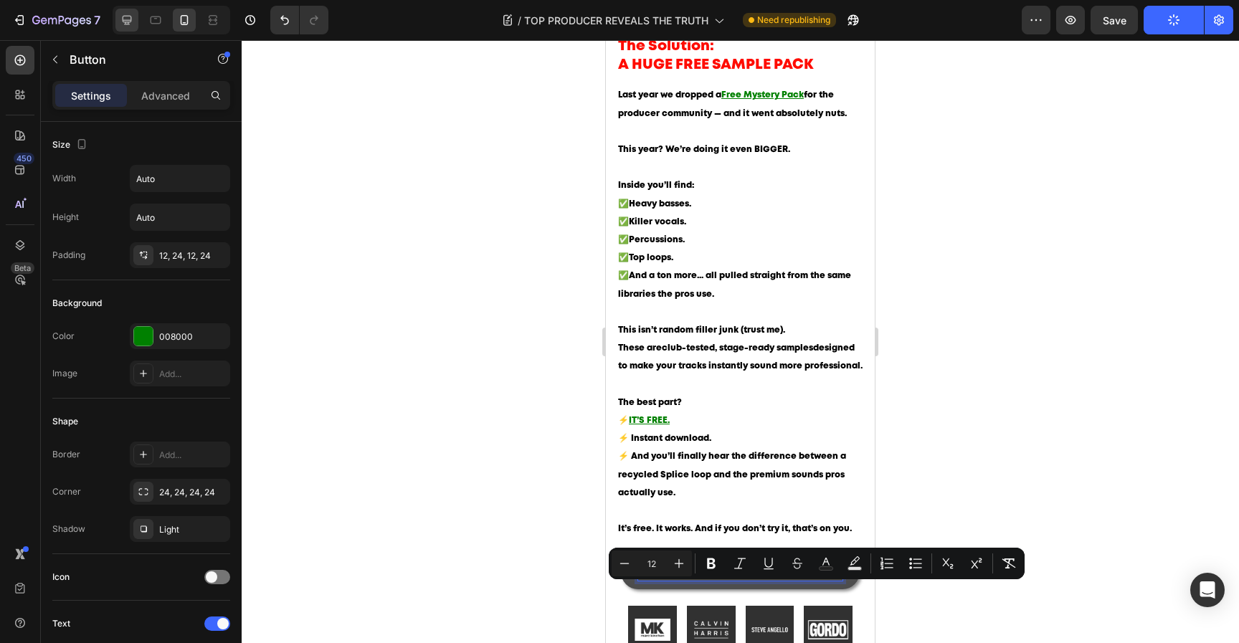
click at [138, 23] on div at bounding box center [126, 20] width 23 height 23
type input "16"
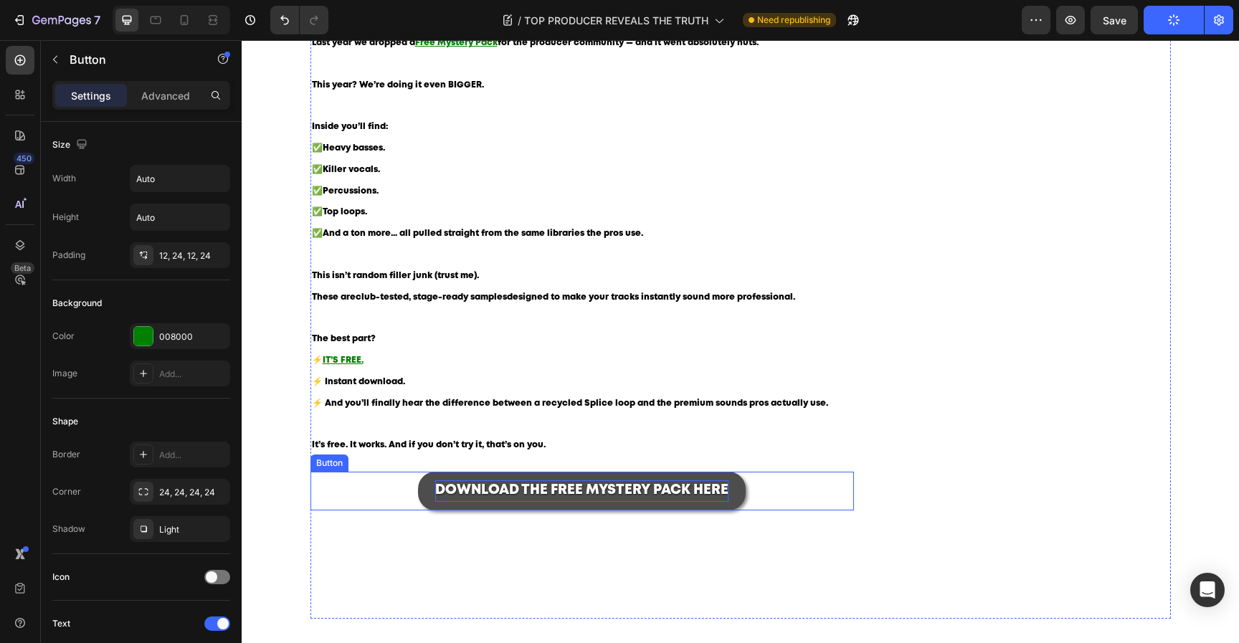
scroll to position [1319, 0]
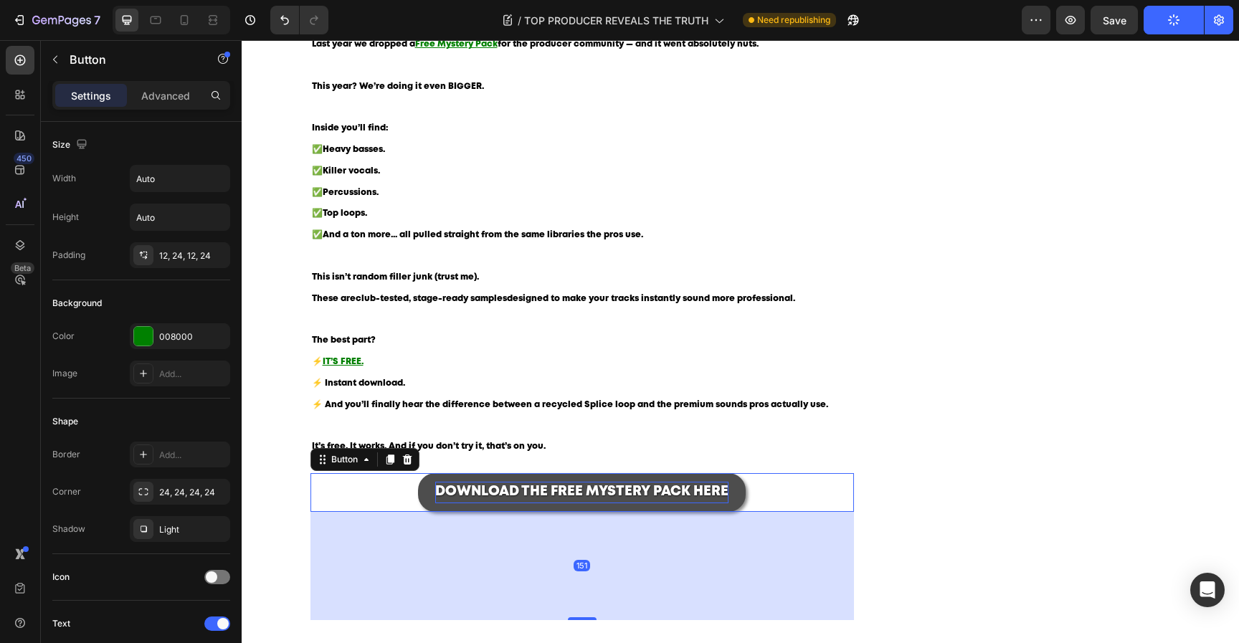
click at [620, 492] on span "DOWNLOAD THE FREE MYSTERY PACK HERE" at bounding box center [581, 491] width 293 height 12
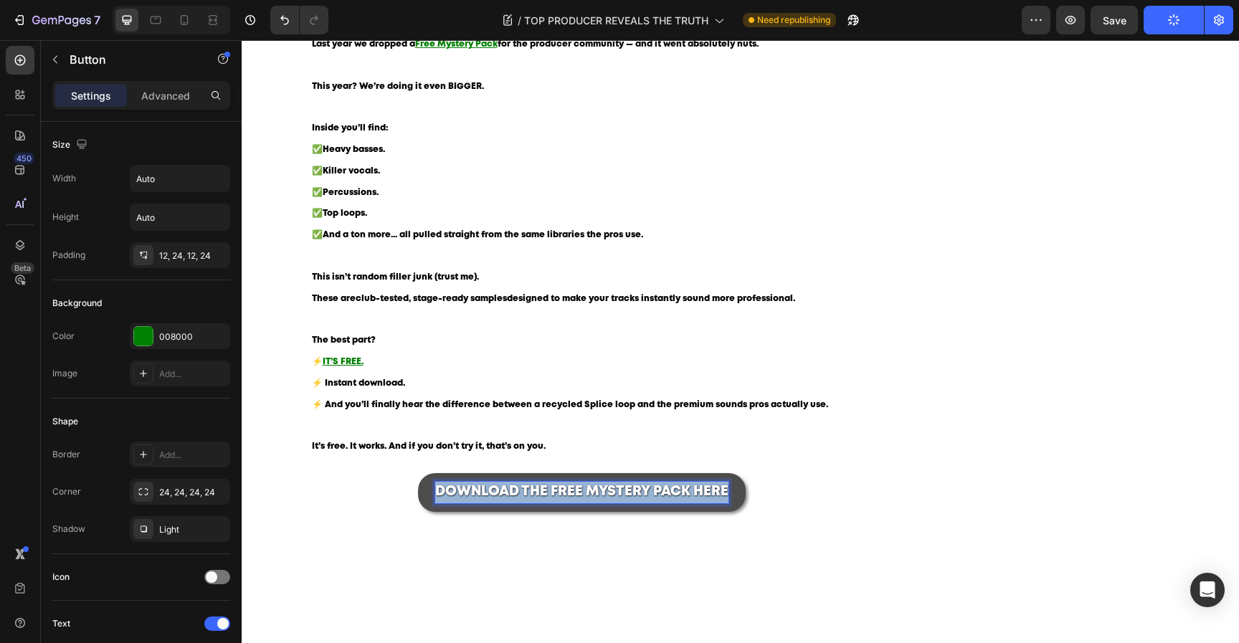
click at [620, 492] on span "DOWNLOAD THE FREE MYSTERY PACK HERE" at bounding box center [581, 491] width 293 height 12
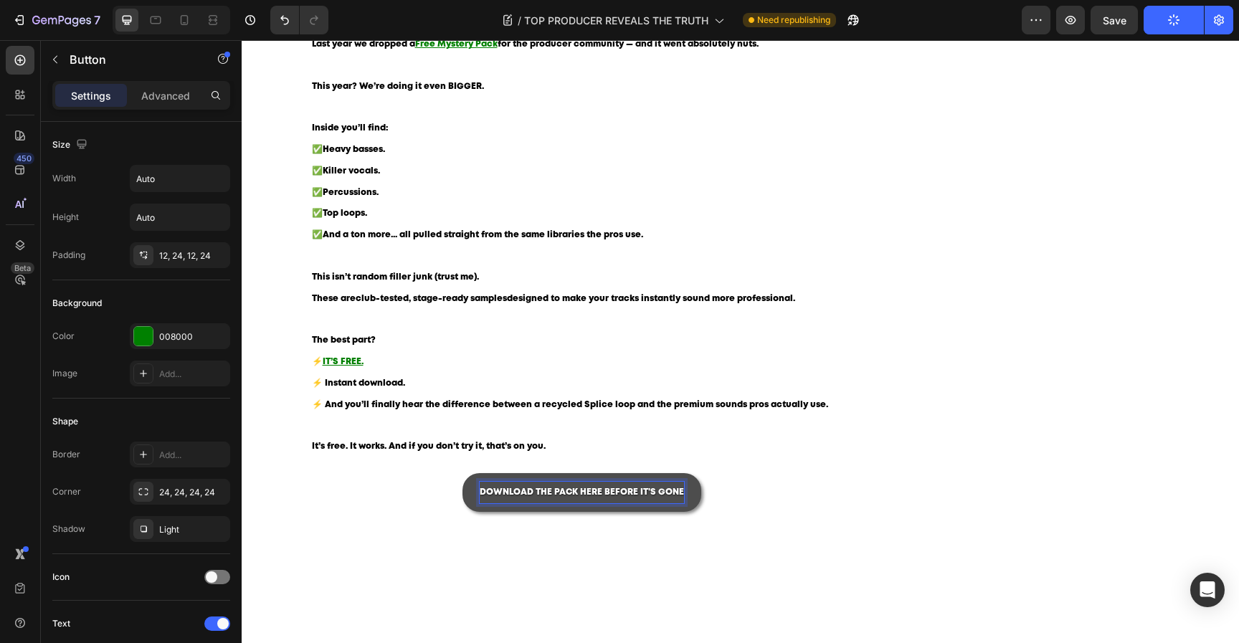
click at [611, 490] on span "DOWNLOAD THE PACK HERE BEFORE IT'S GONE" at bounding box center [582, 492] width 204 height 8
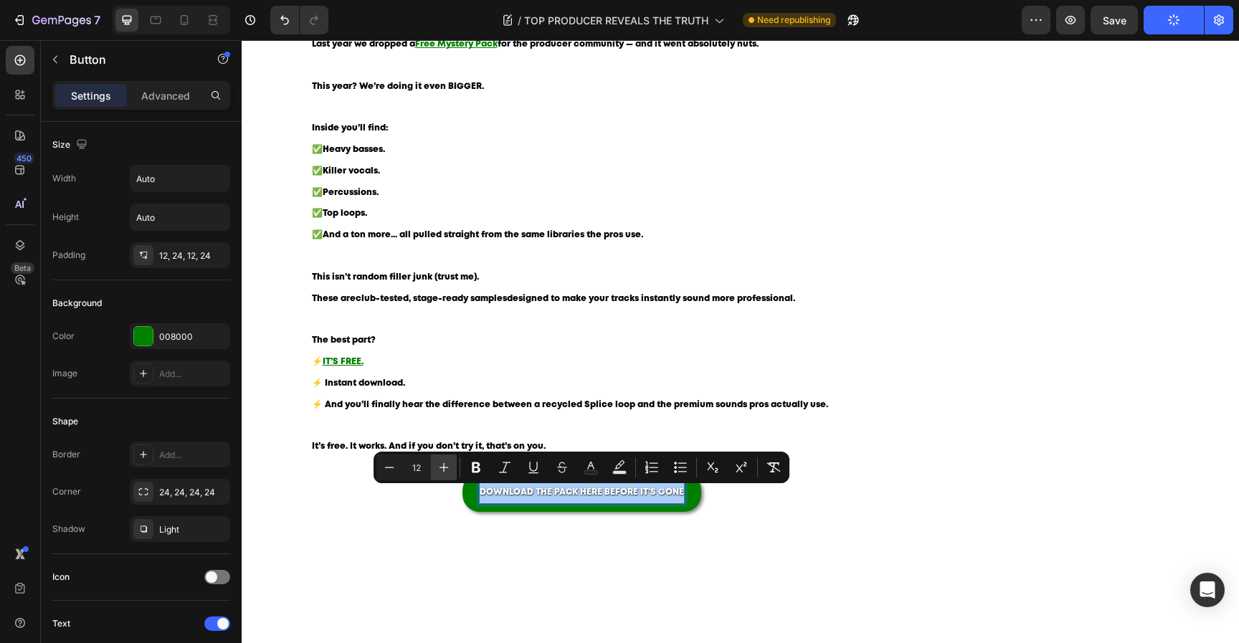
click at [449, 465] on icon "Editor contextual toolbar" at bounding box center [444, 467] width 14 height 14
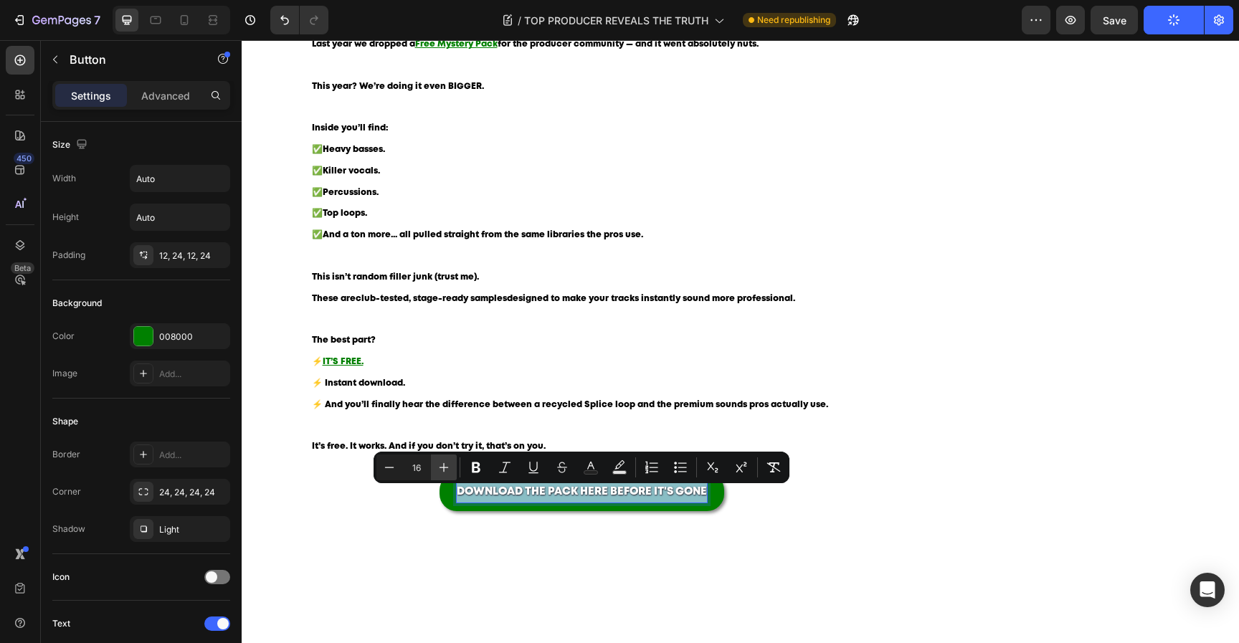
type input "17"
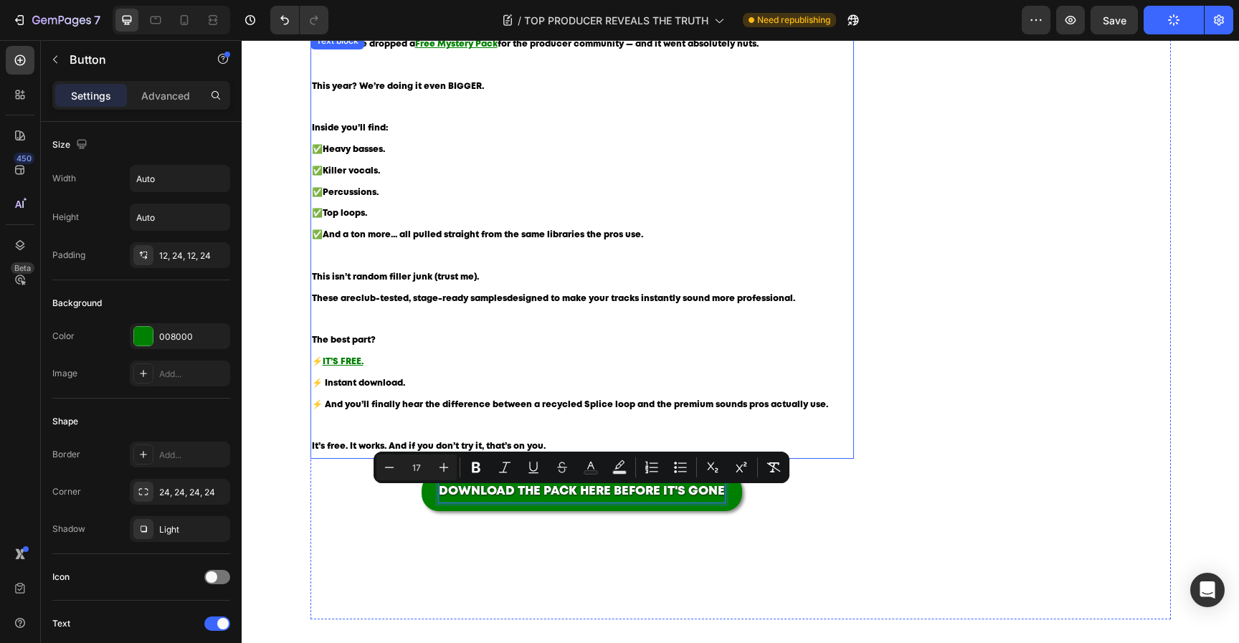
click at [653, 363] on p "The best part? ⚡ IT’S FREE. ⚡ Instant download. ⚡ And you’ll finally hear the d…" at bounding box center [582, 394] width 541 height 128
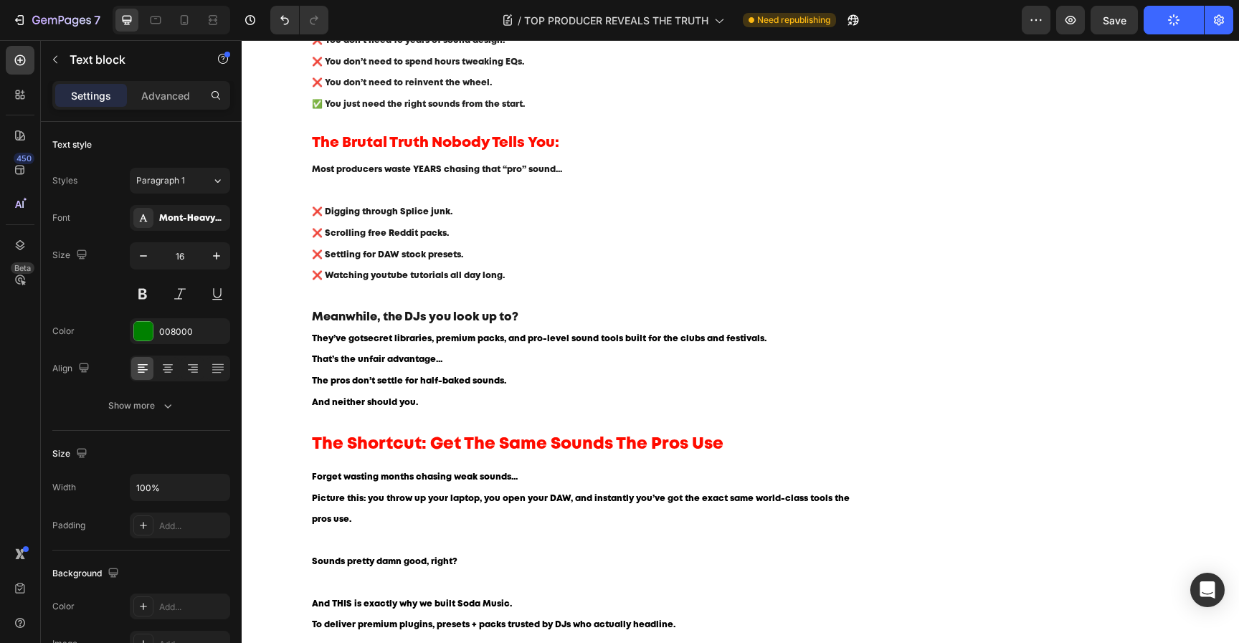
scroll to position [528, 0]
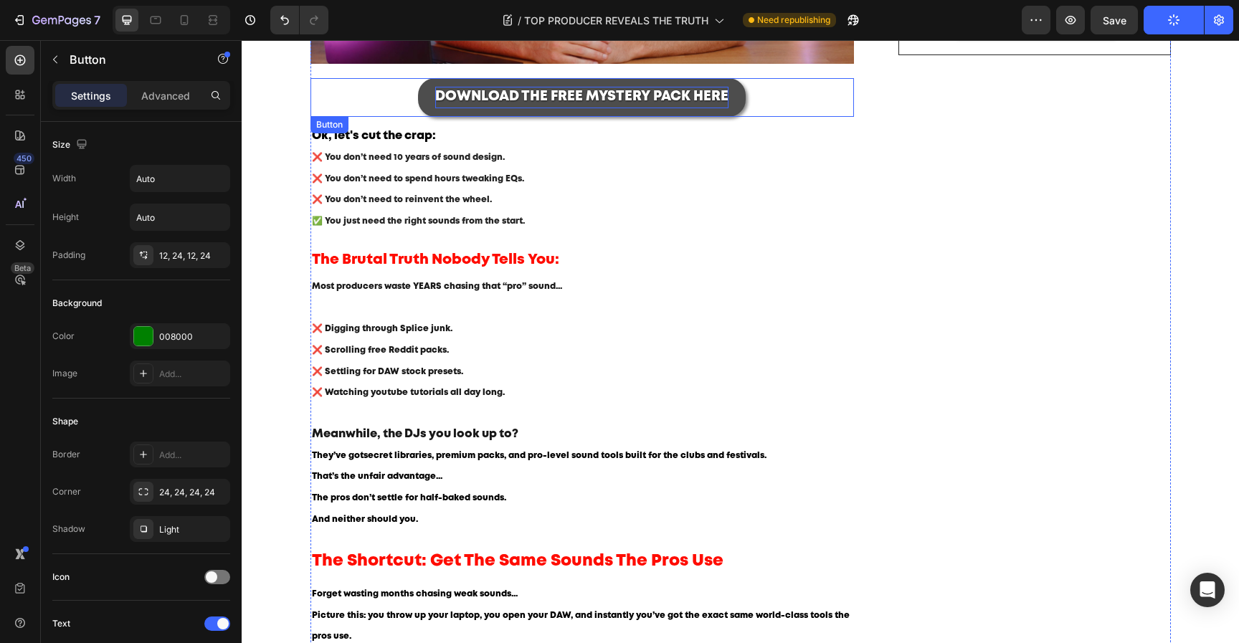
click at [610, 88] on p "DOWNLOAD THE FREE MYSTERY PACK HERE" at bounding box center [581, 98] width 293 height 22
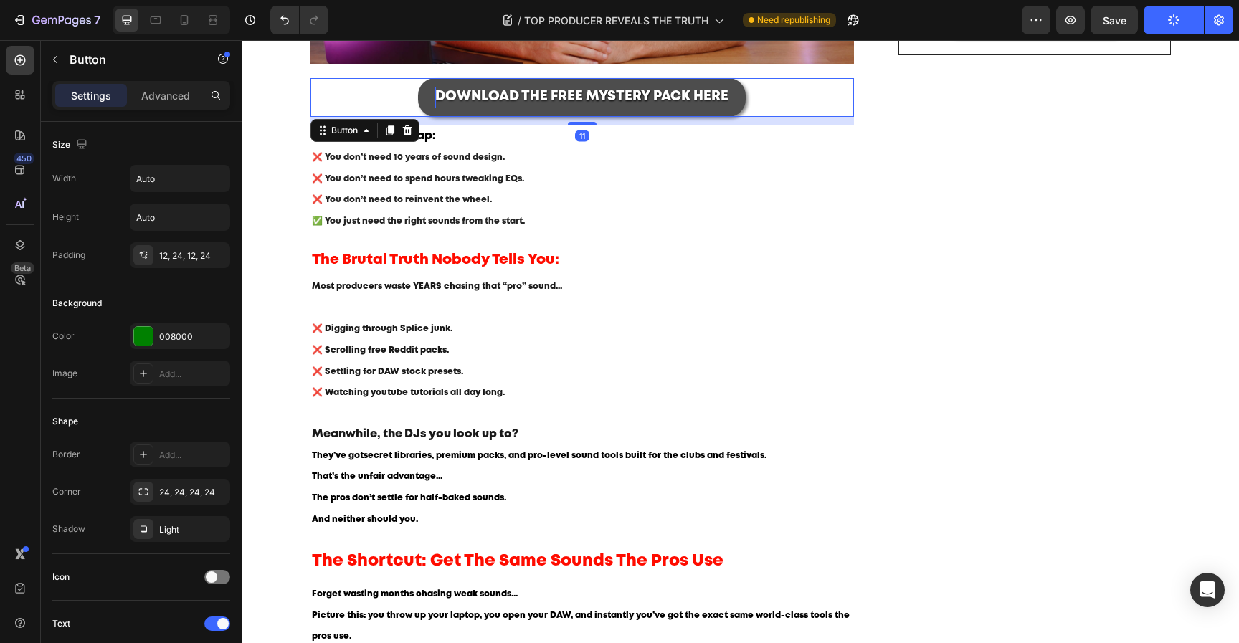
click at [610, 88] on p "DOWNLOAD THE FREE MYSTERY PACK HERE" at bounding box center [581, 98] width 293 height 22
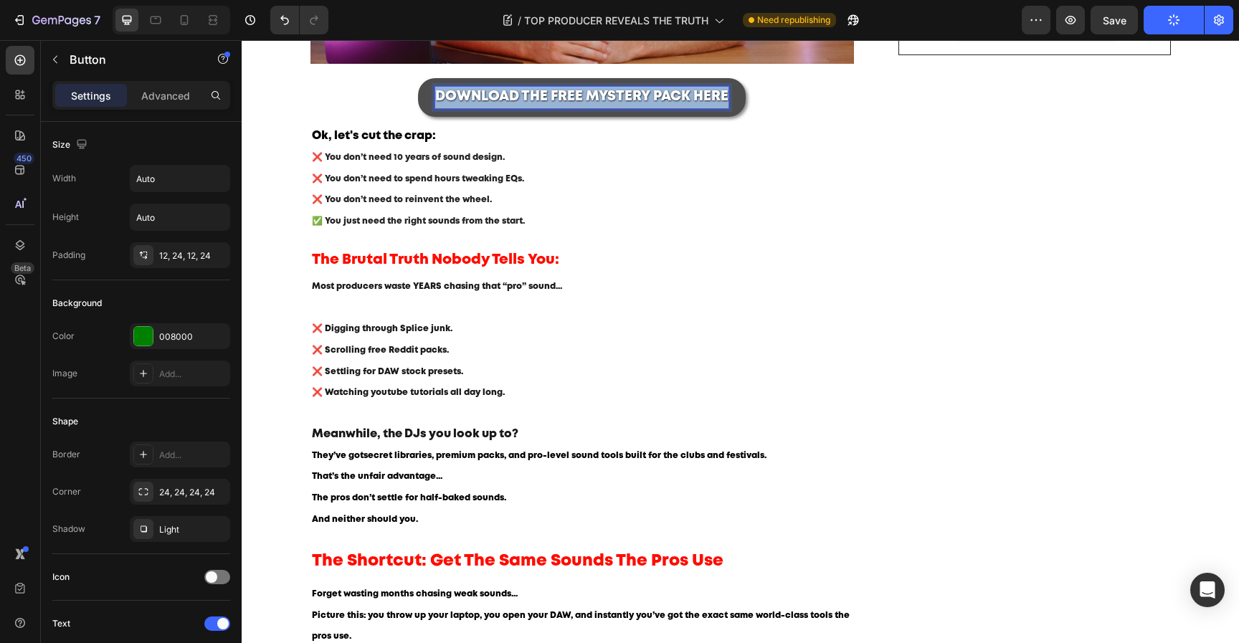
click at [610, 88] on p "DOWNLOAD THE FREE MYSTERY PACK HERE" at bounding box center [581, 98] width 293 height 22
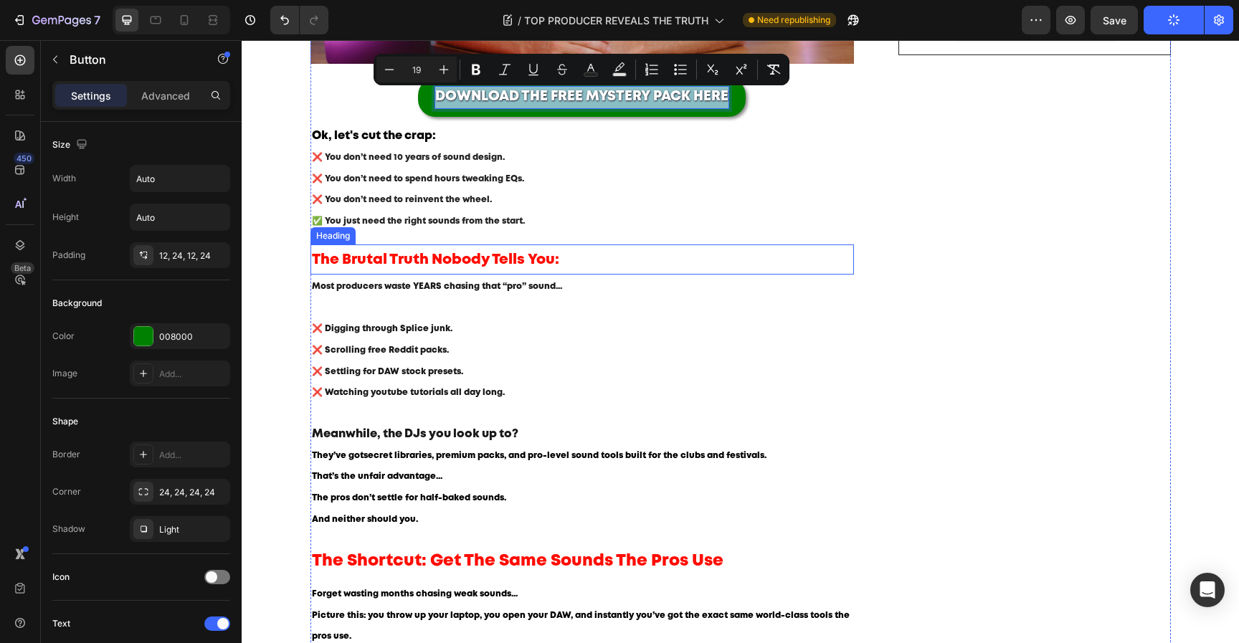
click at [642, 282] on p "Most producers waste YEARS chasing that “pro” sound... ❌ Digging through Splice…" at bounding box center [582, 340] width 541 height 128
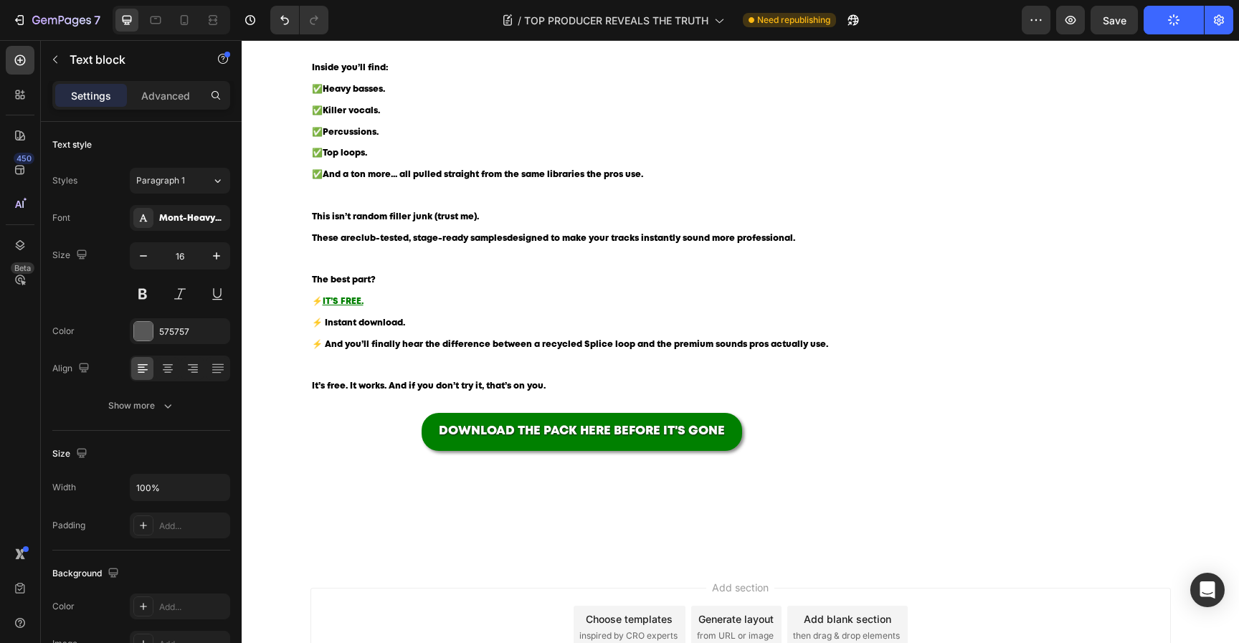
scroll to position [1386, 0]
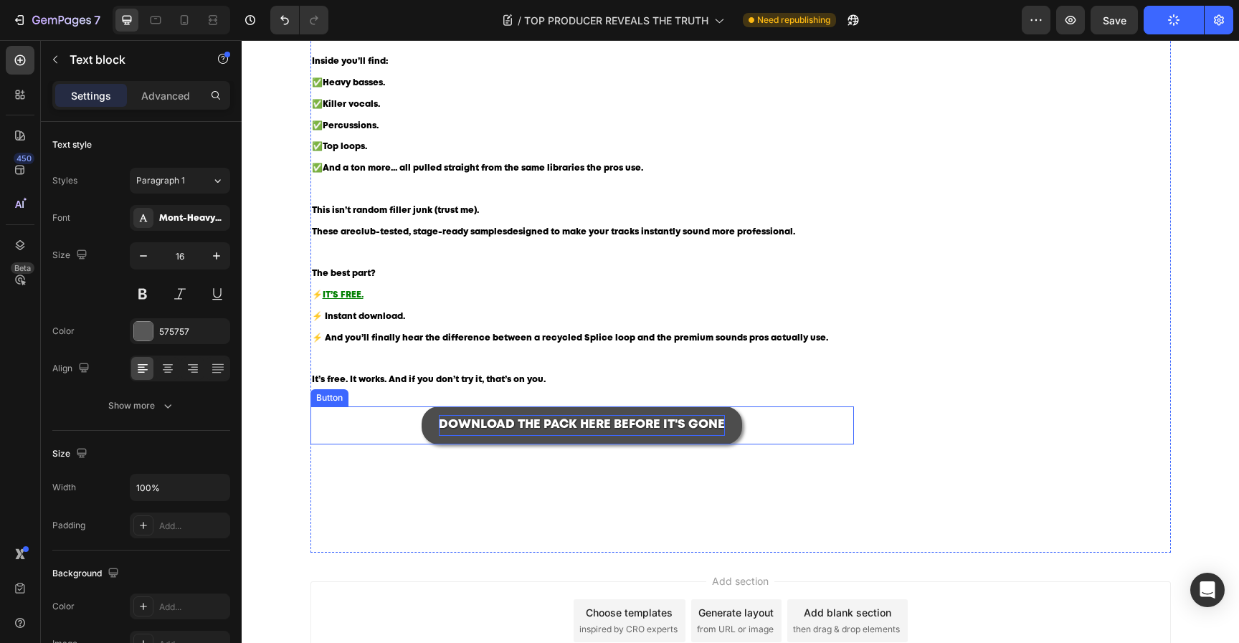
click at [599, 424] on span "DOWNLOAD THE PACK HERE BEFORE IT'S GONE" at bounding box center [582, 424] width 286 height 11
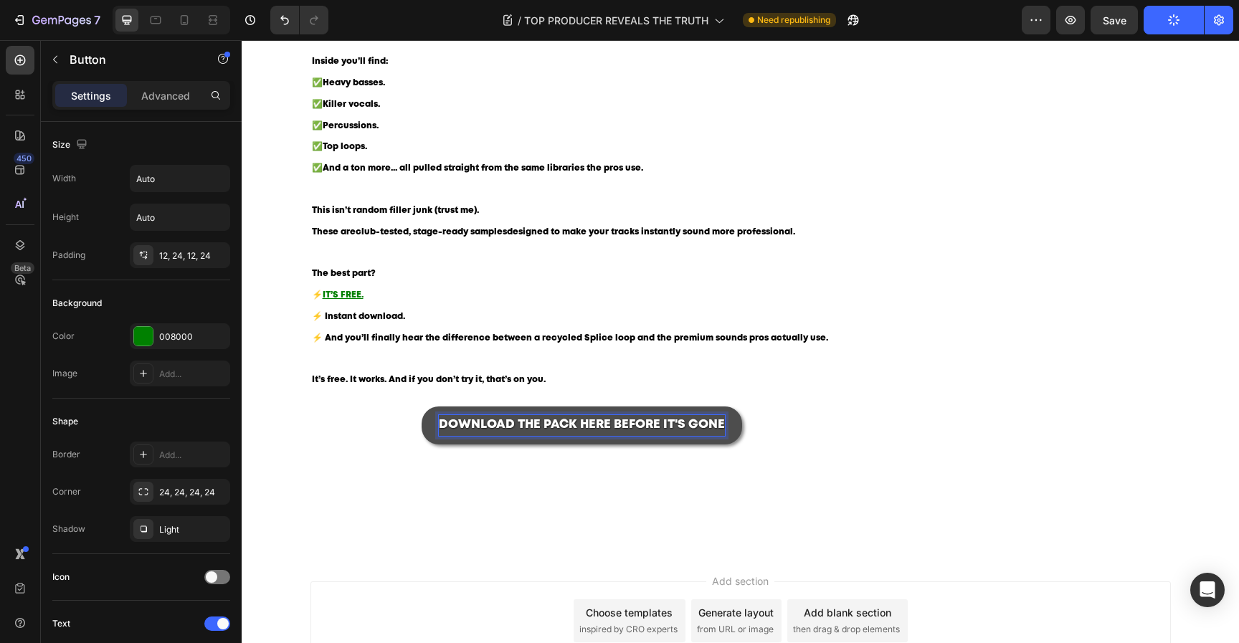
click at [599, 424] on span "DOWNLOAD THE PACK HERE BEFORE IT'S GONE" at bounding box center [582, 424] width 286 height 11
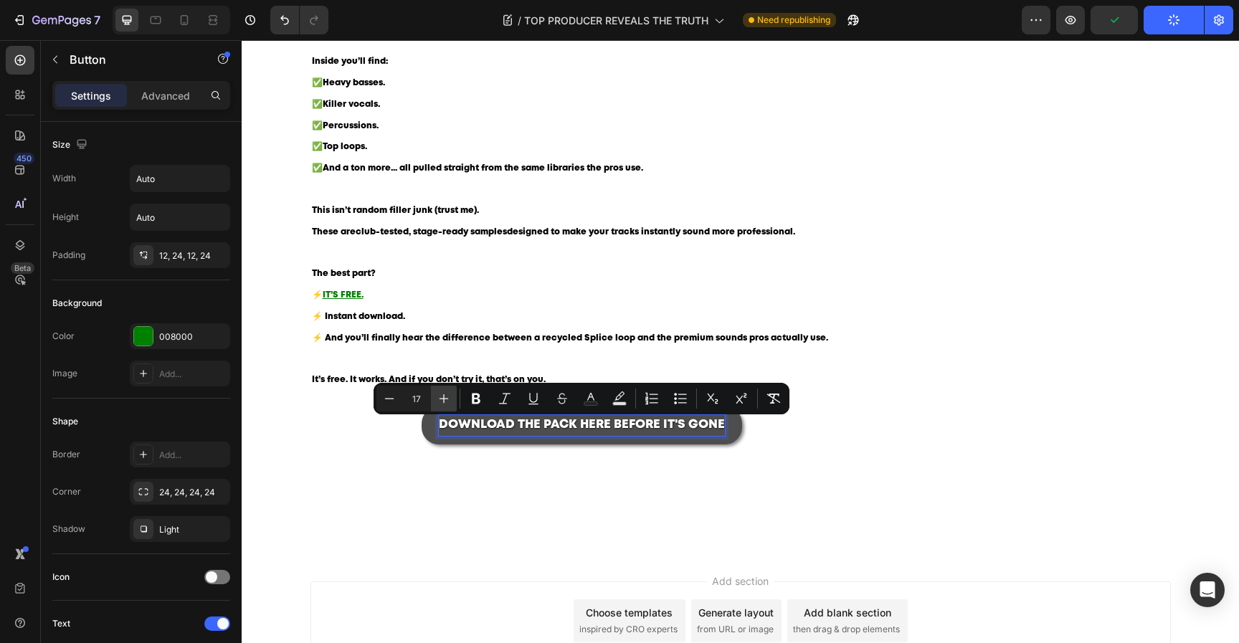
click at [434, 391] on button "Plus" at bounding box center [444, 399] width 26 height 26
type input "19"
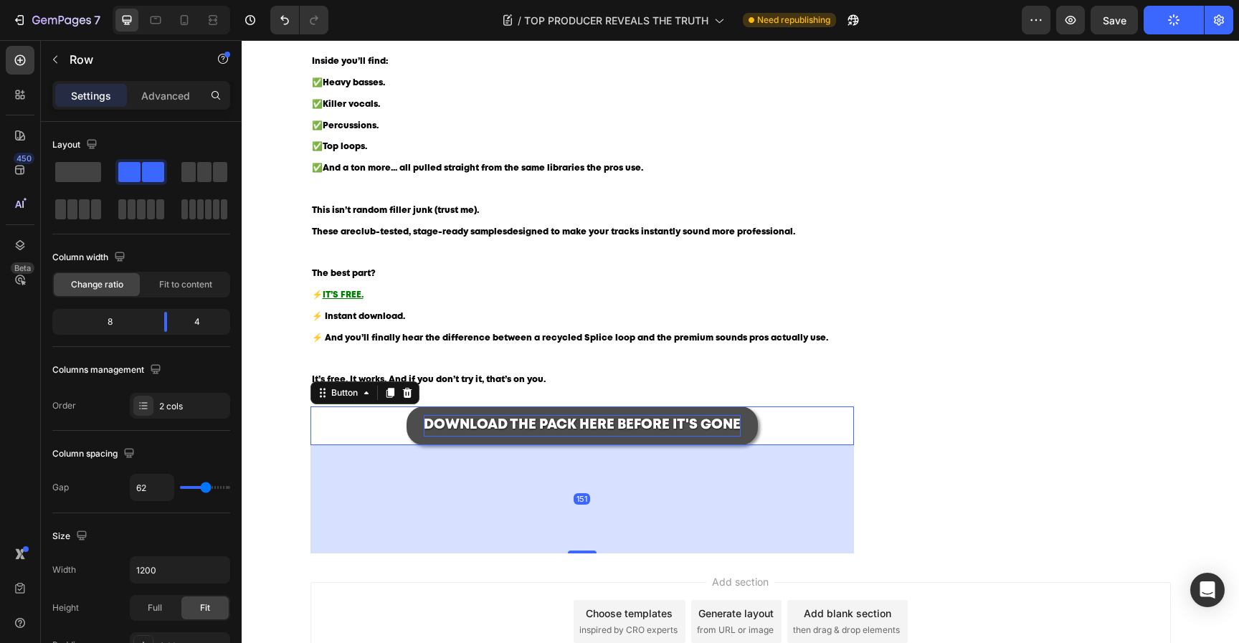
click at [609, 419] on p "DOWNLOAD THE PACK HERE BEFORE IT'S GONE" at bounding box center [582, 426] width 317 height 22
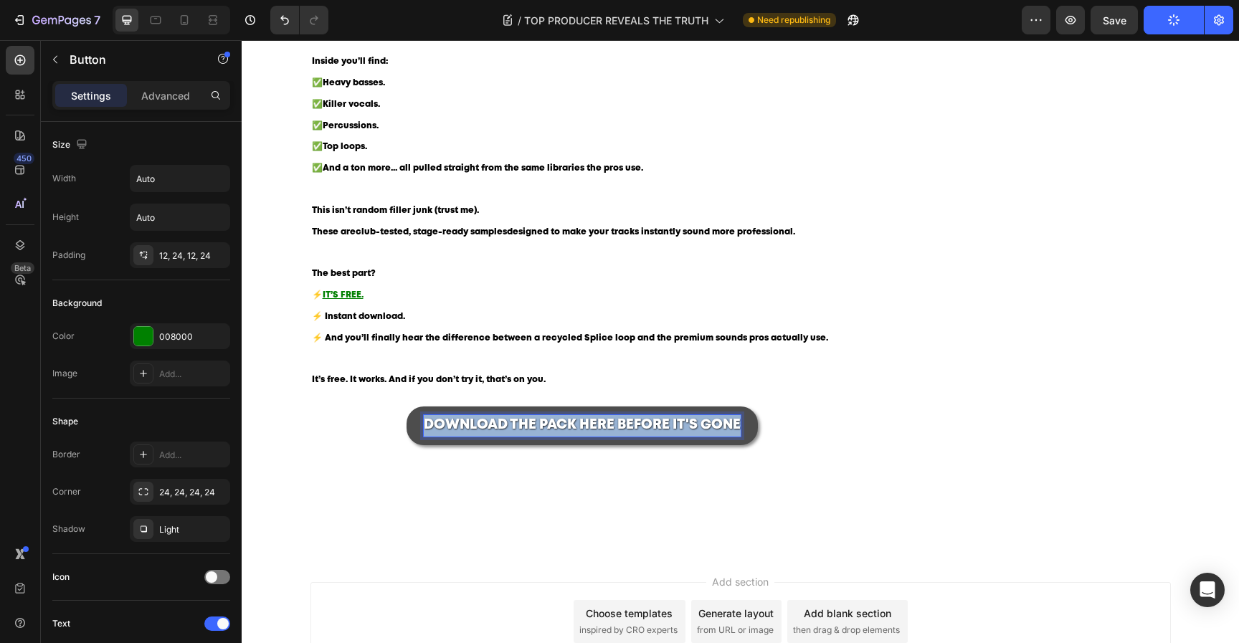
click at [609, 419] on p "DOWNLOAD THE PACK HERE BEFORE IT'S GONE" at bounding box center [582, 426] width 317 height 22
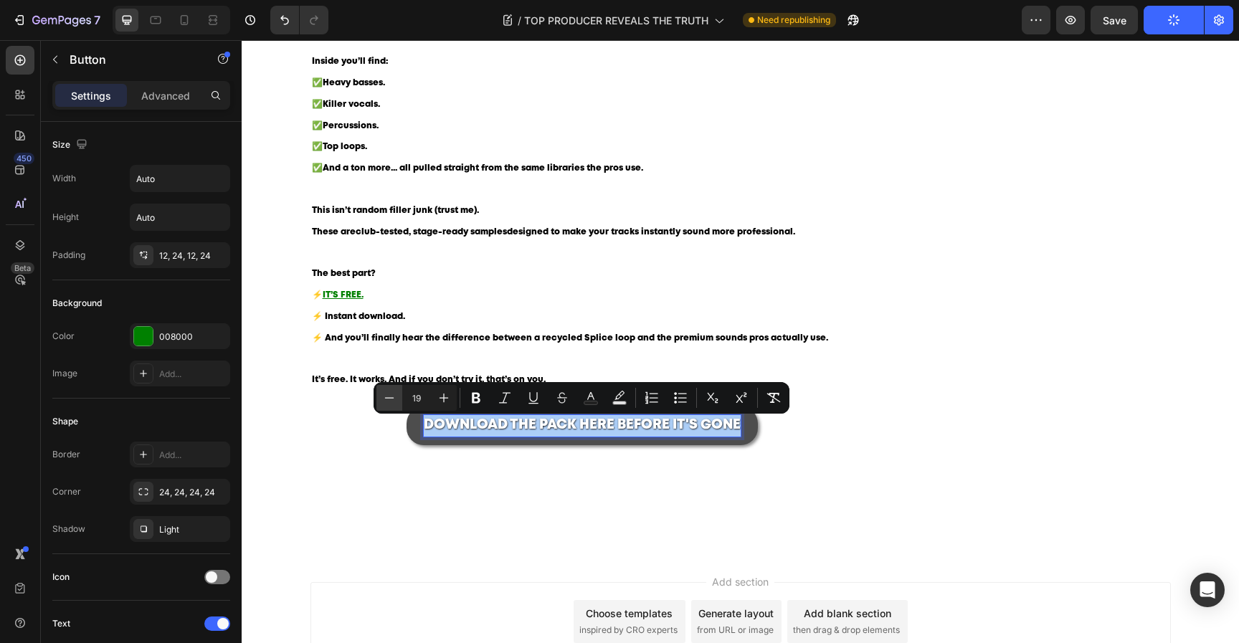
click at [390, 402] on icon "Editor contextual toolbar" at bounding box center [389, 398] width 14 height 14
type input "18"
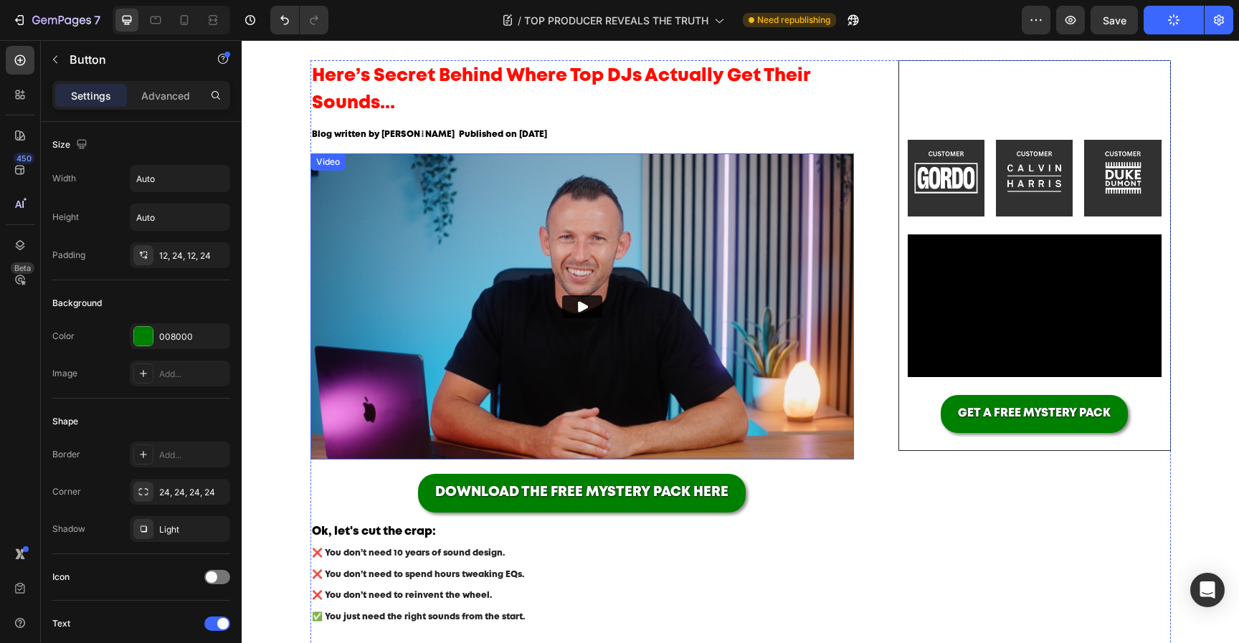
scroll to position [187, 0]
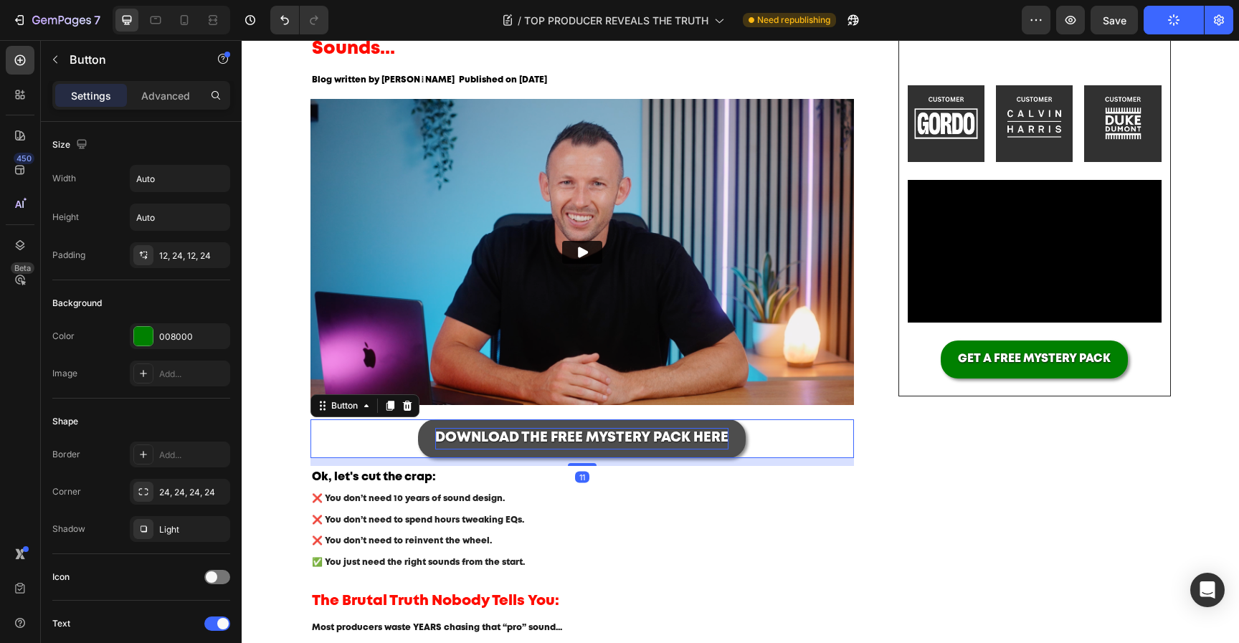
click at [605, 440] on span "DOWNLOAD THE FREE MYSTERY PACK HERE" at bounding box center [581, 438] width 293 height 12
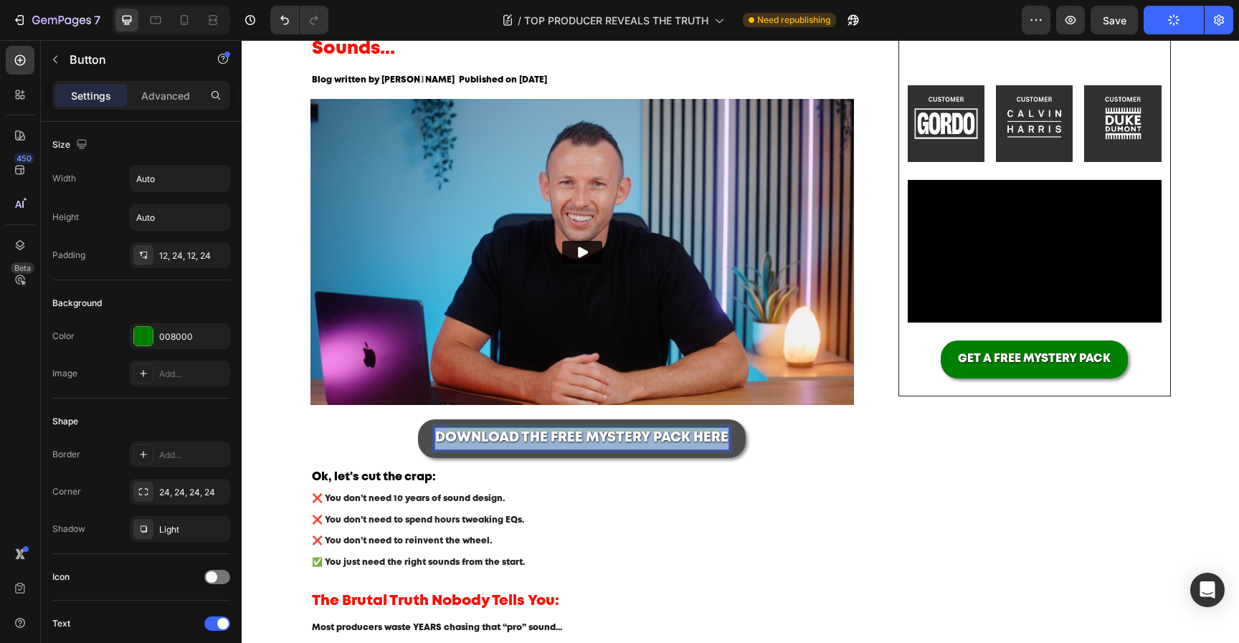
click at [605, 440] on span "DOWNLOAD THE FREE MYSTERY PACK HERE" at bounding box center [581, 438] width 293 height 12
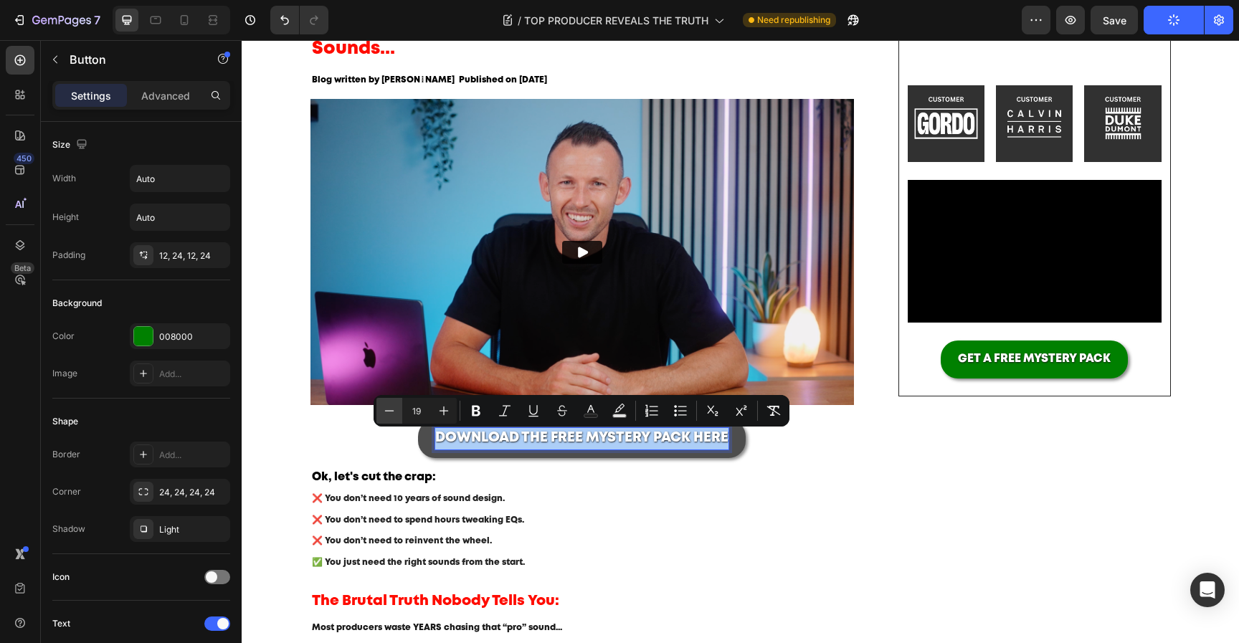
click at [395, 410] on icon "Editor contextual toolbar" at bounding box center [389, 411] width 14 height 14
type input "18"
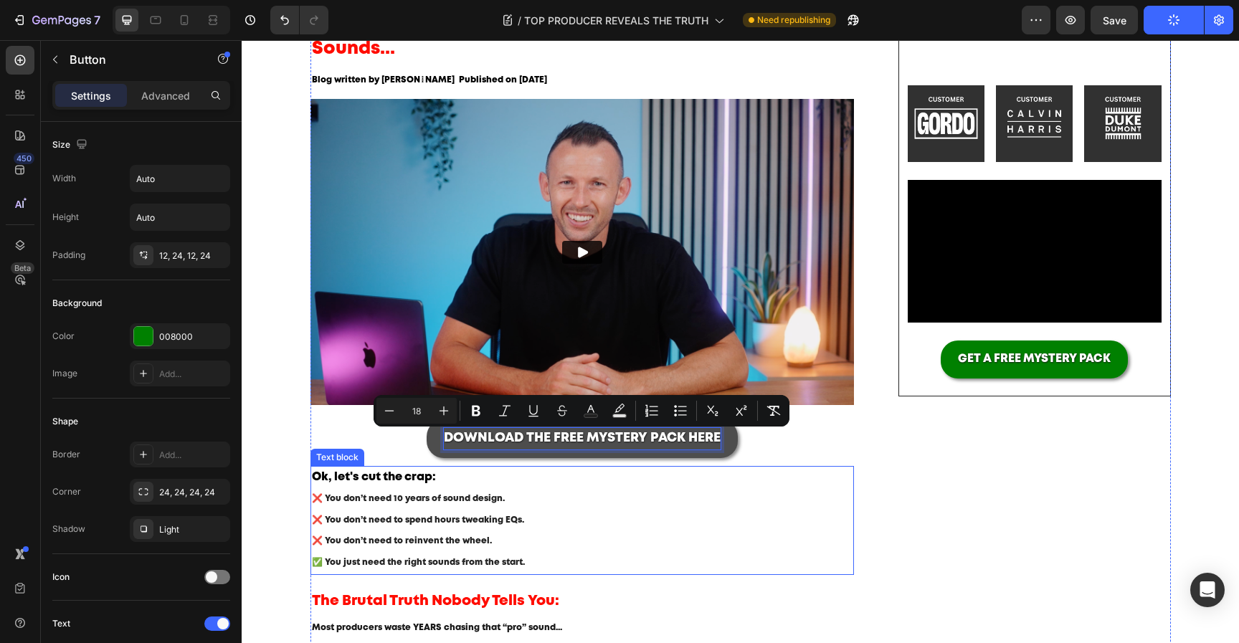
click at [622, 509] on p "❌ You don’t need 10 years of sound design. ❌ You don’t need to spend hours twea…" at bounding box center [582, 530] width 541 height 85
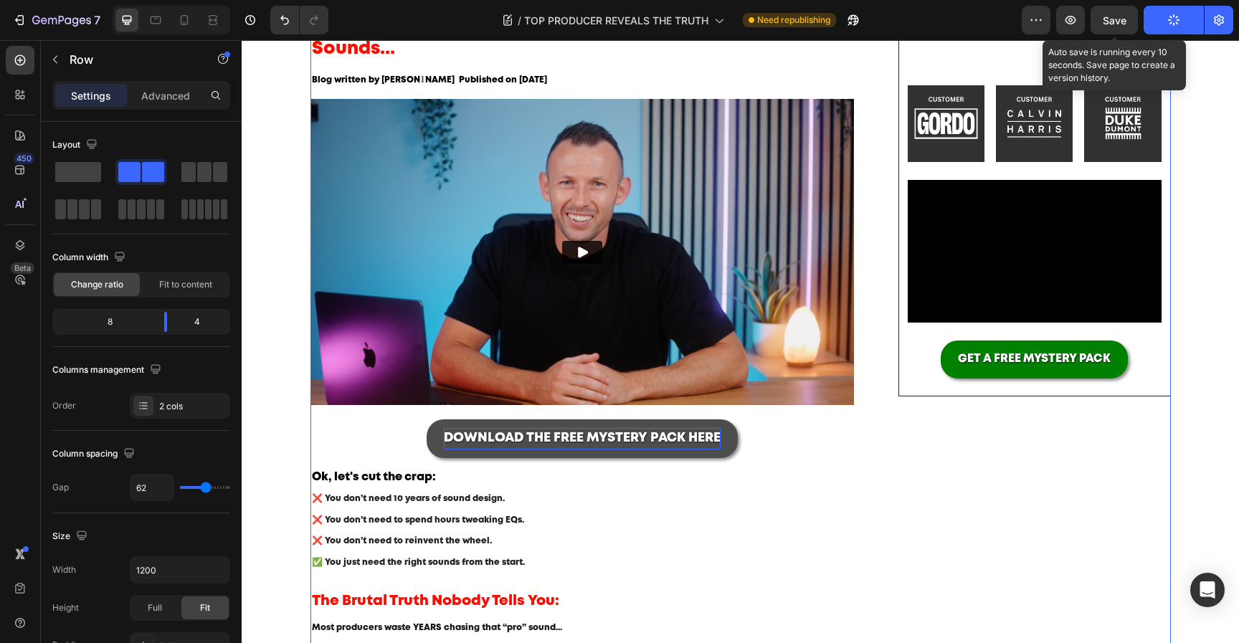
click at [1122, 26] on button "Save" at bounding box center [1113, 20] width 47 height 29
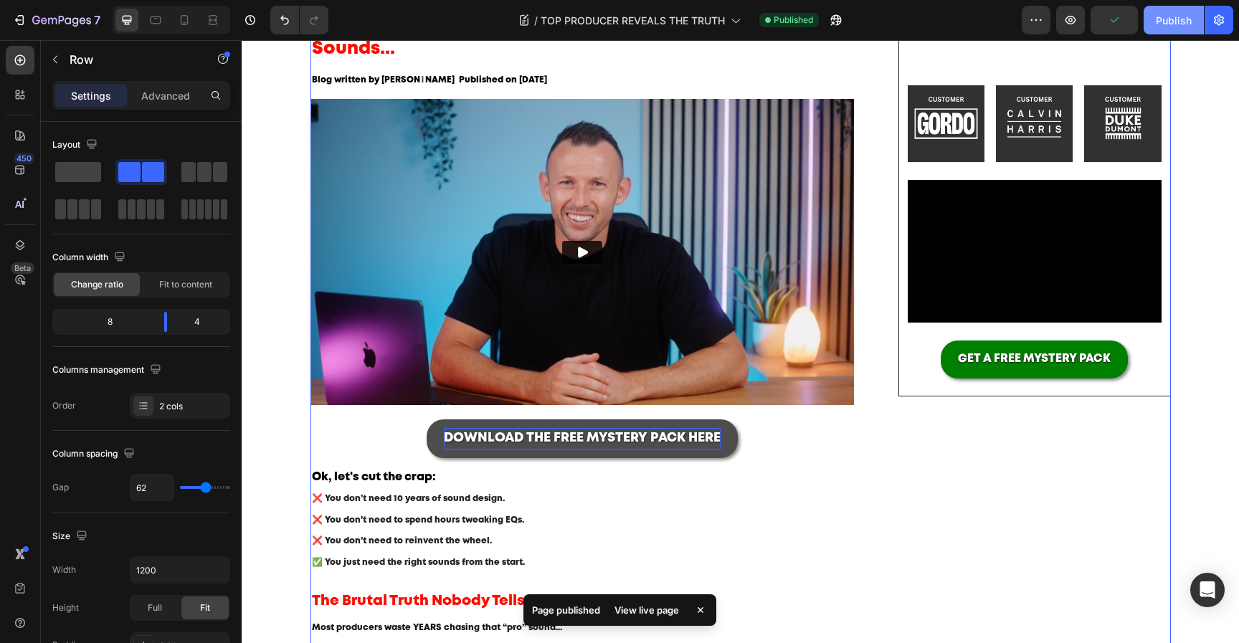
click at [1152, 17] on button "Publish" at bounding box center [1173, 20] width 60 height 29
click at [188, 20] on icon at bounding box center [184, 20] width 14 height 14
type input "0"
type input "100%"
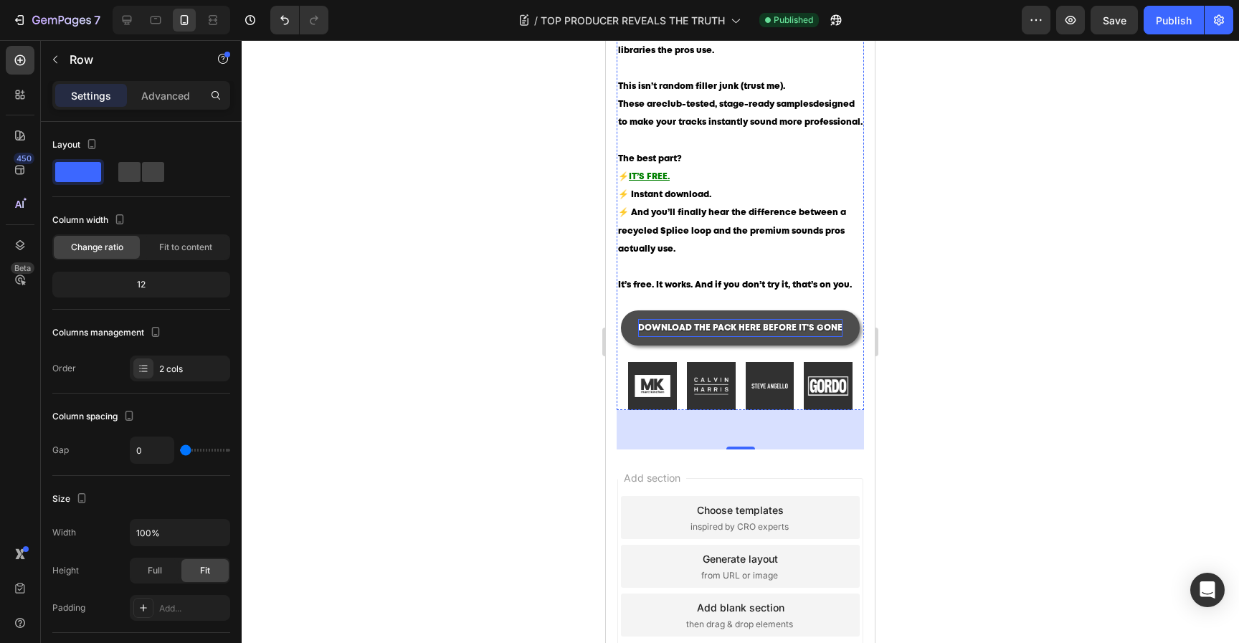
scroll to position [1515, 0]
click at [950, 366] on div at bounding box center [740, 341] width 997 height 603
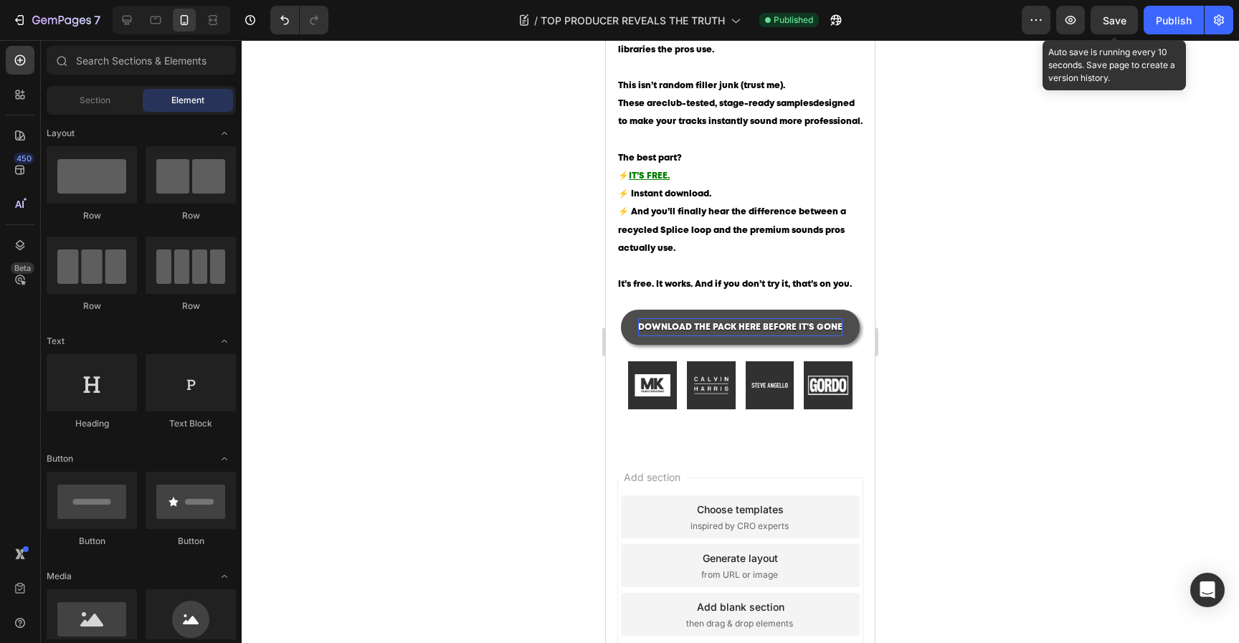
click at [1124, 16] on span "Save" at bounding box center [1115, 20] width 24 height 12
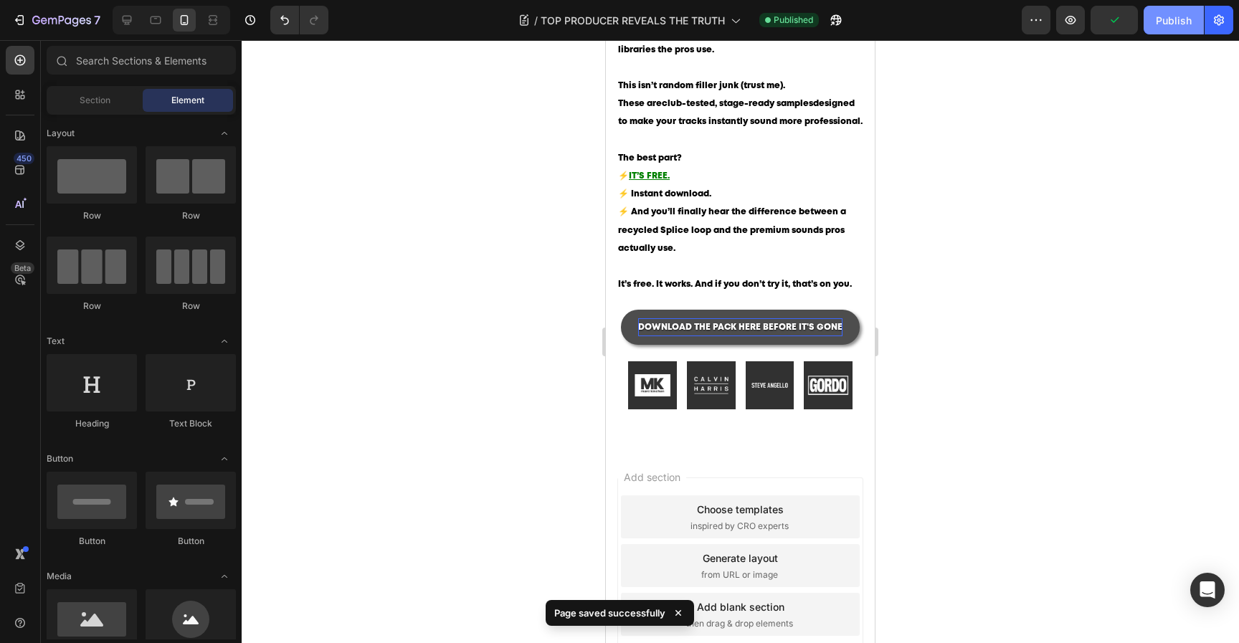
click at [1161, 16] on div "Publish" at bounding box center [1174, 20] width 36 height 15
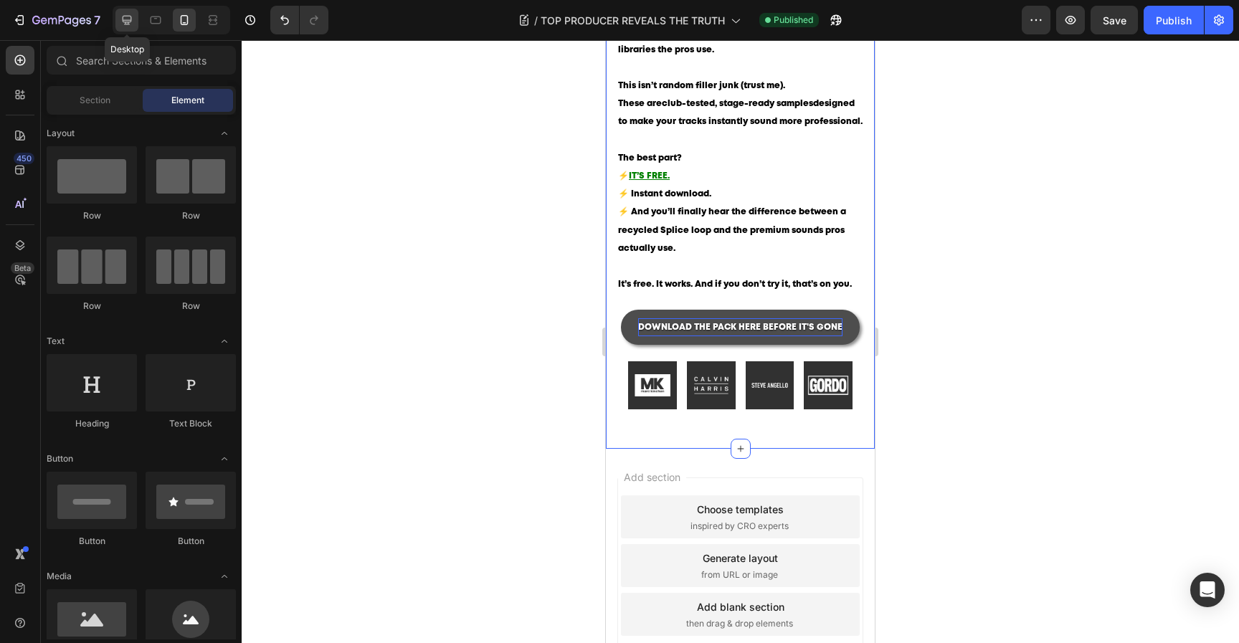
click at [127, 22] on icon at bounding box center [127, 20] width 14 height 14
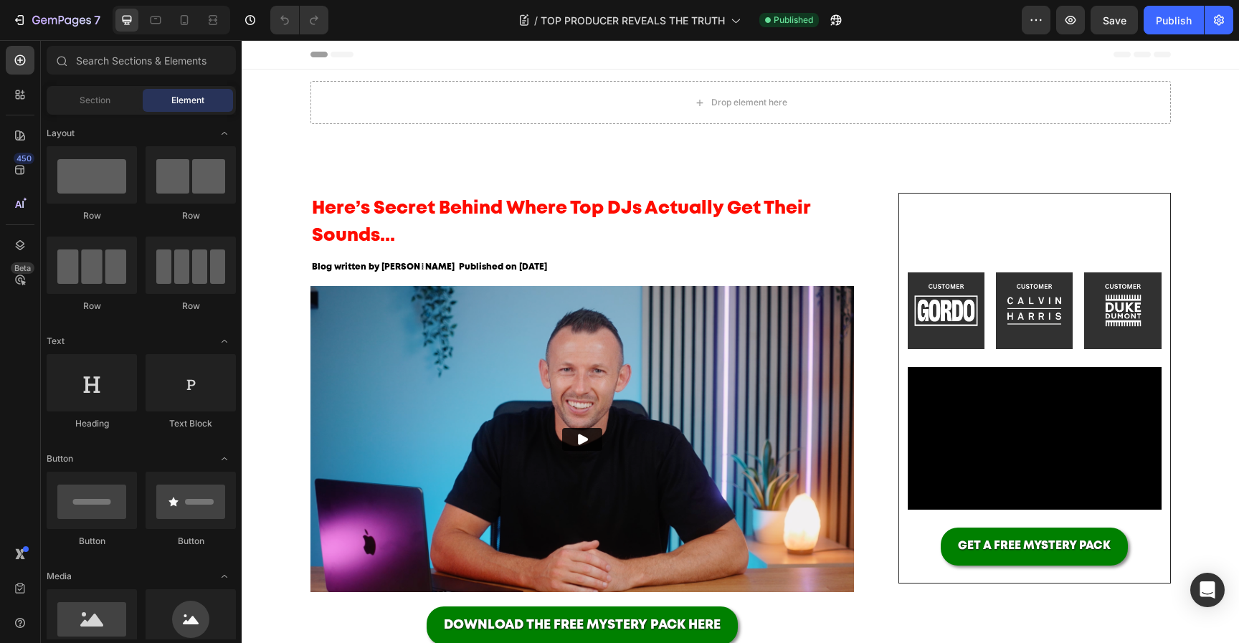
scroll to position [60, 0]
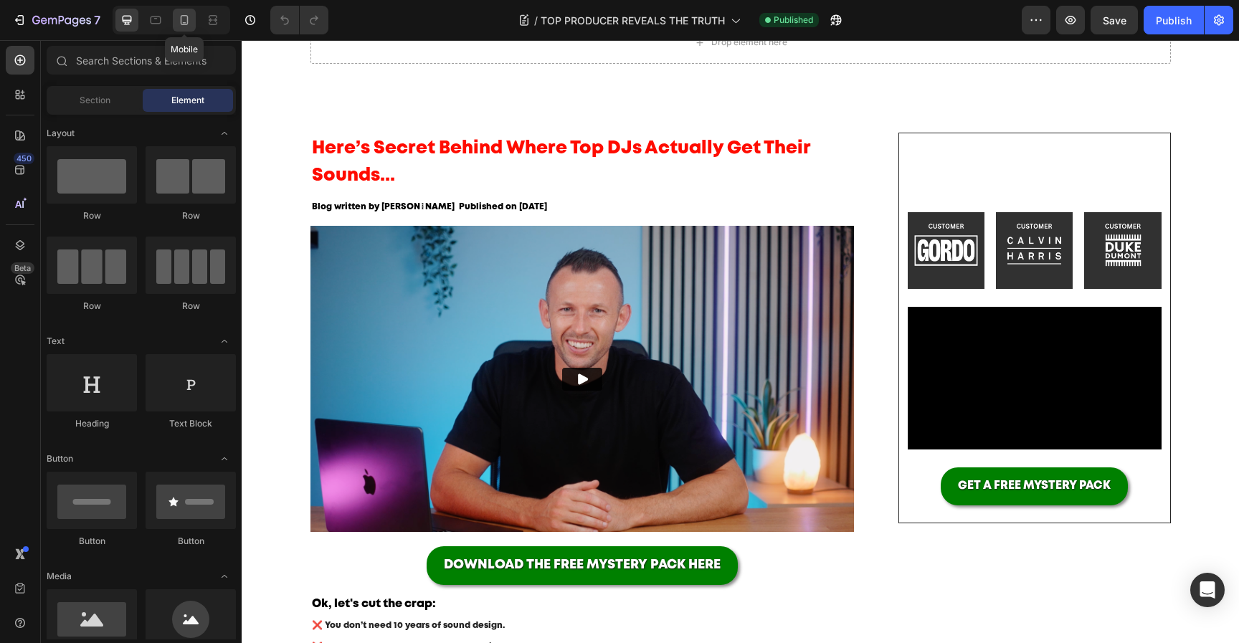
click at [186, 19] on icon at bounding box center [184, 20] width 14 height 14
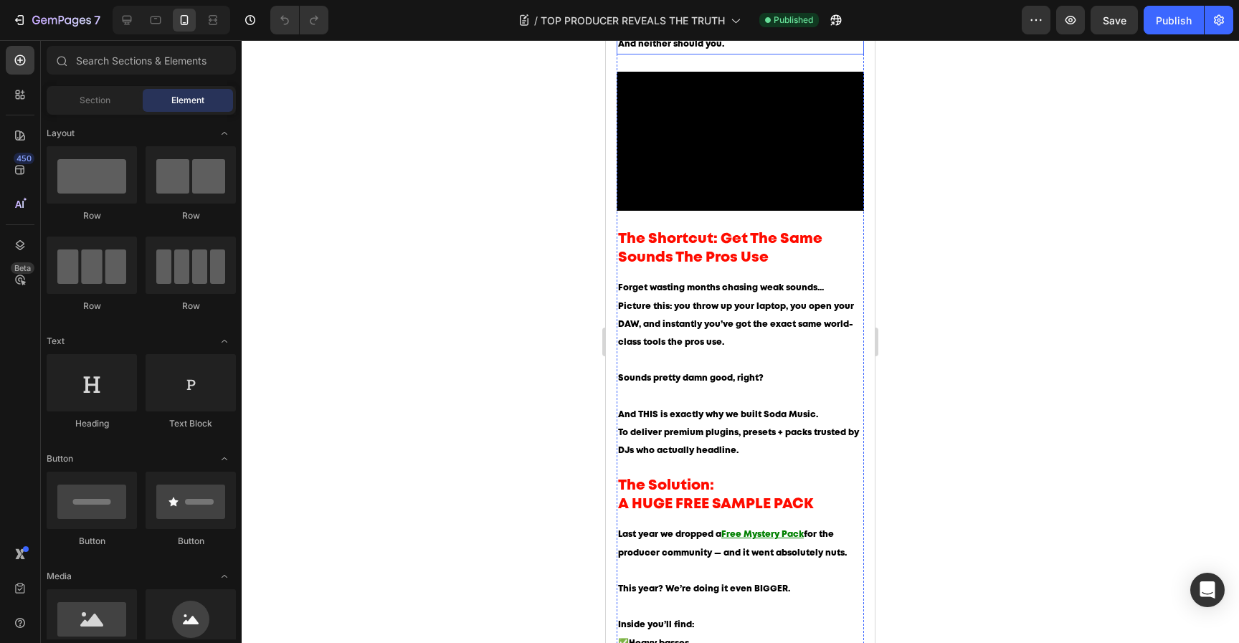
scroll to position [835, 0]
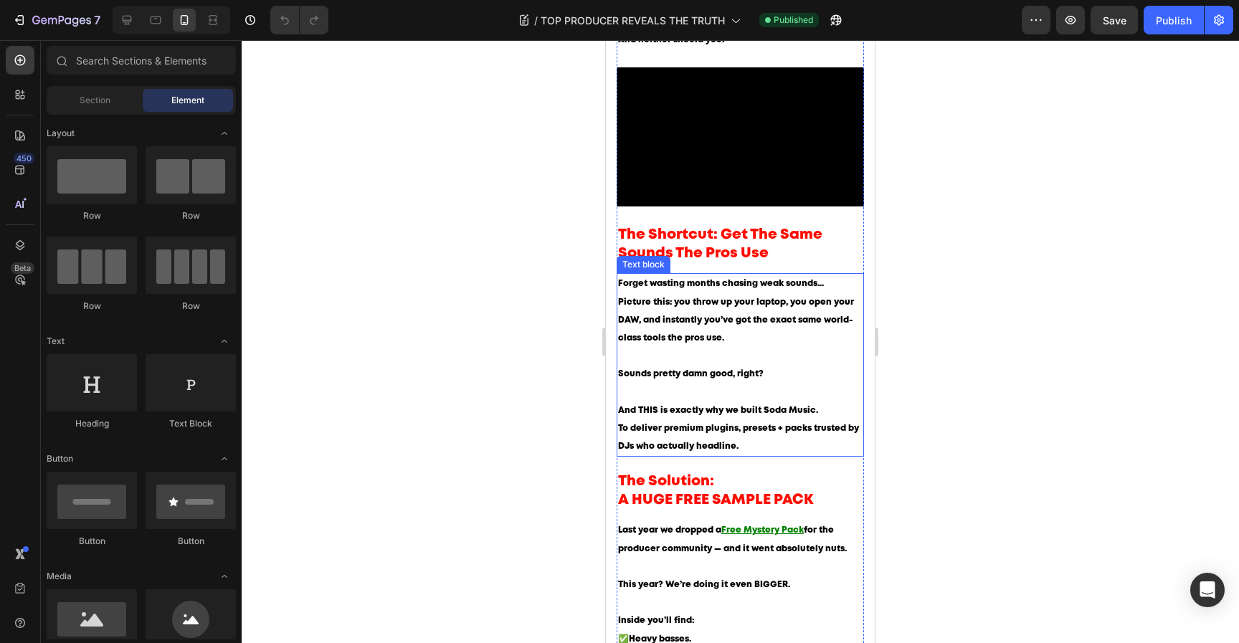
click at [633, 450] on span "To deliver premium plugins, presets + packs trusted by DJs who actually headlin…" at bounding box center [738, 437] width 241 height 26
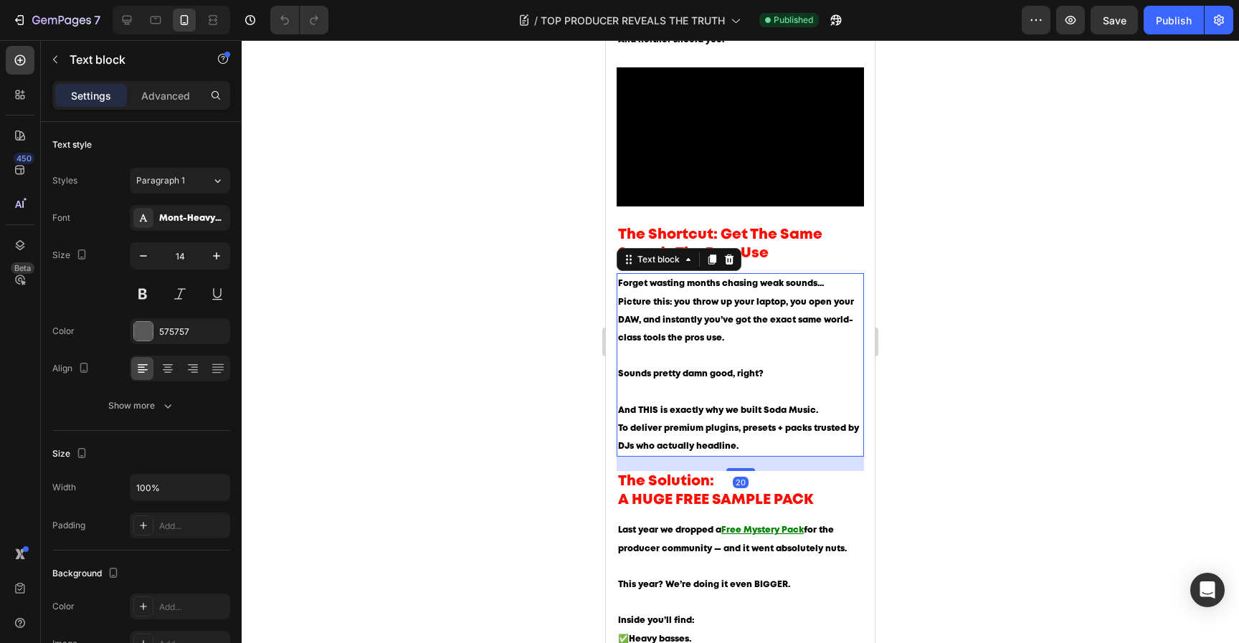
click at [628, 450] on span "To deliver premium plugins, presets + packs trusted by DJs who actually headlin…" at bounding box center [738, 437] width 241 height 26
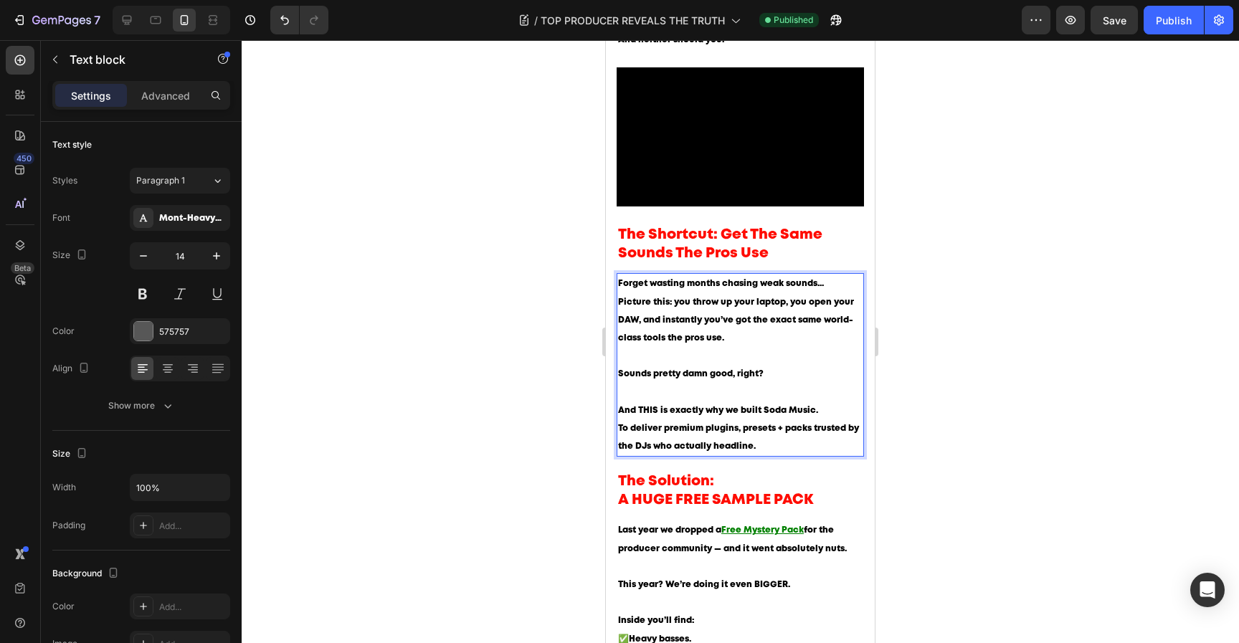
click at [991, 452] on div at bounding box center [740, 341] width 997 height 603
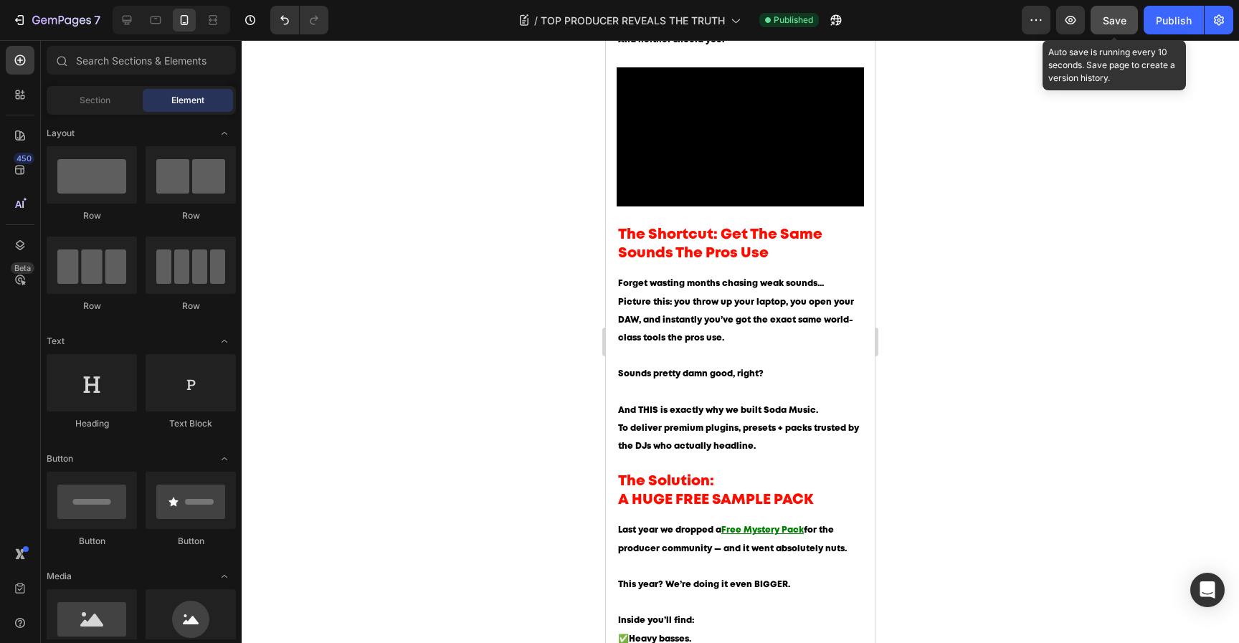
click at [1124, 23] on span "Save" at bounding box center [1115, 20] width 24 height 12
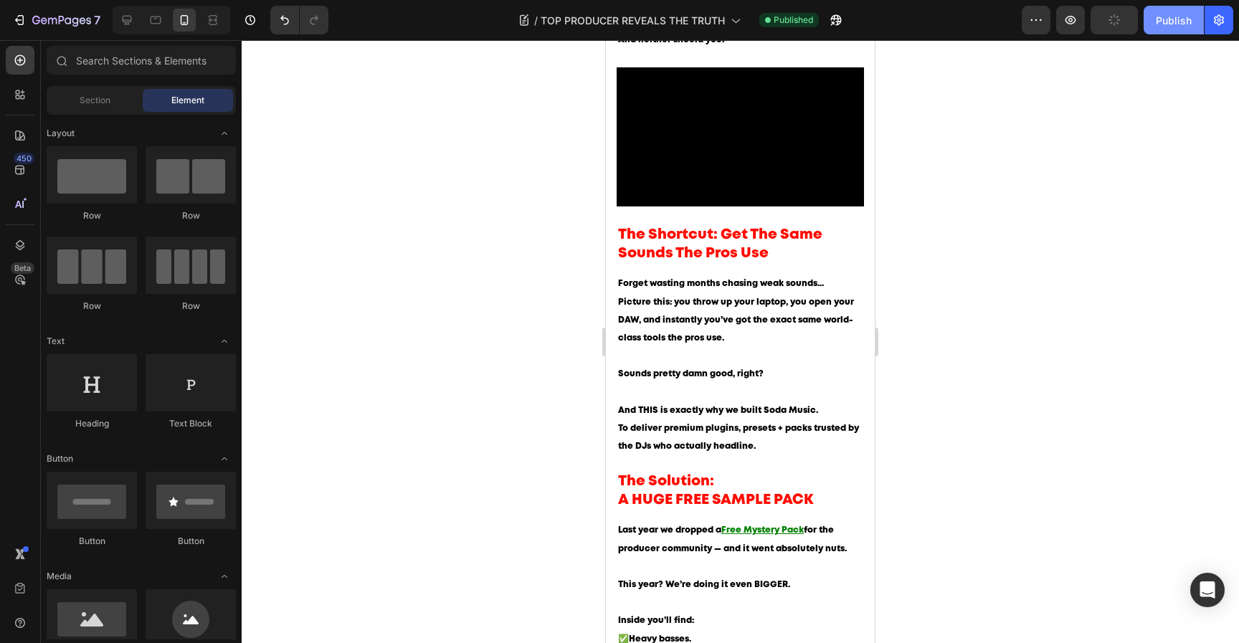
click at [1166, 23] on div "Publish" at bounding box center [1174, 20] width 36 height 15
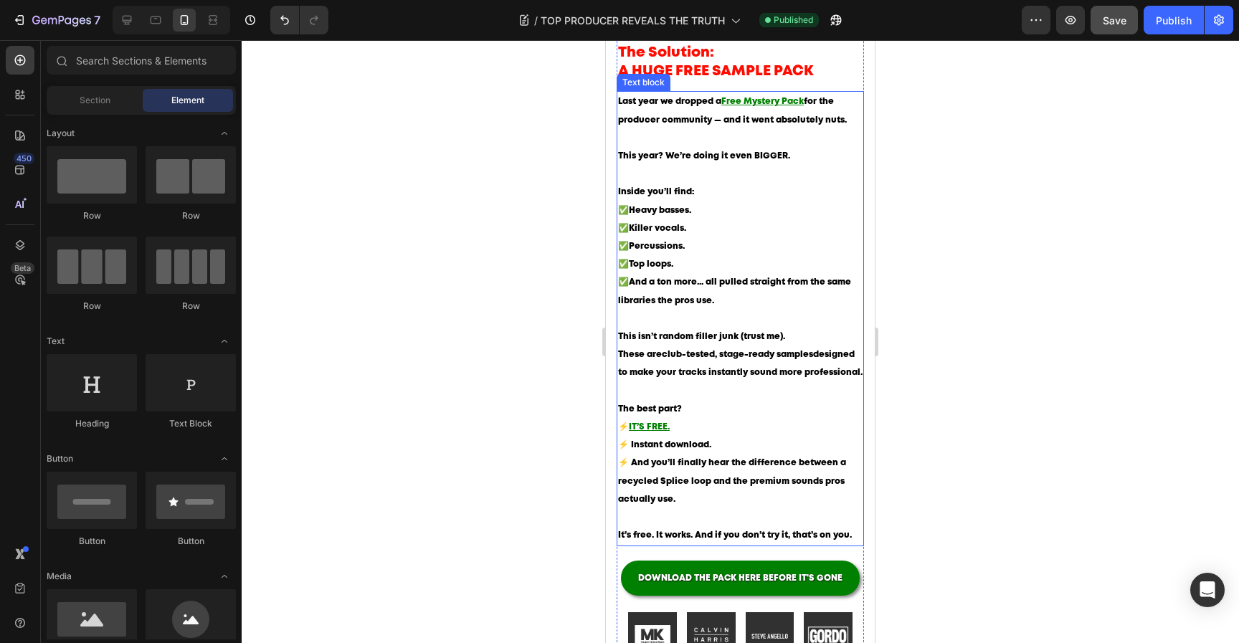
scroll to position [1270, 0]
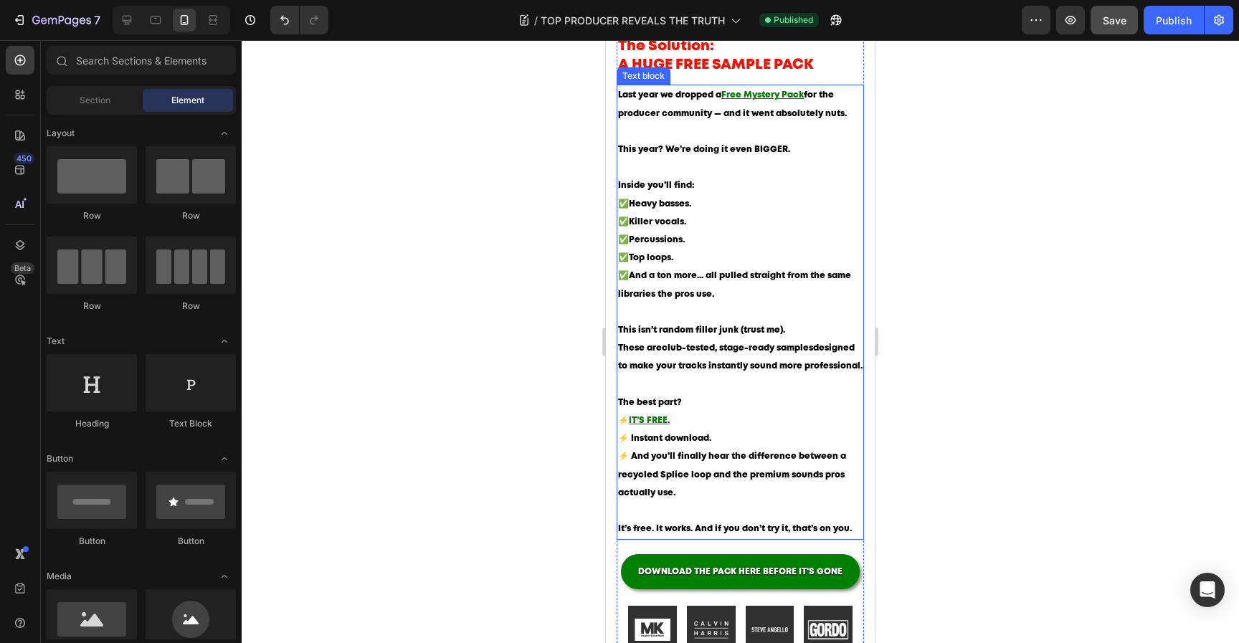
click at [651, 244] on span "Percussions." at bounding box center [657, 240] width 56 height 8
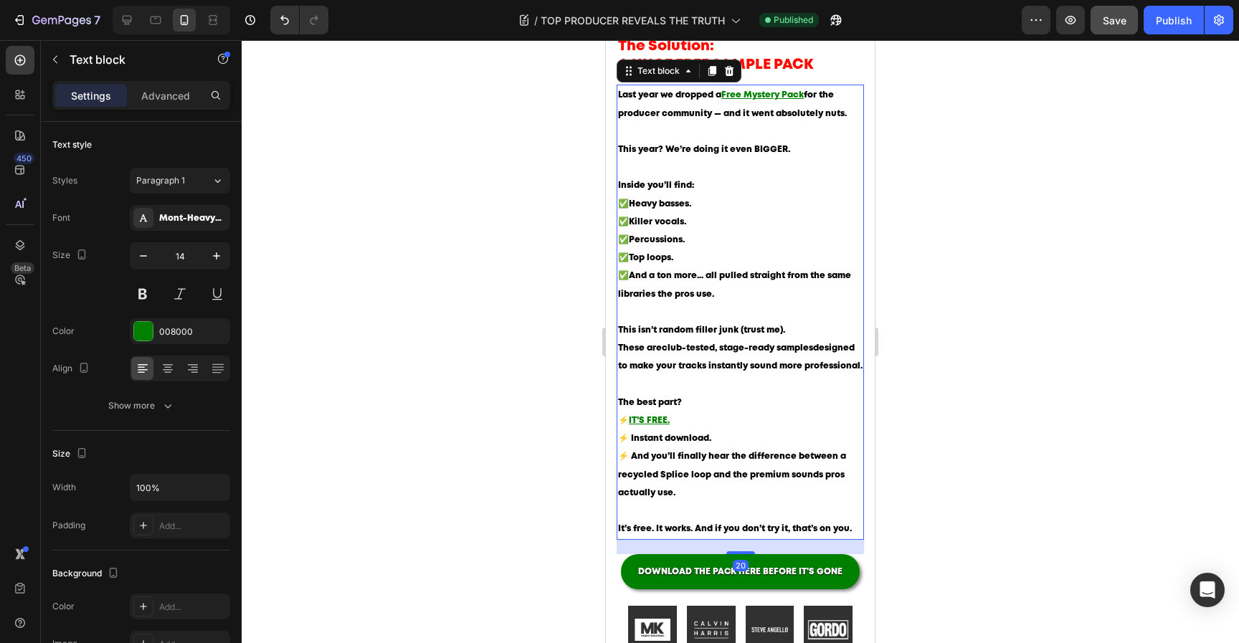
click at [630, 244] on span "Percussions." at bounding box center [657, 240] width 56 height 8
click at [700, 267] on p "Inside you’ll find: ✅ Heavy basses. ✅ Killer vocals. ✅ Groovy Percussions. ✅ To…" at bounding box center [740, 248] width 244 height 145
click at [633, 262] on span "Top loops." at bounding box center [651, 258] width 44 height 8
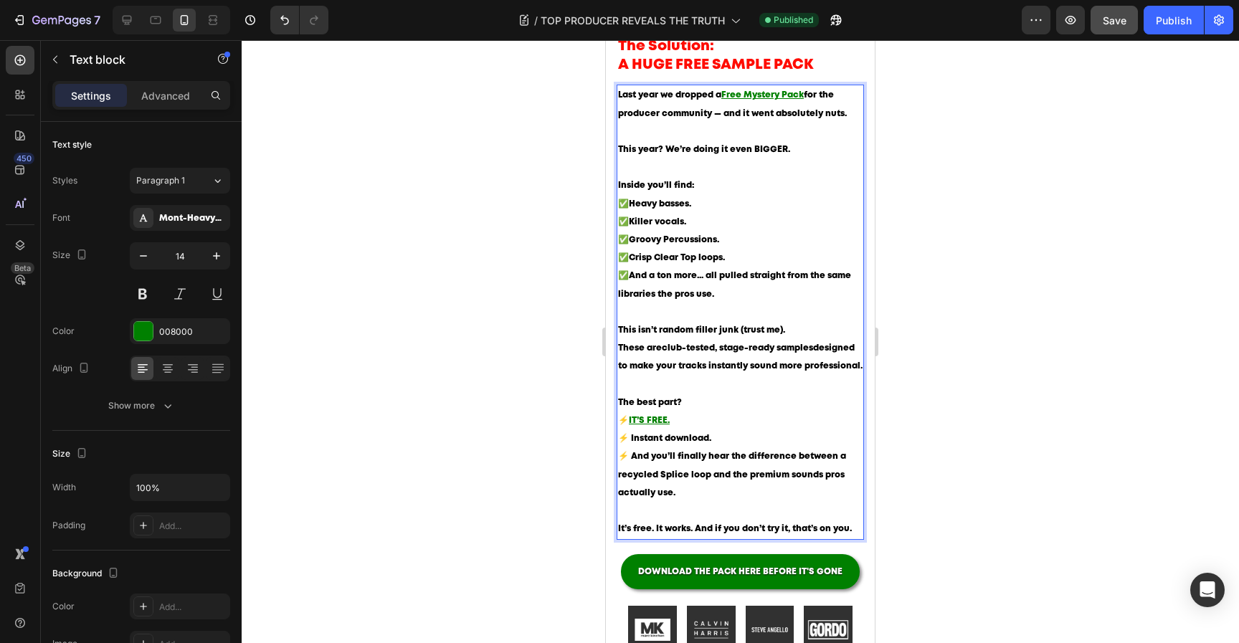
click at [744, 303] on p "Inside you’ll find: ✅ Heavy basses. ✅ Killer vocals. ✅ Groovy Percussions. ✅ Cr…" at bounding box center [740, 248] width 244 height 145
click at [656, 226] on span "Killer vocals." at bounding box center [657, 222] width 57 height 8
click at [664, 208] on span "Heavy basses." at bounding box center [660, 204] width 62 height 8
click at [710, 294] on p "Inside you’ll find: ✅ Heavy Basses. ✅ Killer Vocals. ✅ Groovy Percussions. ✅ Cr…" at bounding box center [740, 248] width 244 height 145
click at [751, 318] on p "Inside you’ll find: ✅ Heavy Basses. ✅ Killer Vocals. ✅ Groovy Percussions. ✅ Cr…" at bounding box center [740, 248] width 244 height 145
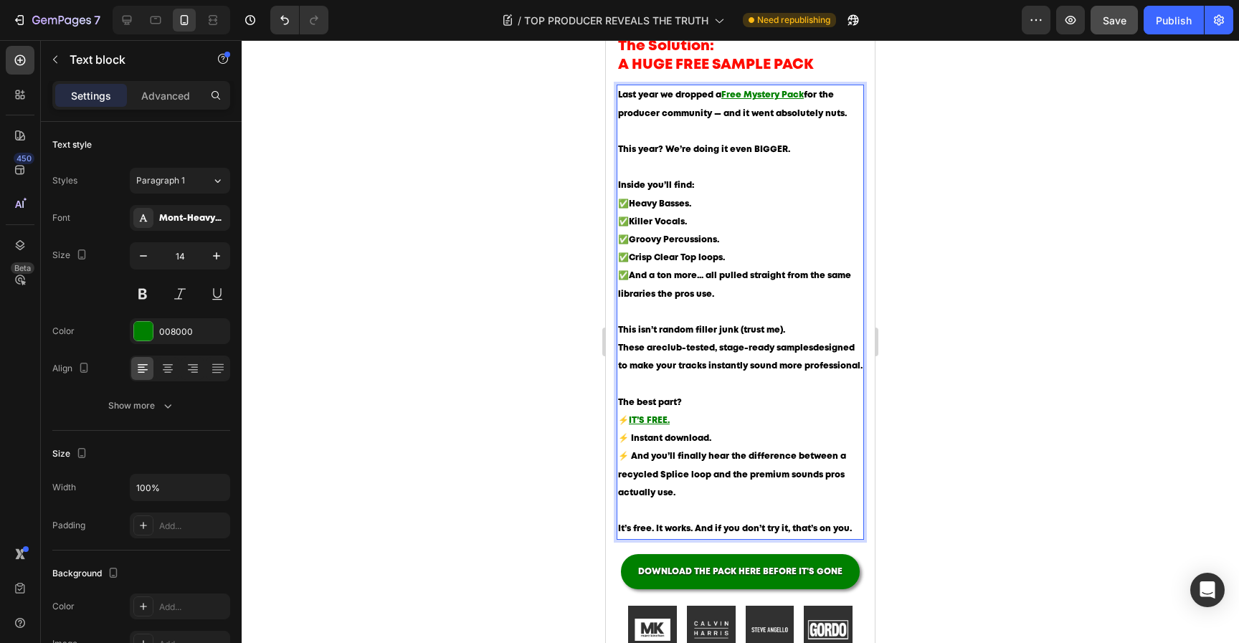
click at [942, 302] on div at bounding box center [740, 341] width 997 height 603
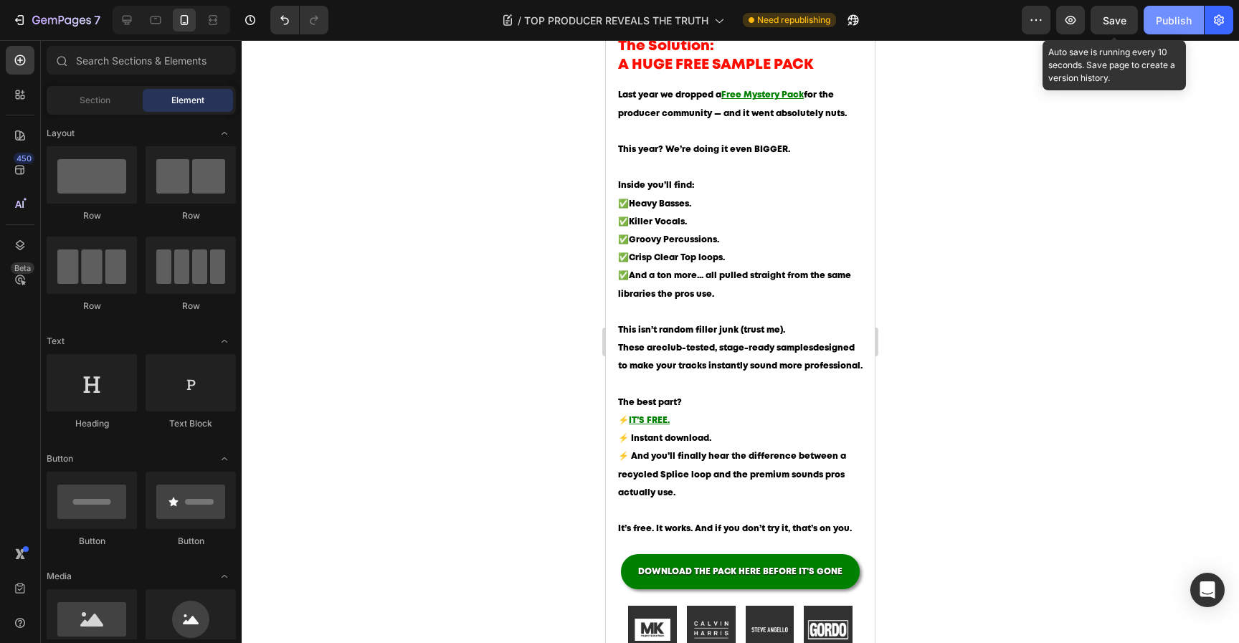
drag, startPoint x: 1118, startPoint y: 25, endPoint x: 1147, endPoint y: 24, distance: 28.7
click at [1118, 25] on span "Save" at bounding box center [1115, 20] width 24 height 12
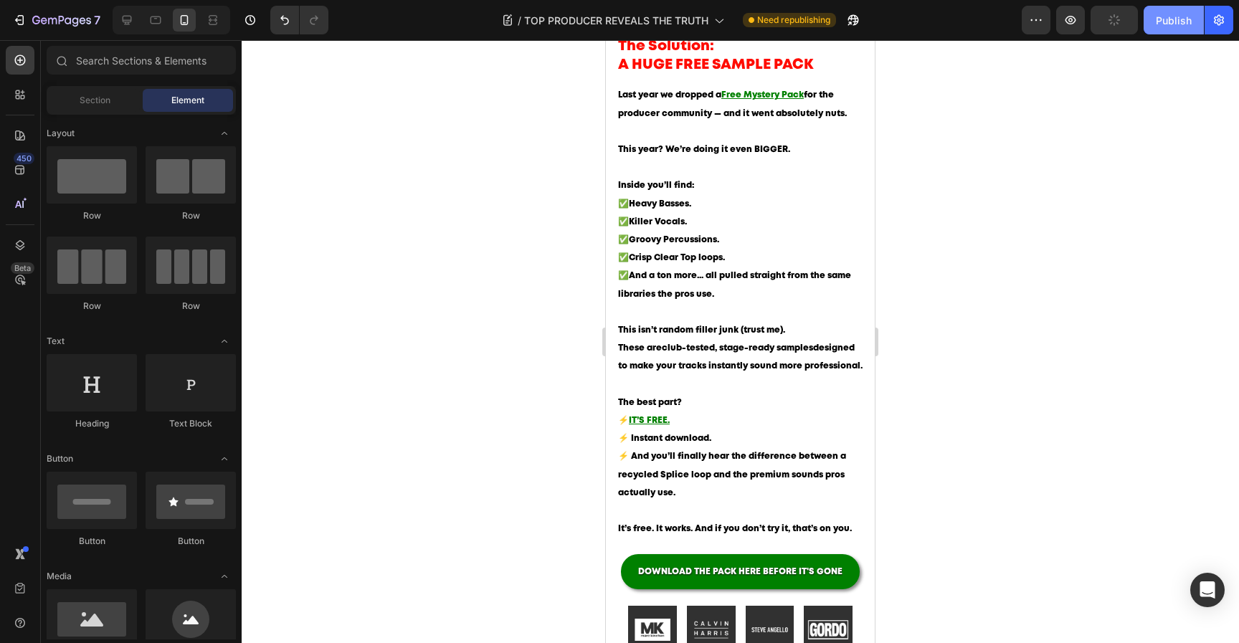
click at [1156, 24] on div "Publish" at bounding box center [1174, 20] width 36 height 15
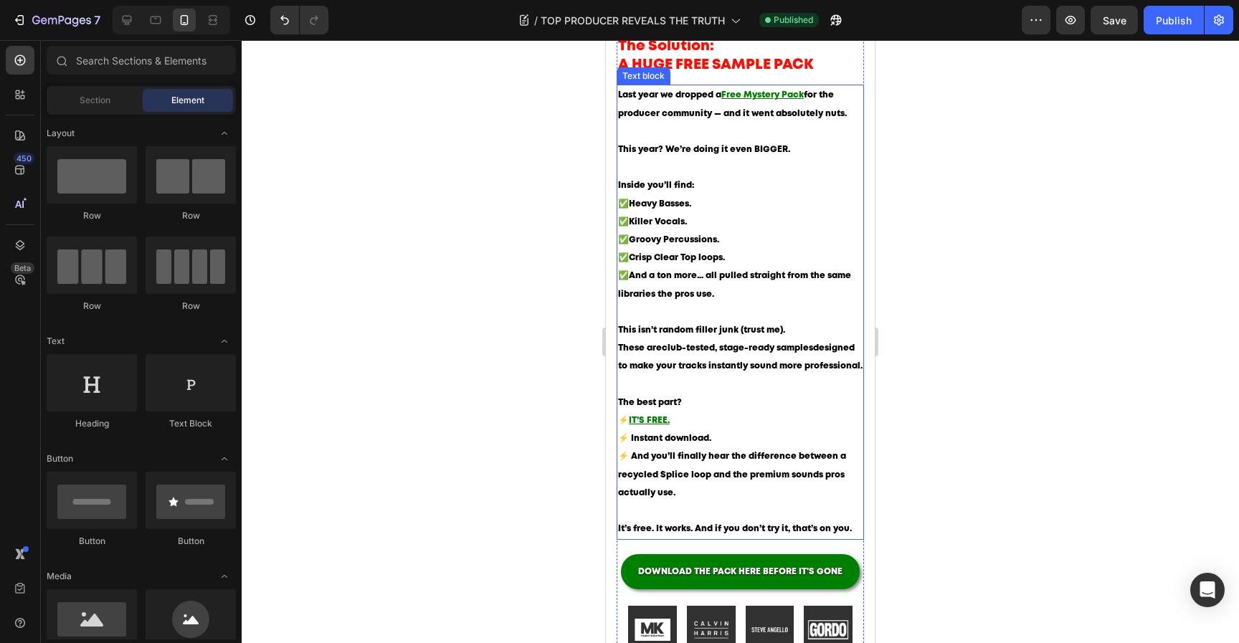
click at [644, 406] on span "The best part?" at bounding box center [650, 403] width 64 height 8
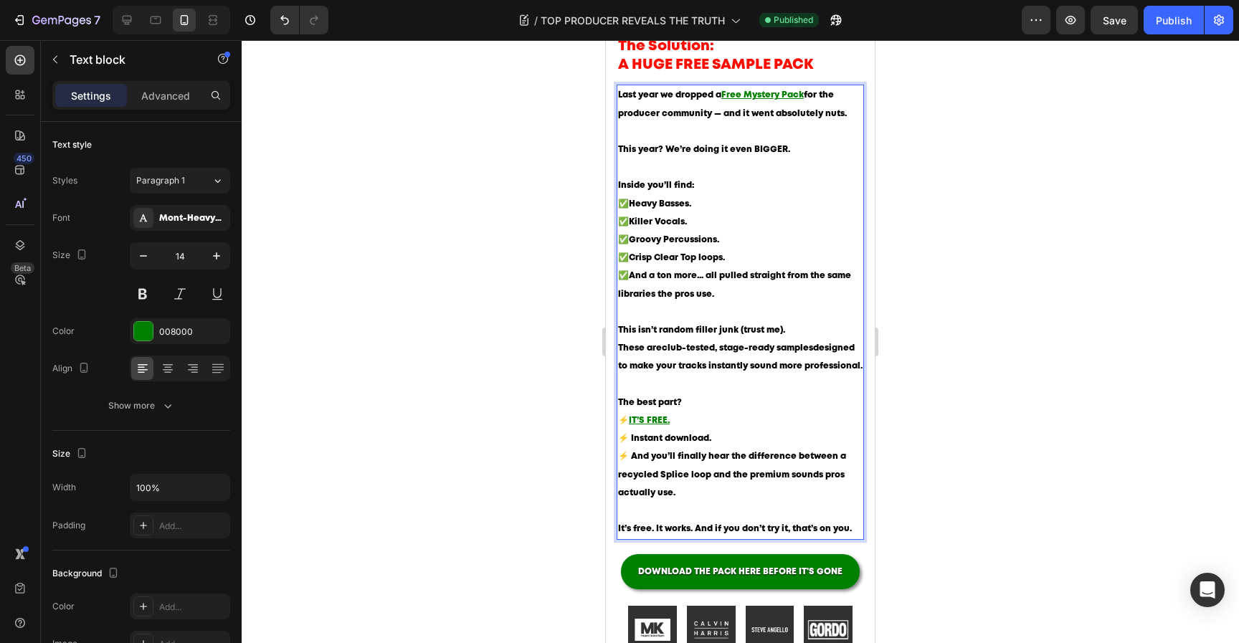
click at [626, 406] on span "The best part?" at bounding box center [650, 403] width 64 height 8
click at [1064, 429] on div at bounding box center [740, 341] width 997 height 603
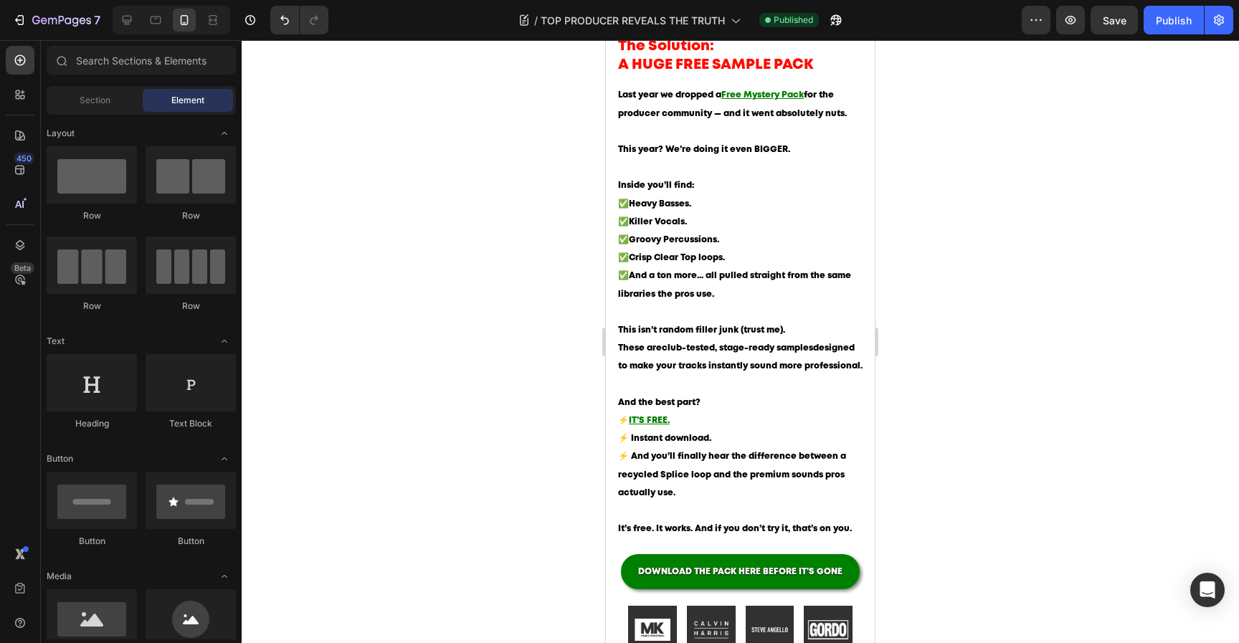
click at [1045, 413] on div at bounding box center [740, 341] width 997 height 603
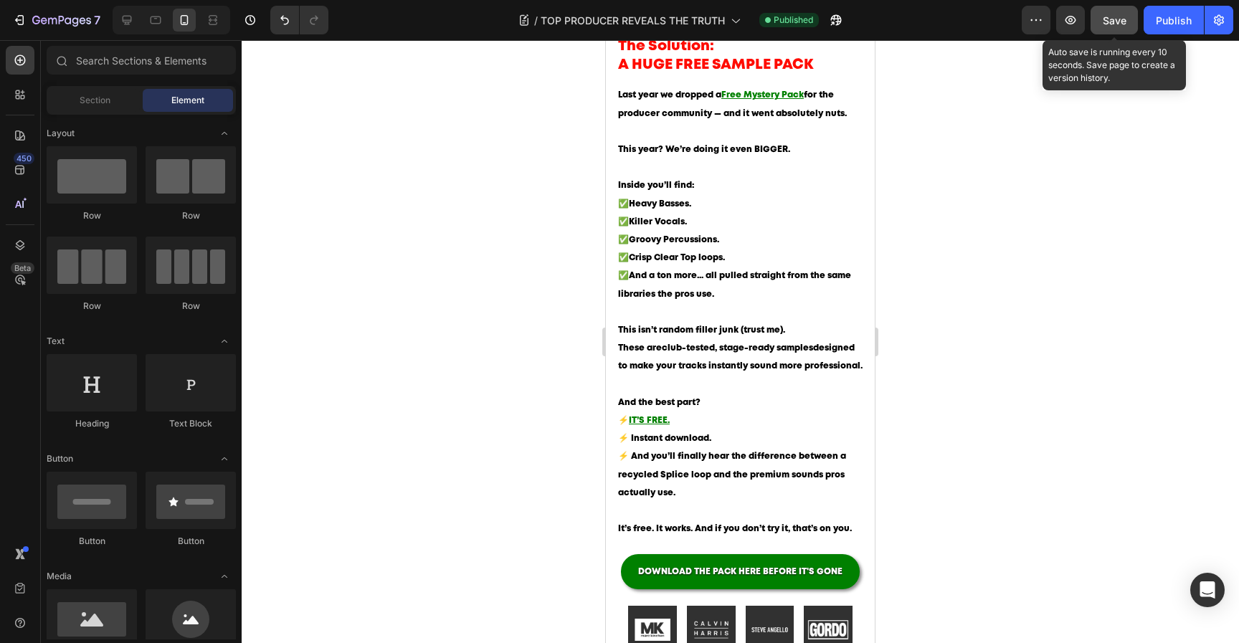
drag, startPoint x: 1128, startPoint y: 22, endPoint x: 1137, endPoint y: 21, distance: 9.3
click at [1128, 22] on button "Save" at bounding box center [1113, 20] width 47 height 29
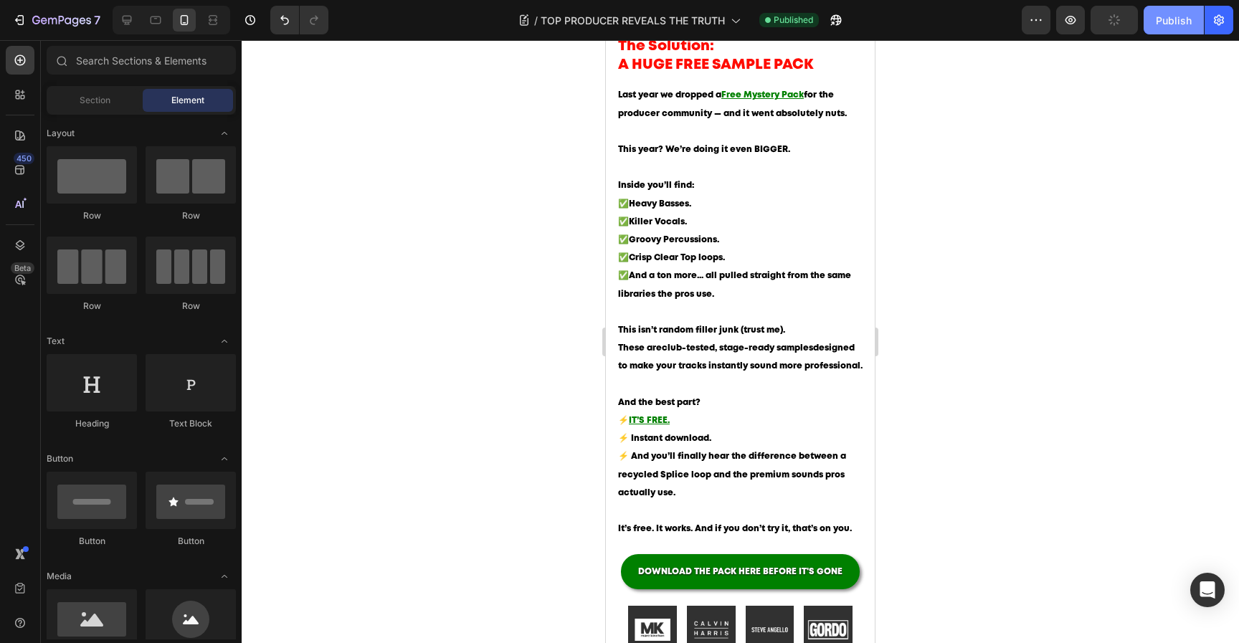
click at [1159, 21] on div "Publish" at bounding box center [1174, 20] width 36 height 15
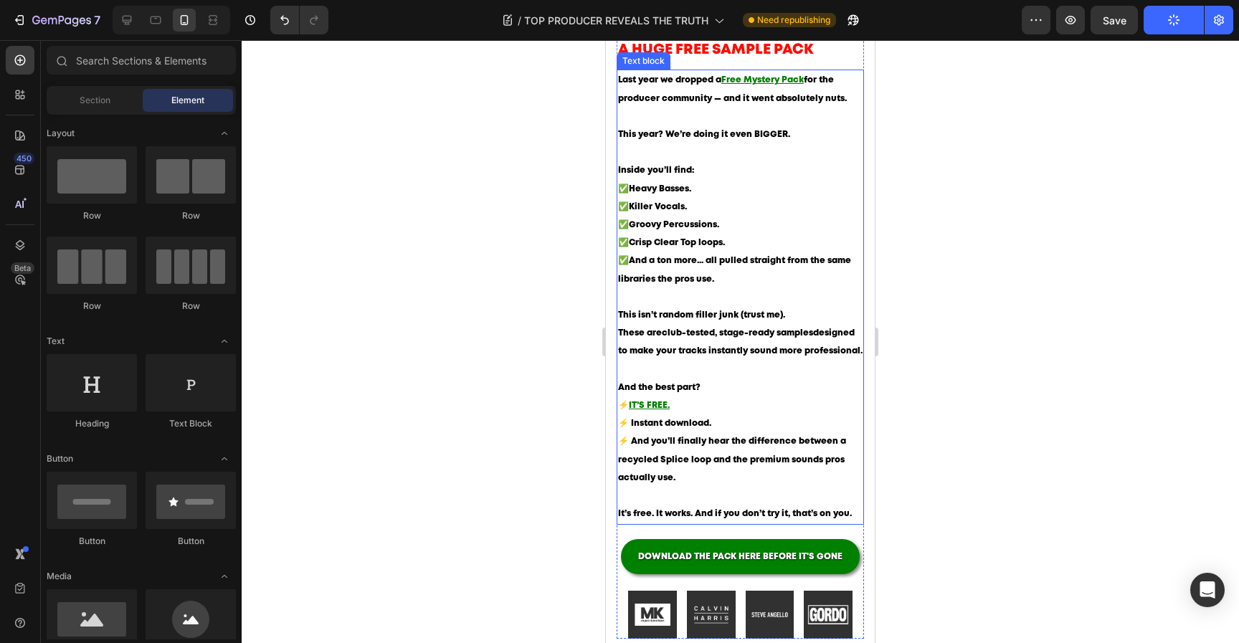
scroll to position [1287, 0]
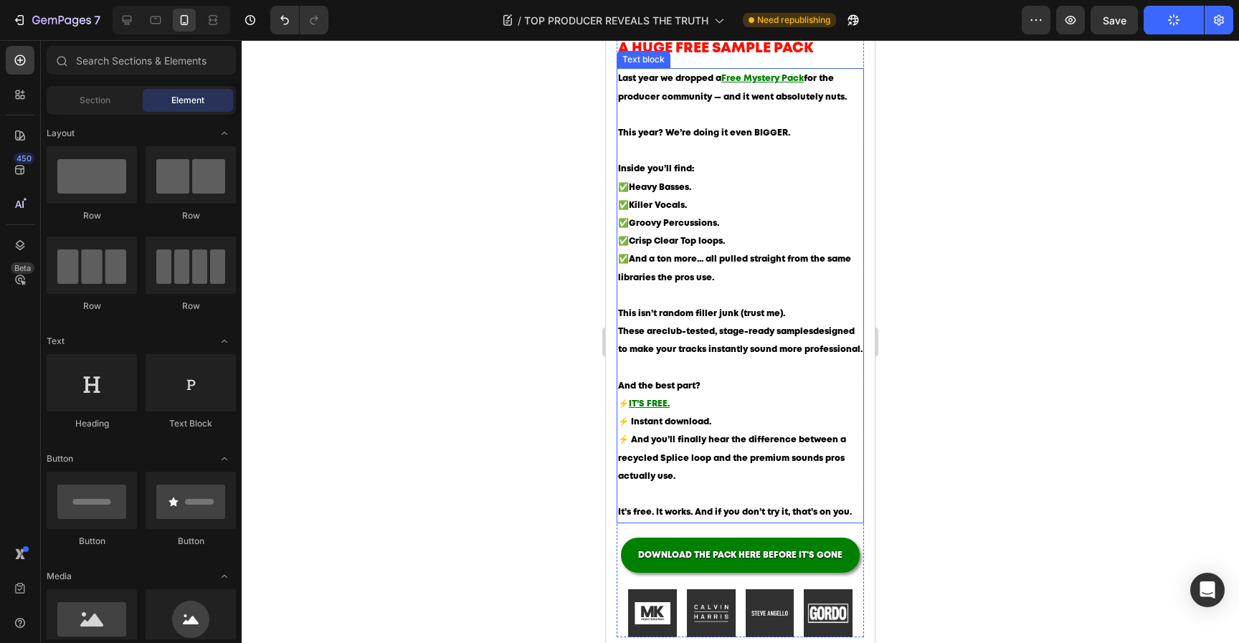
click at [656, 472] on span "⚡ And you’ll finally hear the difference between a recycled Splice loop and the…" at bounding box center [732, 458] width 228 height 44
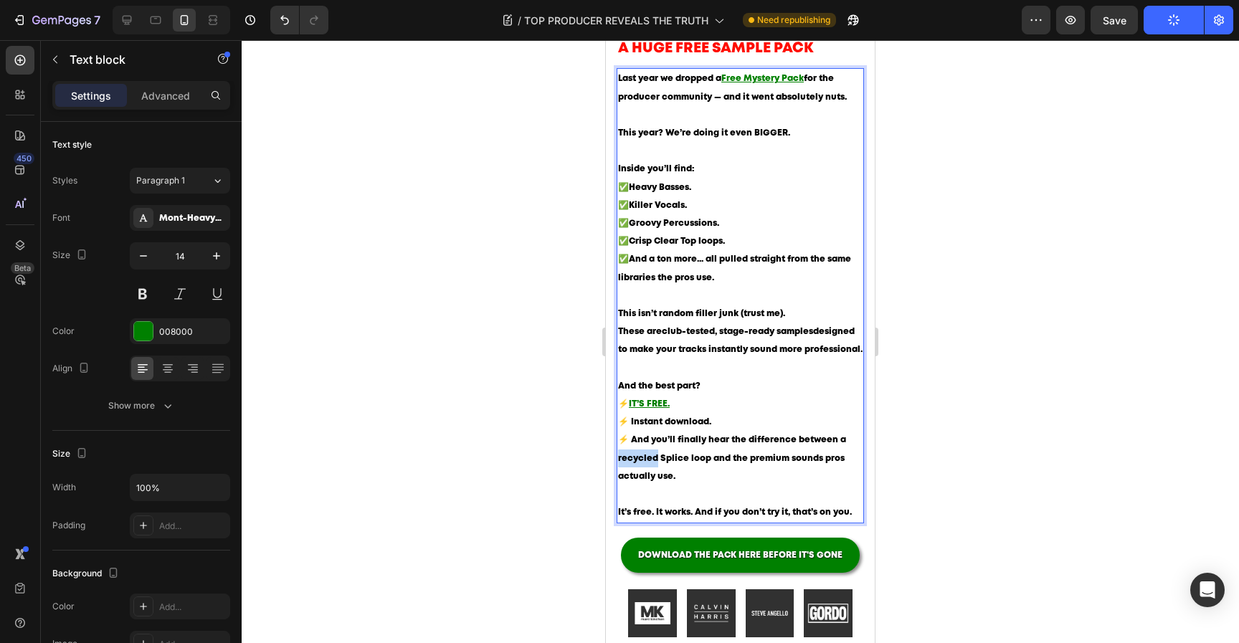
click at [638, 475] on span "⚡ And you’ll finally hear the difference between a recycled Splice loop and the…" at bounding box center [732, 458] width 228 height 44
click at [991, 501] on div at bounding box center [740, 341] width 997 height 603
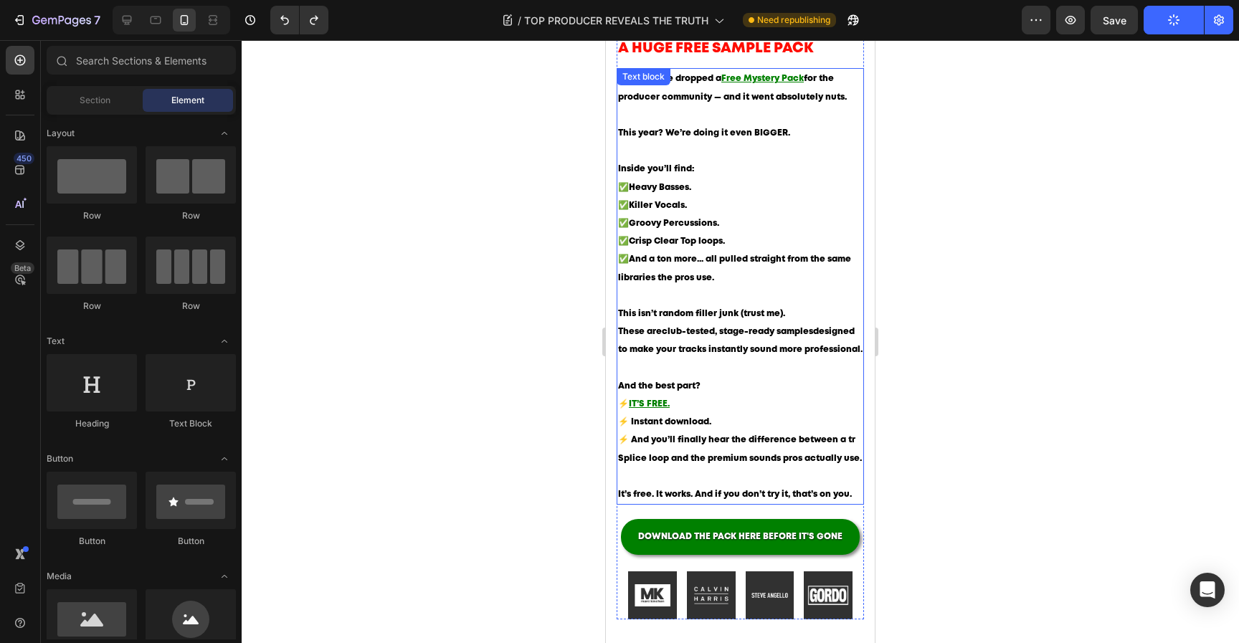
click at [794, 457] on span "⚡ And you’ll finally hear the difference between a tr Splice loop and the premi…" at bounding box center [740, 449] width 244 height 26
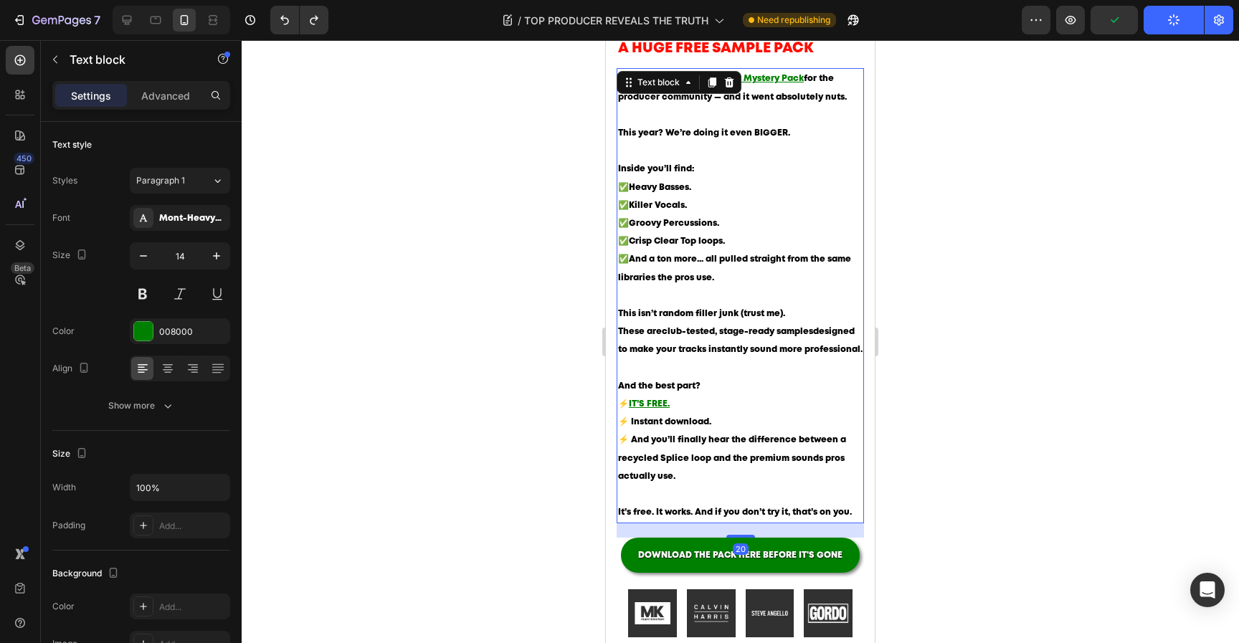
click at [954, 463] on div at bounding box center [740, 341] width 997 height 603
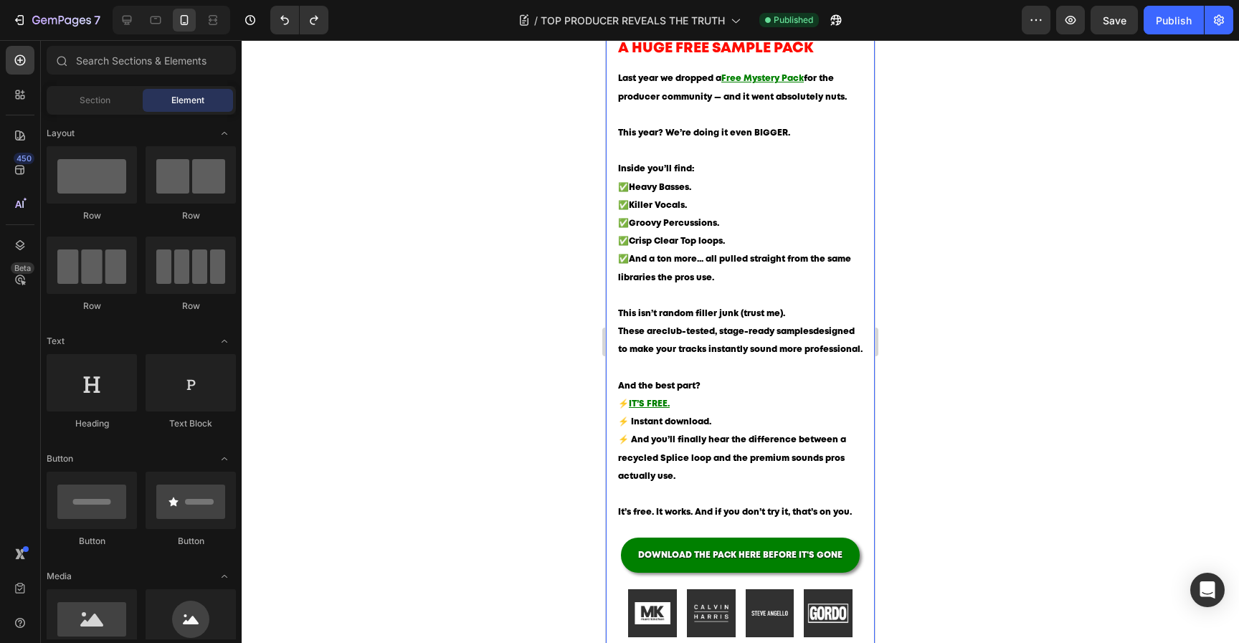
click at [933, 482] on div at bounding box center [740, 341] width 997 height 603
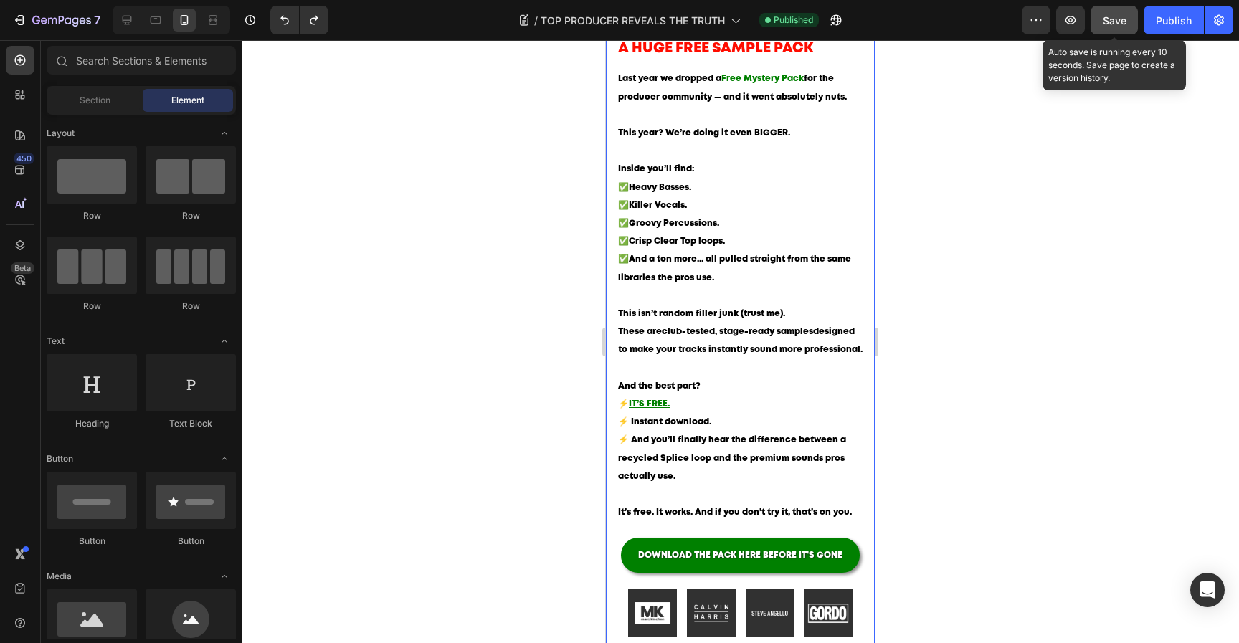
click at [1114, 20] on span "Save" at bounding box center [1115, 20] width 24 height 12
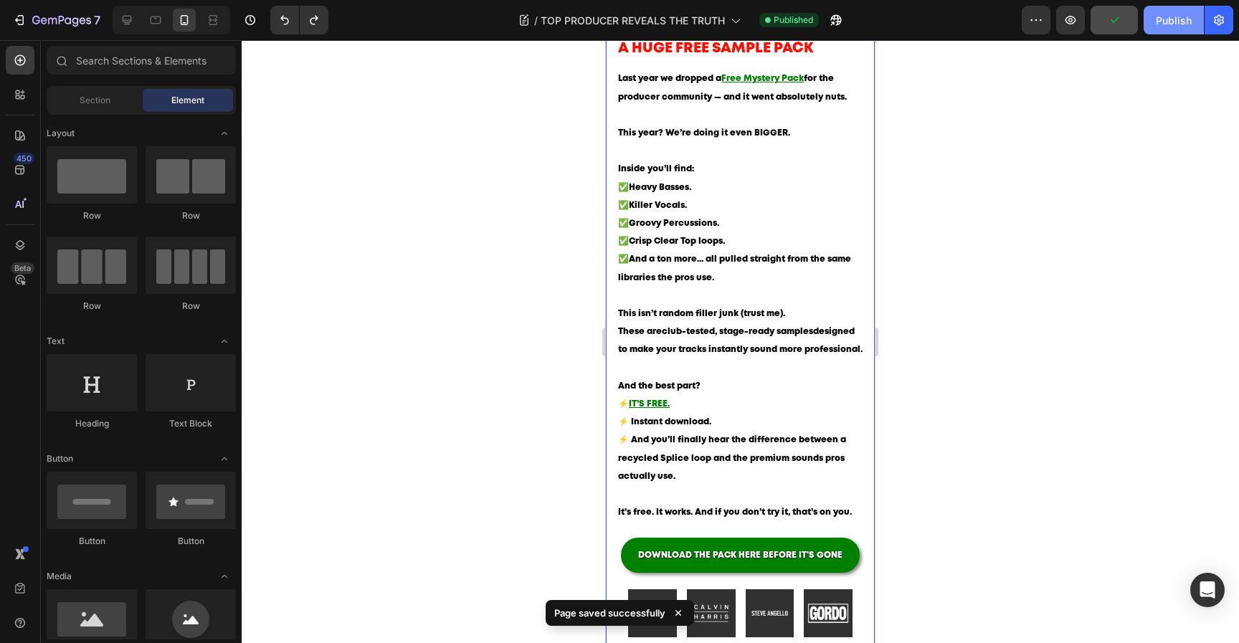
click at [1158, 20] on div "Publish" at bounding box center [1174, 20] width 36 height 15
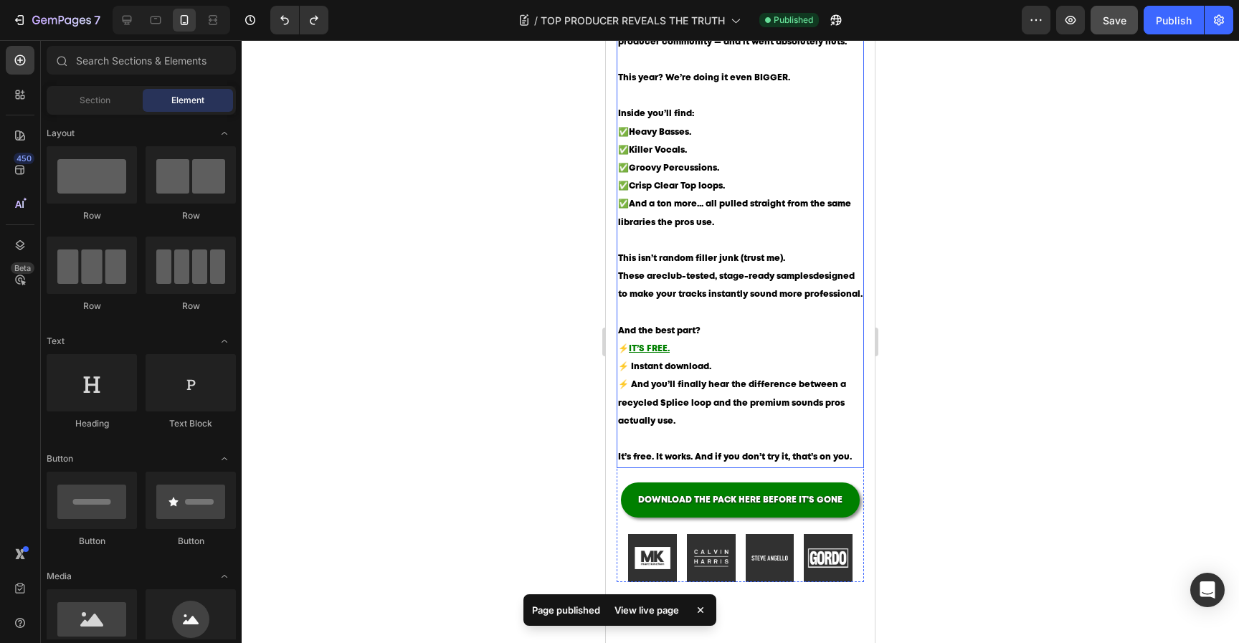
scroll to position [1347, 0]
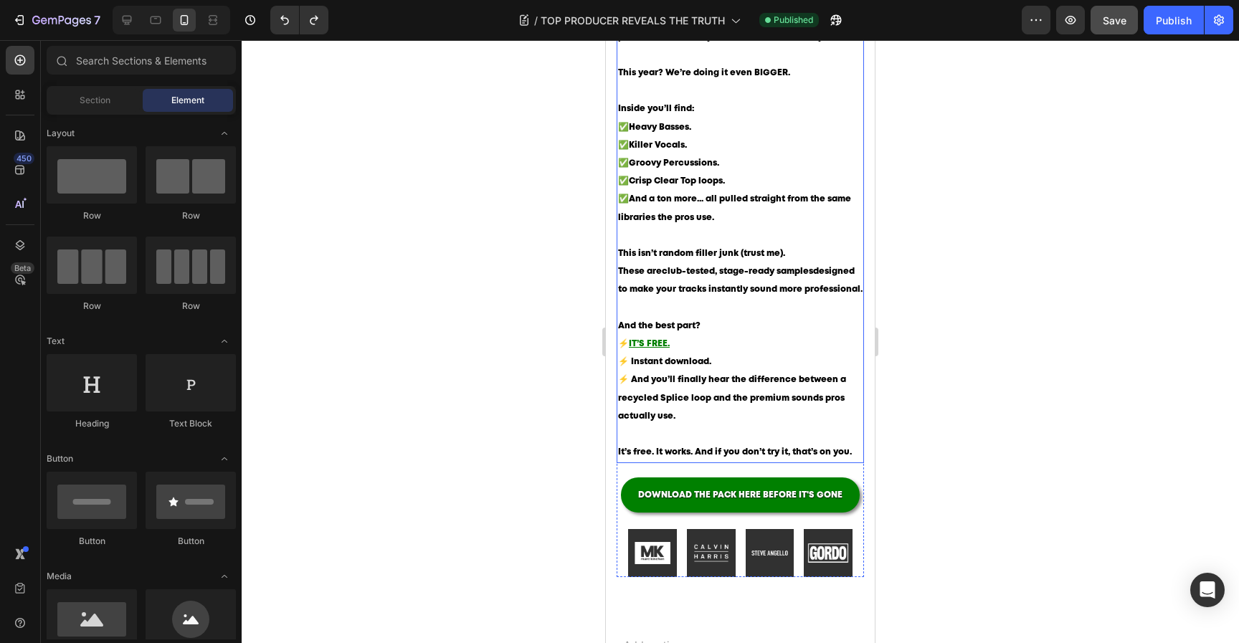
click at [706, 456] on span "It’s free. It works. And if you don’t try it, that’s on you." at bounding box center [735, 452] width 234 height 8
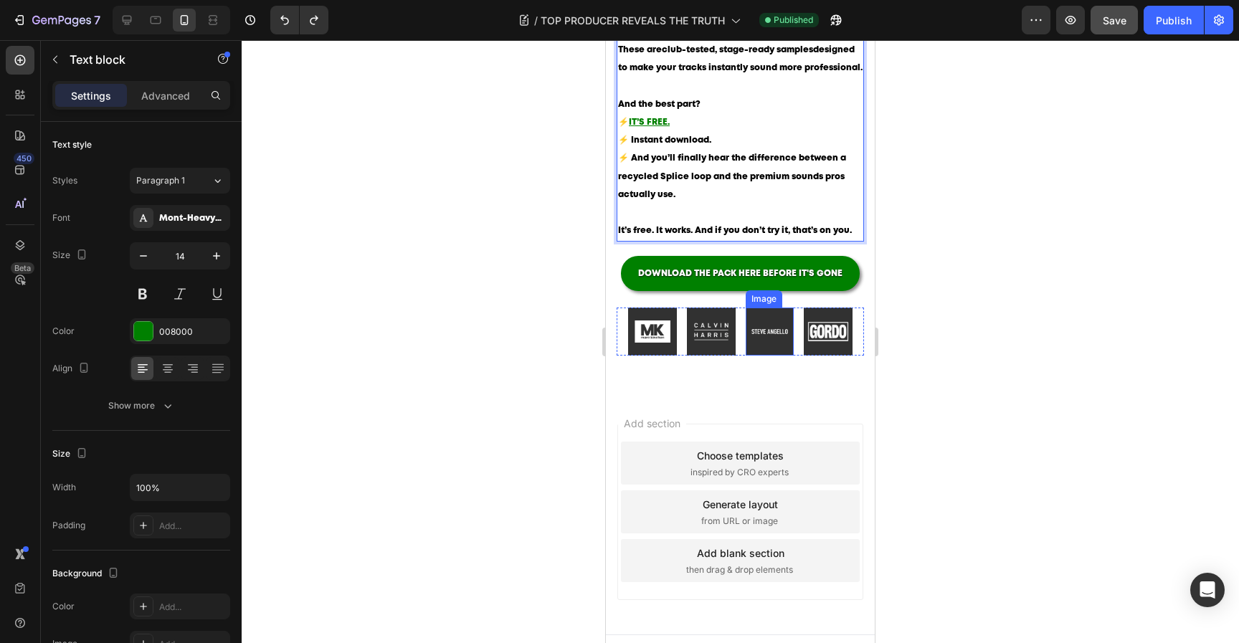
scroll to position [1556, 0]
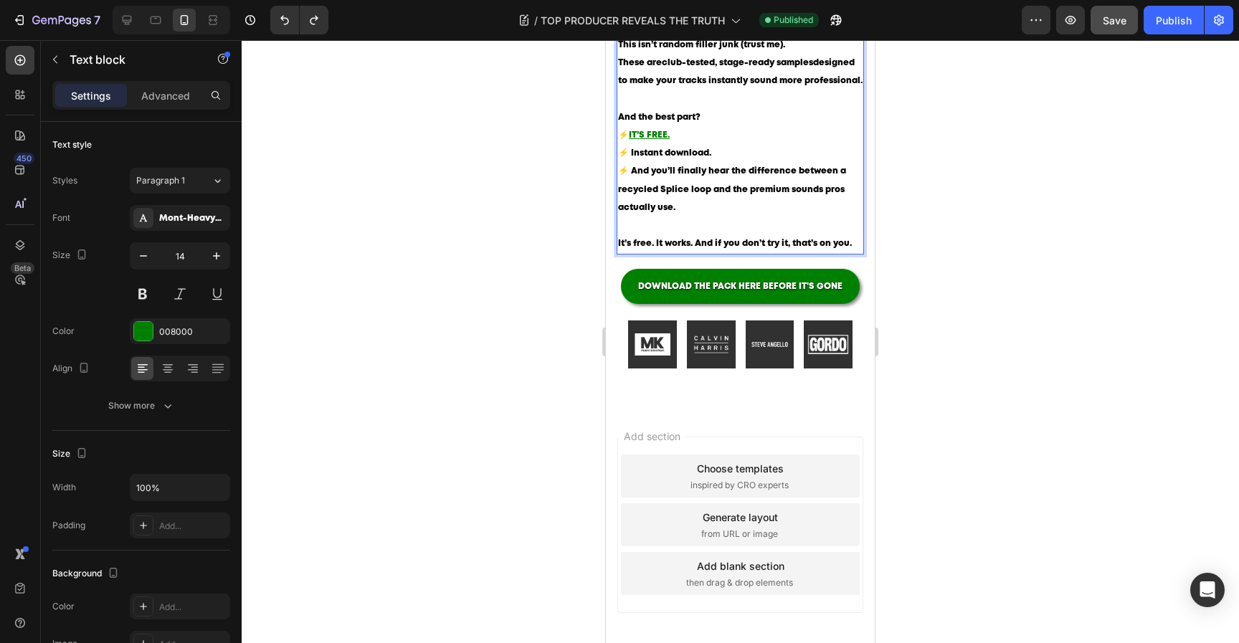
click at [708, 247] on span "It’s free. It works. And if you don’t try it, that’s on you." at bounding box center [735, 243] width 234 height 8
click at [969, 297] on div at bounding box center [740, 341] width 997 height 603
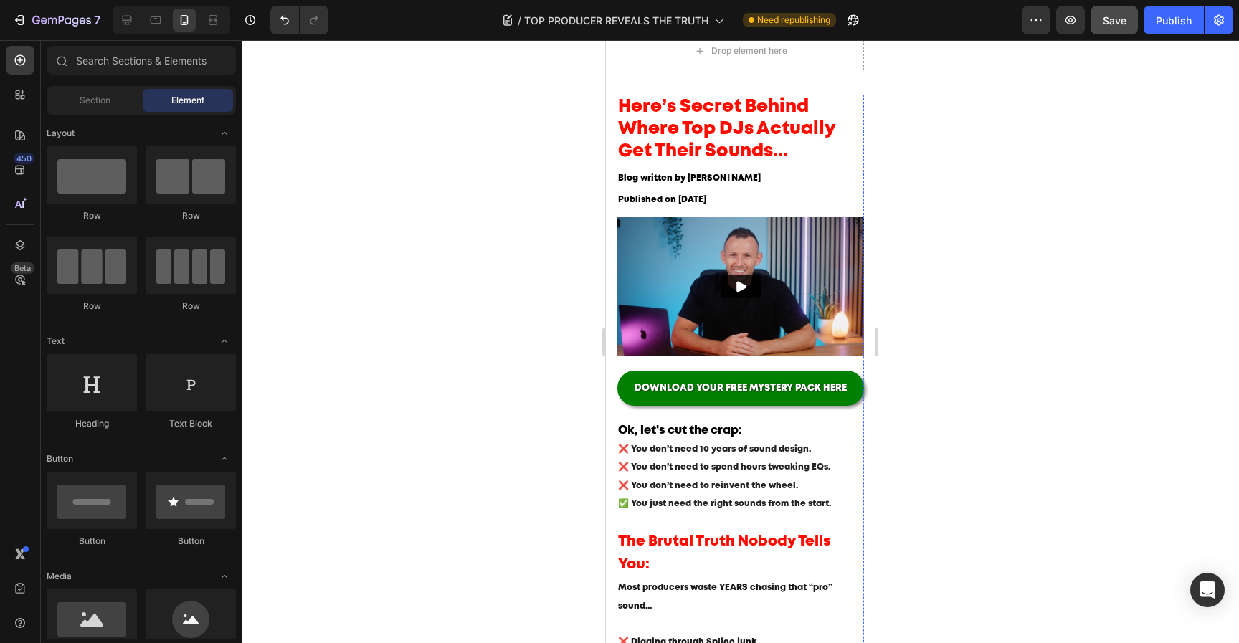
scroll to position [0, 0]
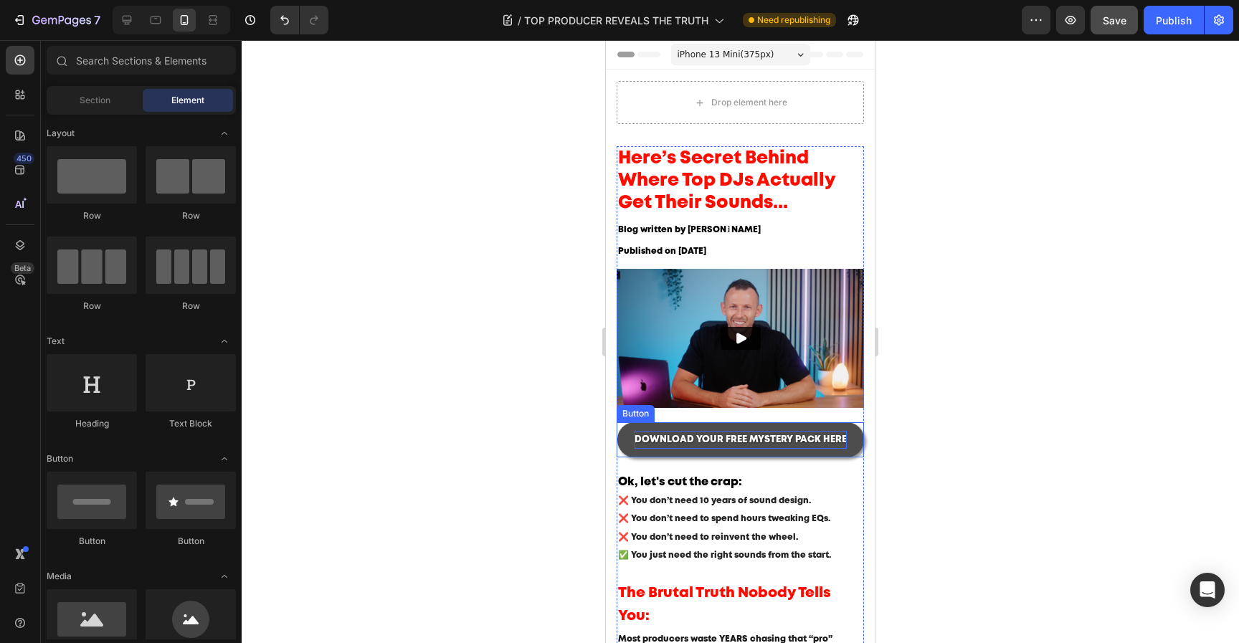
click at [795, 440] on span "DOWNLOAD YOUR FREE MYSTERY PACK HERE" at bounding box center [740, 440] width 212 height 8
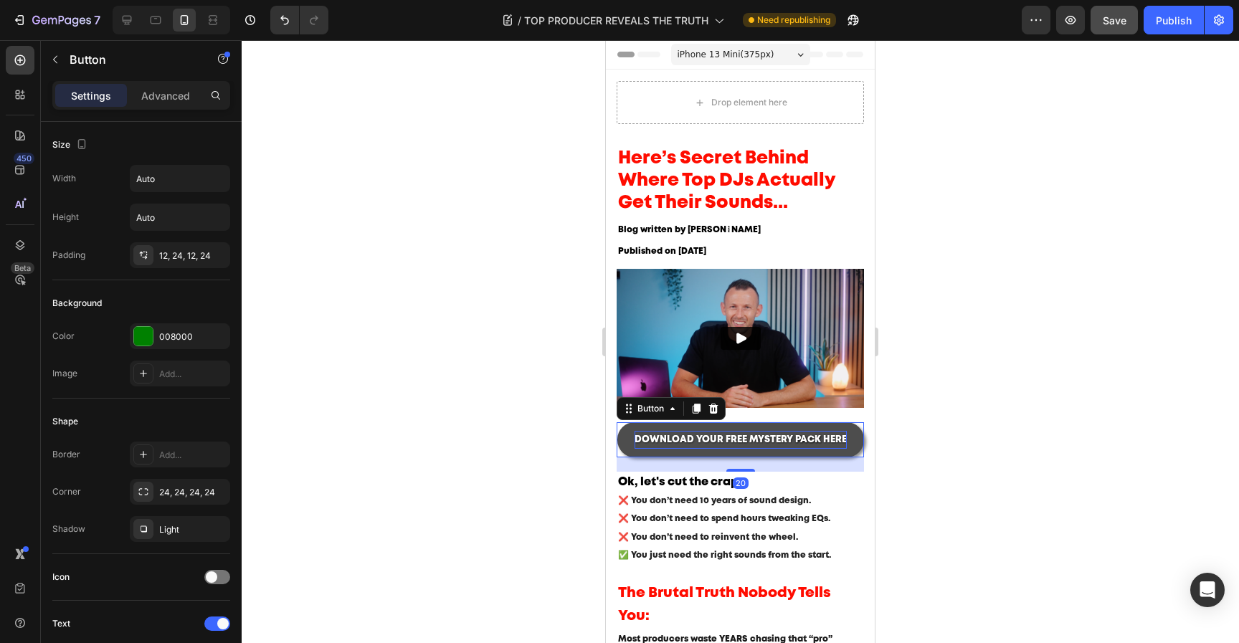
click at [795, 440] on span "DOWNLOAD YOUR FREE MYSTERY PACK HERE" at bounding box center [740, 440] width 212 height 8
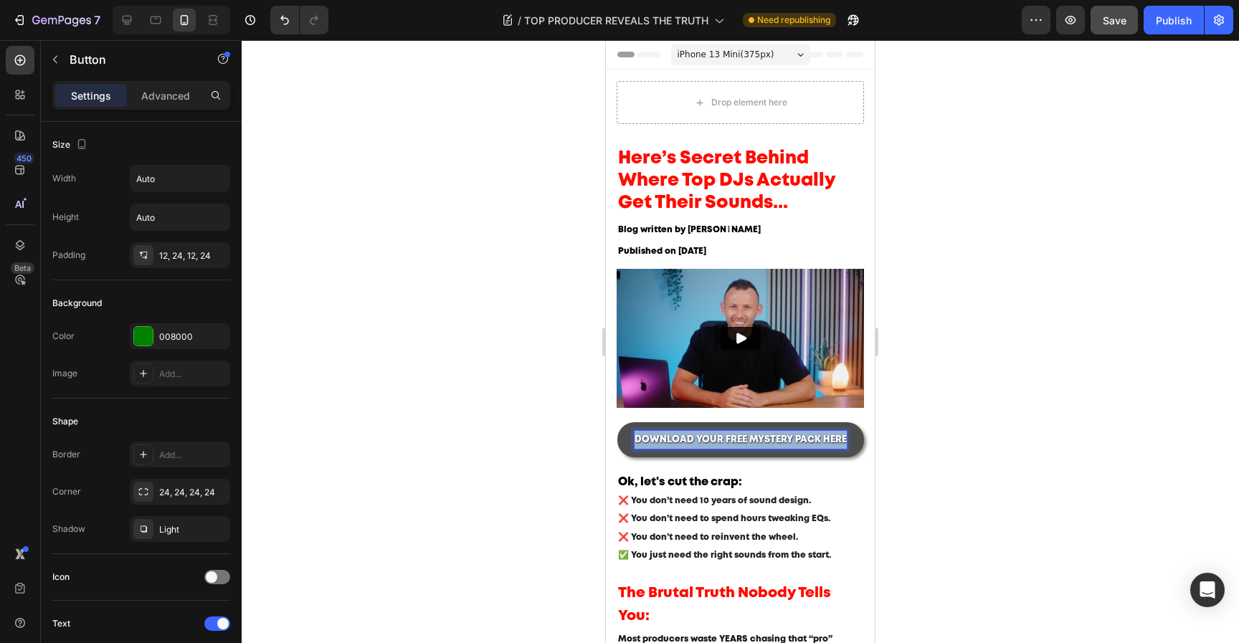
click at [795, 440] on span "DOWNLOAD YOUR FREE MYSTERY PACK HERE" at bounding box center [740, 440] width 212 height 8
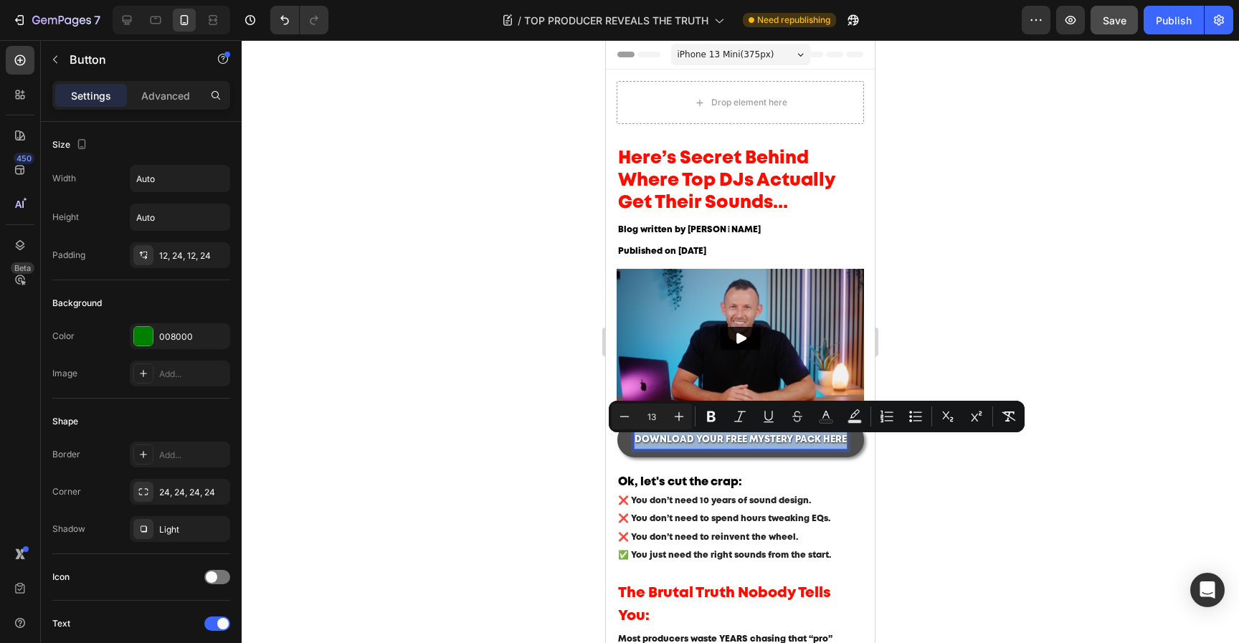
copy span "DOWNLOAD YOUR FREE MYSTERY PACK HERE"
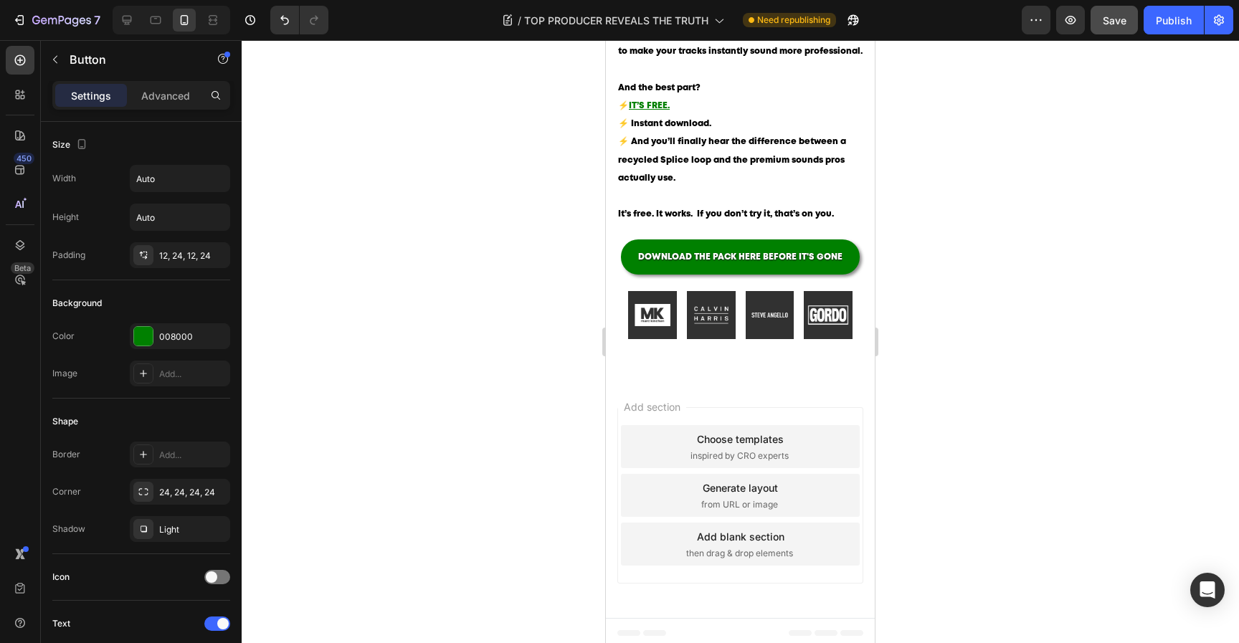
scroll to position [1608, 0]
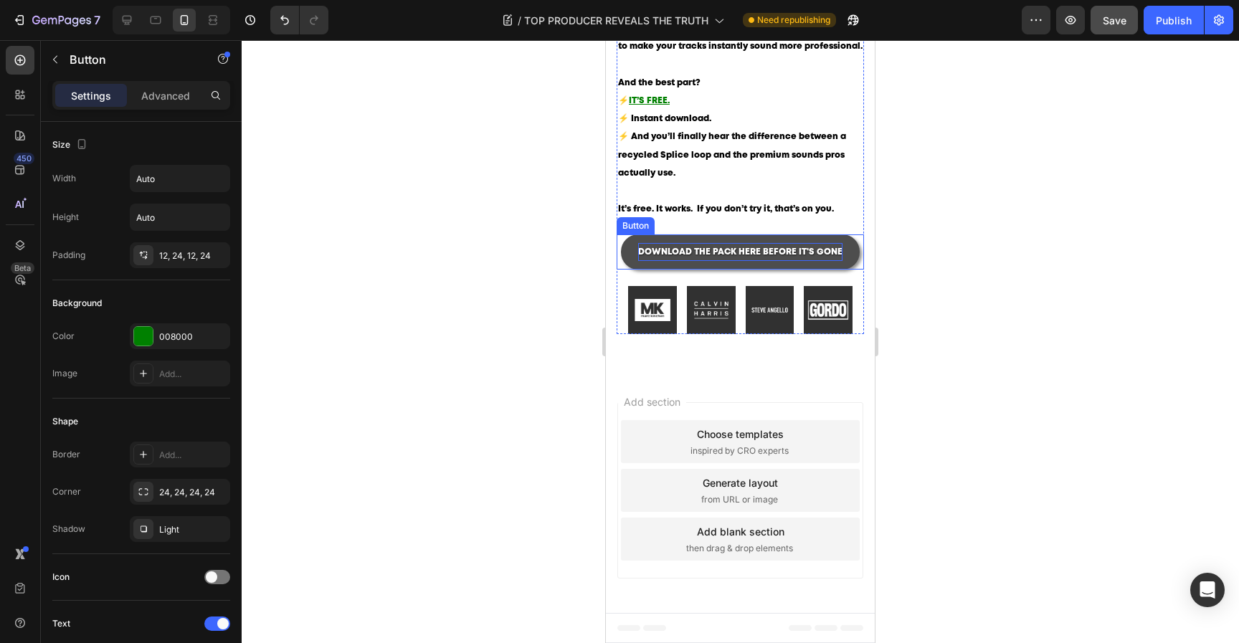
click at [772, 249] on span "DOWNLOAD THE PACK HERE BEFORE IT'S GONE" at bounding box center [740, 252] width 204 height 8
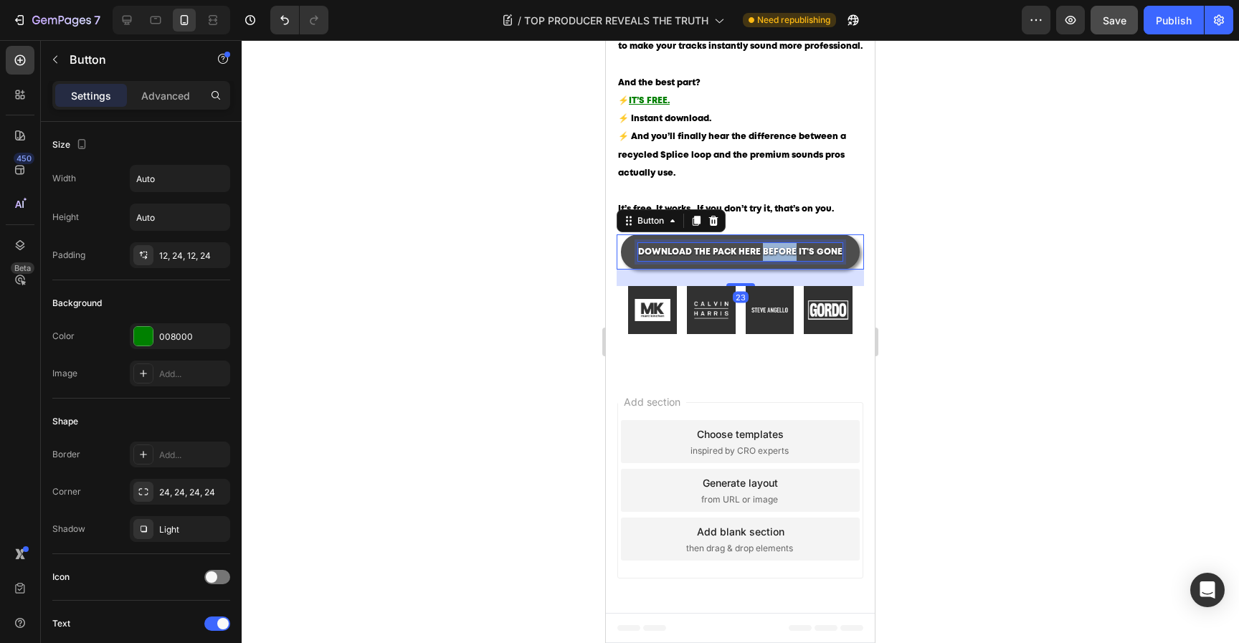
click at [772, 249] on span "DOWNLOAD THE PACK HERE BEFORE IT'S GONE" at bounding box center [740, 252] width 204 height 8
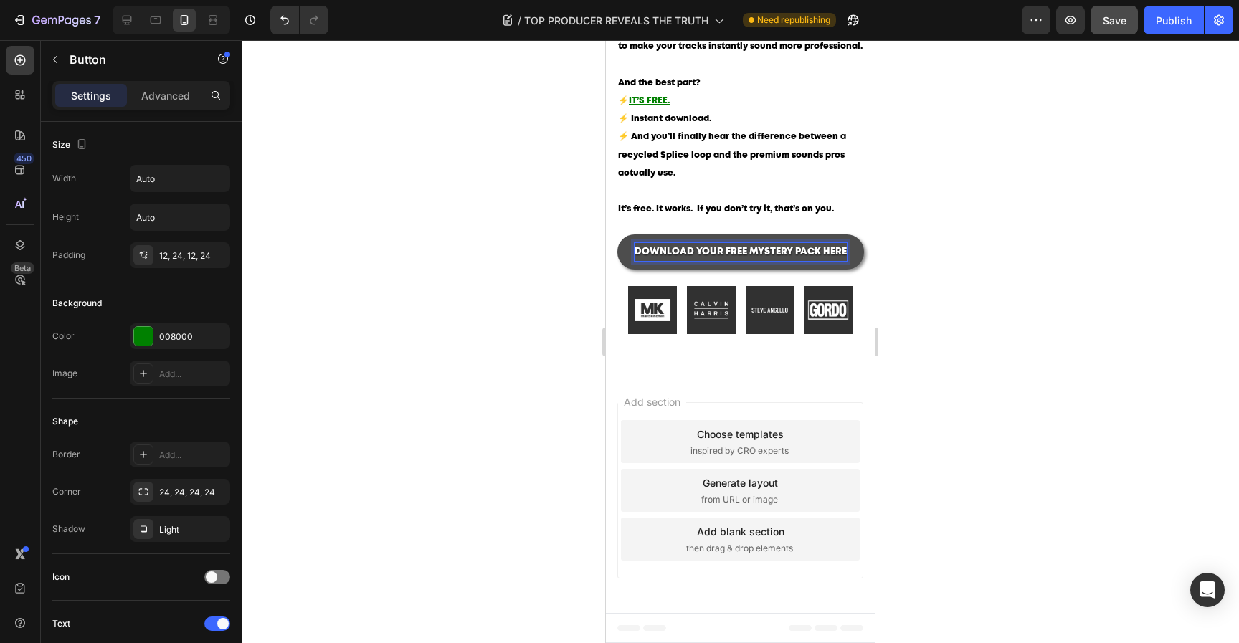
click at [976, 250] on div at bounding box center [740, 341] width 997 height 603
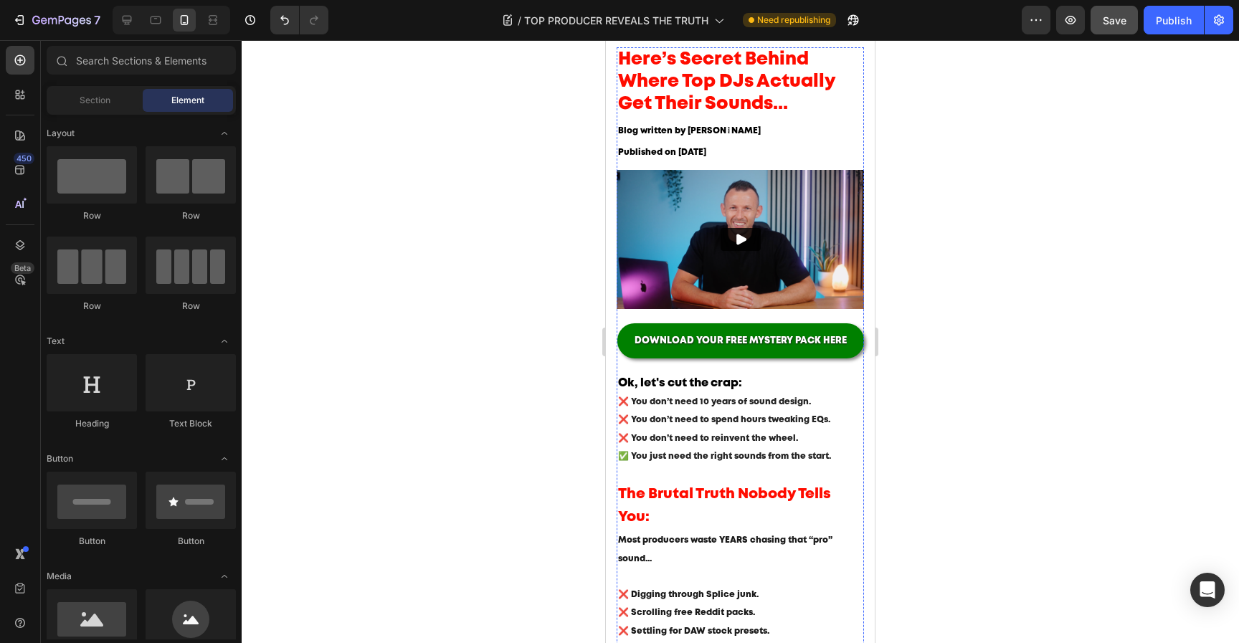
scroll to position [97, 0]
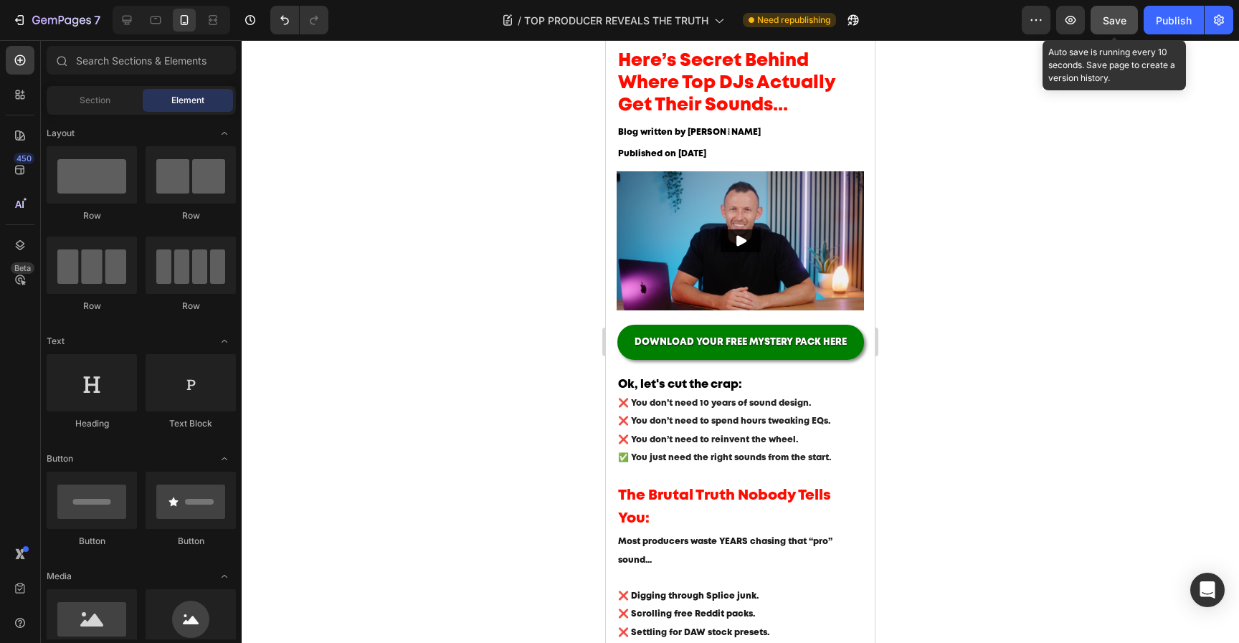
click at [1130, 13] on button "Save" at bounding box center [1113, 20] width 47 height 29
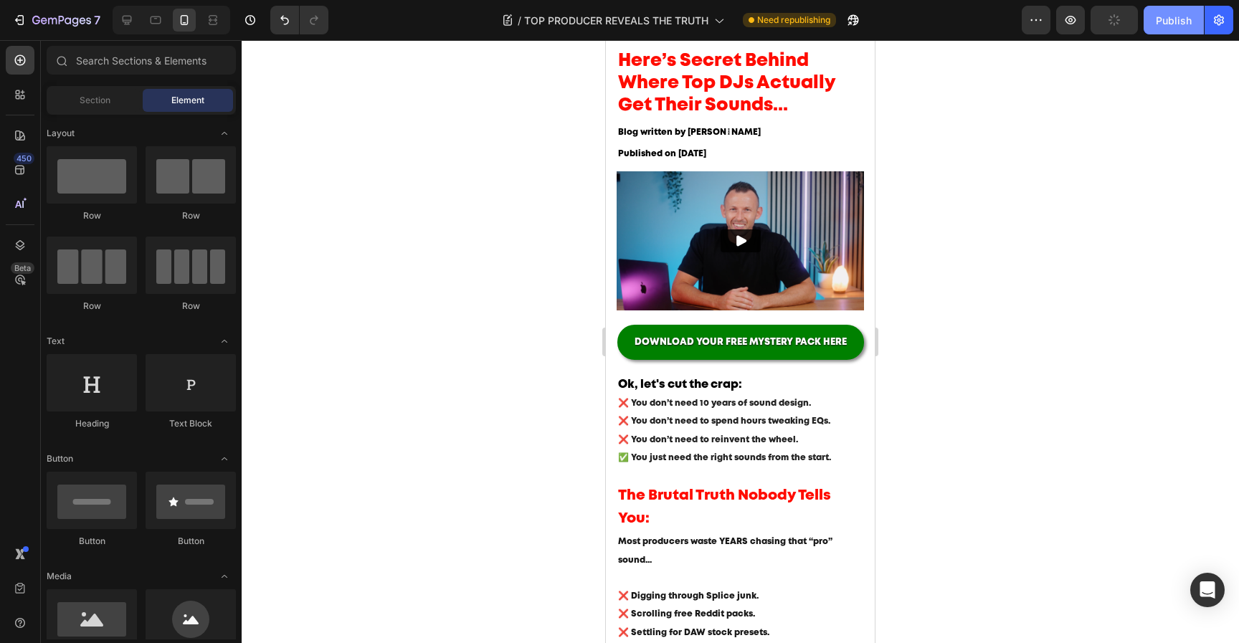
click at [1145, 13] on button "Publish" at bounding box center [1173, 20] width 60 height 29
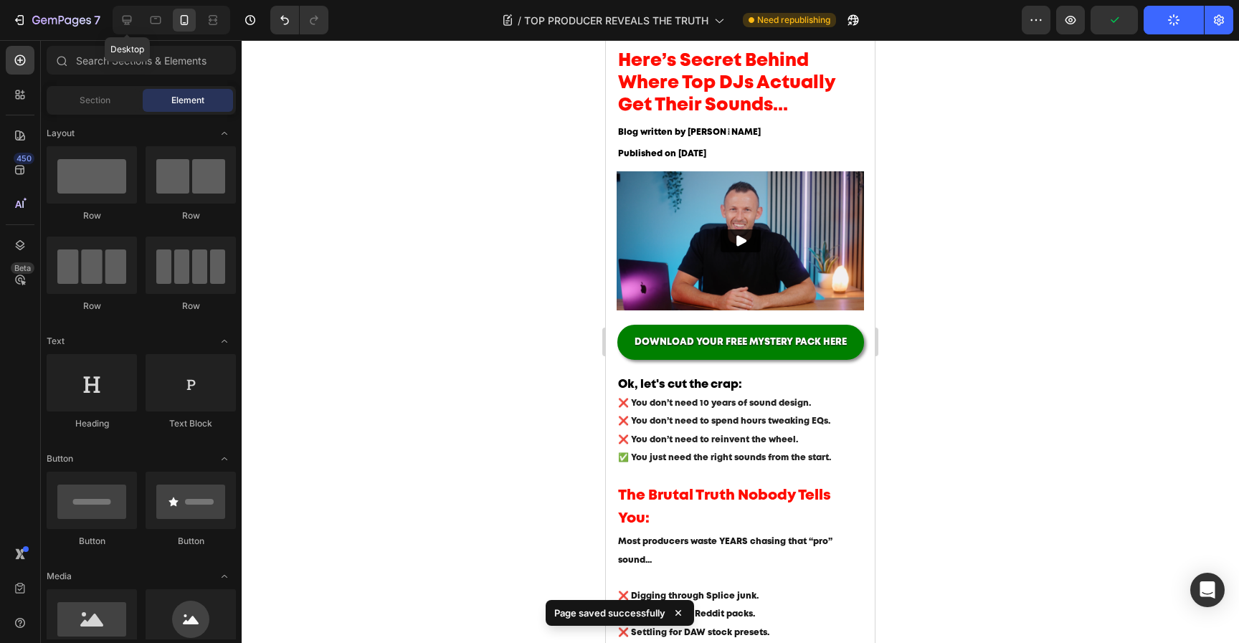
click at [144, 20] on div at bounding box center [155, 20] width 23 height 23
click at [135, 21] on div at bounding box center [126, 20] width 23 height 23
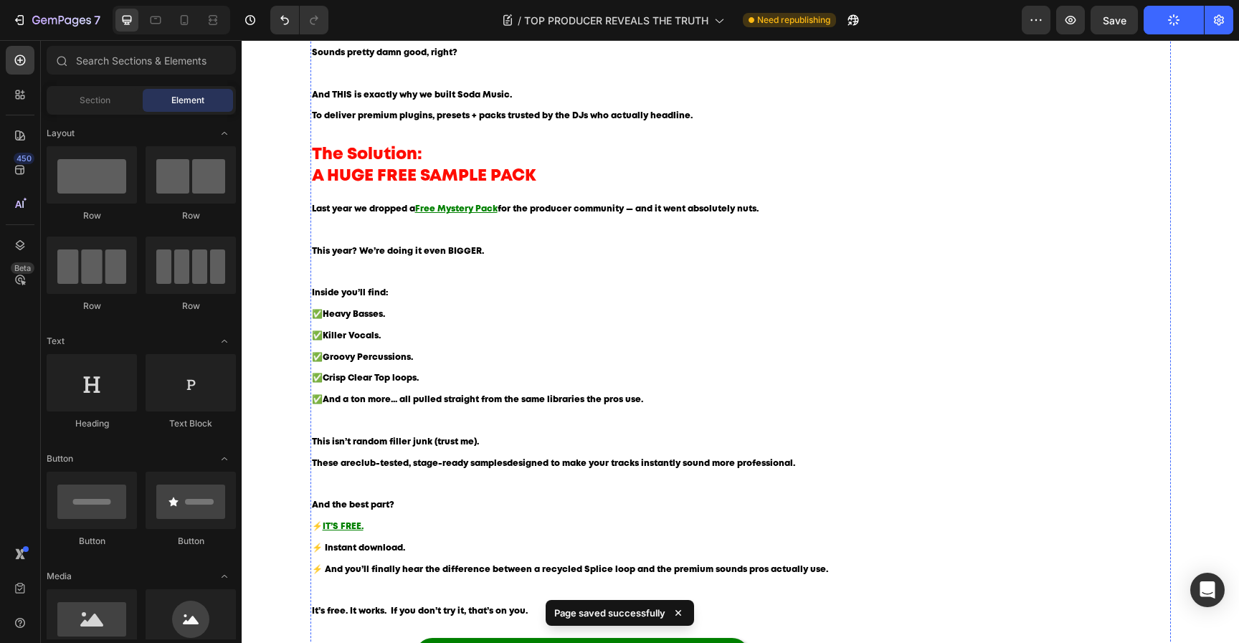
scroll to position [1255, 0]
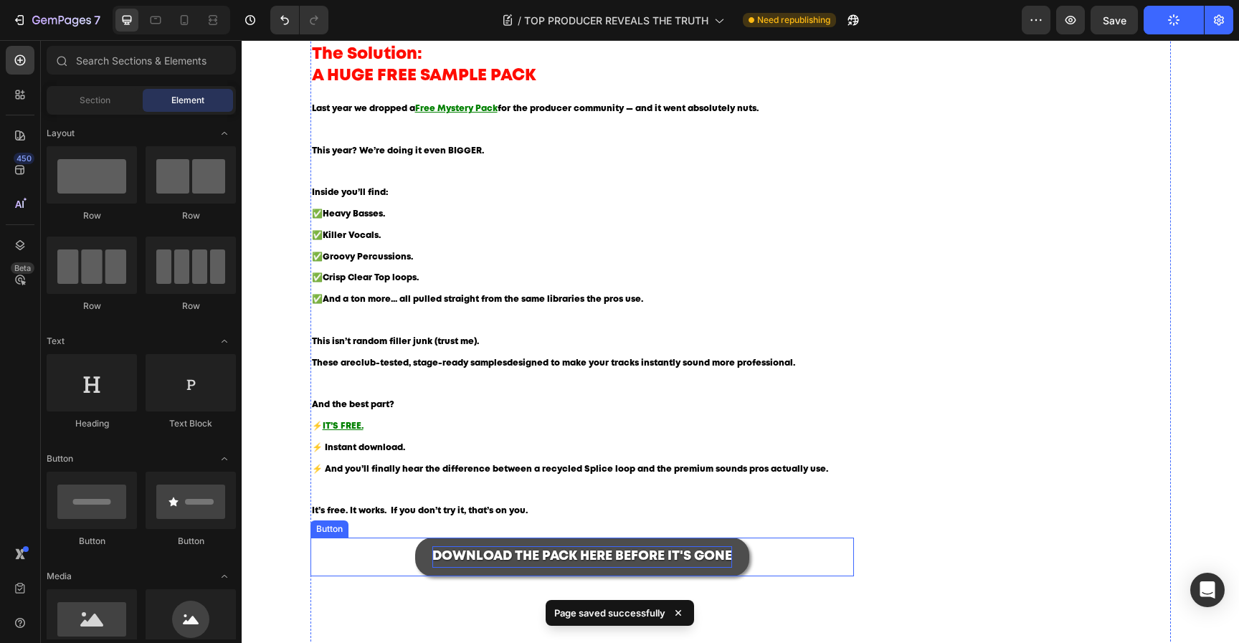
click at [636, 556] on span "DOWNLOAD THE PACK HERE BEFORE IT'S GONE" at bounding box center [582, 556] width 300 height 11
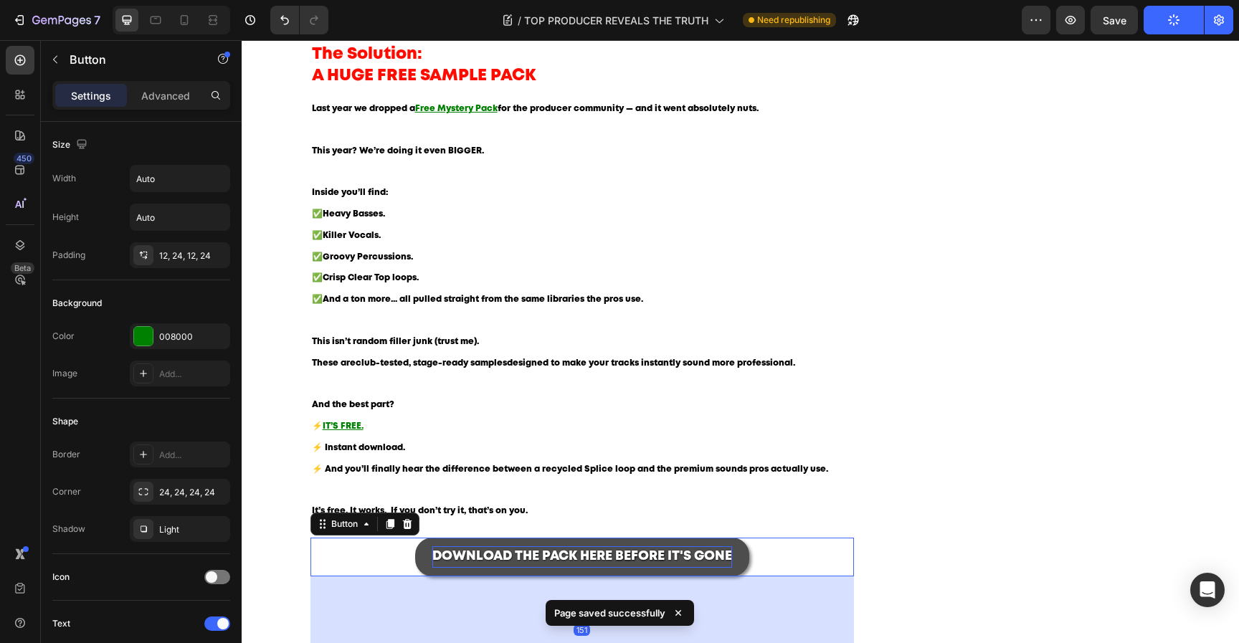
click at [636, 556] on span "DOWNLOAD THE PACK HERE BEFORE IT'S GONE" at bounding box center [582, 556] width 300 height 11
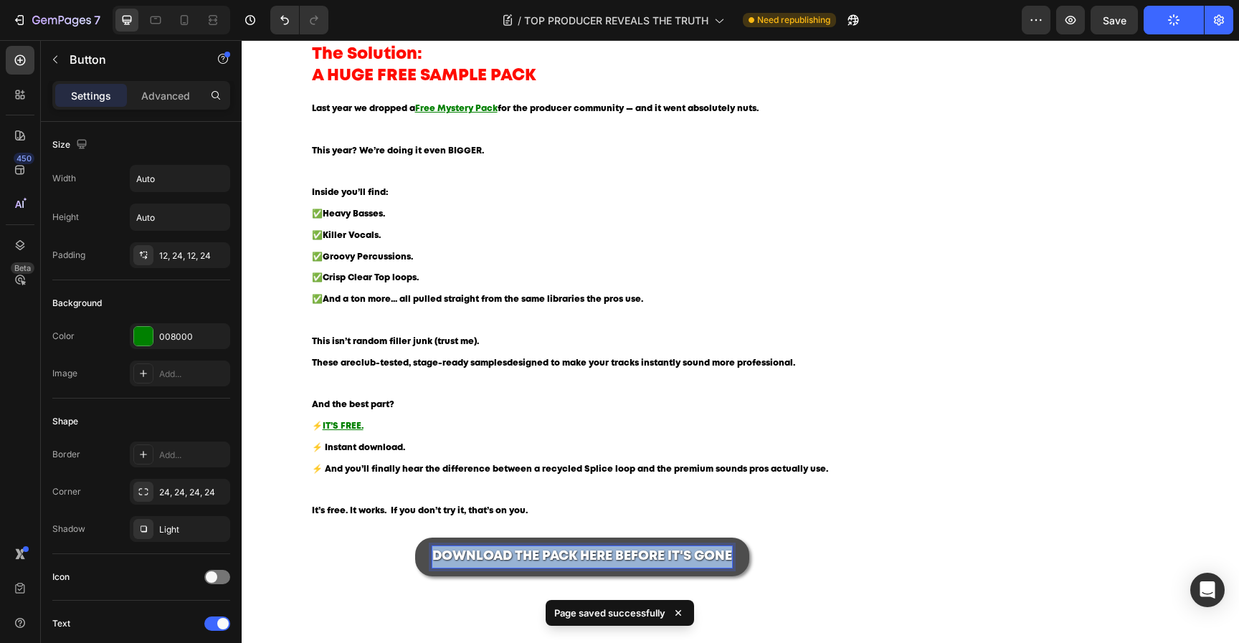
click at [636, 556] on span "DOWNLOAD THE PACK HERE BEFORE IT'S GONE" at bounding box center [582, 556] width 300 height 11
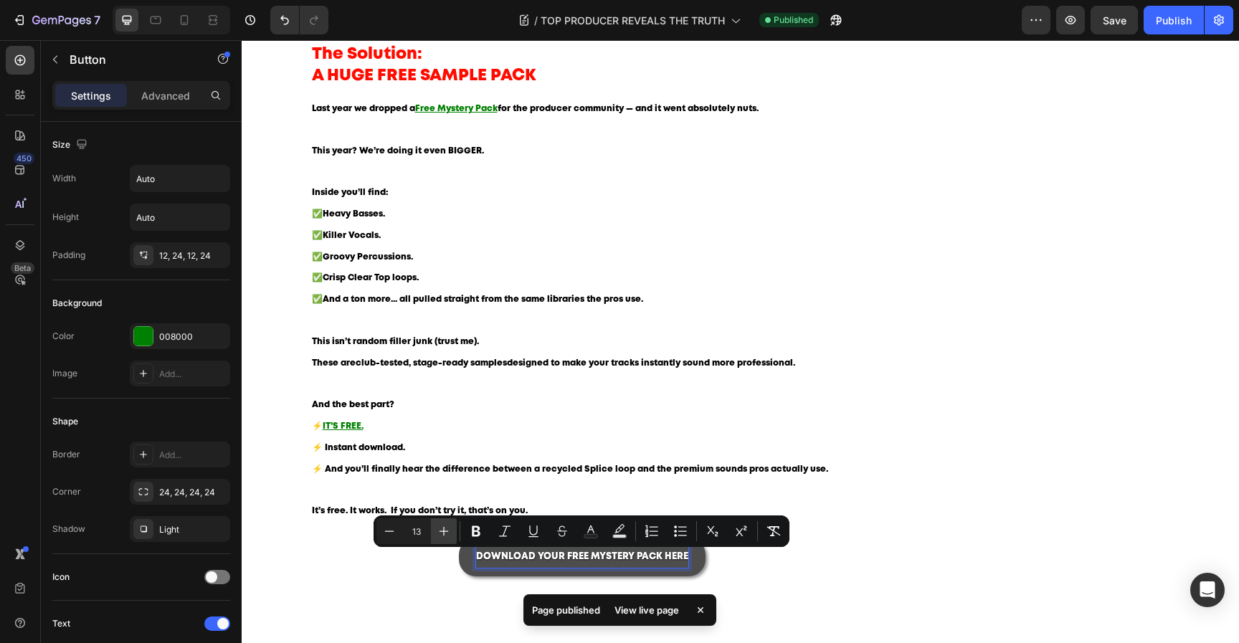
click at [449, 528] on icon "Editor contextual toolbar" at bounding box center [444, 531] width 14 height 14
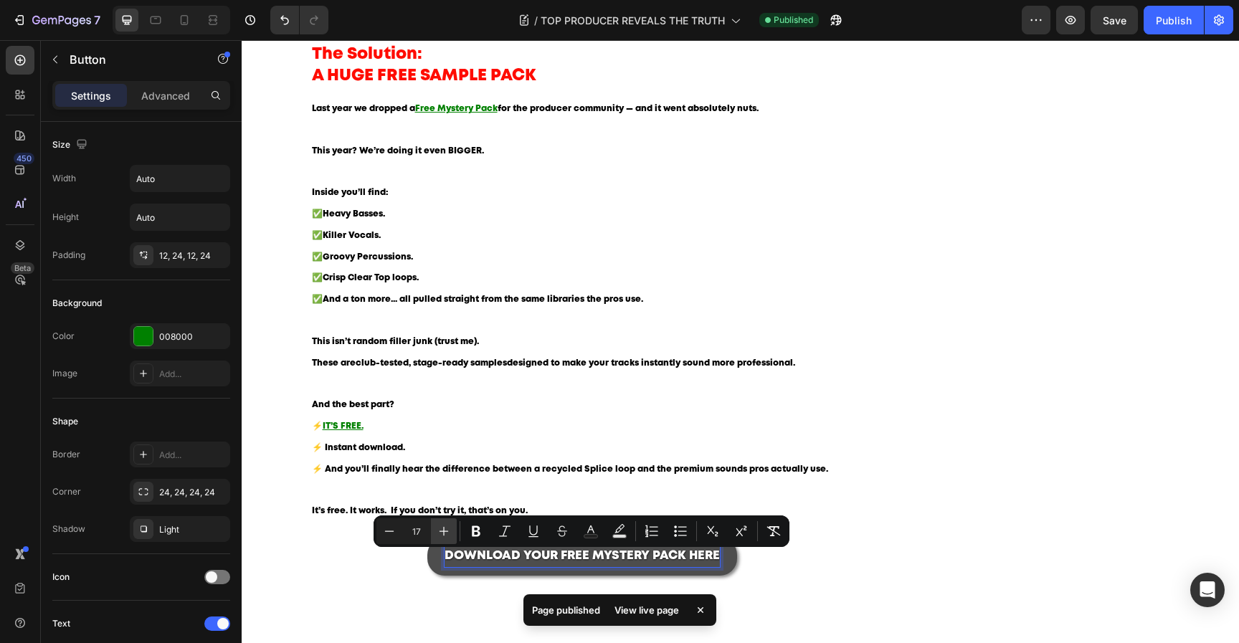
type input "18"
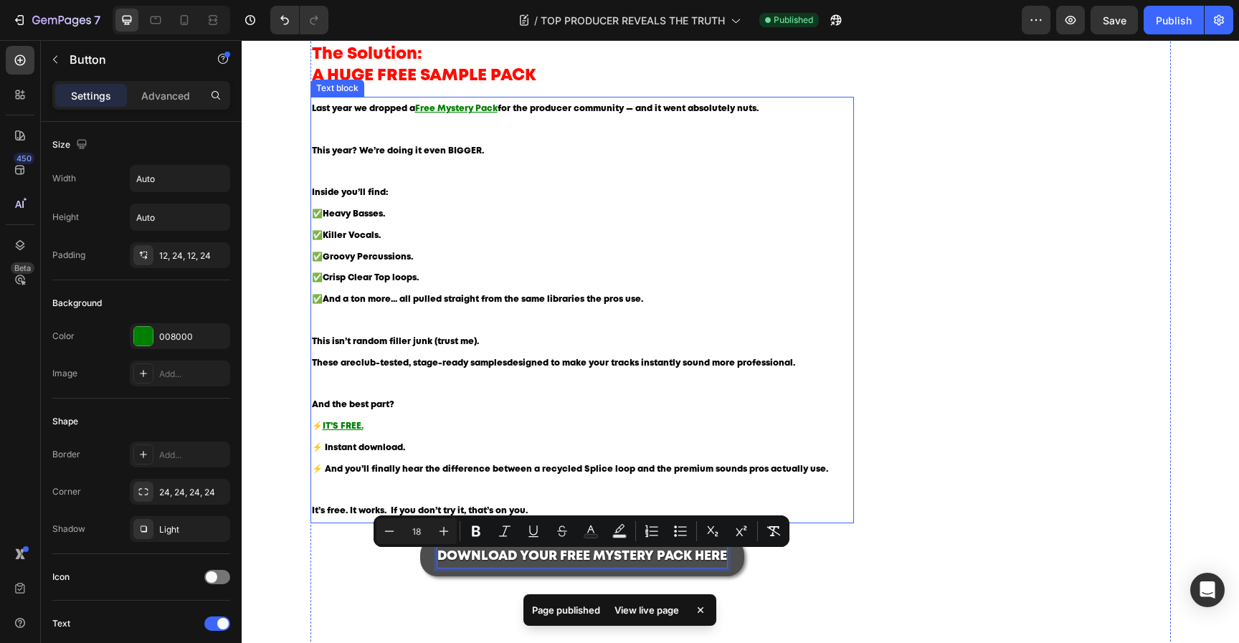
click at [836, 493] on p "And the best part? ⚡ IT’S FREE. ⚡ Instant download. ⚡ And you’ll finally hear t…" at bounding box center [582, 458] width 541 height 128
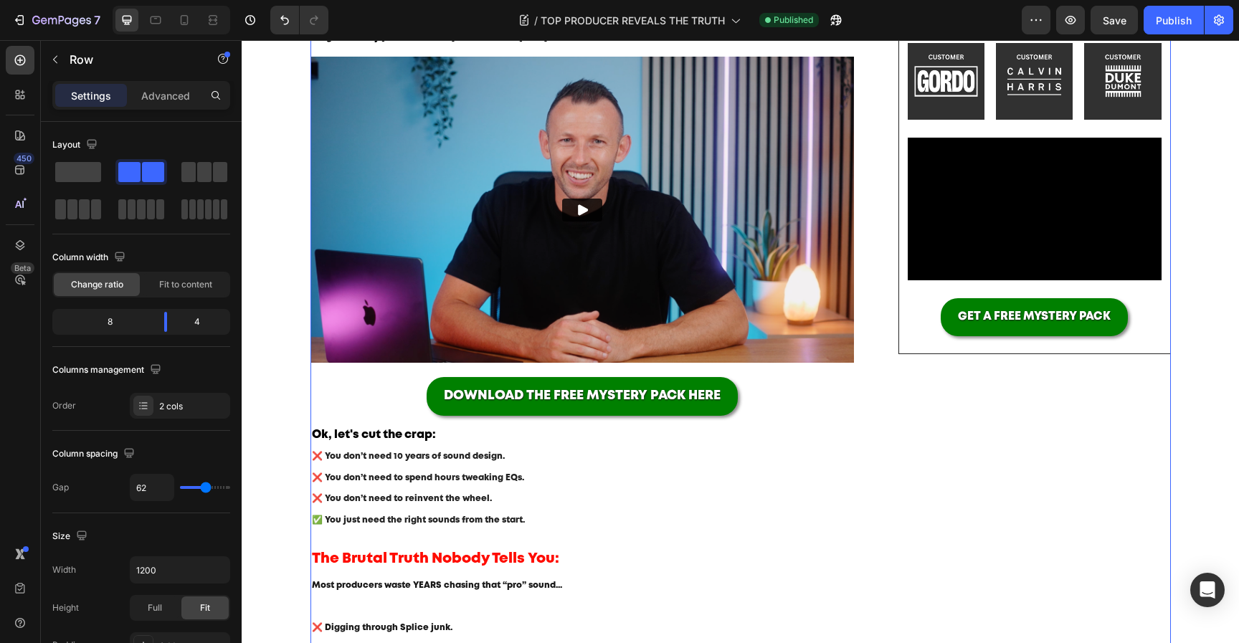
scroll to position [0, 0]
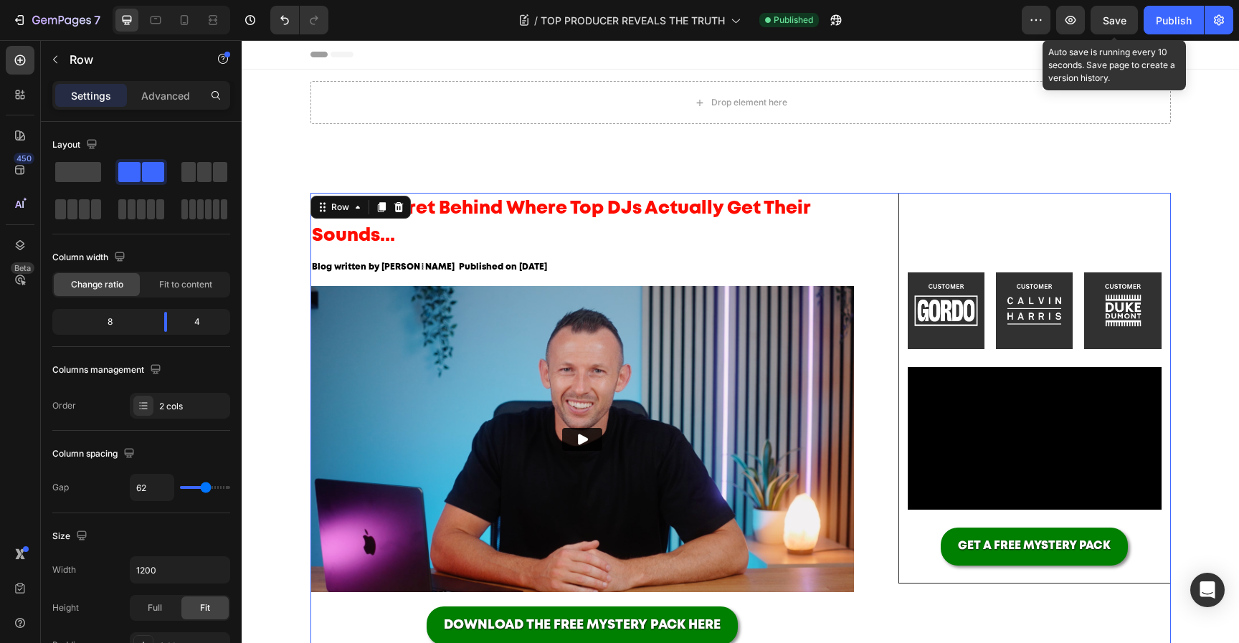
click at [1122, 20] on span "Save" at bounding box center [1115, 20] width 24 height 12
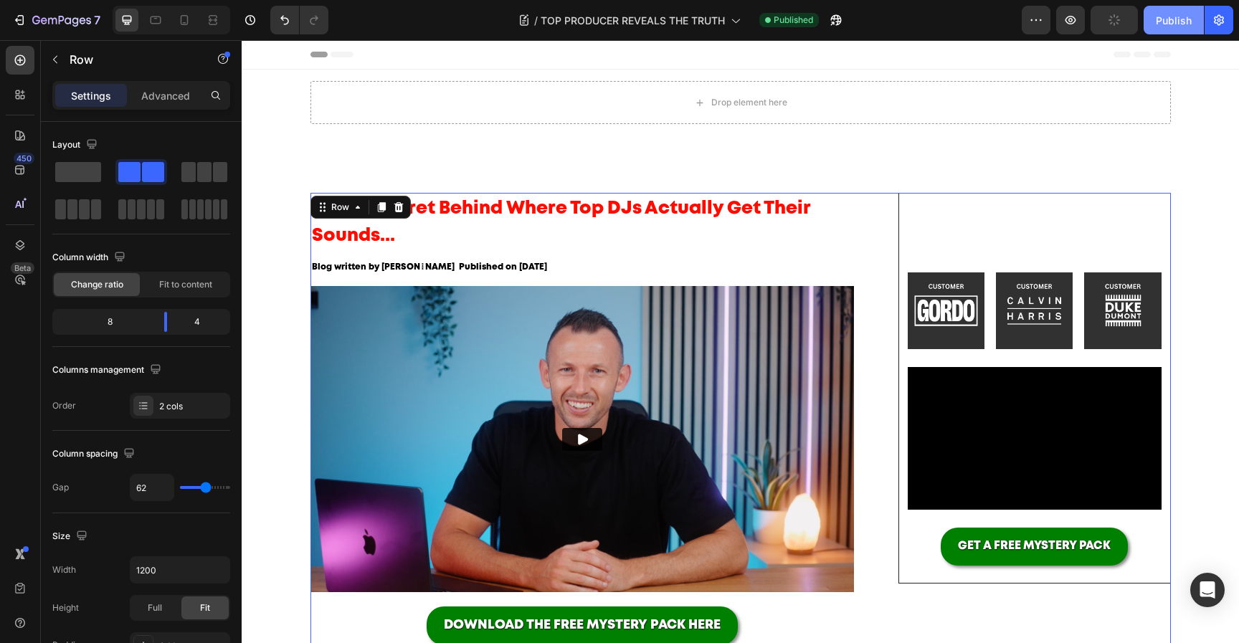
click at [1163, 20] on div "Publish" at bounding box center [1174, 20] width 36 height 15
